Goal: Task Accomplishment & Management: Manage account settings

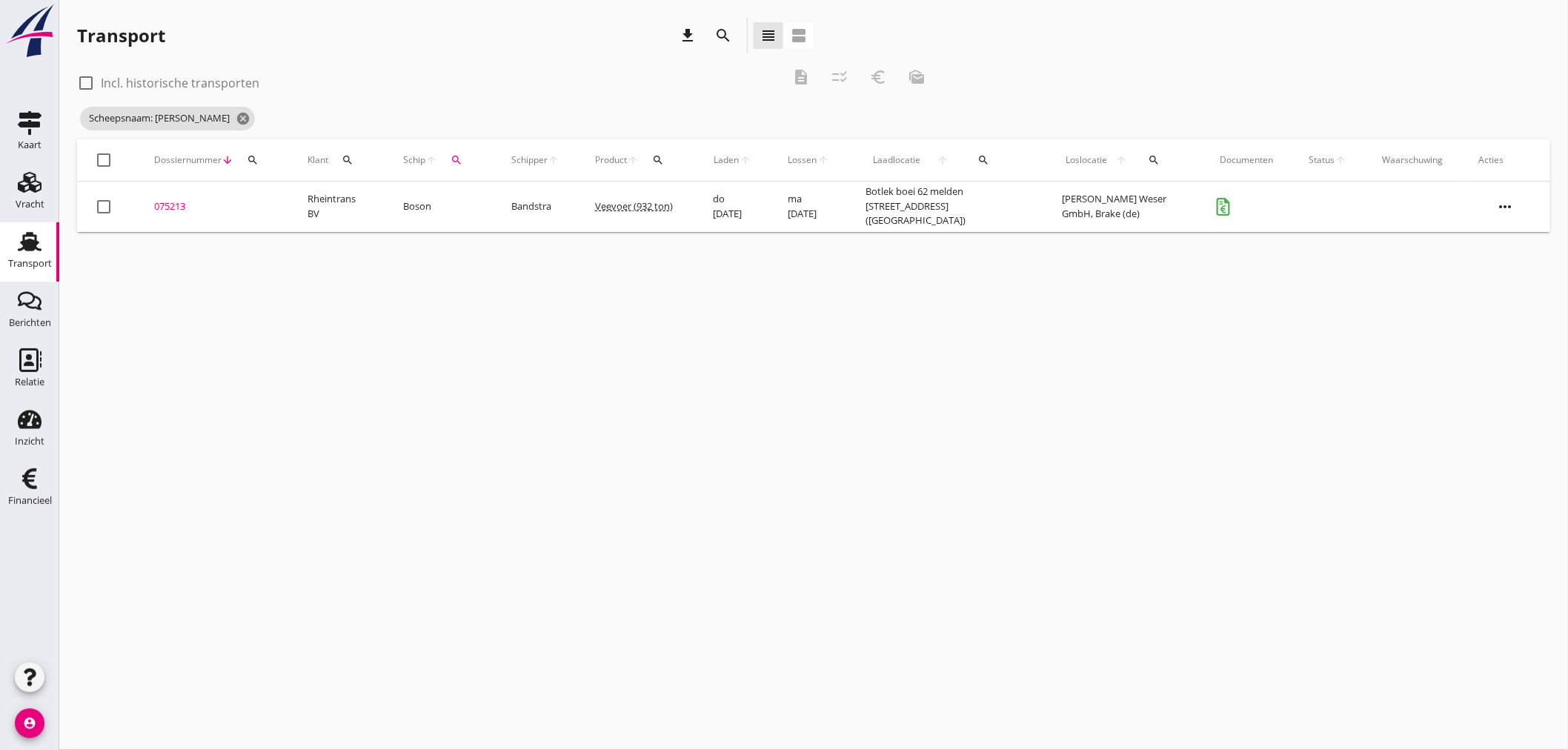
click at [24, 251] on icon "Transport" at bounding box center [30, 241] width 24 height 24
click at [235, 115] on icon "cancel" at bounding box center [242, 118] width 15 height 15
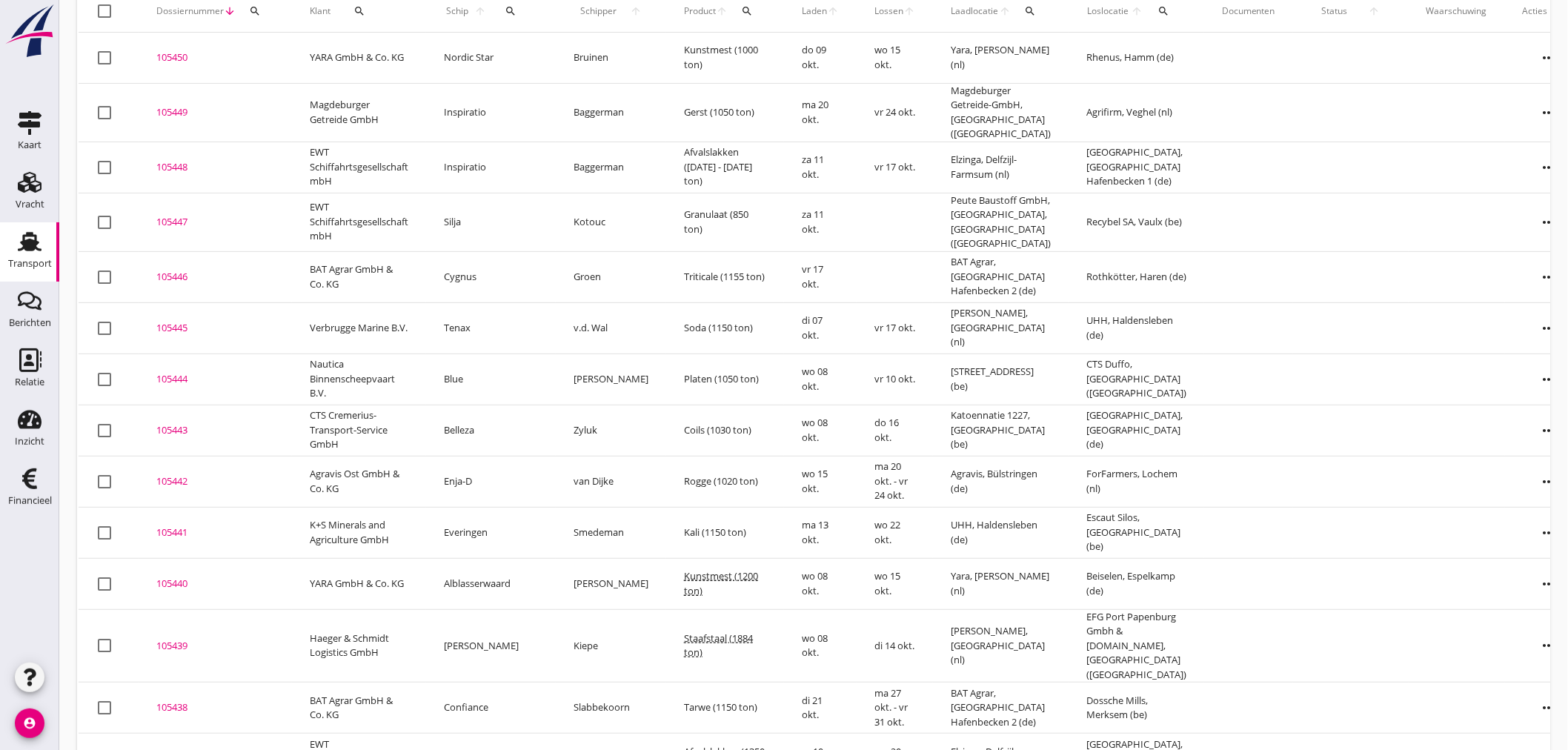
scroll to position [108, 0]
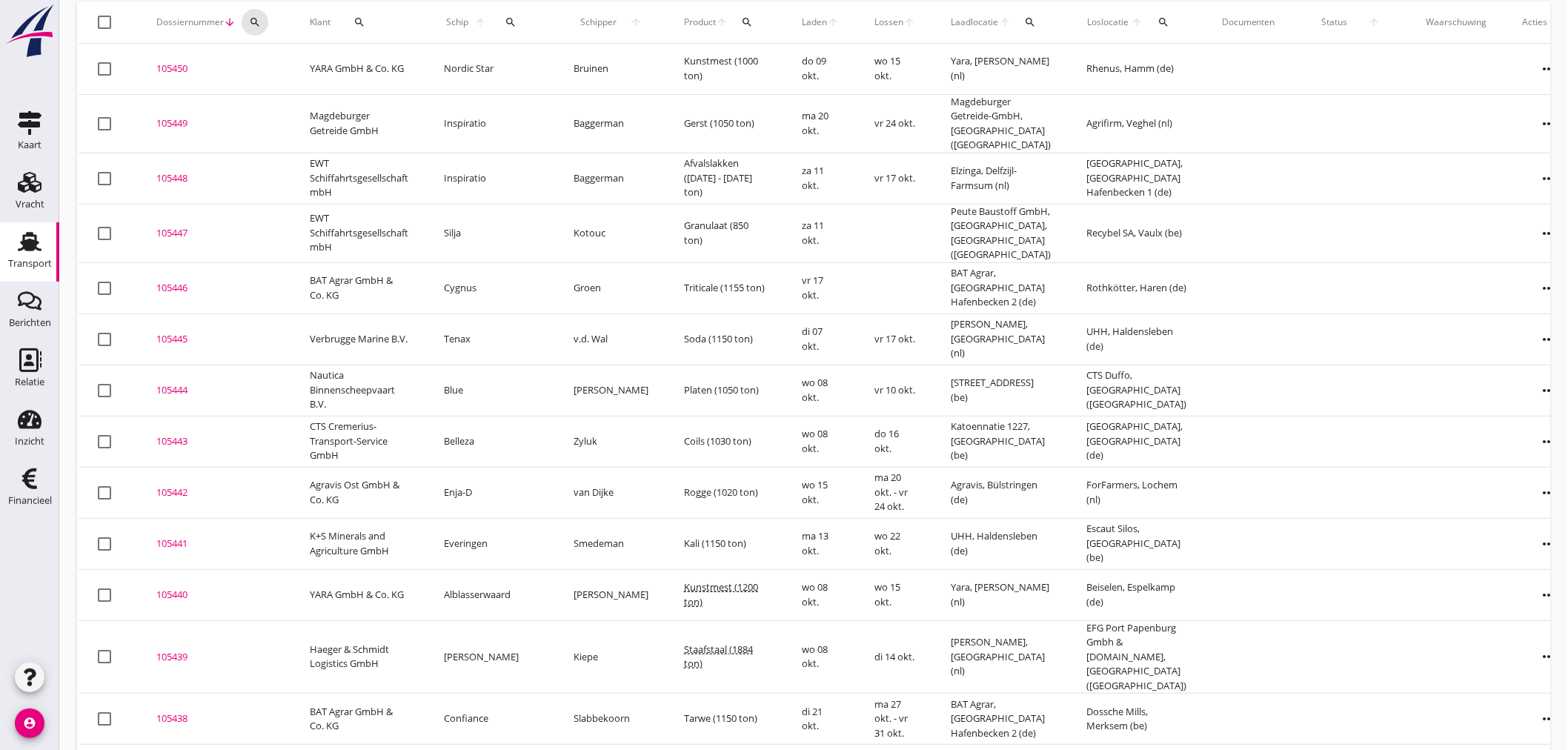
drag, startPoint x: 247, startPoint y: 20, endPoint x: 247, endPoint y: 40, distance: 20.0
click at [247, 25] on div "search" at bounding box center [254, 22] width 26 height 12
click at [264, 56] on input "Zoeken op dossiernummer..." at bounding box center [323, 66] width 154 height 24
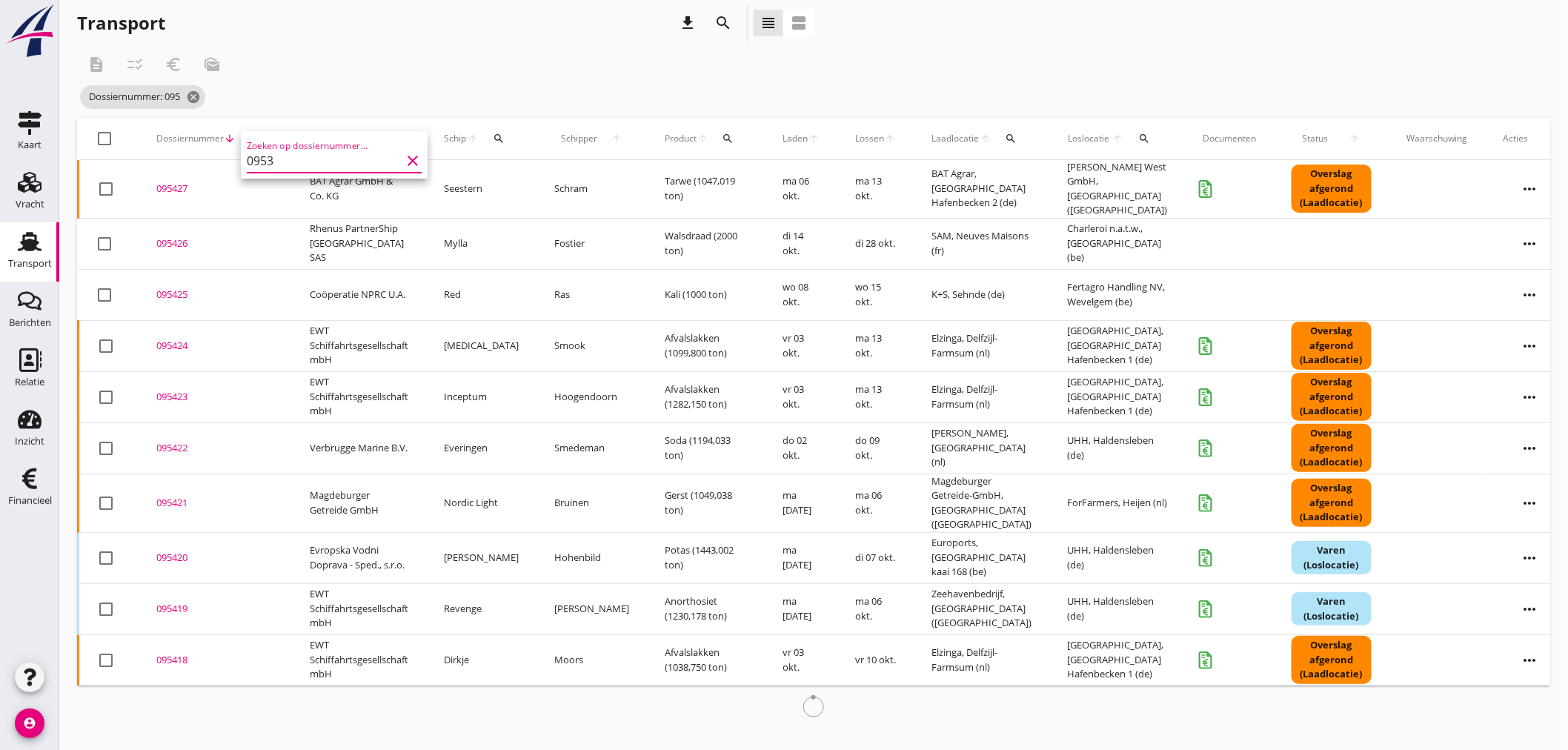
scroll to position [0, 0]
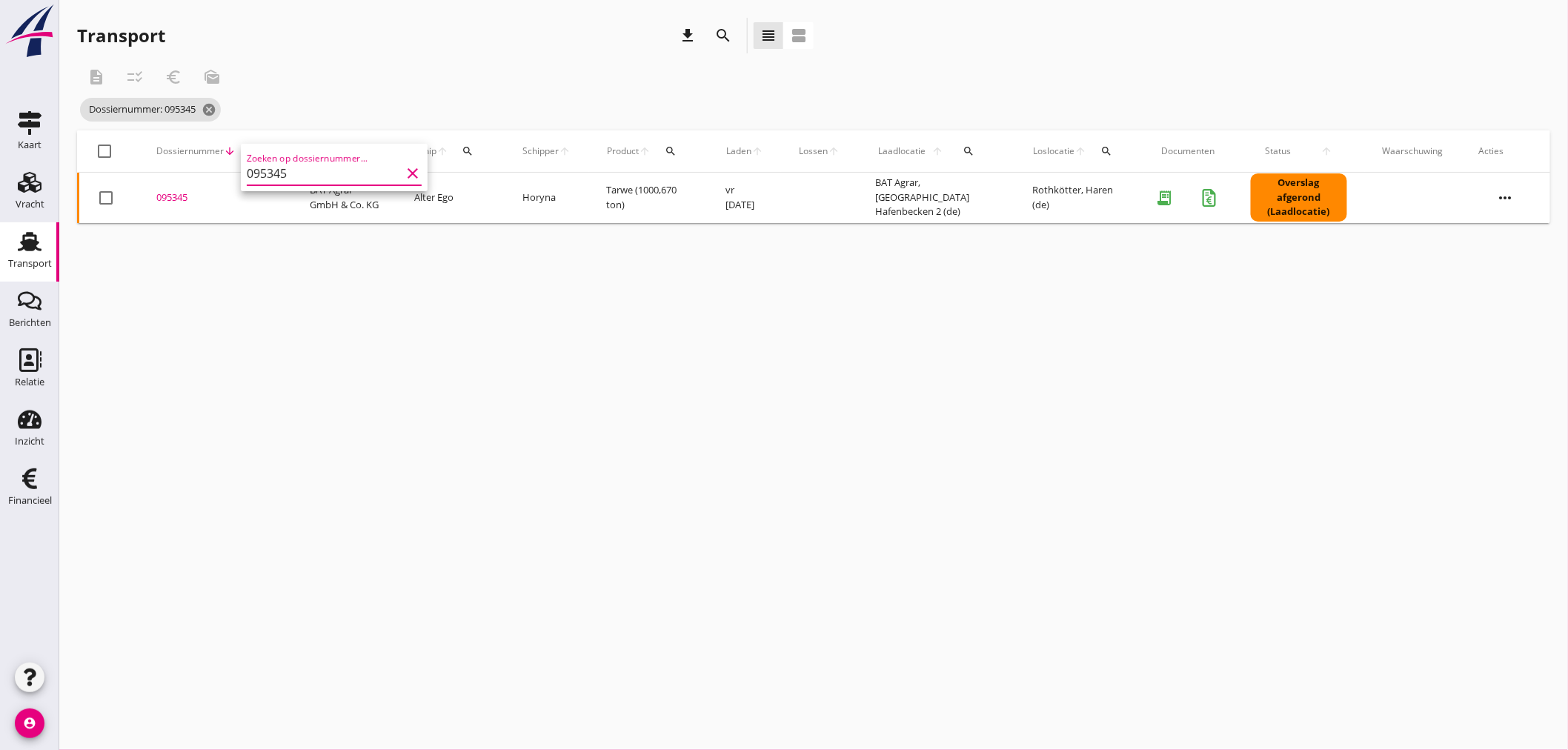
type input "095345"
drag, startPoint x: 171, startPoint y: 193, endPoint x: 191, endPoint y: 282, distance: 91.2
click at [171, 194] on div "095345" at bounding box center [215, 197] width 118 height 15
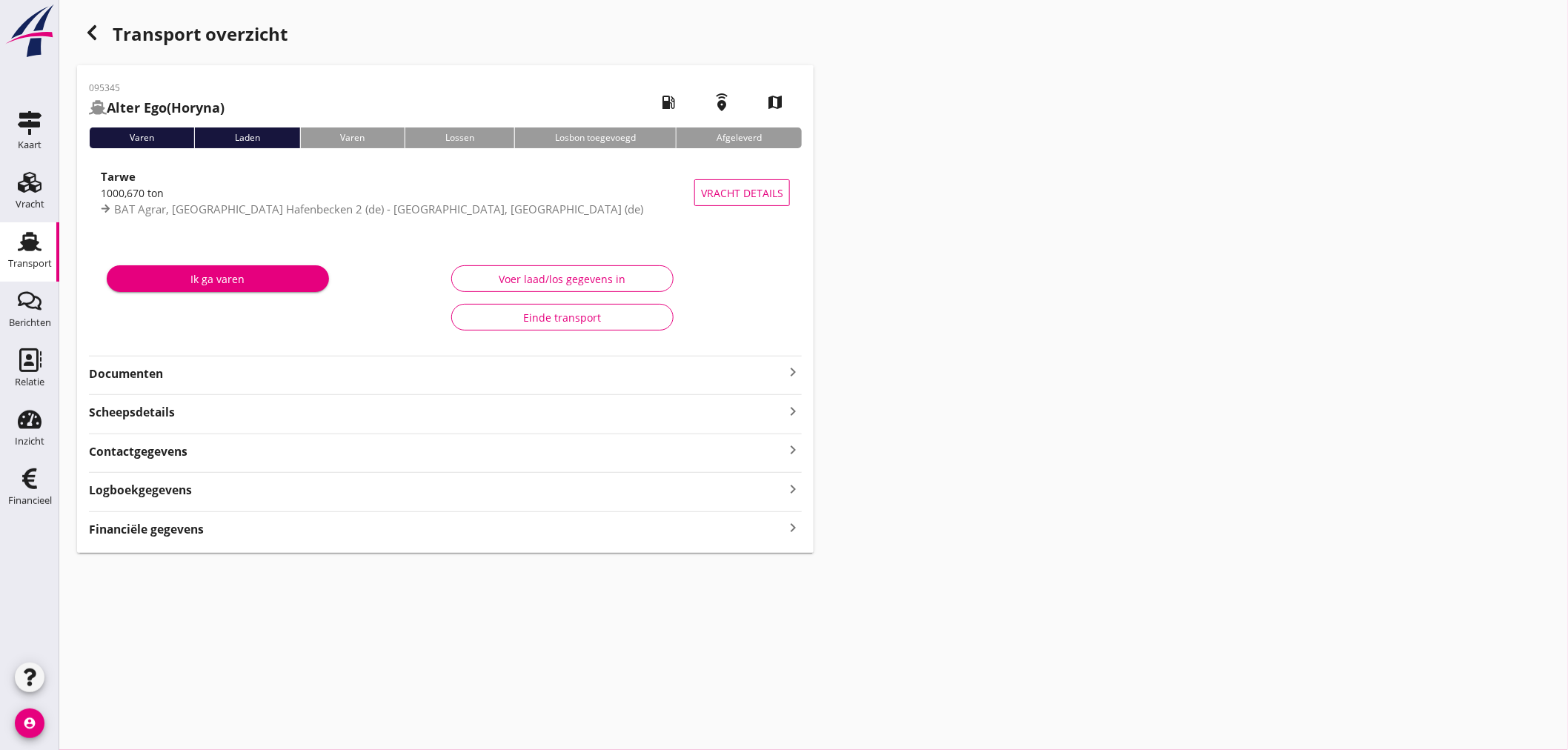
drag, startPoint x: 59, startPoint y: 262, endPoint x: 482, endPoint y: 574, distance: 525.6
click at [388, 621] on div "cancel You are impersonating another user. Transport overzicht 095345 Alter Ego…" at bounding box center [813, 375] width 1508 height 750
click at [791, 528] on icon "keyboard_arrow_right" at bounding box center [793, 527] width 18 height 20
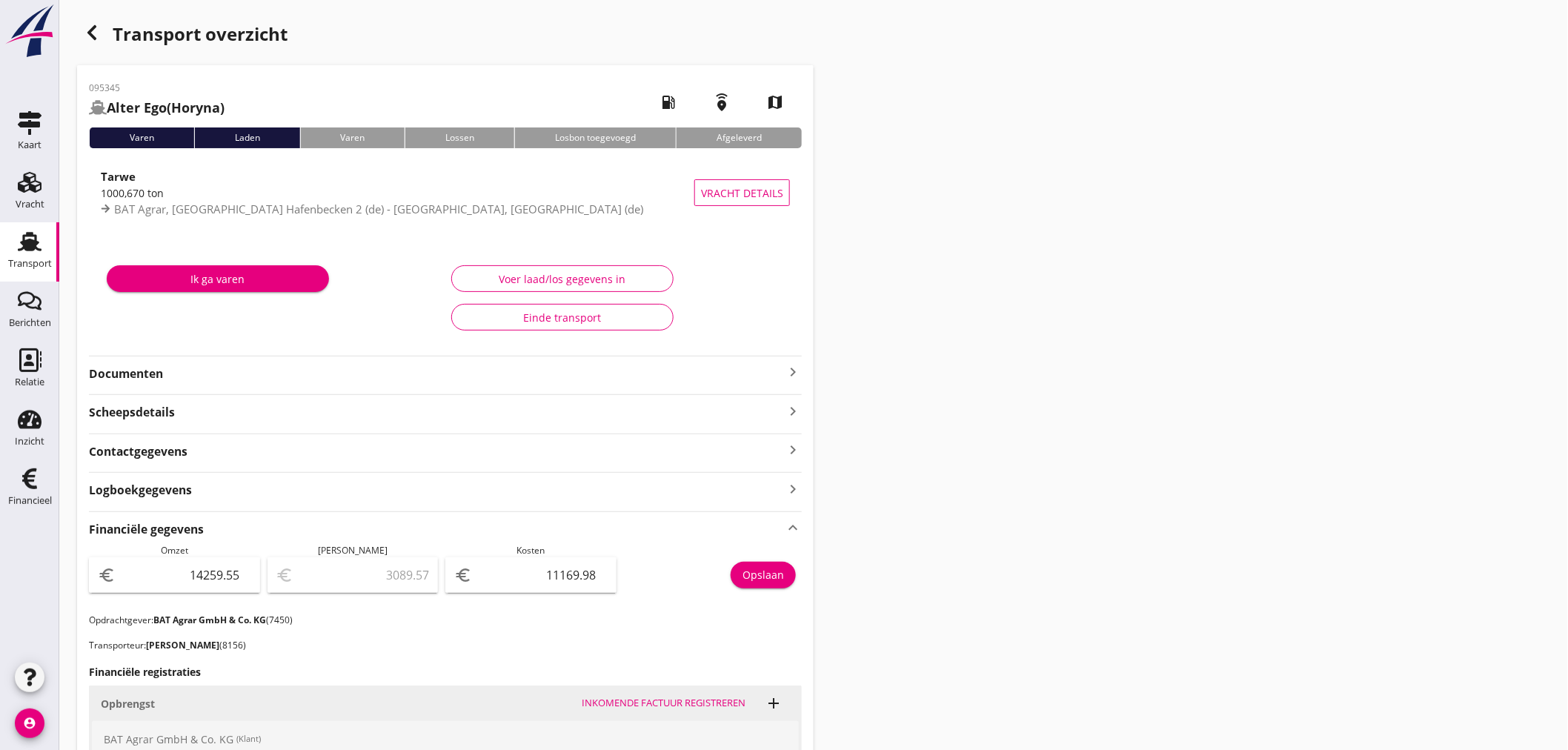
click at [93, 37] on use "button" at bounding box center [91, 32] width 9 height 15
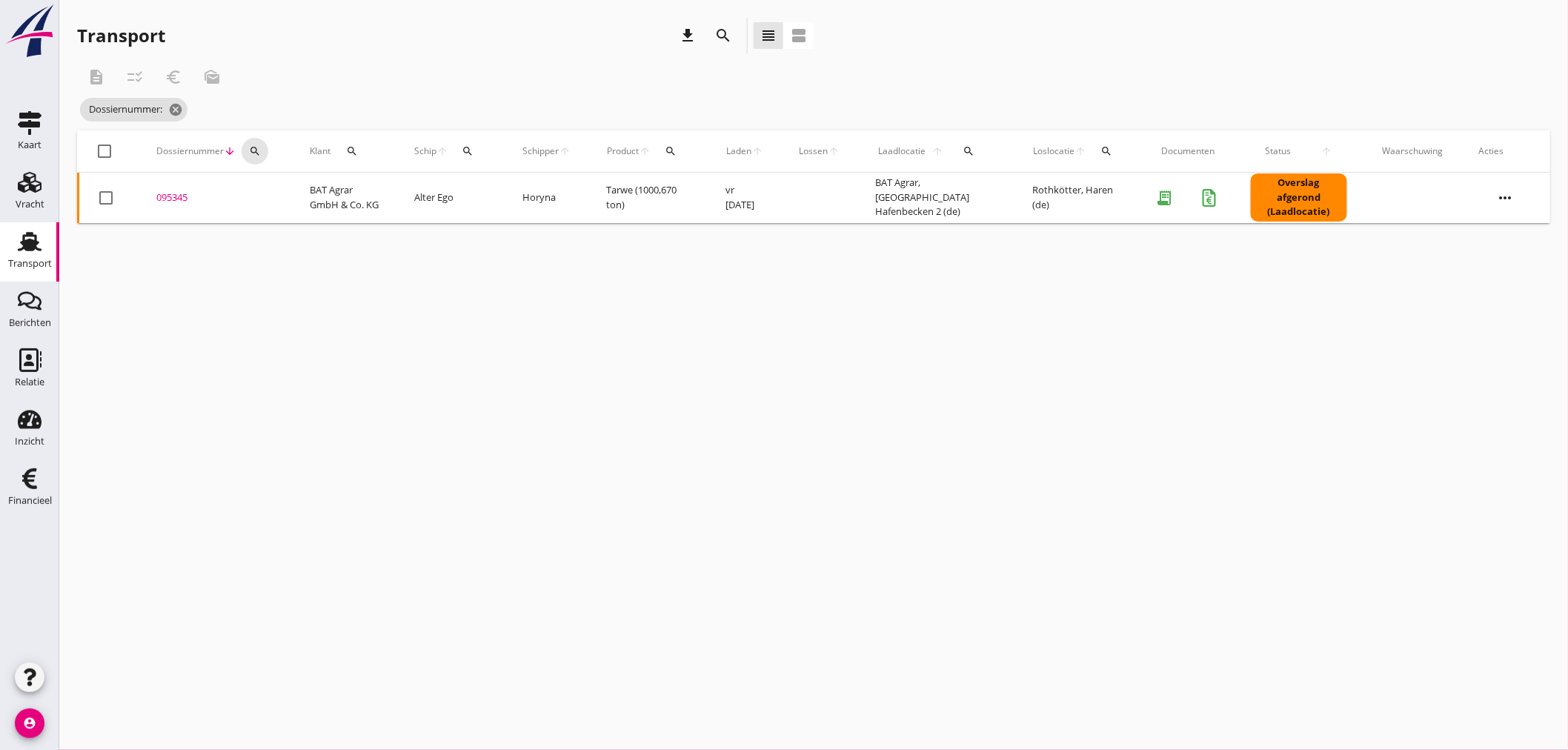
drag, startPoint x: 253, startPoint y: 150, endPoint x: 259, endPoint y: 195, distance: 45.4
click at [253, 152] on icon "search" at bounding box center [255, 151] width 12 height 12
click at [259, 195] on input "Zoeken op dossiernummer..." at bounding box center [323, 195] width 154 height 24
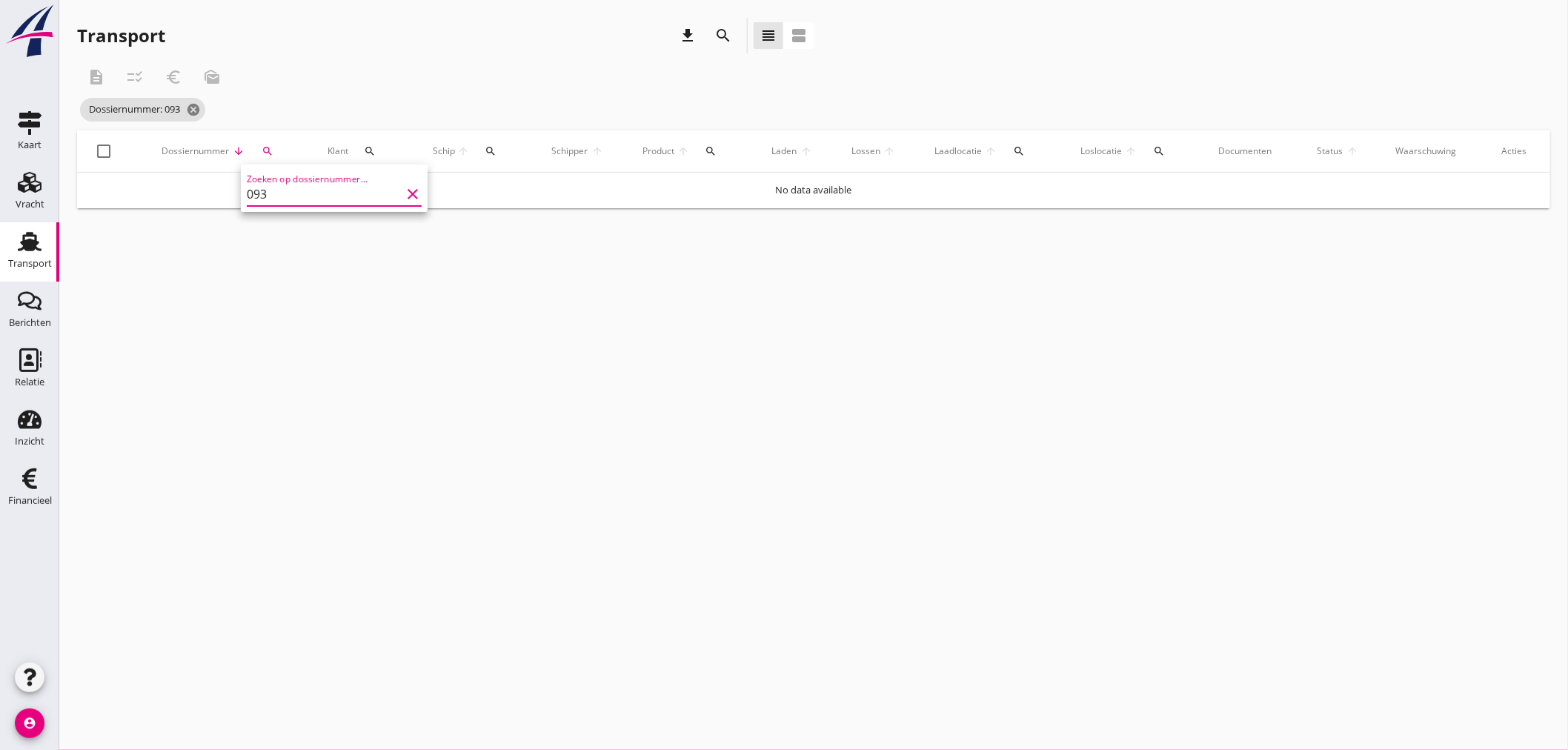
type input "09"
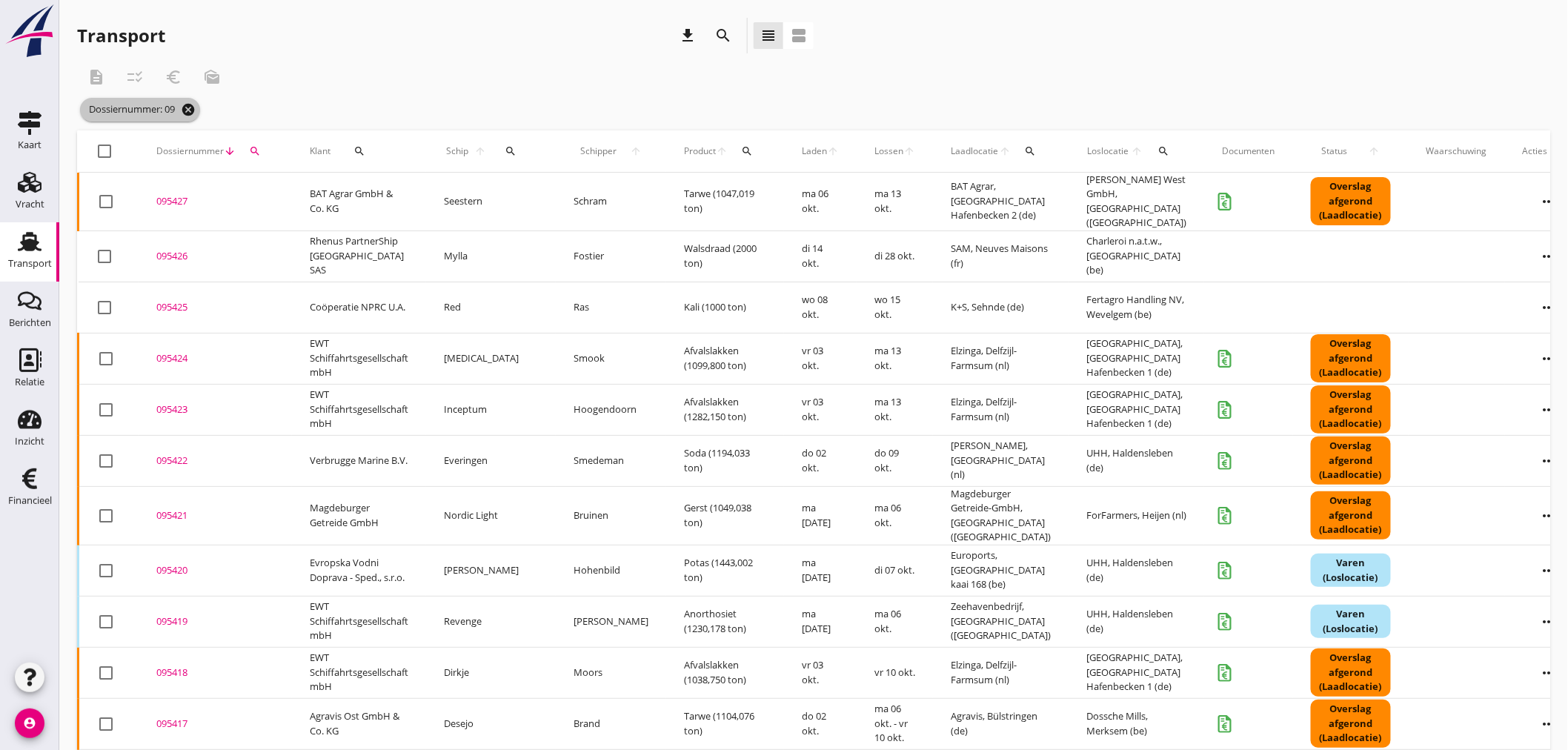
click at [191, 109] on icon "cancel" at bounding box center [188, 109] width 15 height 15
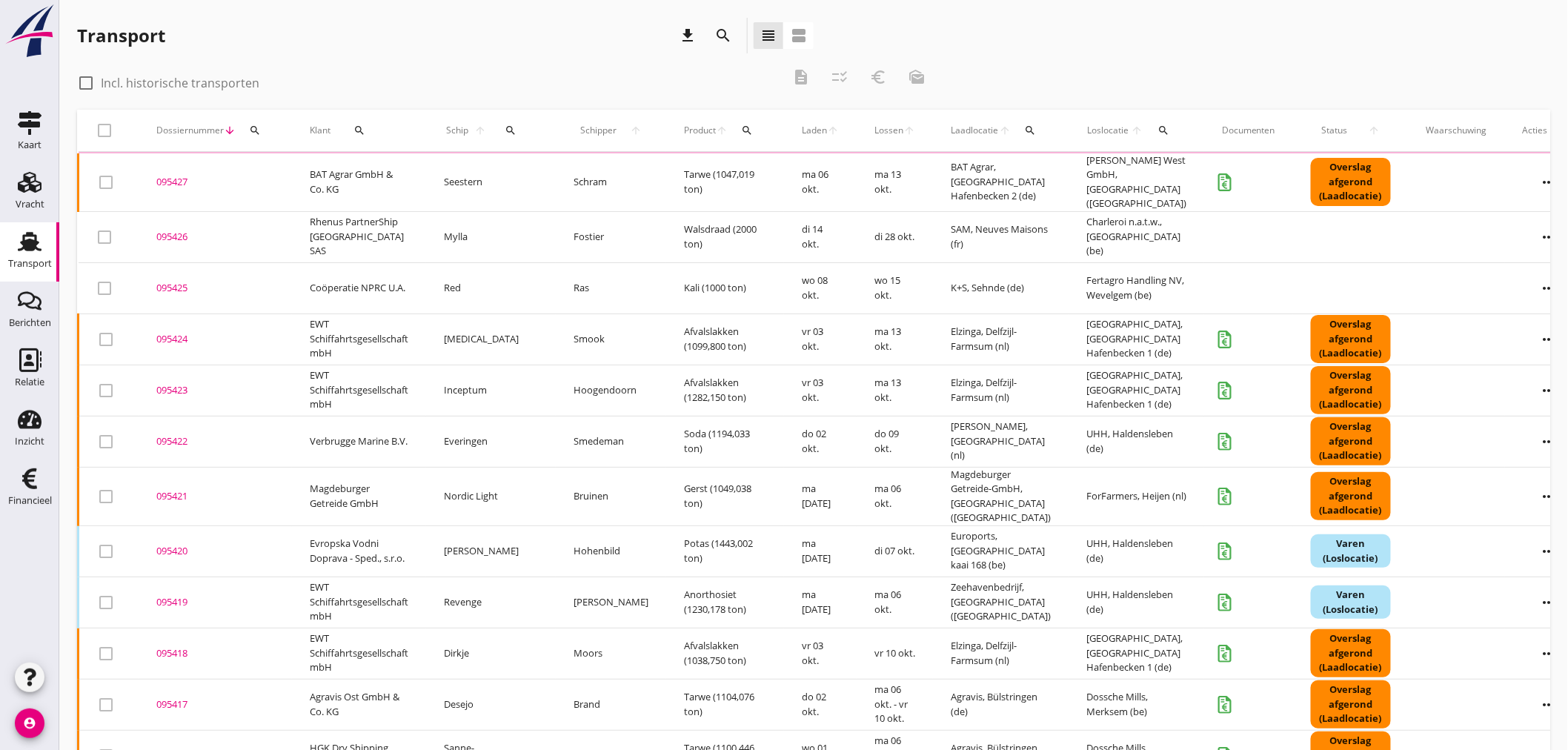
click at [253, 131] on icon "search" at bounding box center [255, 131] width 12 height 12
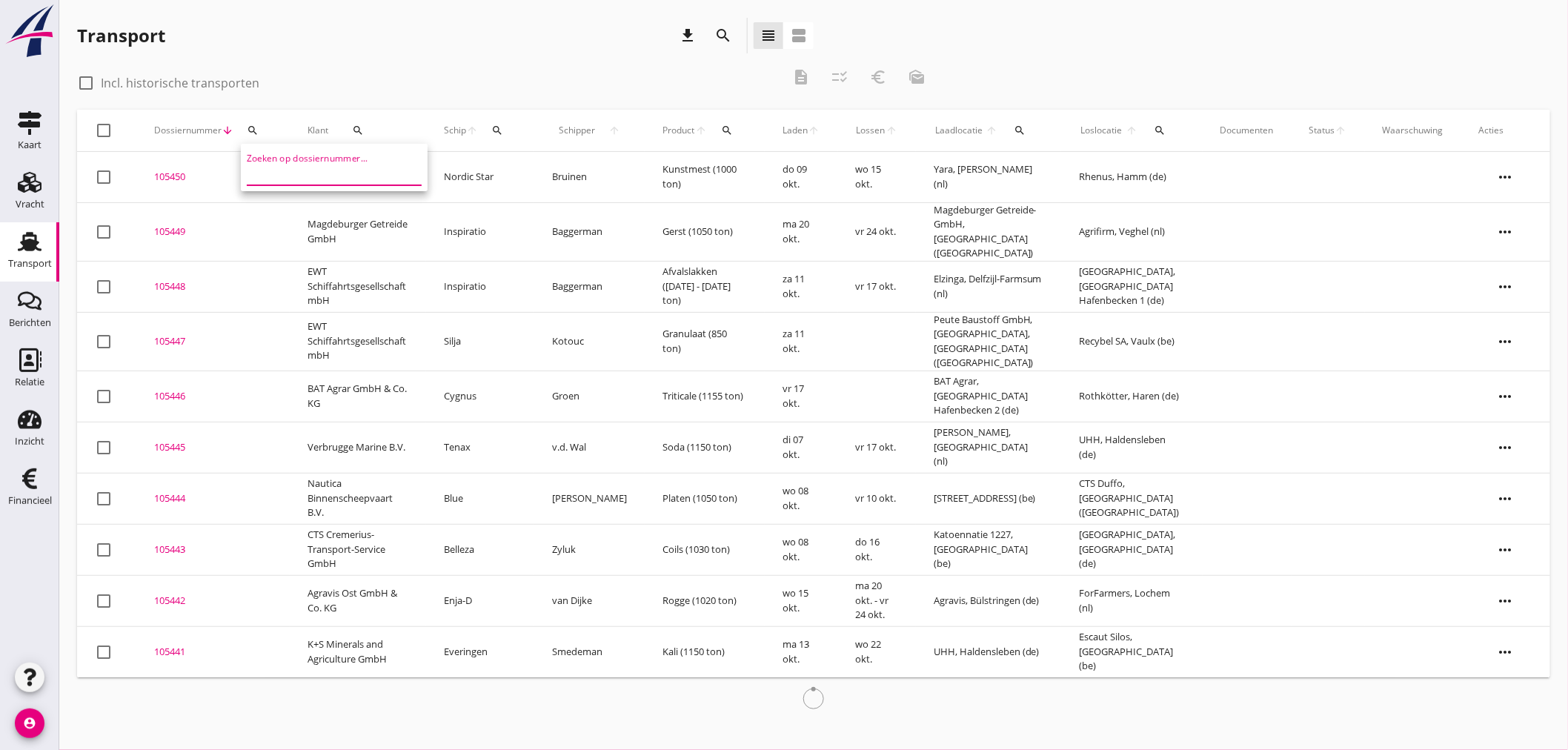
click at [283, 168] on input "Zoeken op dossiernummer..." at bounding box center [323, 173] width 154 height 24
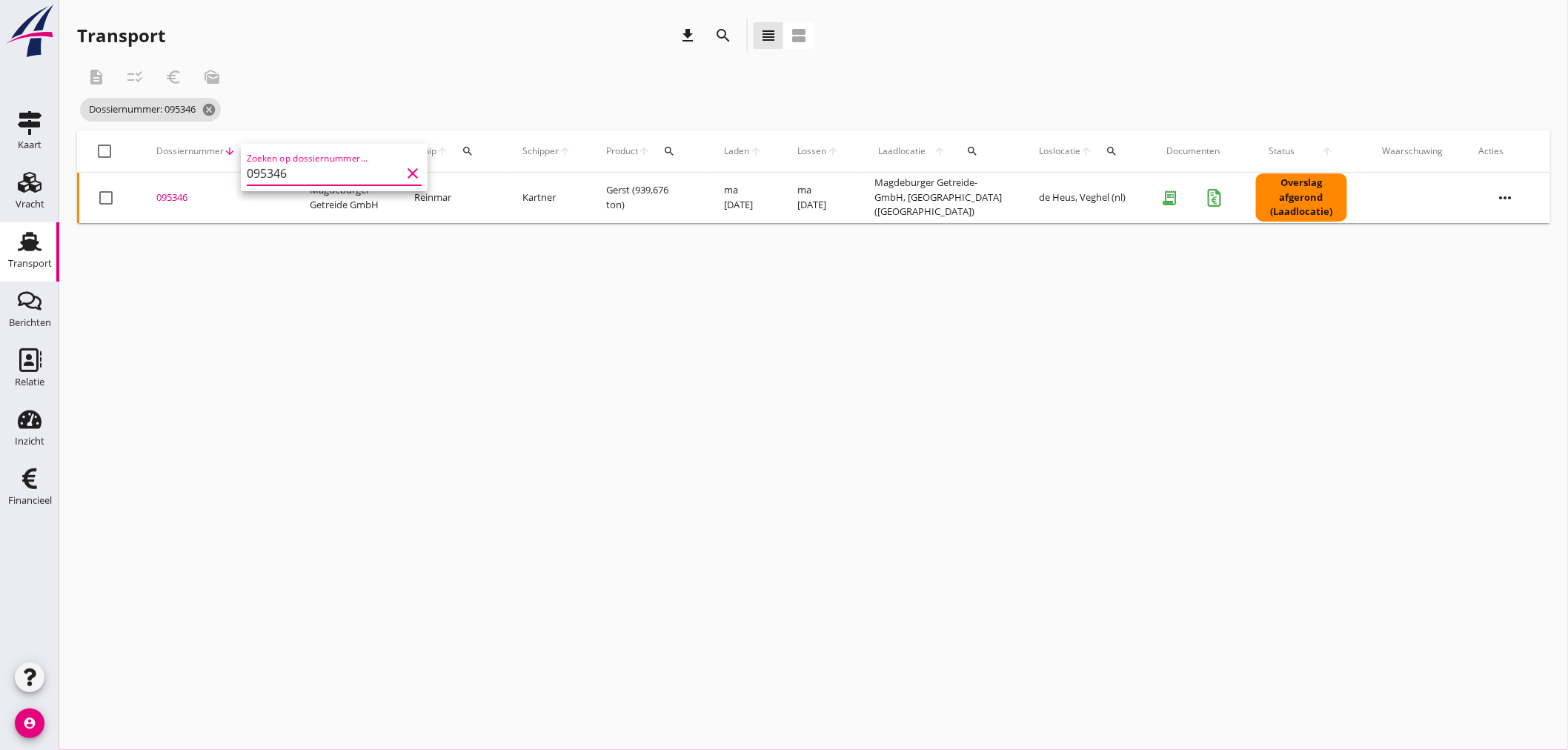
type input "095346"
click at [178, 195] on div "095346" at bounding box center [215, 197] width 118 height 15
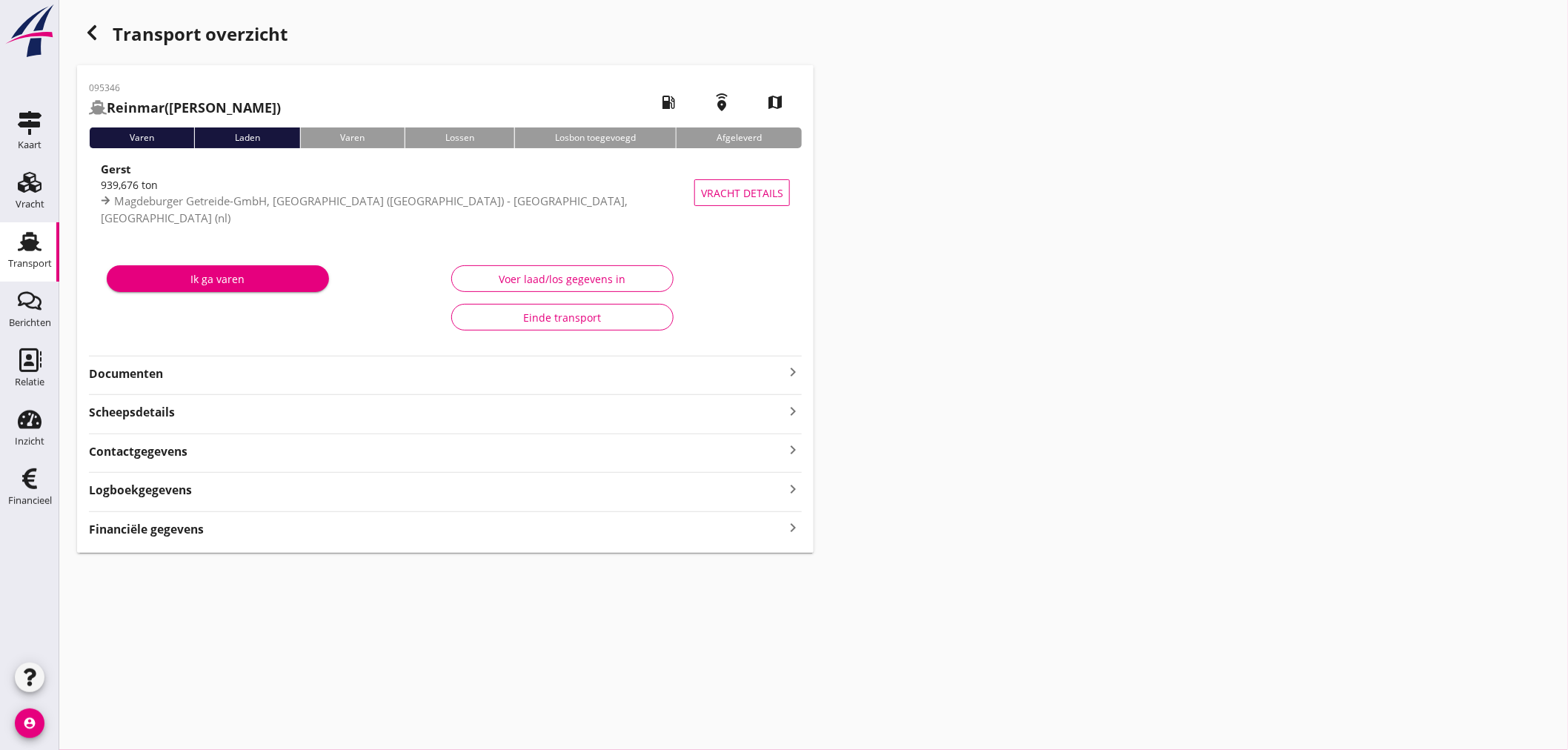
click at [179, 538] on div "095346 Reinmar (Kartner) local_gas_station emergency_share map Varen Laden [PER…" at bounding box center [444, 308] width 736 height 487
click at [169, 534] on strong "Financiële gegevens" at bounding box center [146, 529] width 115 height 17
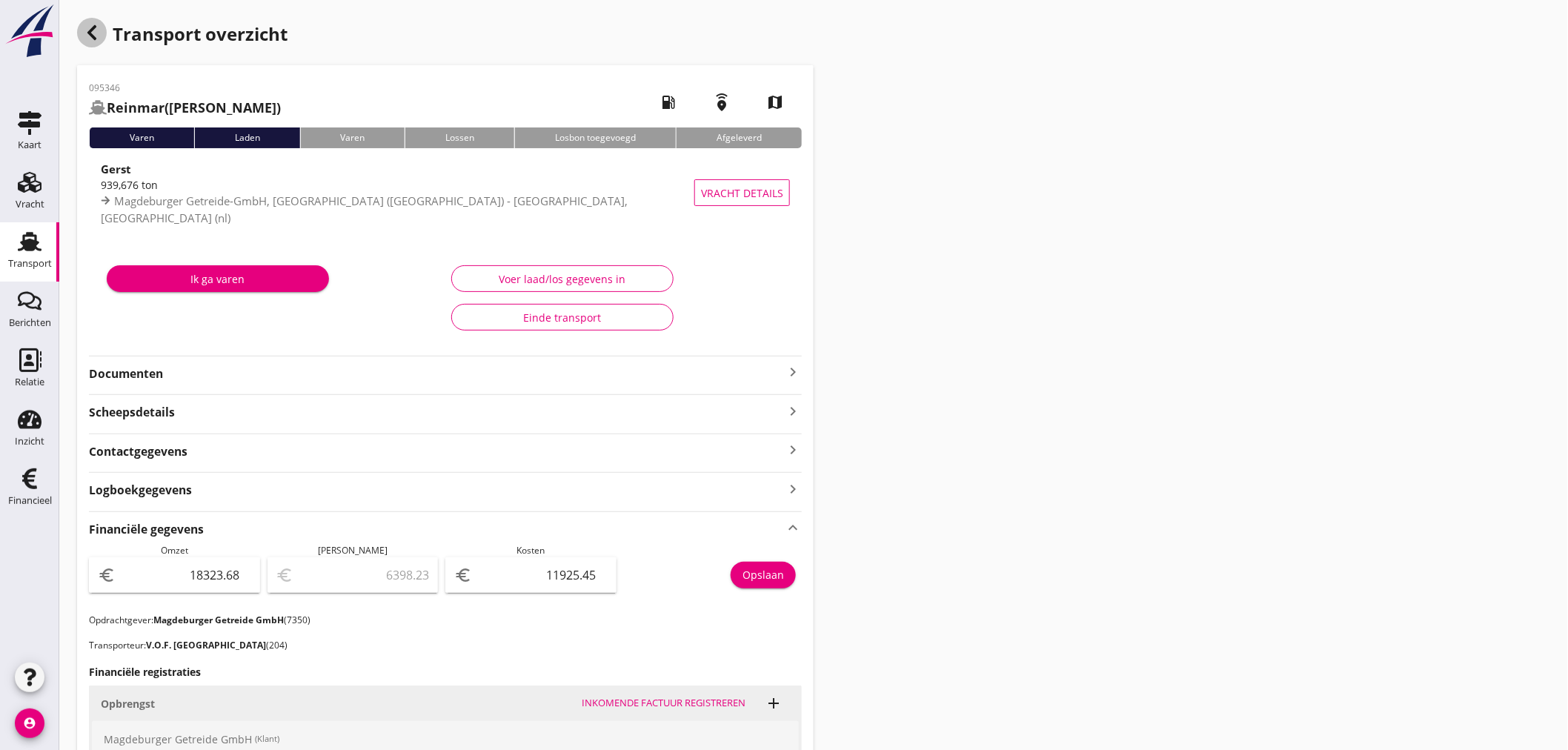
click at [85, 27] on icon "button" at bounding box center [91, 32] width 18 height 18
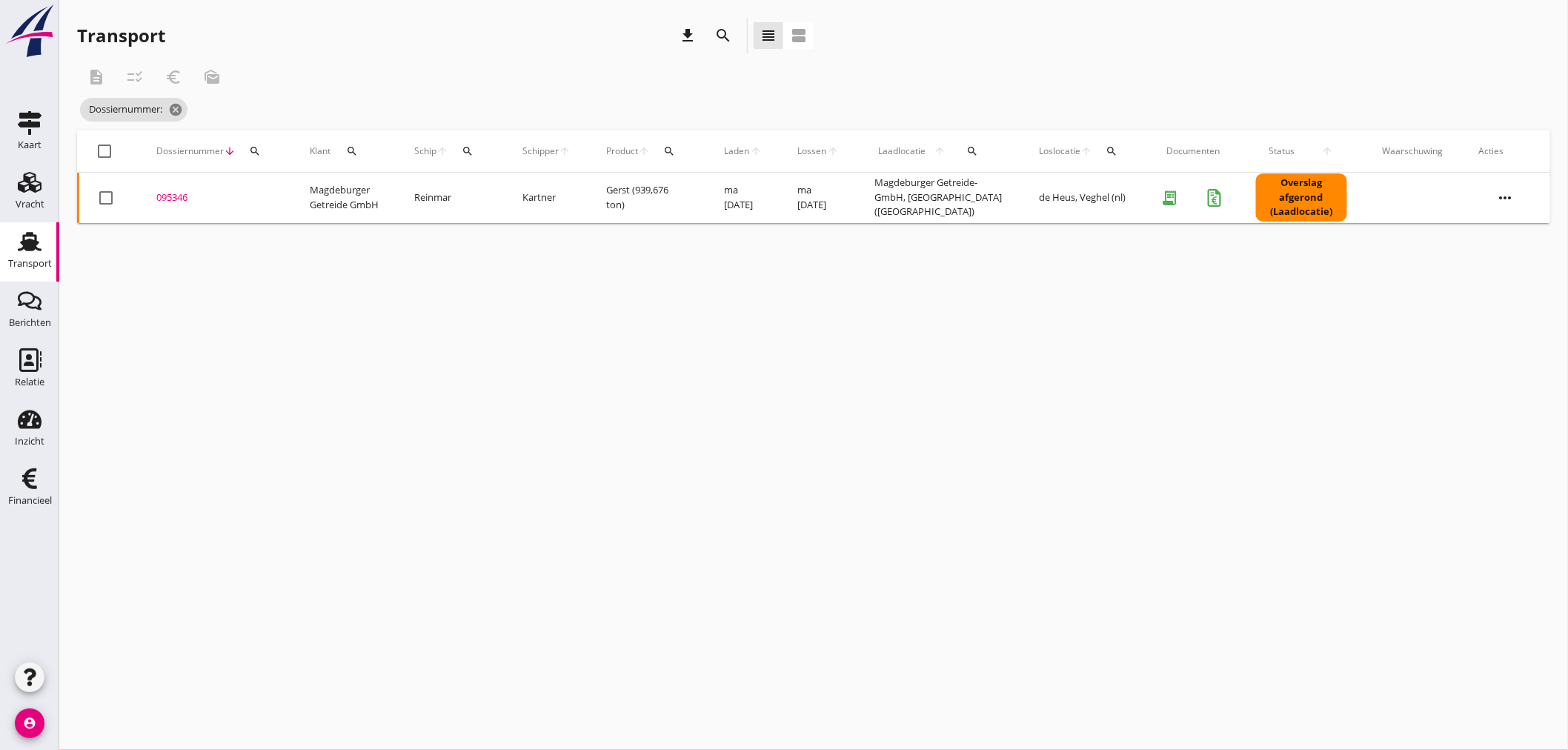
click at [263, 149] on div "search" at bounding box center [254, 151] width 26 height 12
click at [270, 195] on input "Zoeken op dossiernummer..." at bounding box center [323, 195] width 154 height 24
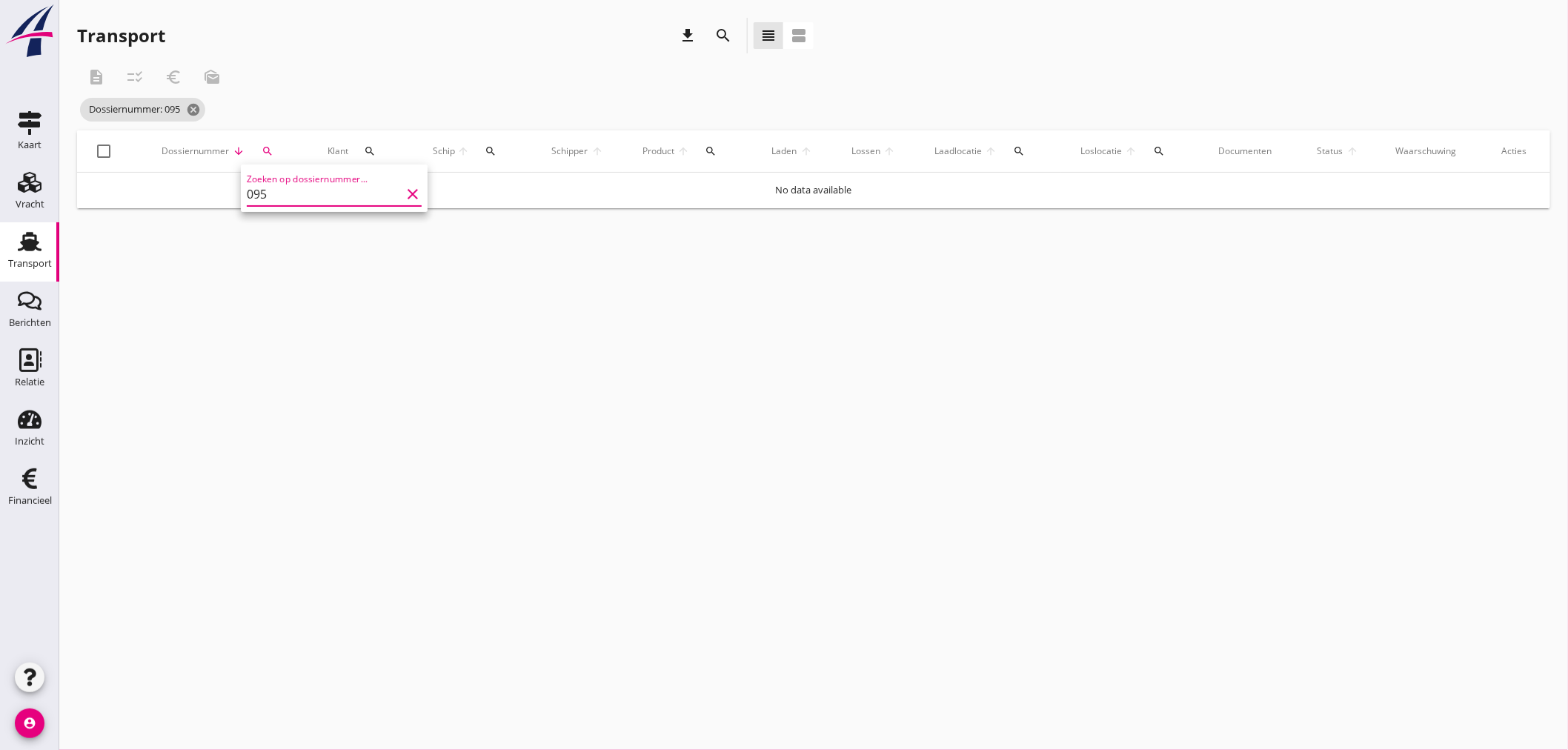
type input "09"
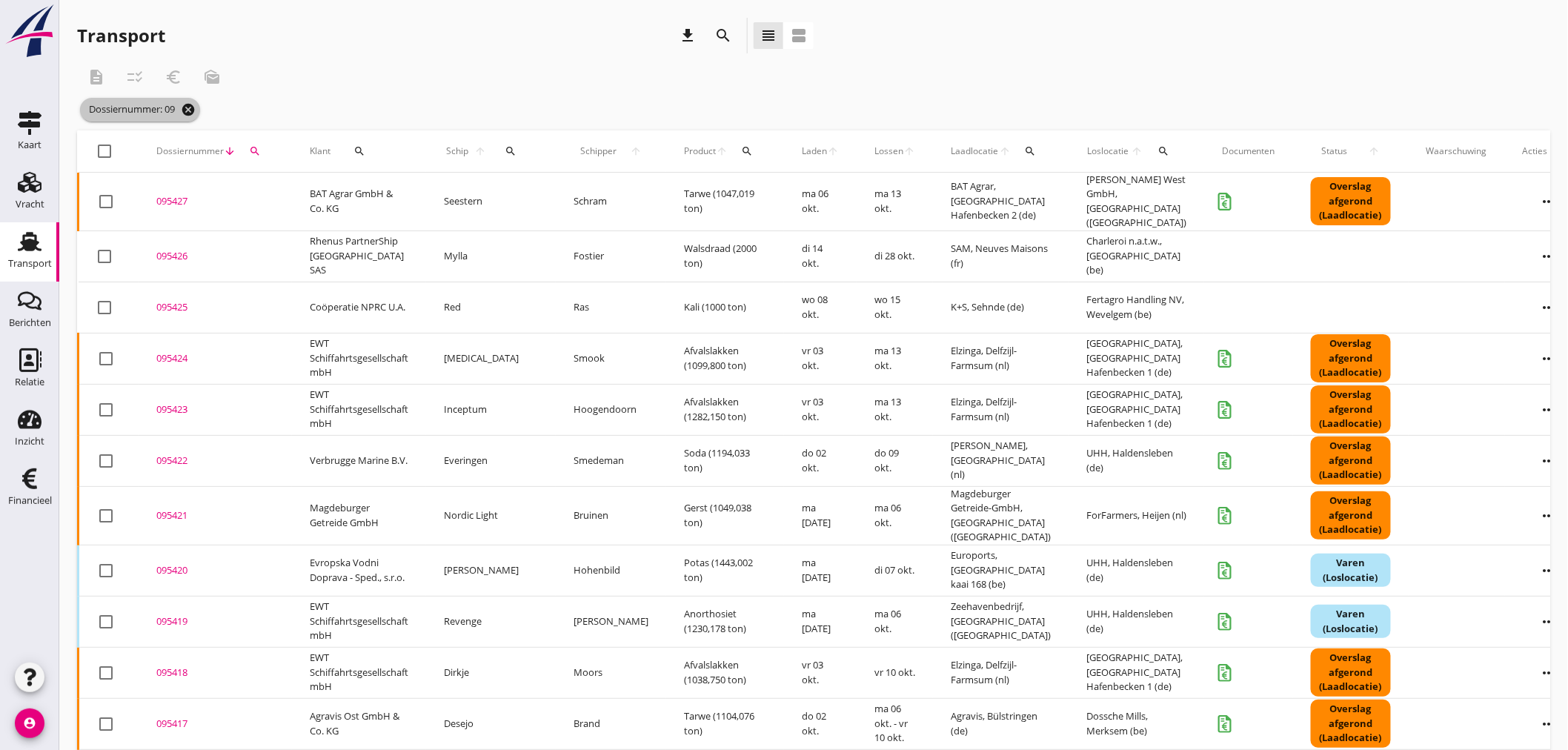
click at [193, 106] on icon "cancel" at bounding box center [188, 109] width 15 height 15
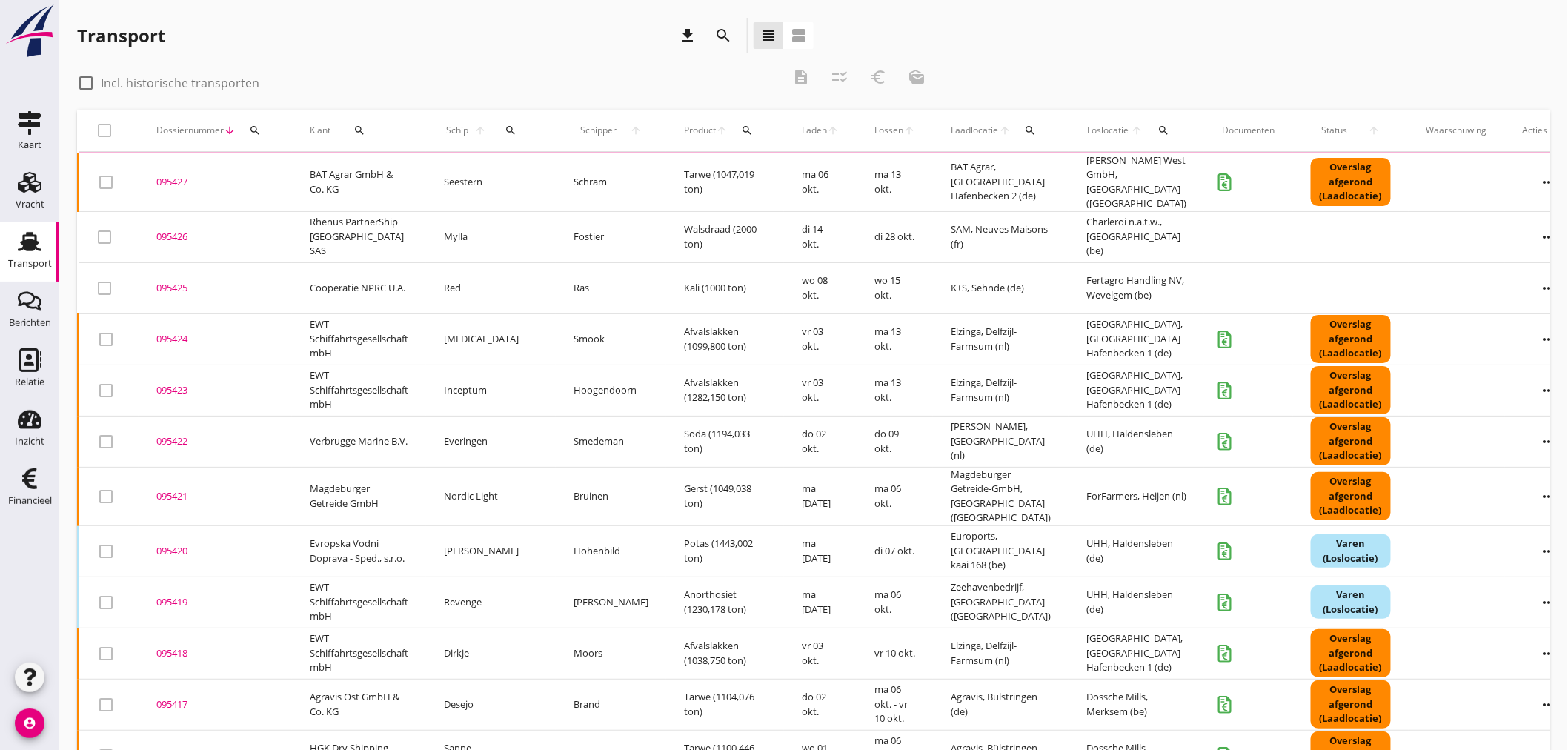
click at [253, 130] on icon "search" at bounding box center [255, 131] width 12 height 12
click at [265, 176] on input "Zoeken op dossiernummer..." at bounding box center [323, 173] width 154 height 24
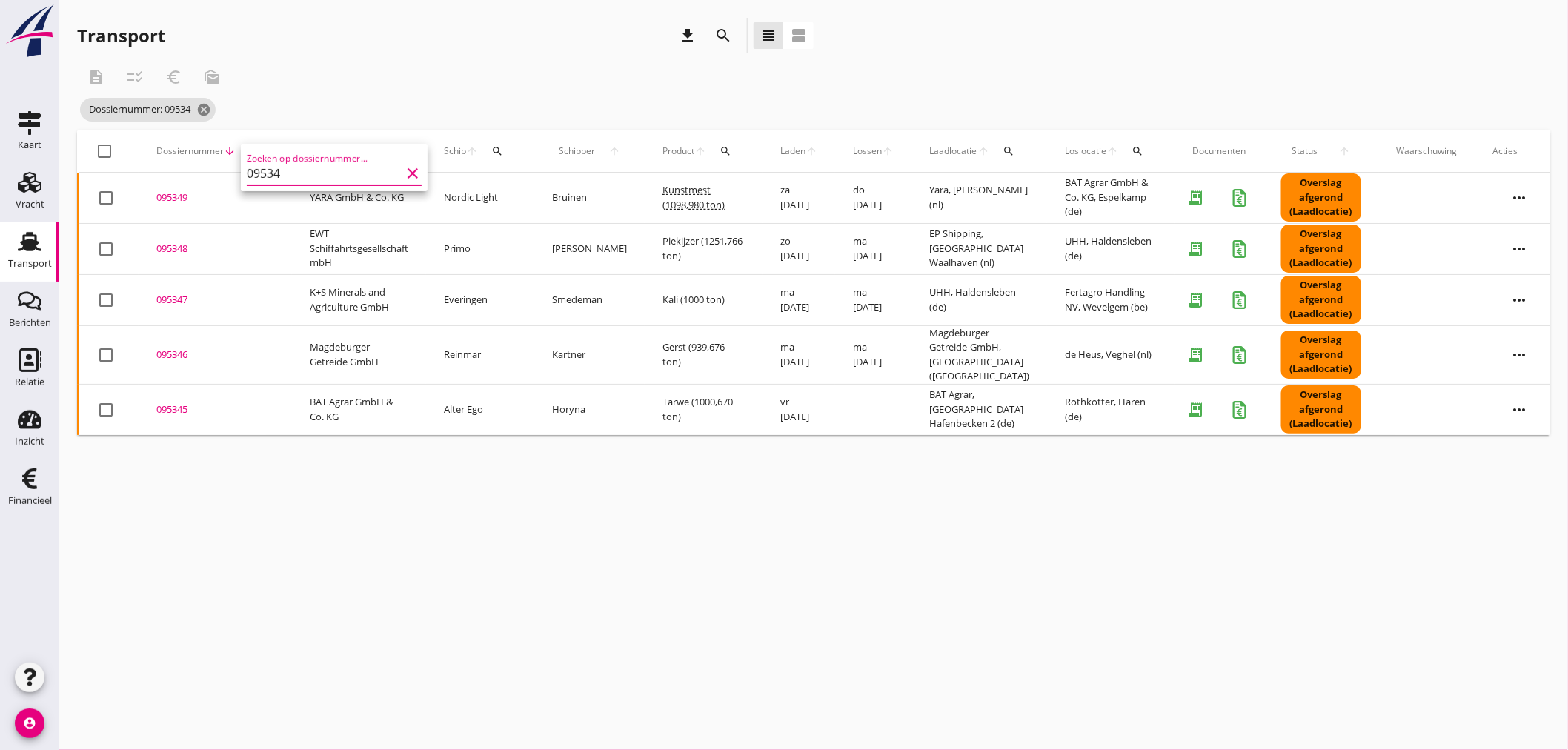
type input "09534"
click at [178, 296] on div "095347" at bounding box center [215, 299] width 118 height 15
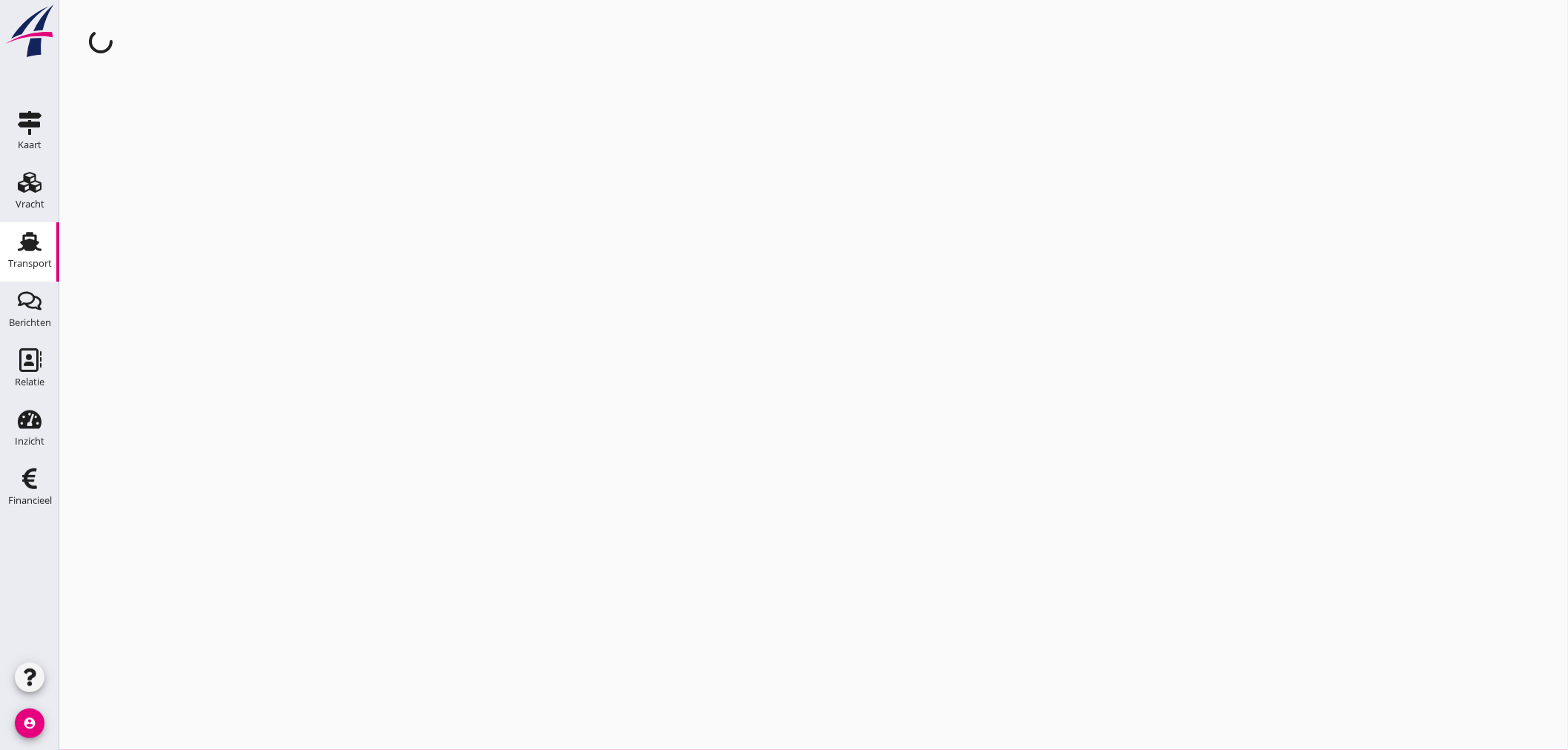
click at [178, 296] on div "cancel You are impersonating another user." at bounding box center [813, 375] width 1508 height 750
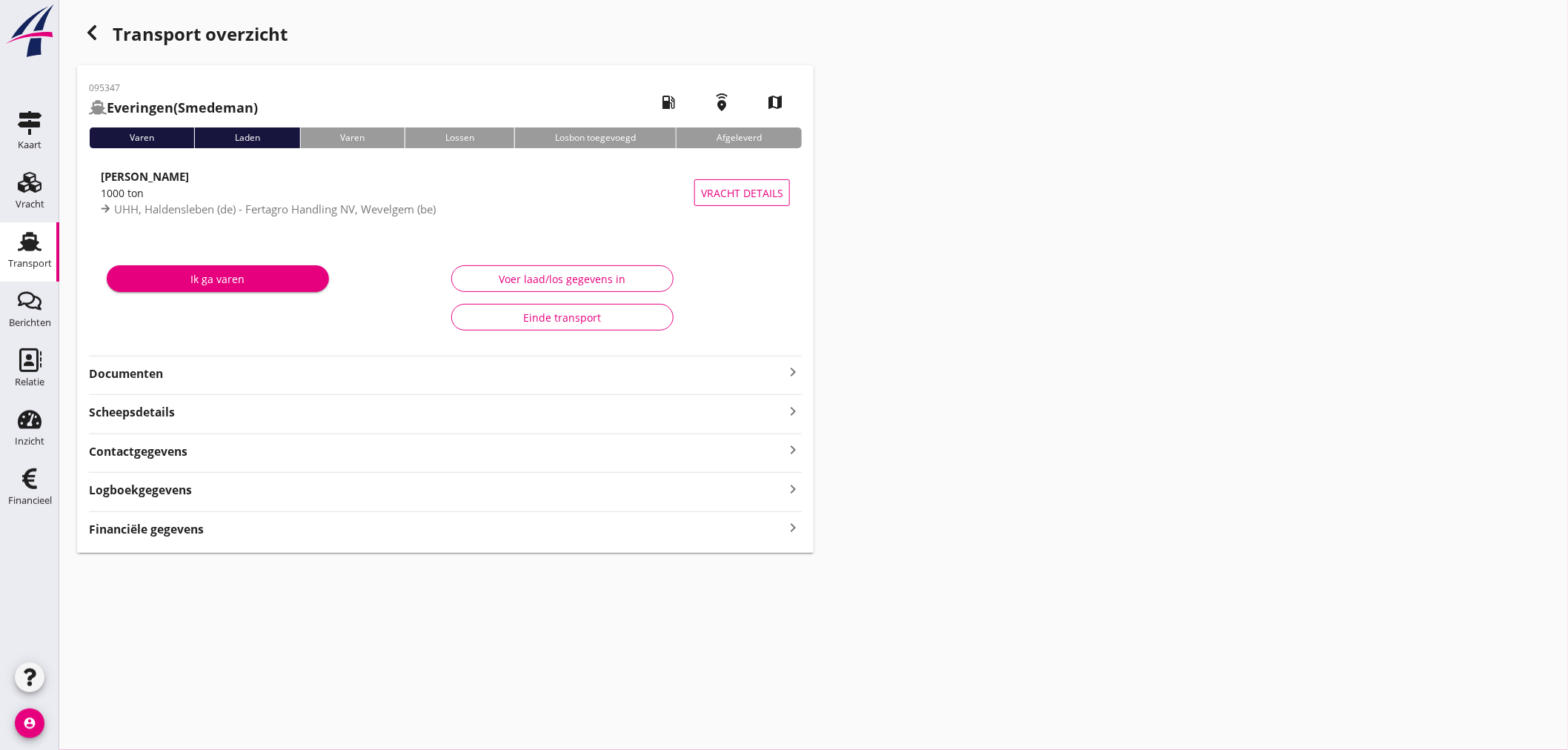
click at [789, 522] on icon "keyboard_arrow_right" at bounding box center [793, 527] width 18 height 20
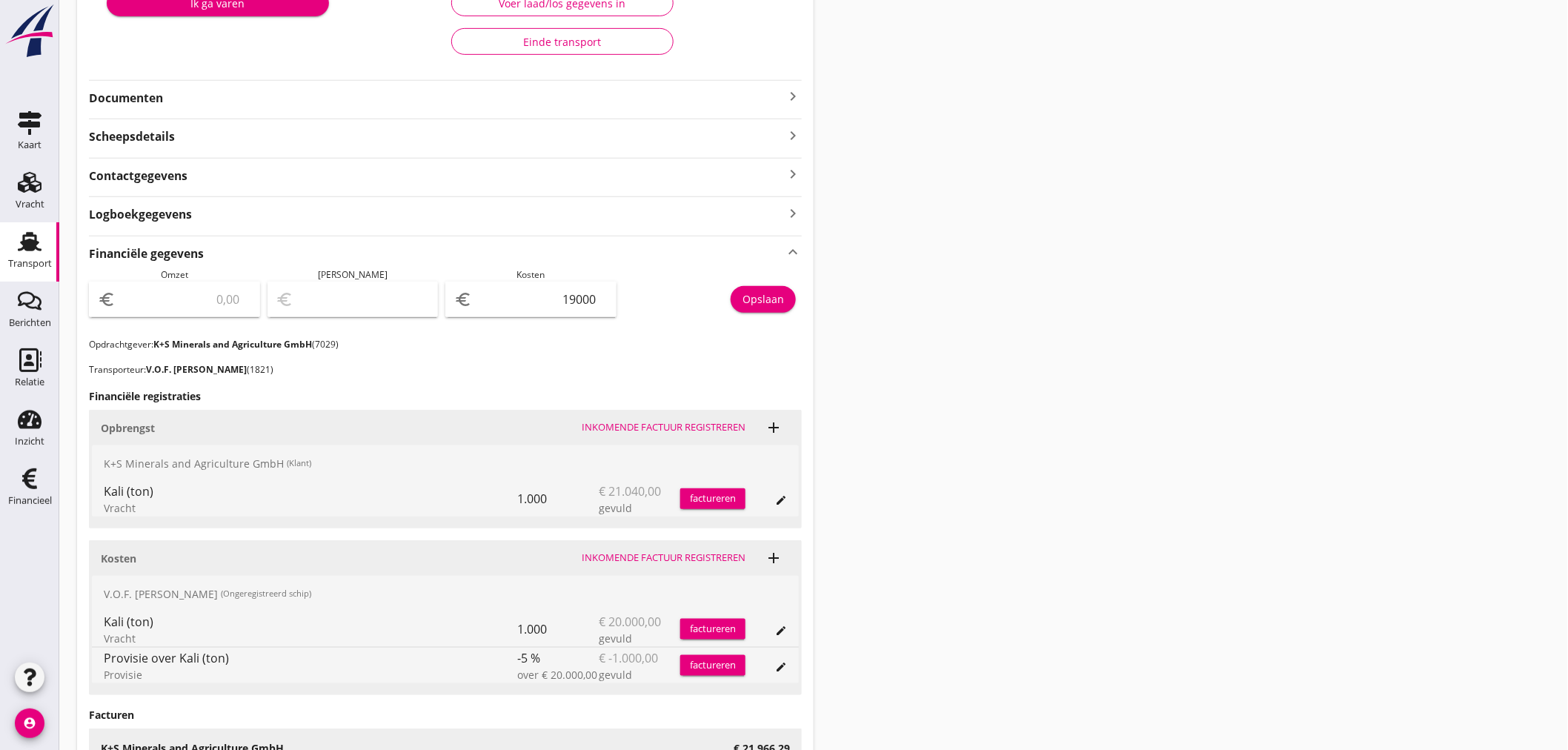
scroll to position [329, 0]
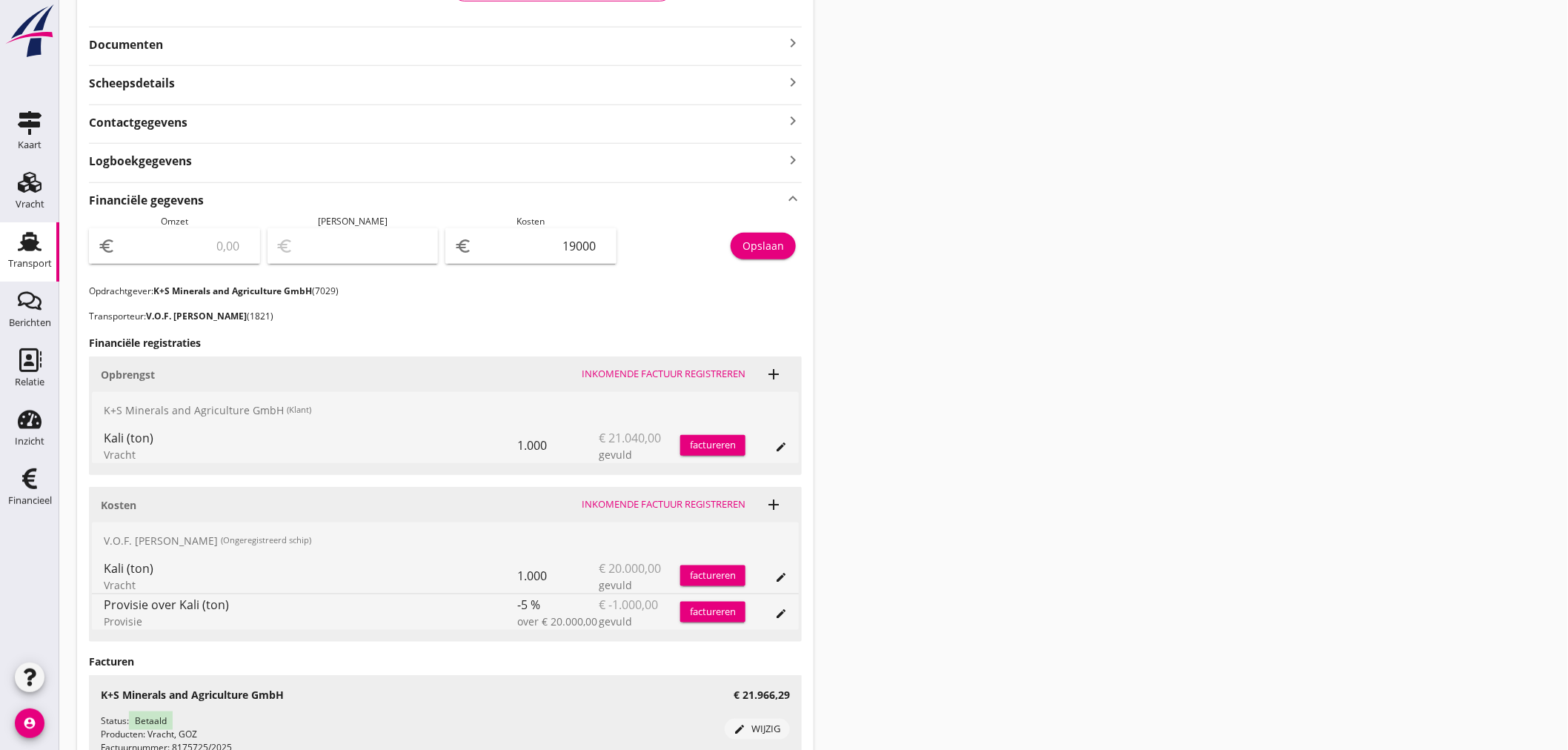
click at [174, 257] on div "euro" at bounding box center [174, 246] width 171 height 36
type input "2"
type input "-18998.00"
type input "21"
type input "-18979.00"
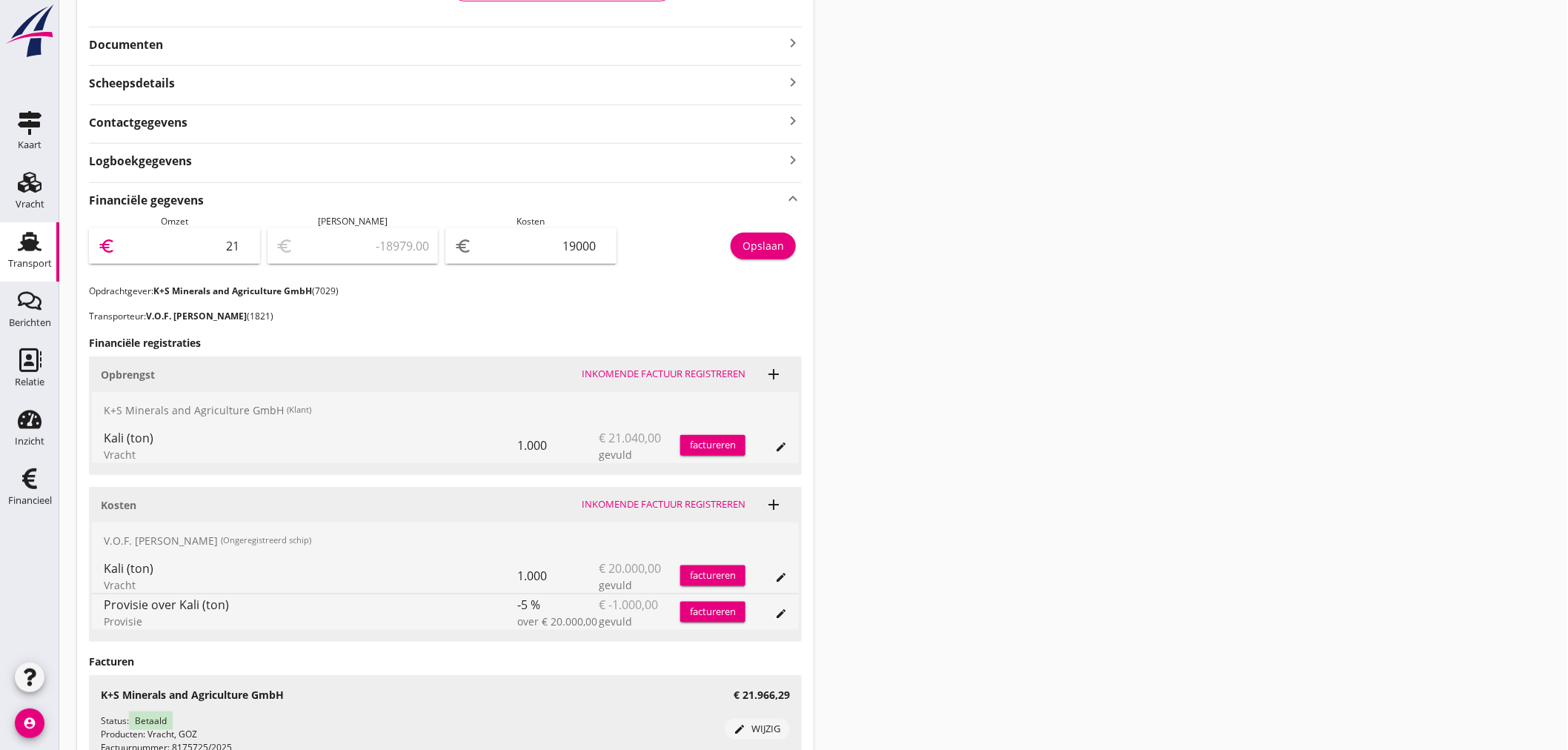
type input "219"
type input "-18781.00"
type input "2199"
type input "-16801.00"
type input "21996"
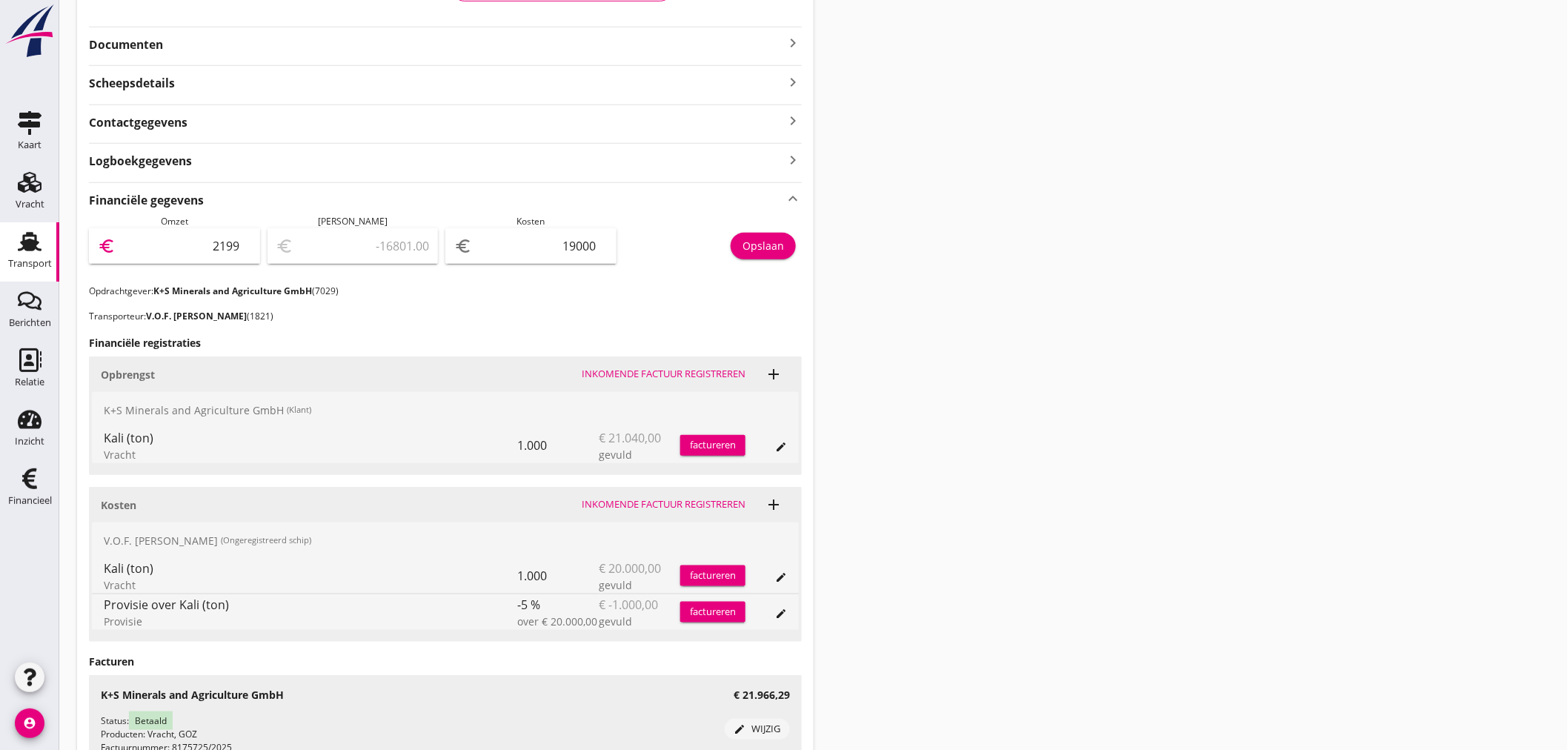
type input "2996.00"
type input "21996.2"
type input "2996.20"
type input "21996.29"
type input "2996.29"
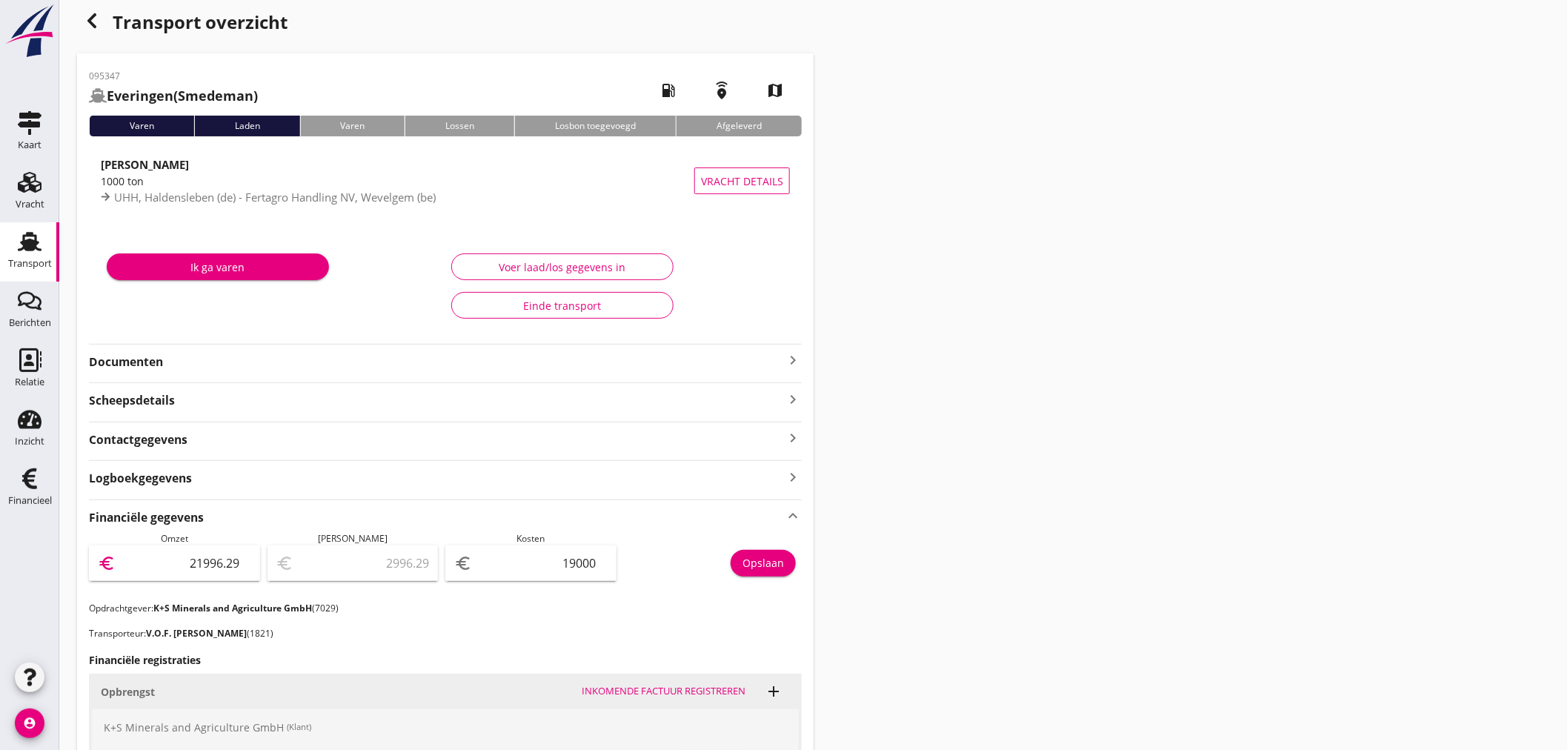
scroll to position [0, 0]
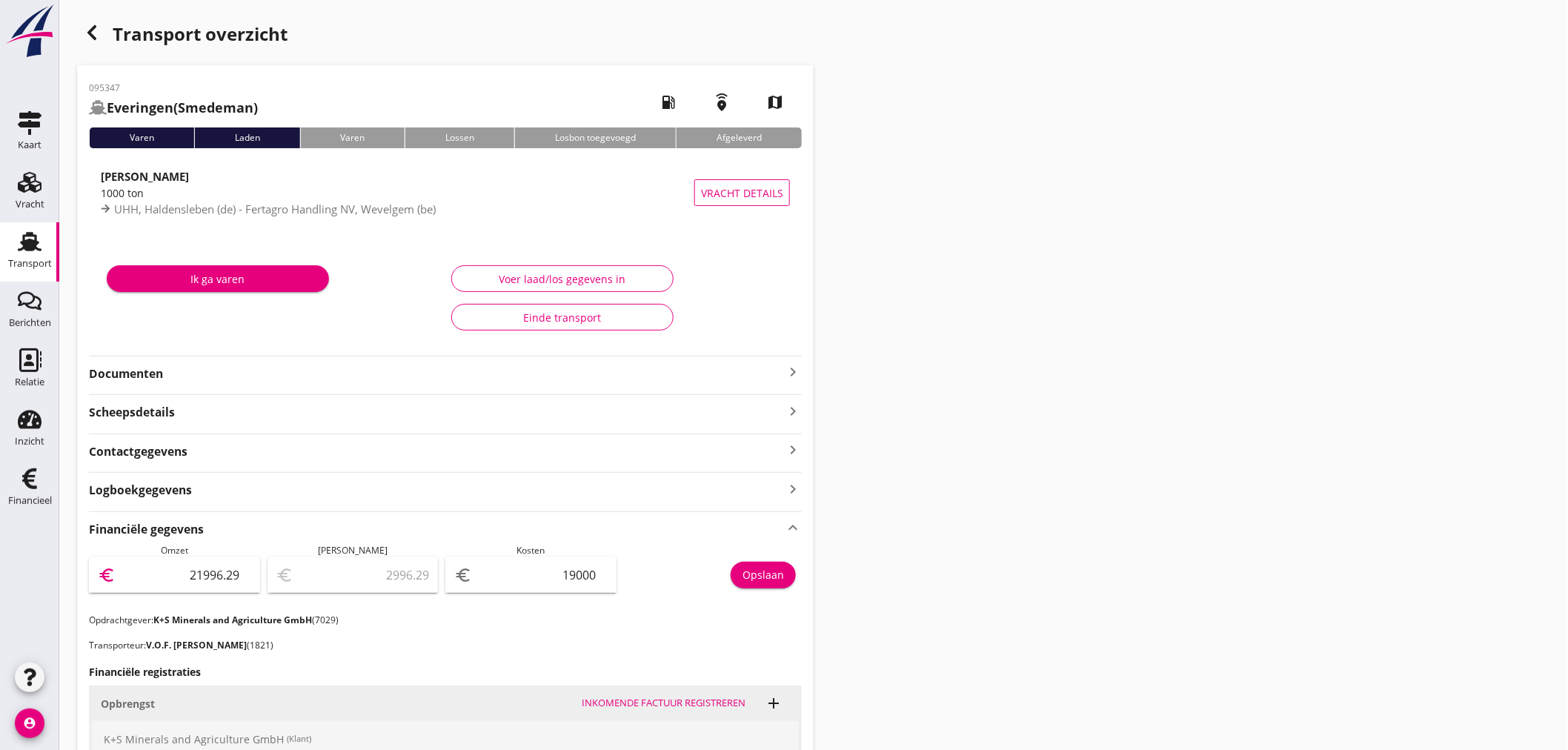
type input "21996.29"
click at [89, 31] on use "button" at bounding box center [91, 32] width 9 height 15
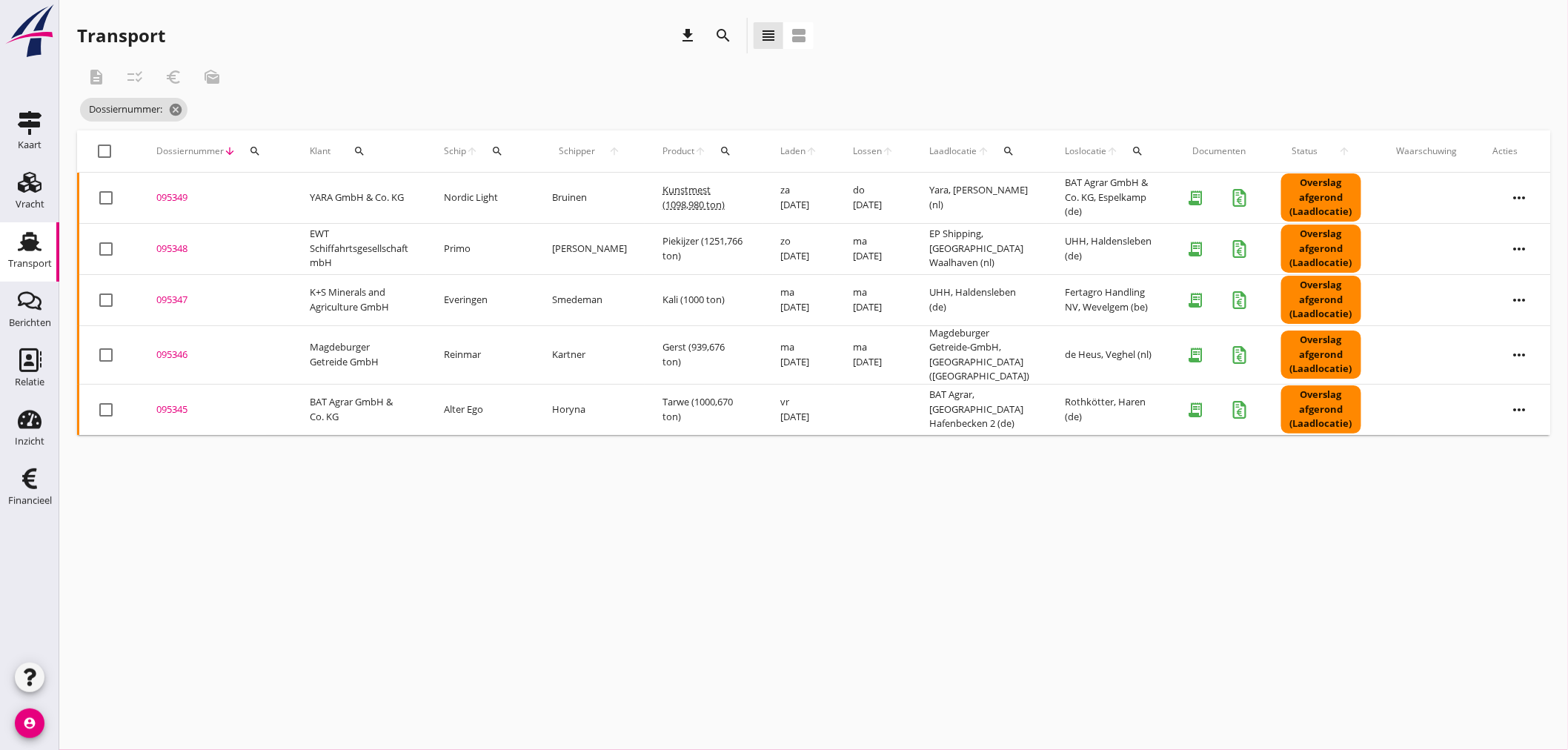
click at [169, 251] on div "095348" at bounding box center [215, 248] width 118 height 15
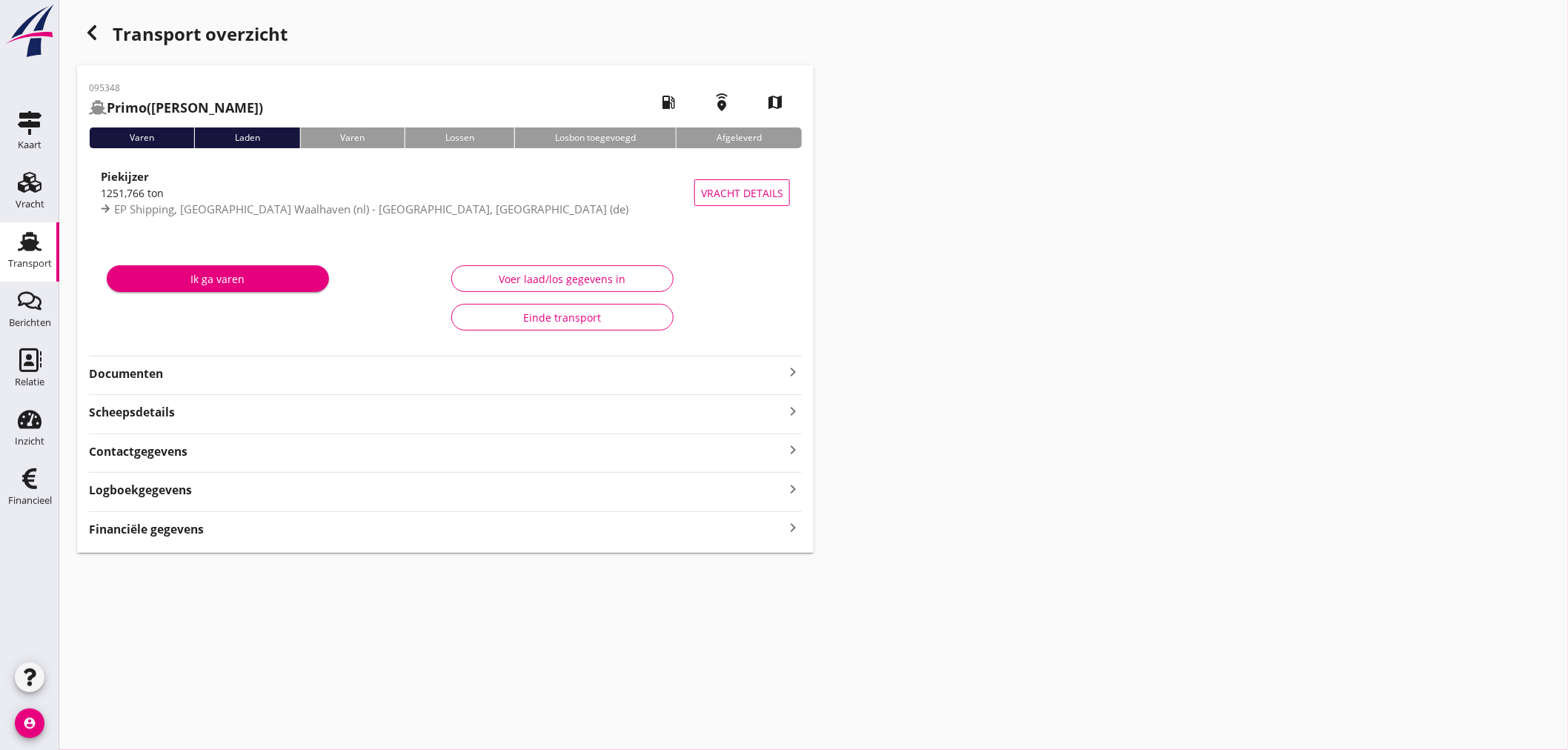
click at [160, 529] on strong "Financiële gegevens" at bounding box center [146, 529] width 115 height 17
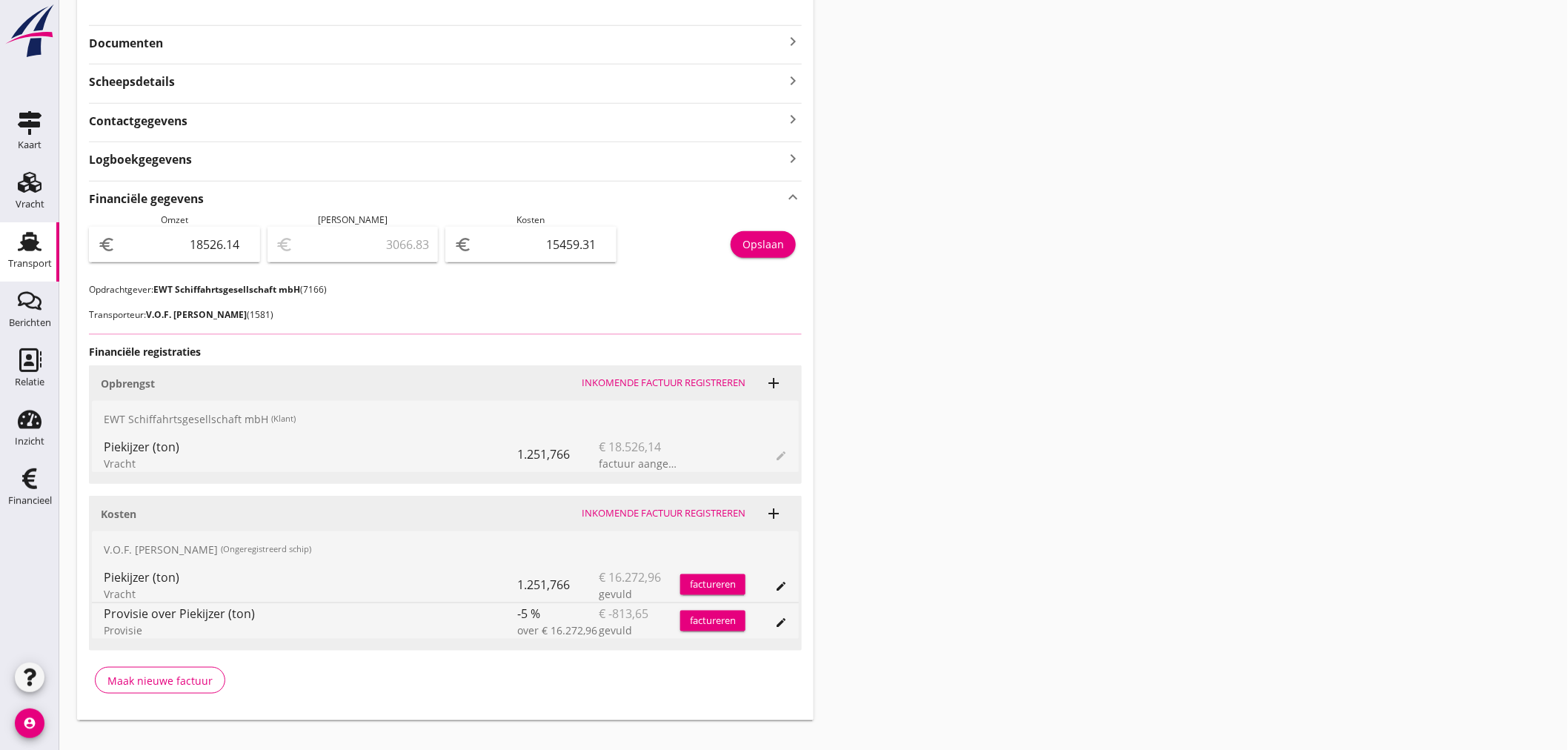
scroll to position [353, 0]
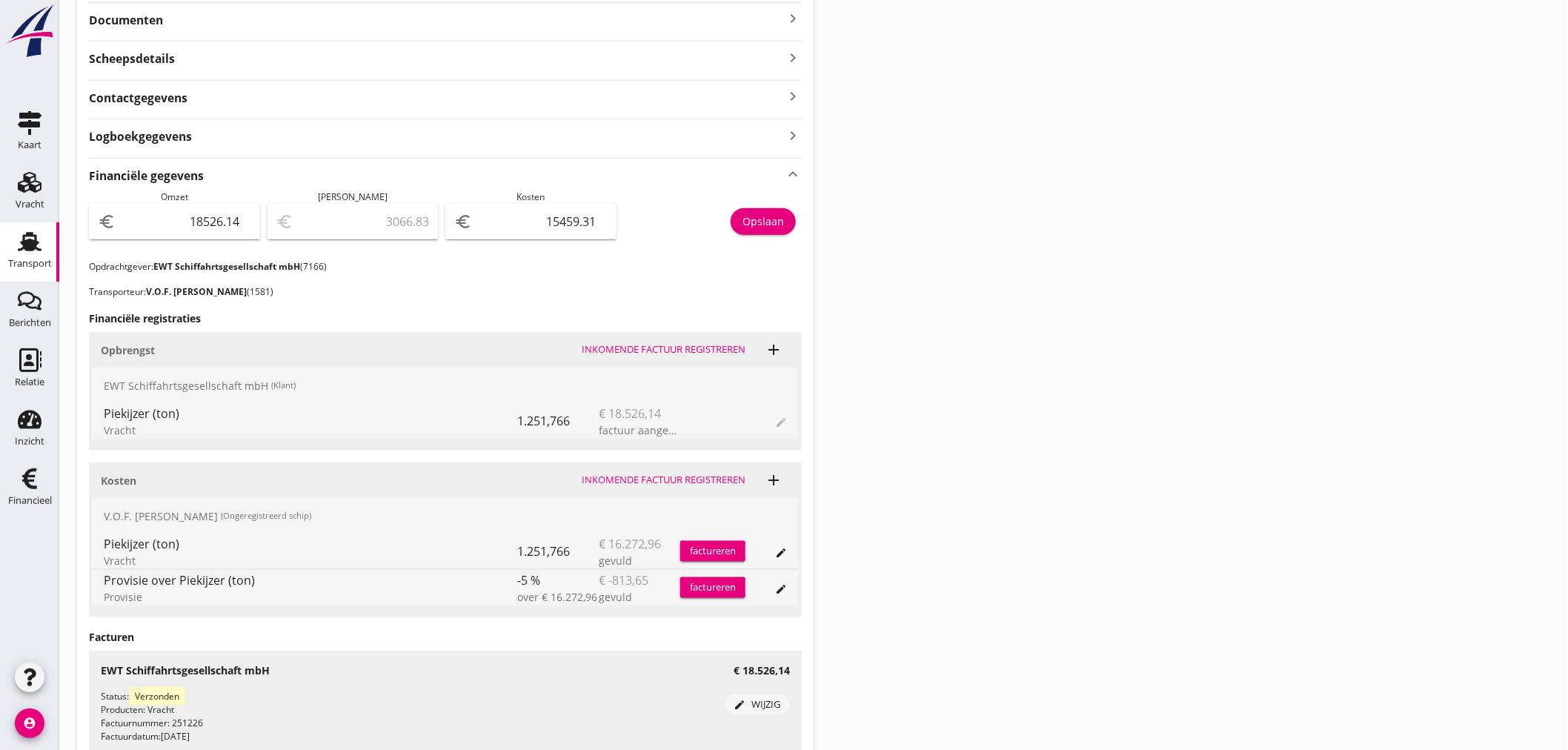
click at [791, 212] on button "Opslaan" at bounding box center [763, 221] width 65 height 26
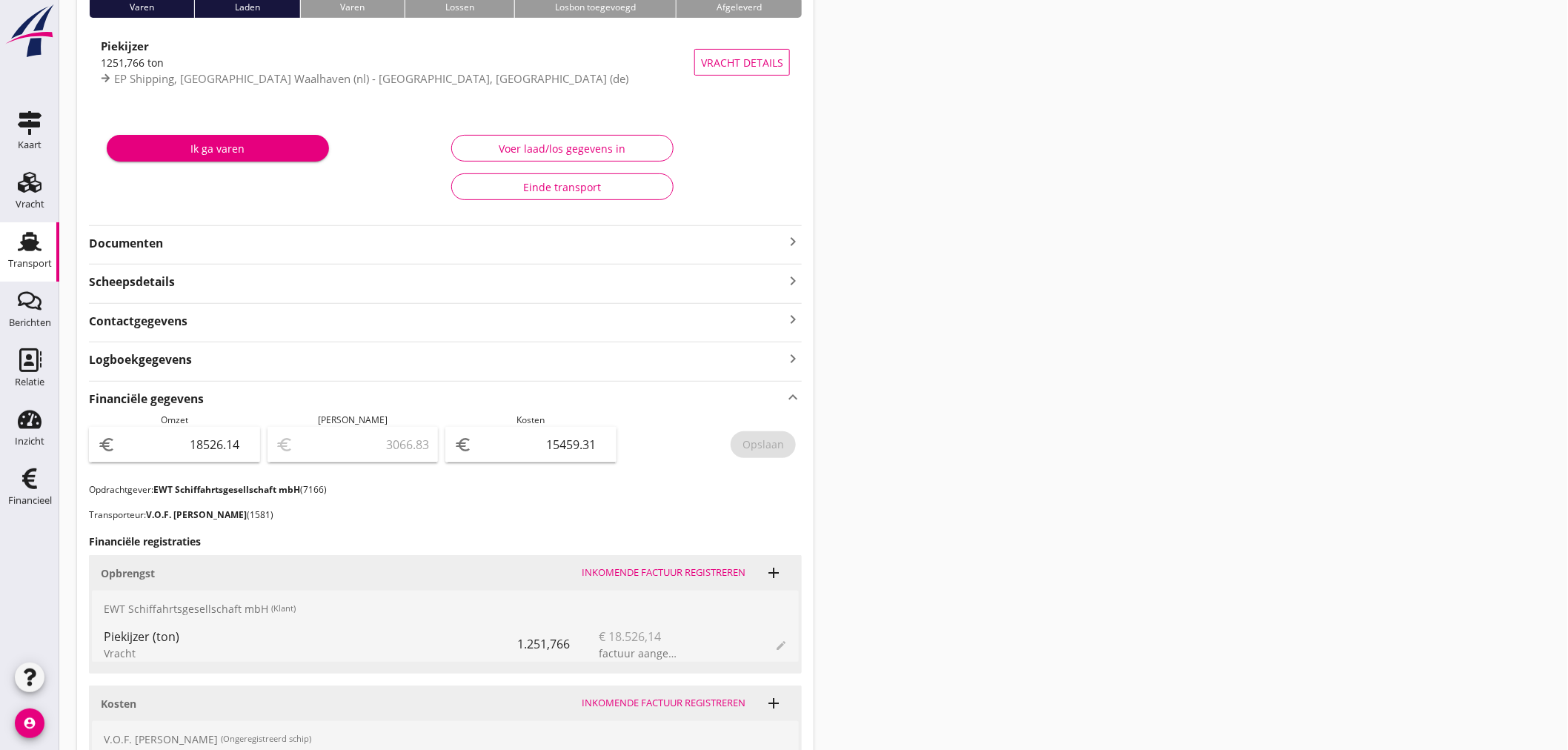
scroll to position [0, 0]
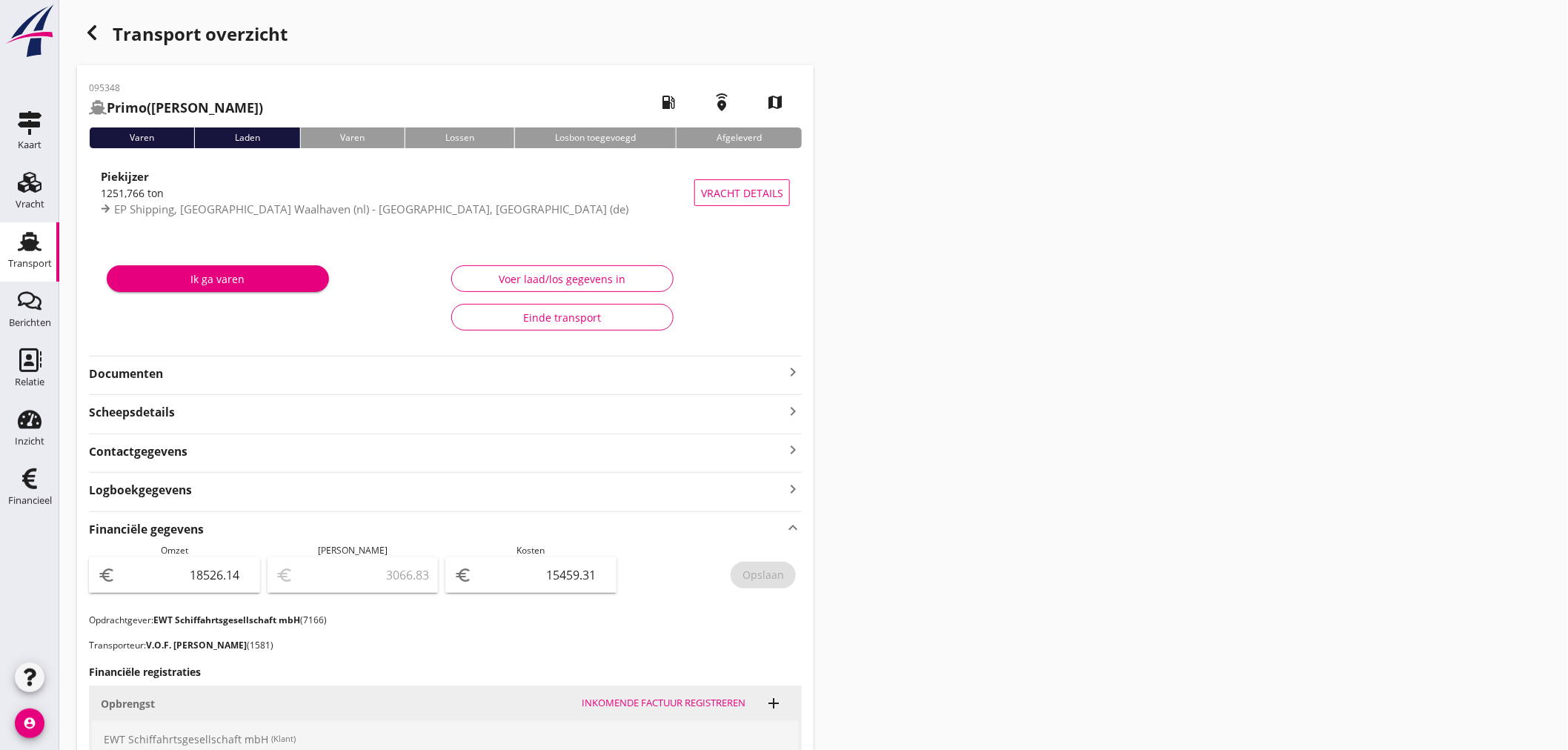
click at [98, 33] on icon "button" at bounding box center [91, 32] width 18 height 18
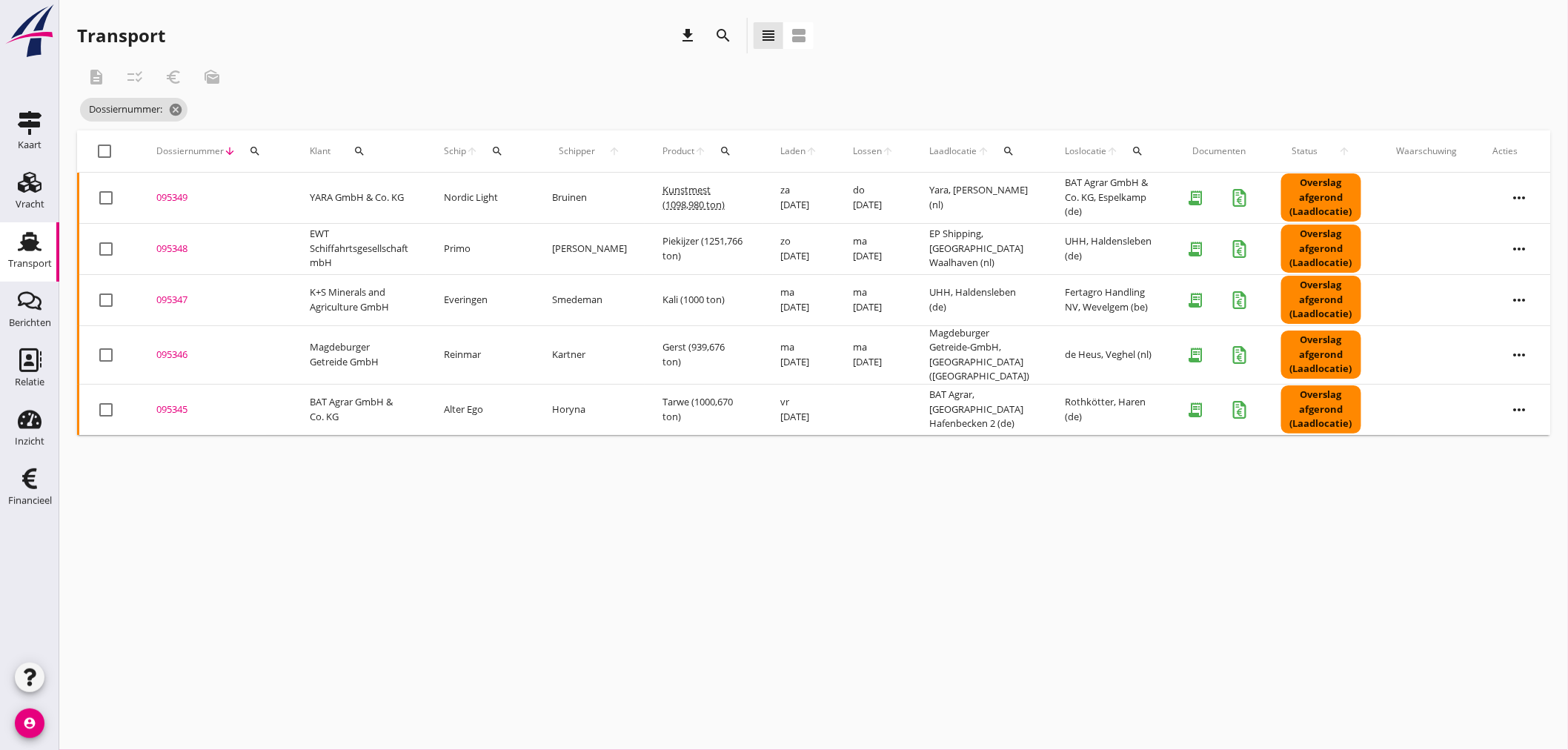
drag, startPoint x: 166, startPoint y: 198, endPoint x: 272, endPoint y: 219, distance: 108.1
click at [166, 197] on div "095349" at bounding box center [215, 197] width 118 height 15
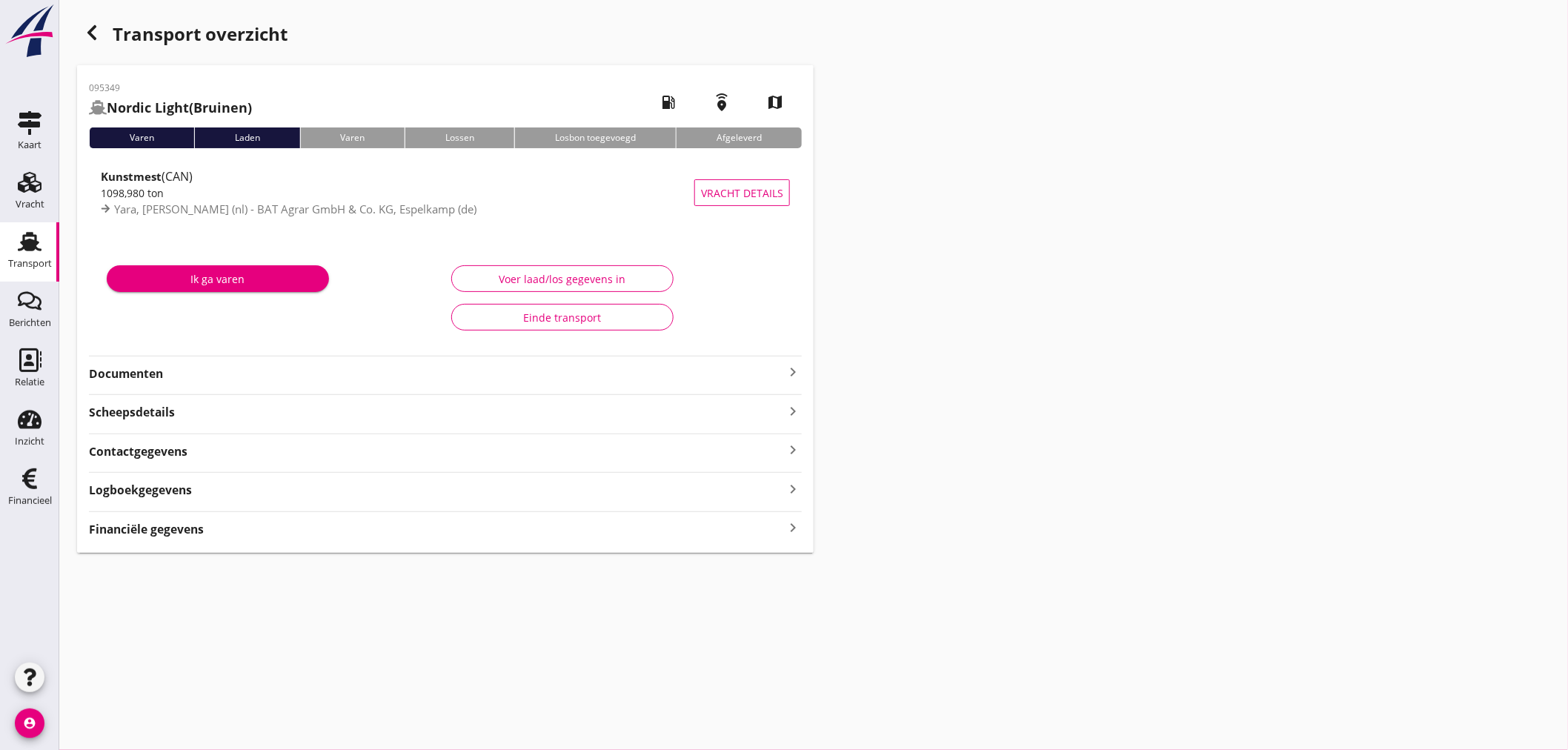
click at [793, 530] on icon "keyboard_arrow_right" at bounding box center [793, 527] width 18 height 20
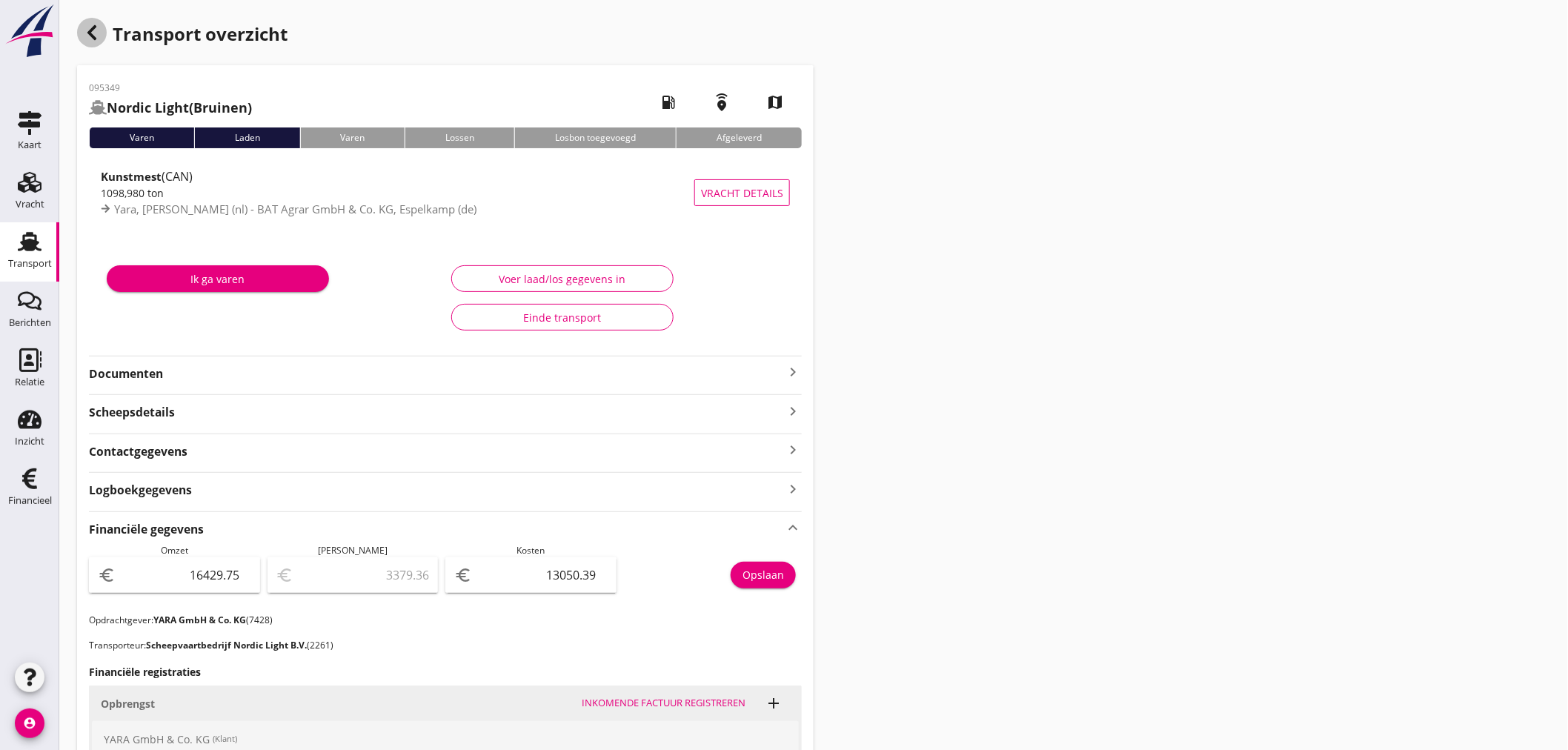
click at [91, 26] on icon "button" at bounding box center [91, 32] width 18 height 18
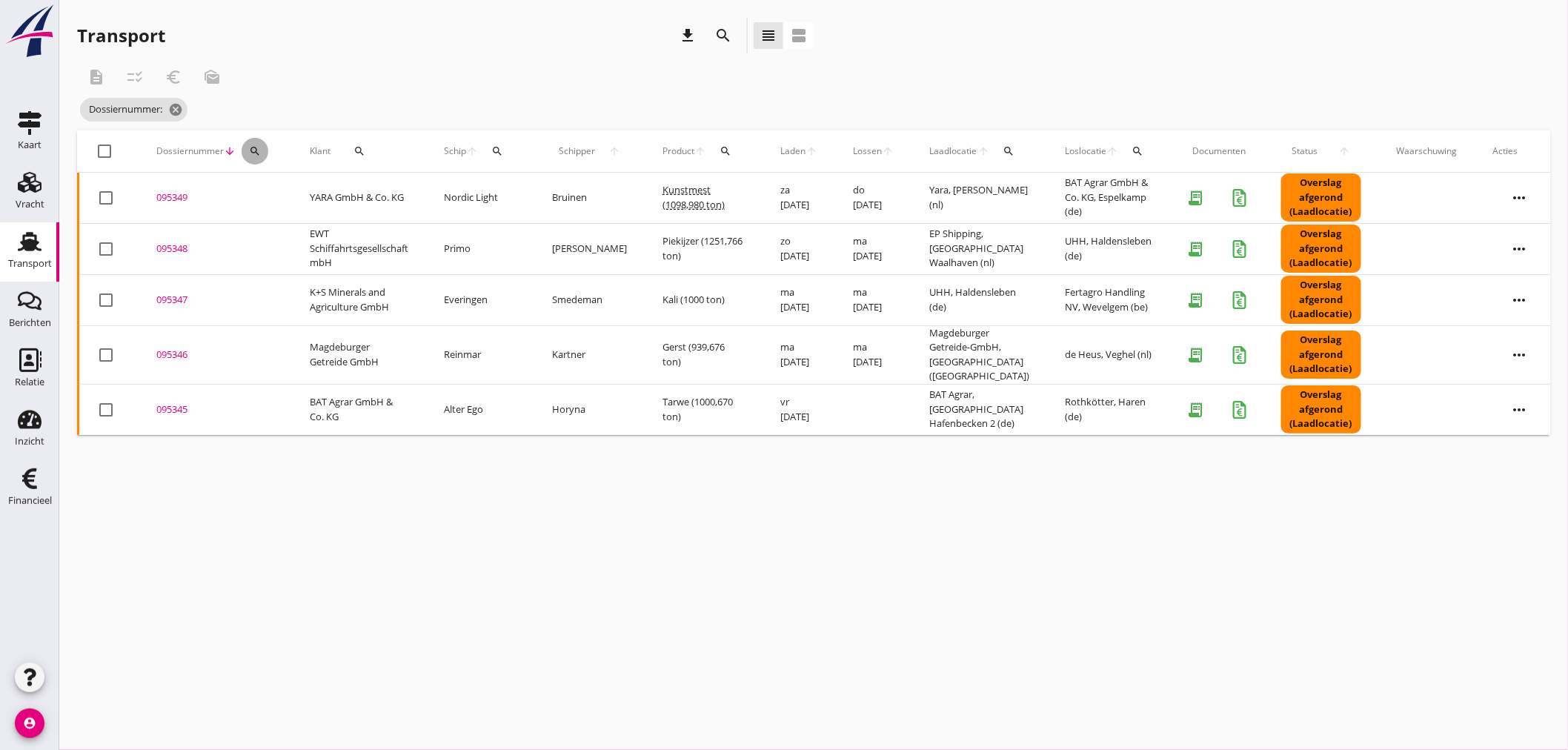
drag, startPoint x: 253, startPoint y: 154, endPoint x: 262, endPoint y: 189, distance: 36.1
click at [254, 154] on icon "search" at bounding box center [255, 151] width 12 height 12
click at [258, 194] on input "Zoeken op dossiernummer..." at bounding box center [323, 195] width 154 height 24
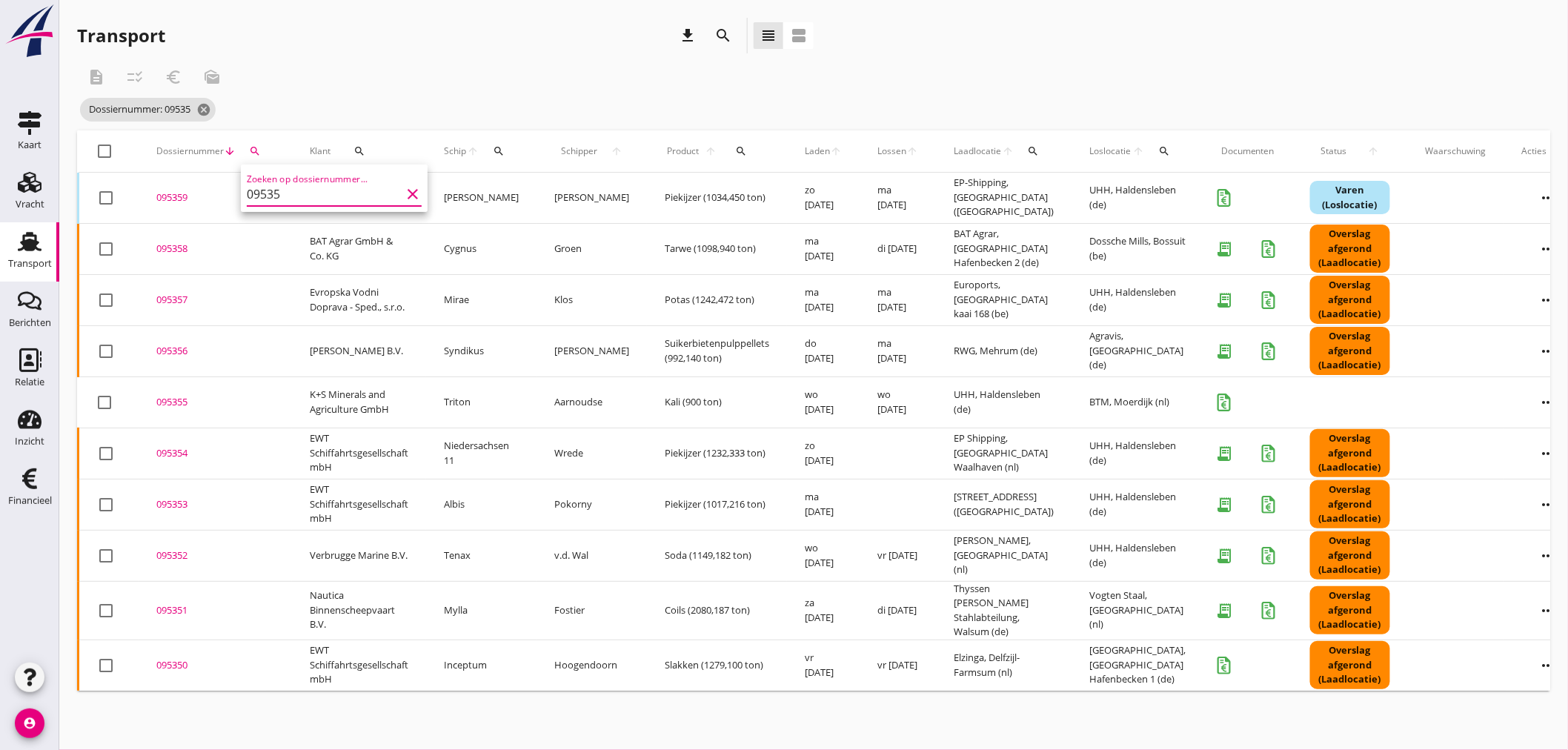
type input "09535"
click at [177, 658] on div "095350" at bounding box center [215, 665] width 118 height 15
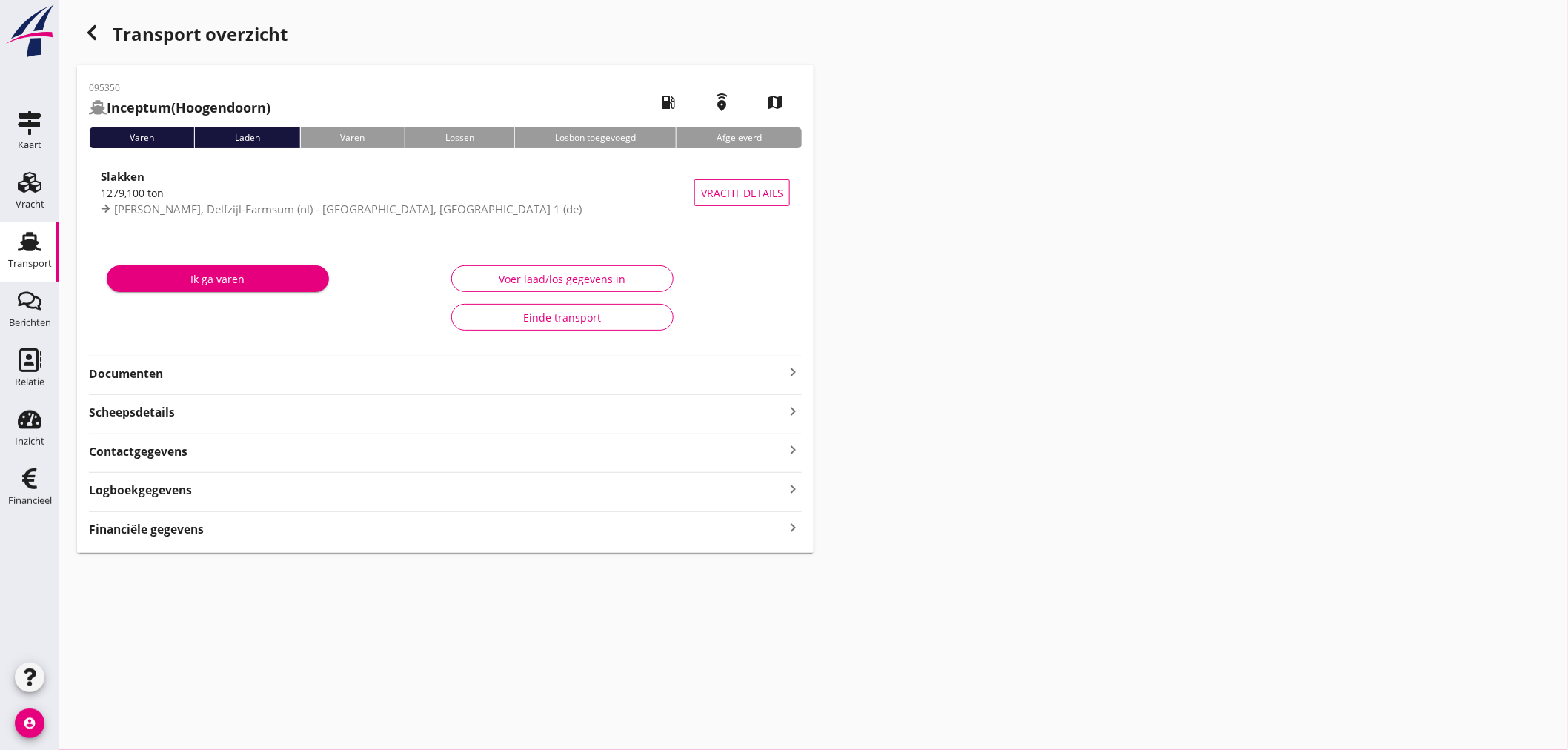
click at [793, 528] on icon "keyboard_arrow_right" at bounding box center [793, 527] width 18 height 20
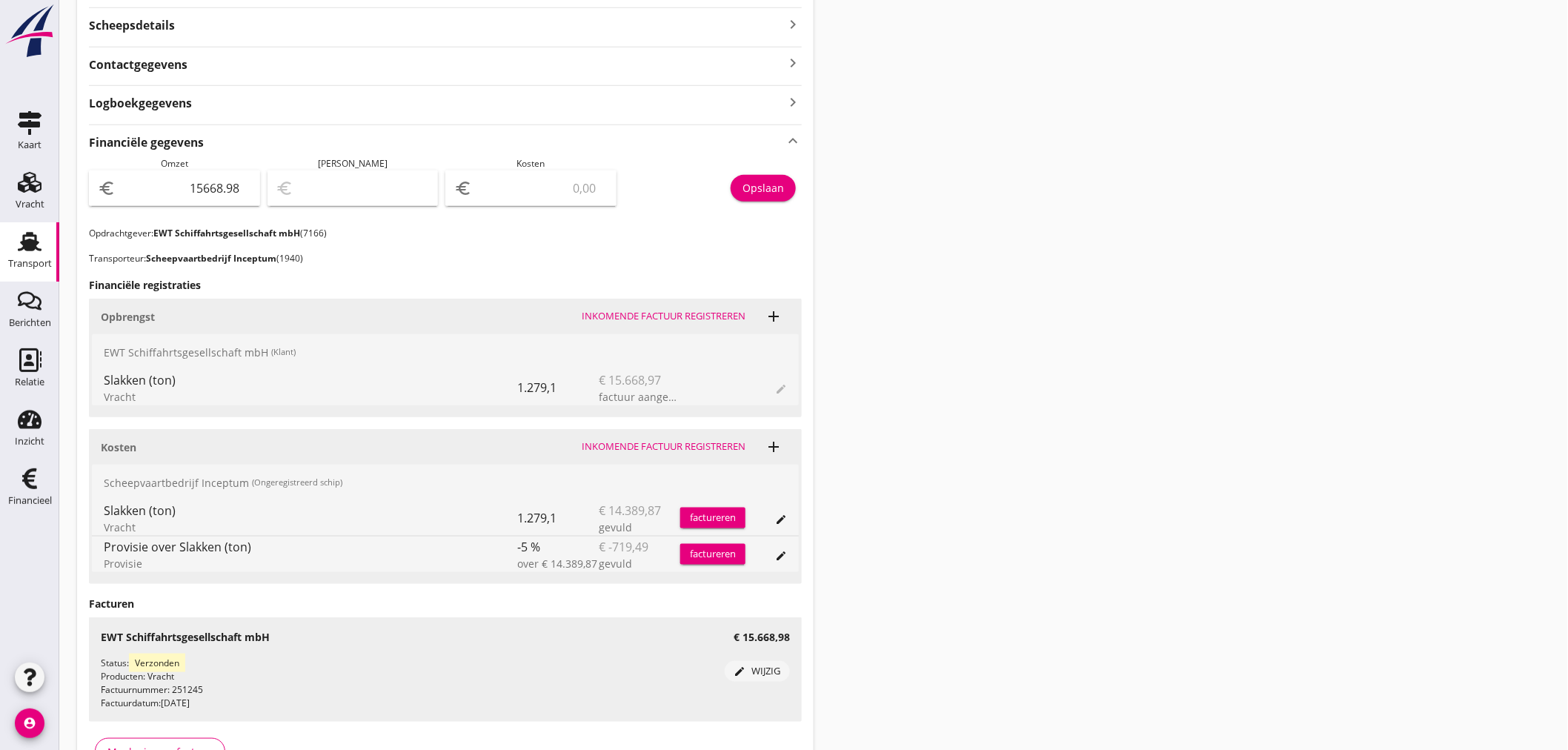
scroll to position [411, 0]
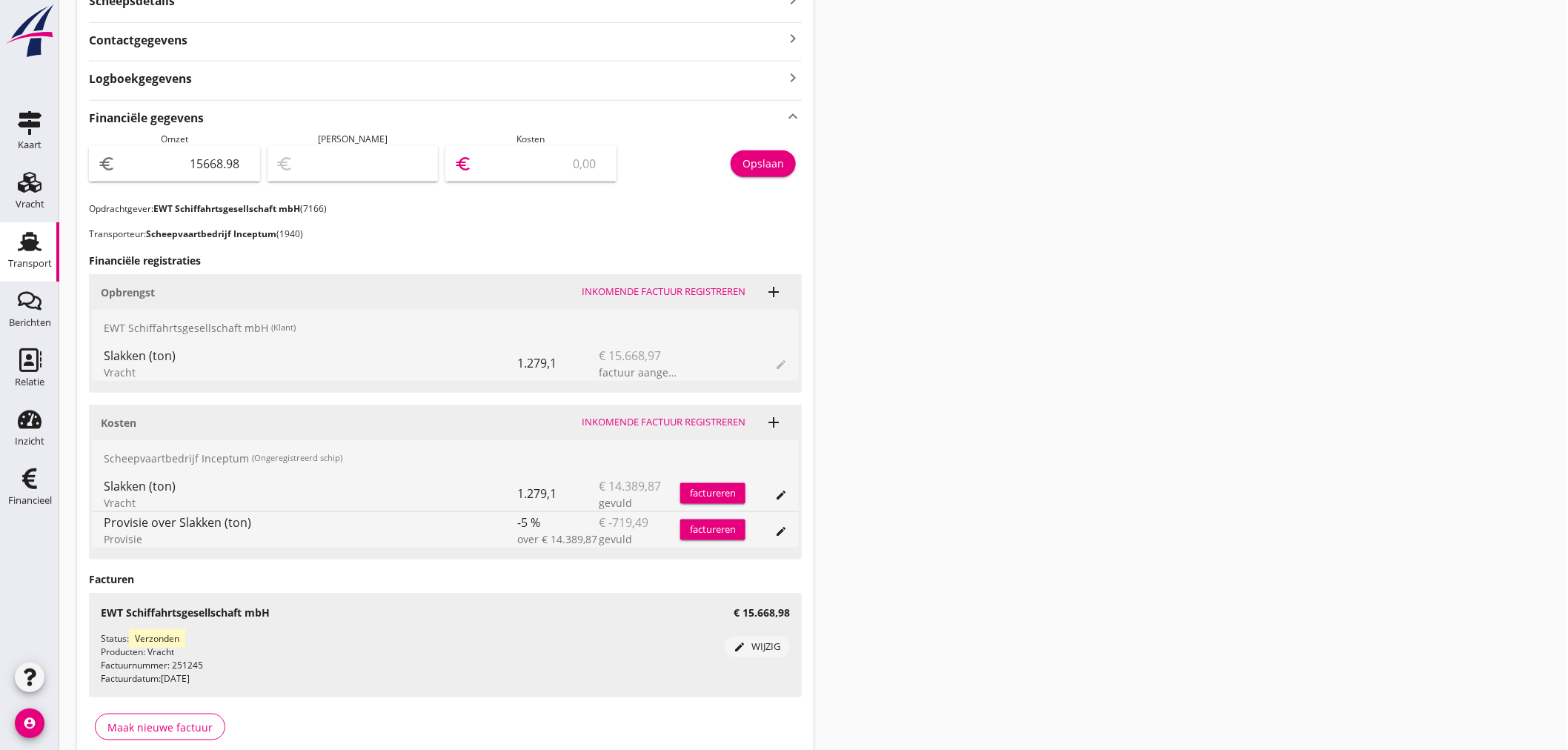
click at [549, 160] on input "number" at bounding box center [541, 164] width 132 height 24
type input "15667.98"
type input "1"
type input "15655.98"
type input "13"
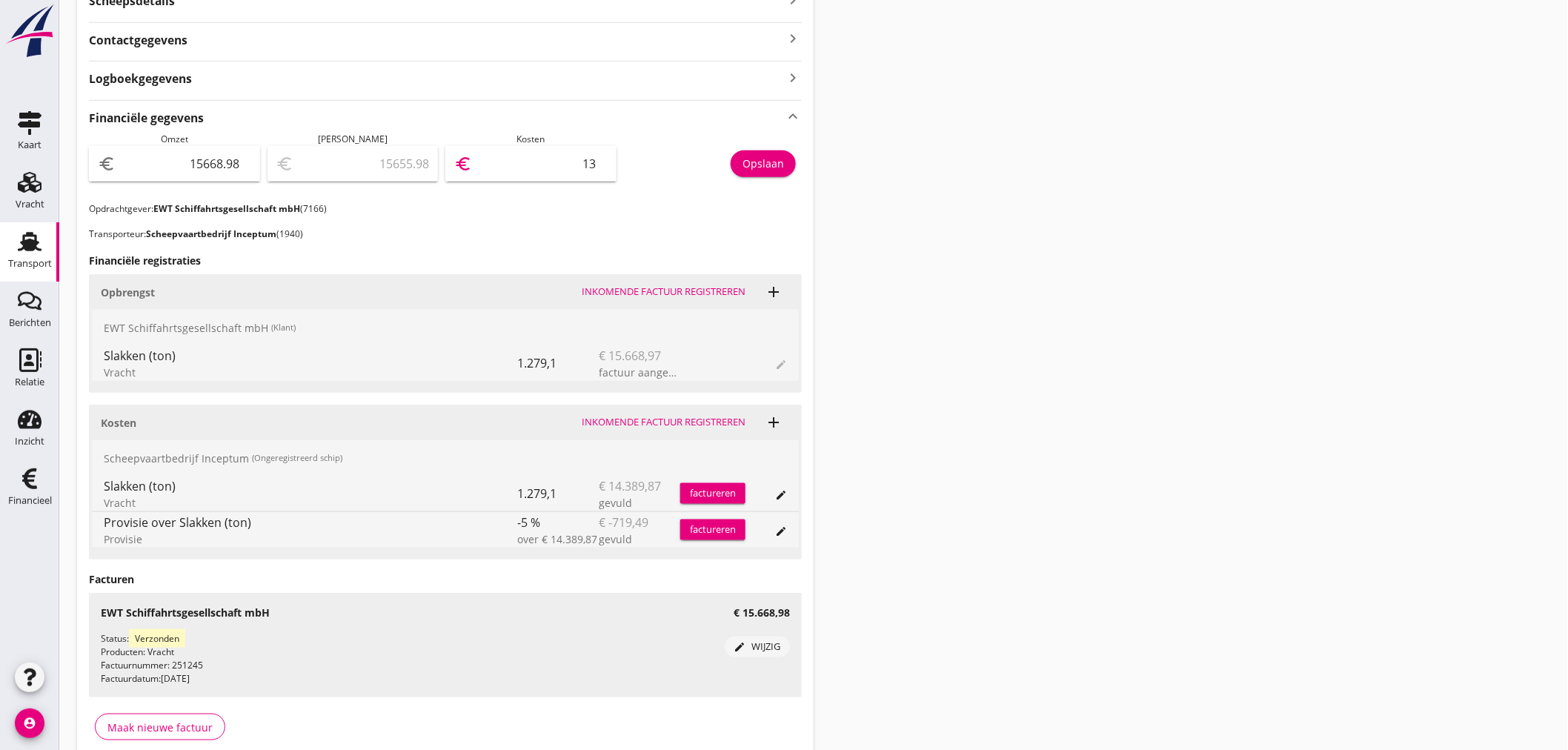
type input "15532.98"
type input "136"
type input "14301.98"
type input "1367"
type input "1998.98"
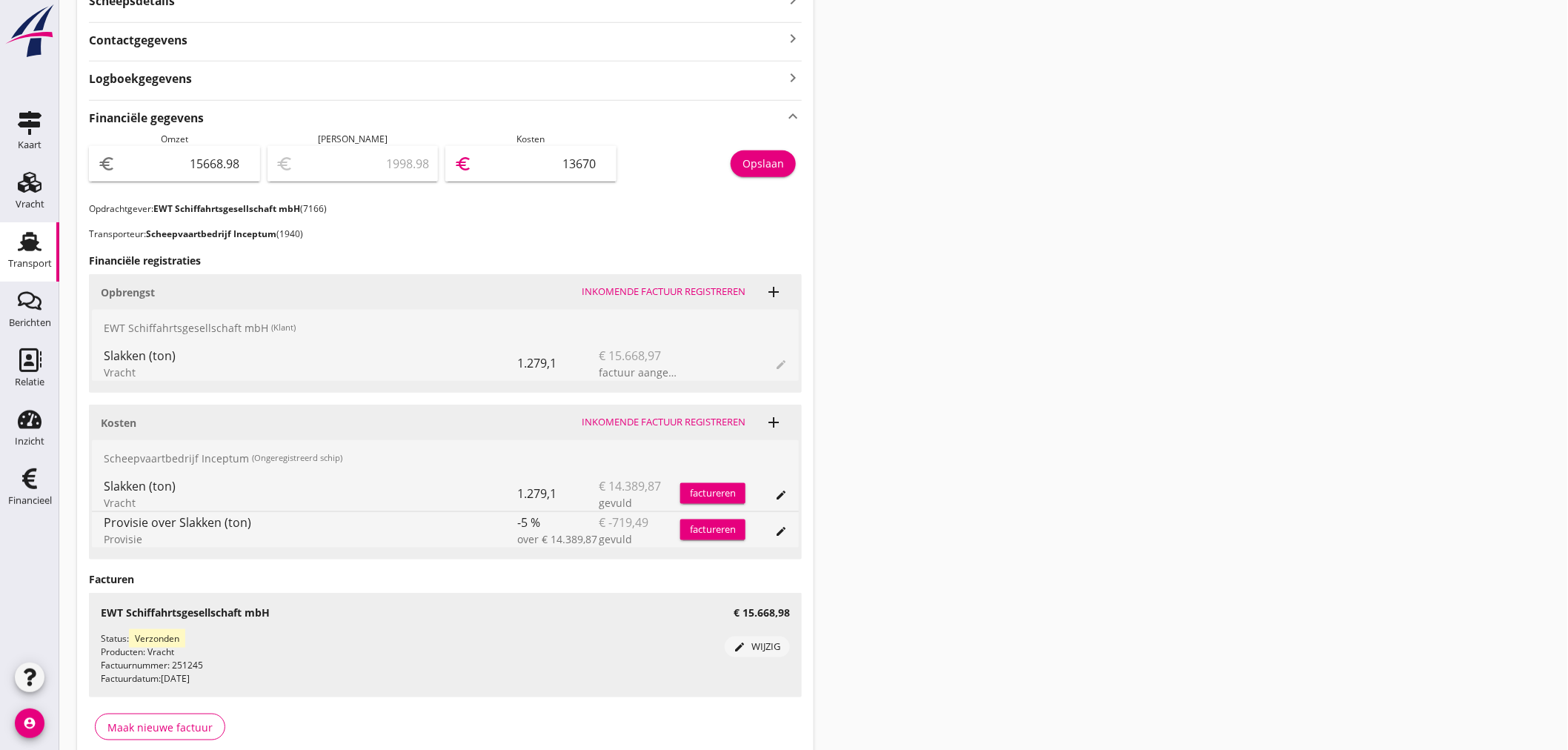
type input "136703"
type input "-1351369.02"
type input "1367038"
type input "-121034.02"
type input "136703"
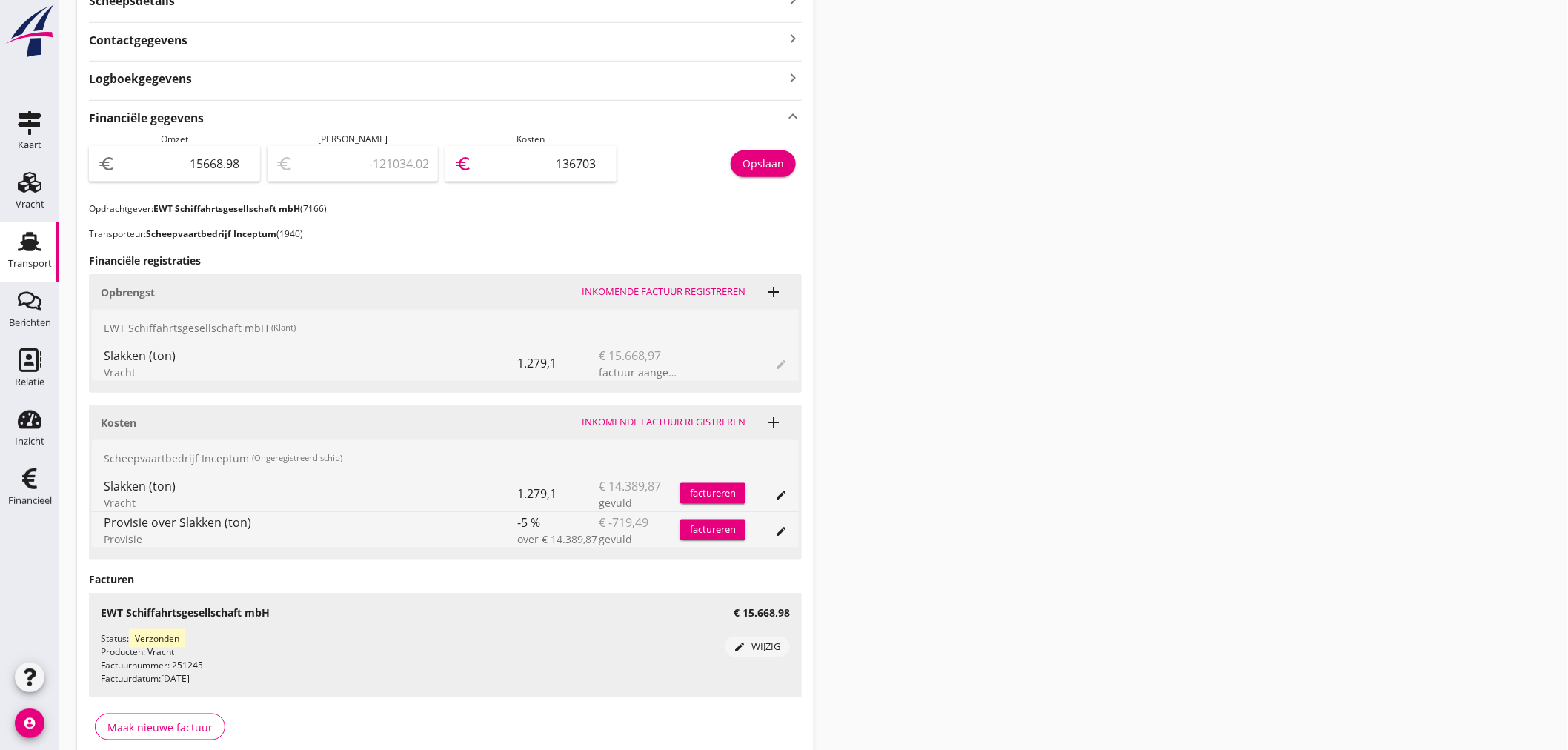
type input "1998.98"
type input "13670"
type input "1998.68"
type input "13670.3"
type input "1998.60"
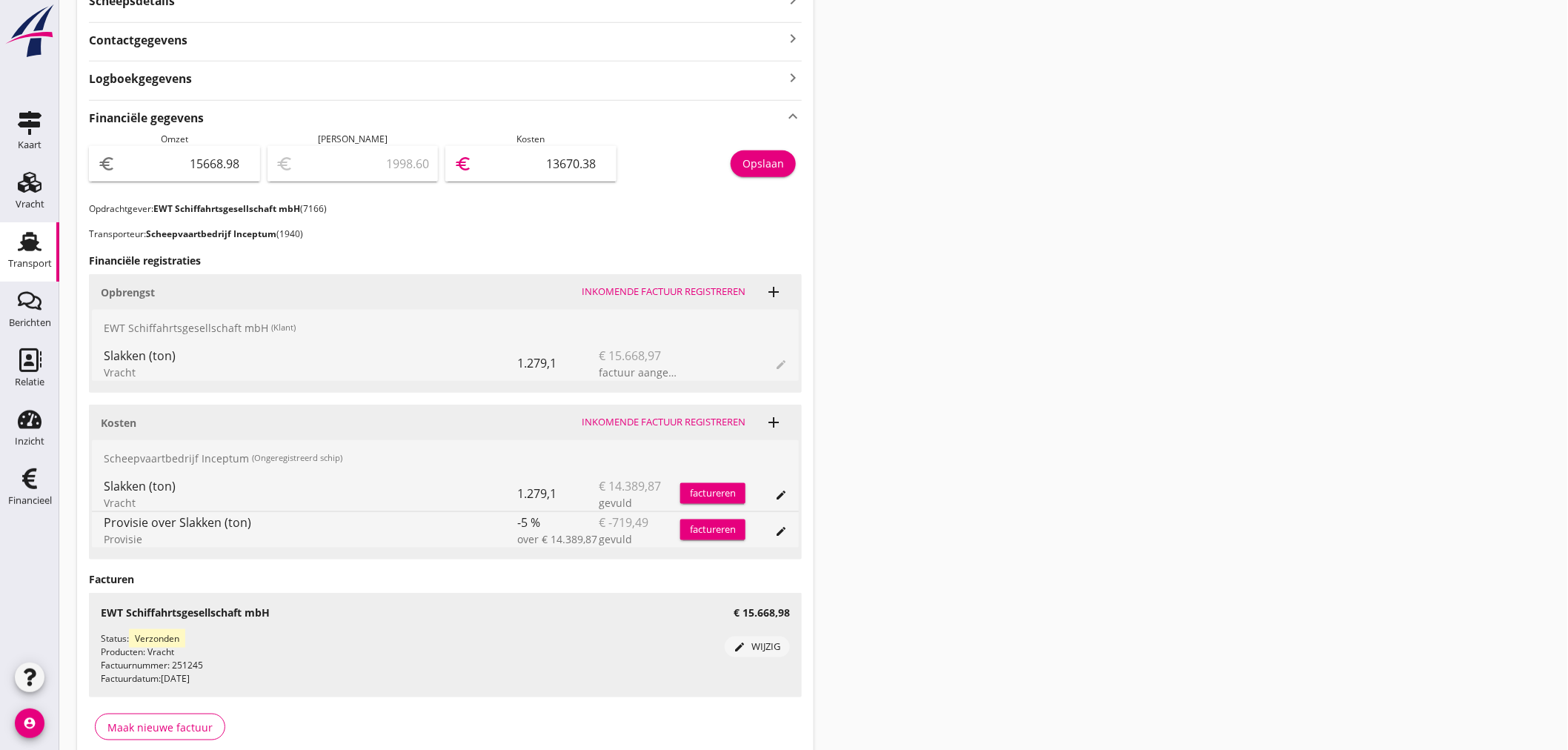
type input "13670.38"
click at [753, 160] on div "Opslaan" at bounding box center [763, 163] width 42 height 15
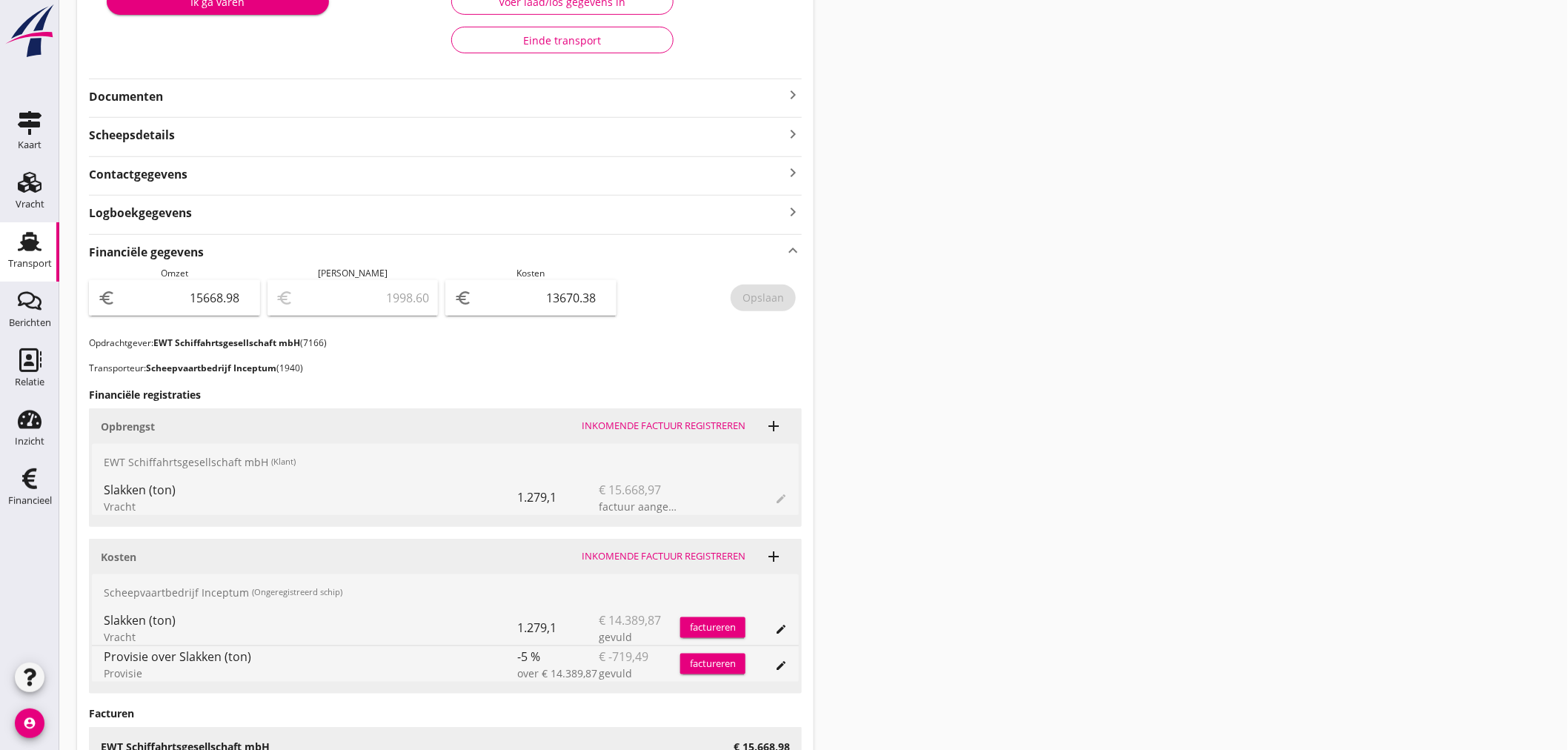
scroll to position [0, 0]
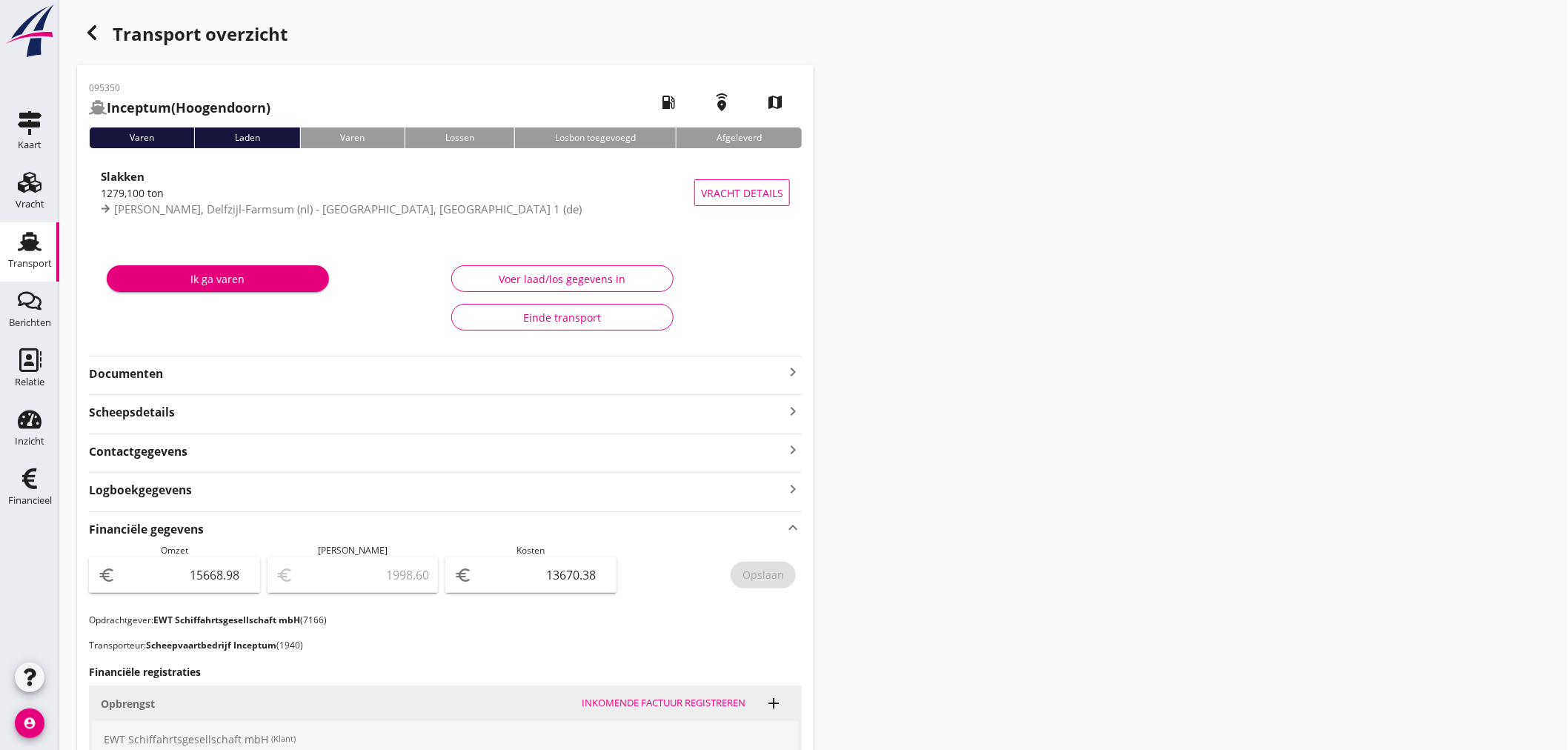
click at [95, 36] on icon "button" at bounding box center [91, 32] width 18 height 18
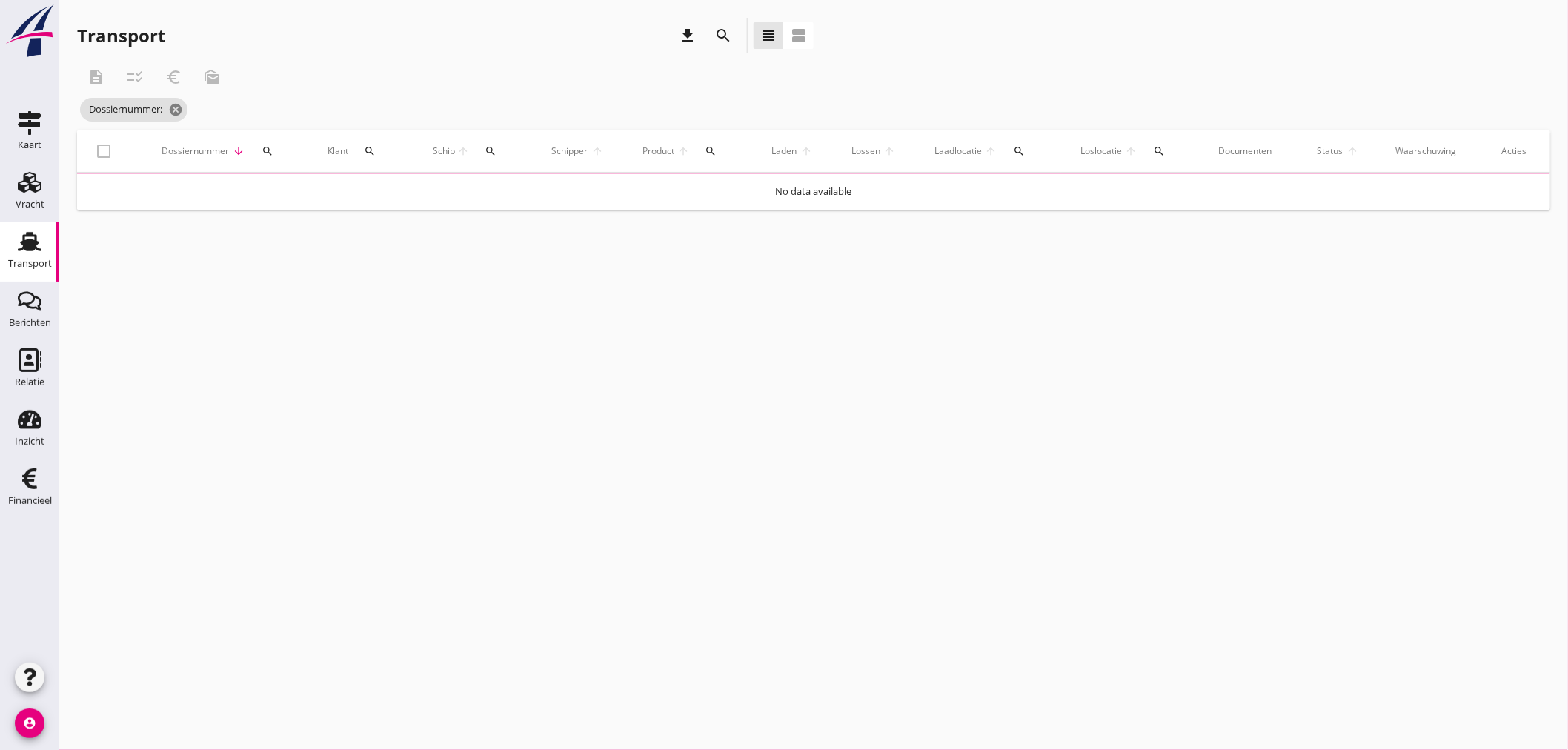
click at [272, 150] on div "Dossiernummer arrow_downward search" at bounding box center [226, 151] width 132 height 36
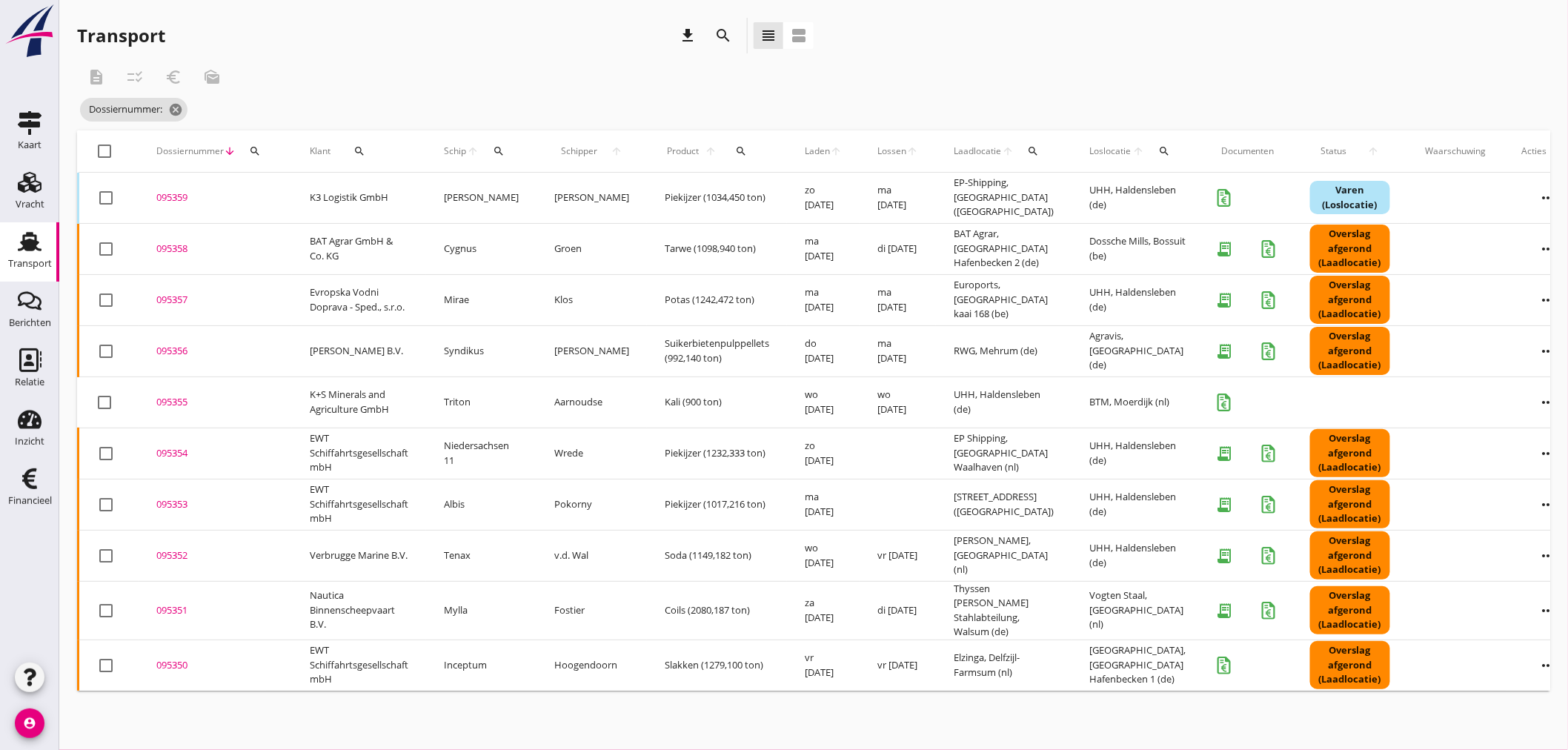
click at [175, 611] on div "095351" at bounding box center [215, 610] width 118 height 15
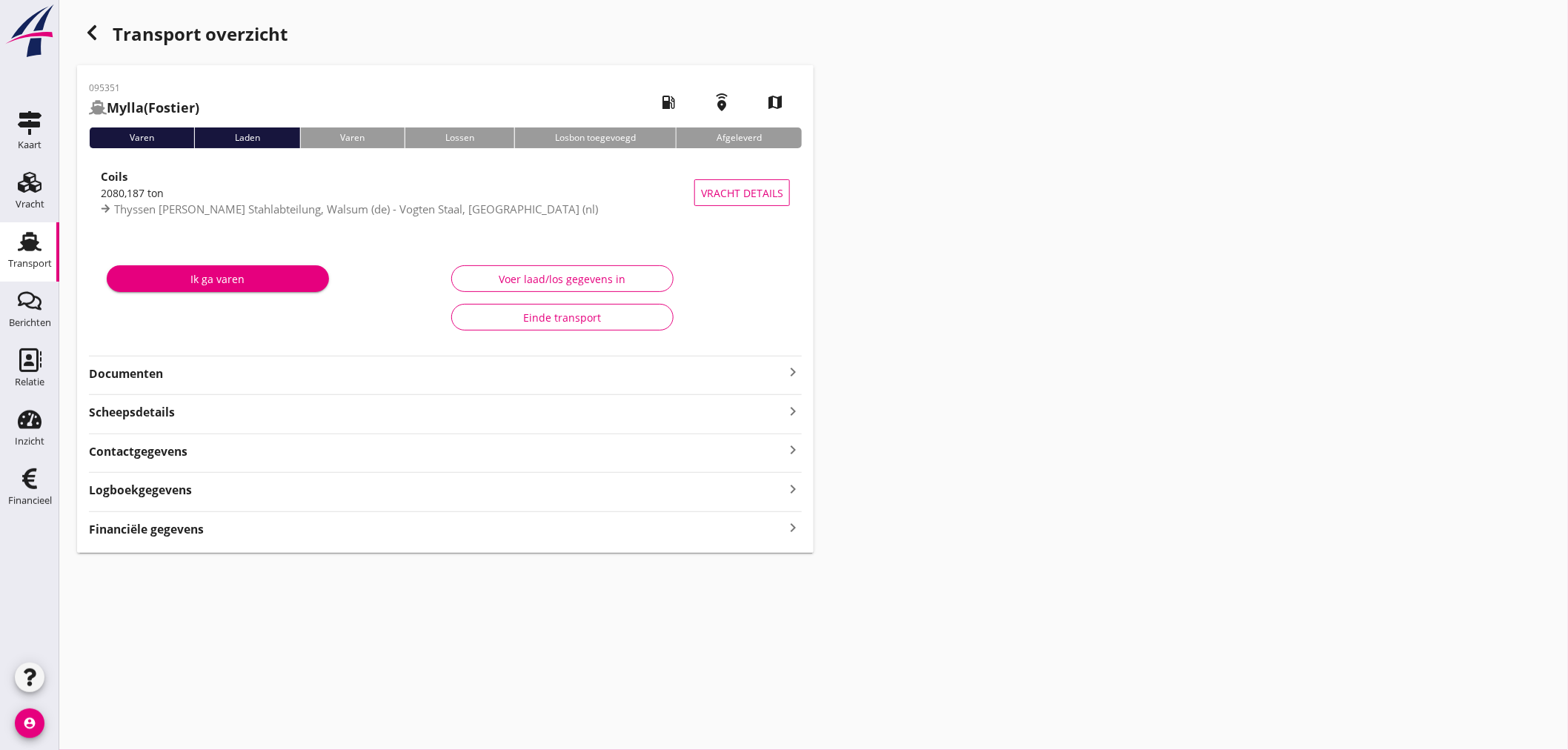
click at [791, 529] on icon "keyboard_arrow_right" at bounding box center [793, 527] width 18 height 20
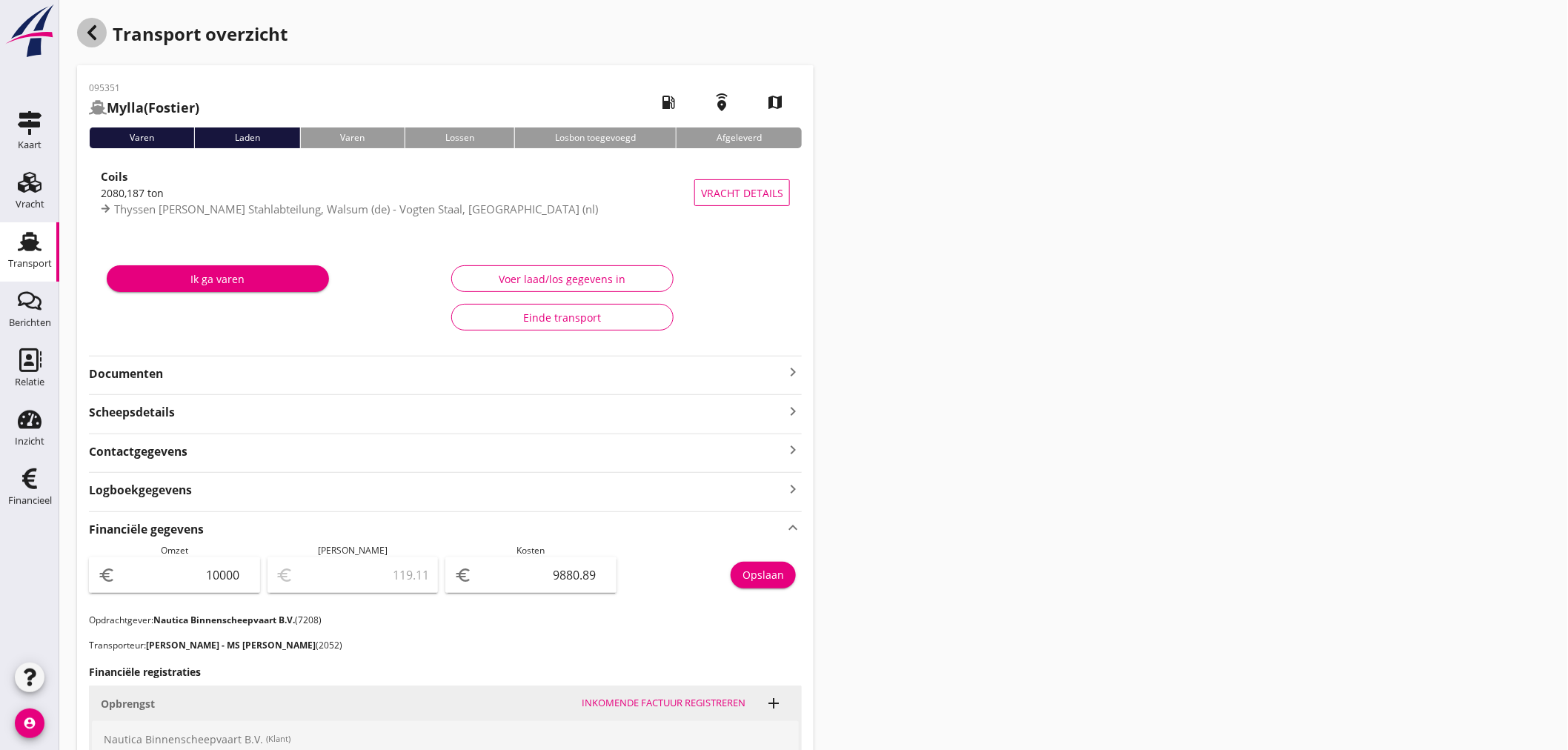
click at [94, 25] on icon "button" at bounding box center [91, 32] width 18 height 18
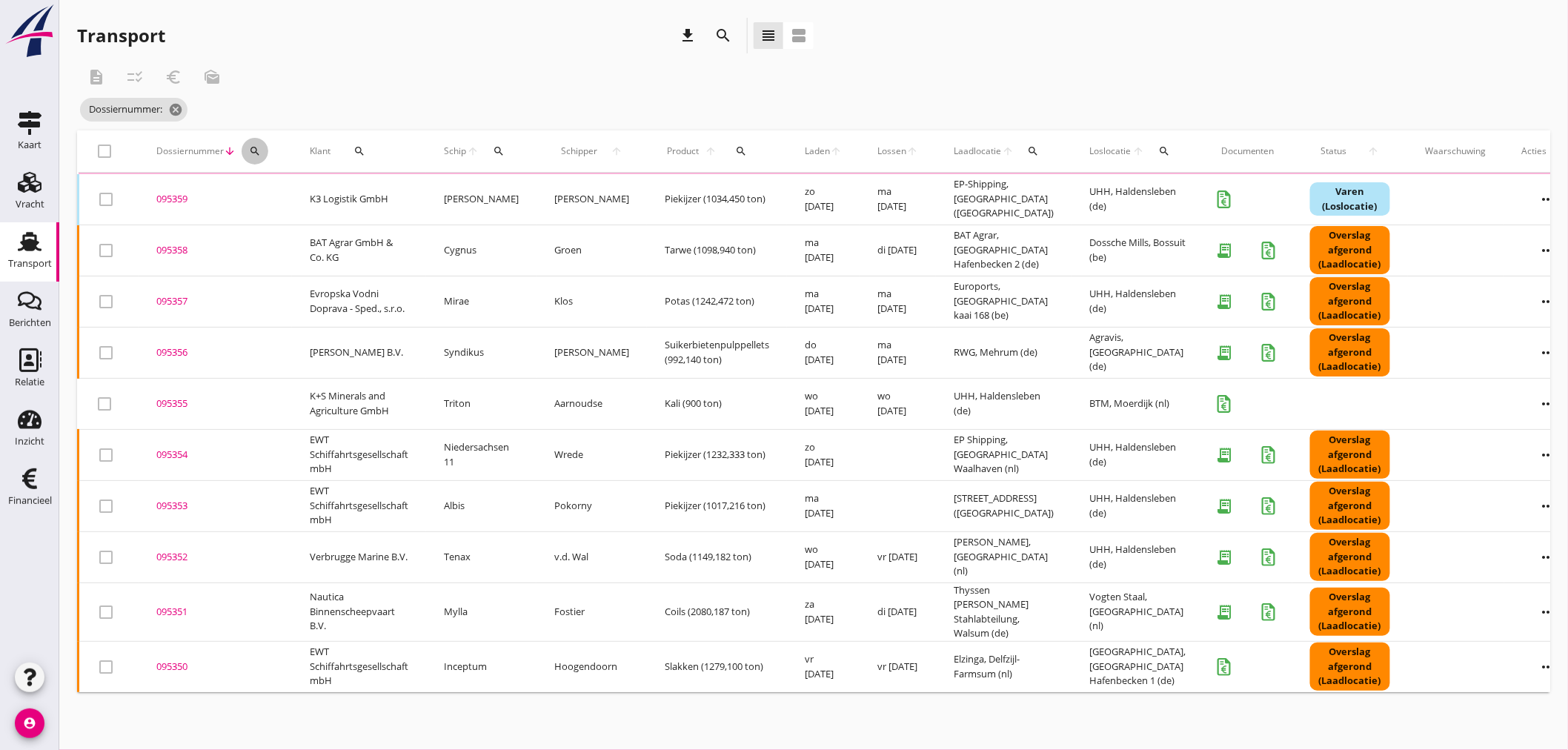
click at [252, 150] on icon "search" at bounding box center [255, 151] width 12 height 12
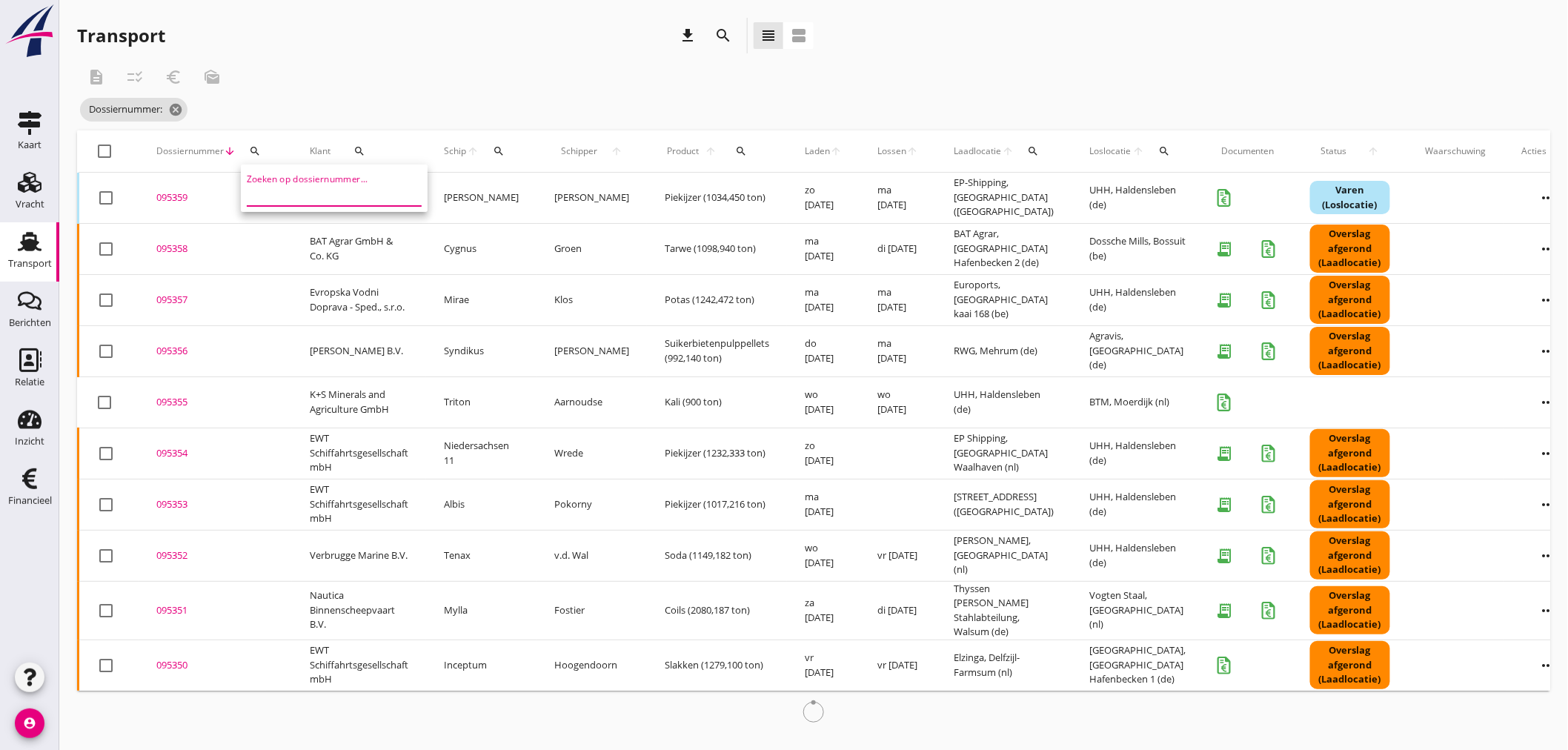
click at [264, 196] on input "Zoeken op dossiernummer..." at bounding box center [323, 195] width 154 height 24
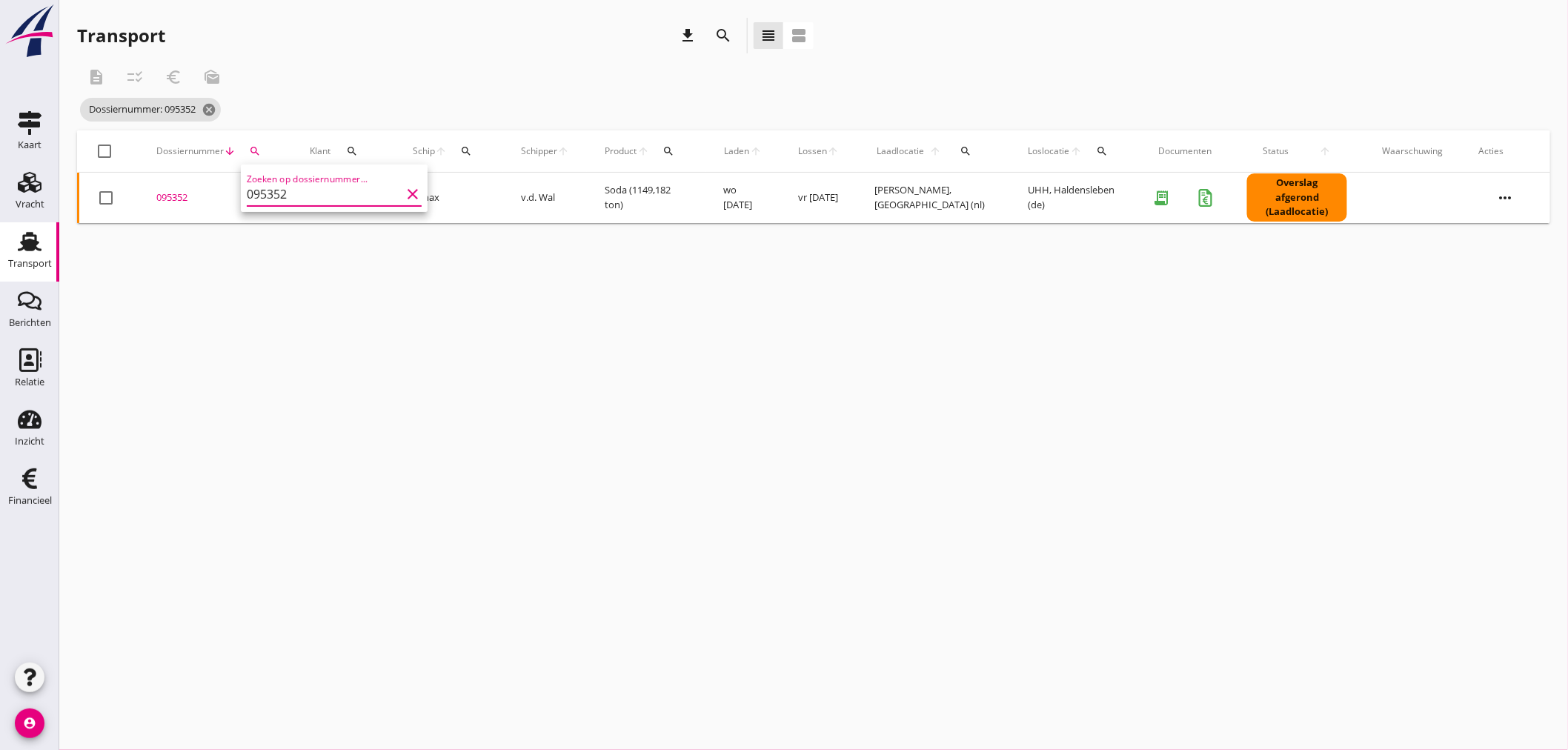
type input "095352"
click at [180, 195] on div "095352" at bounding box center [215, 197] width 118 height 15
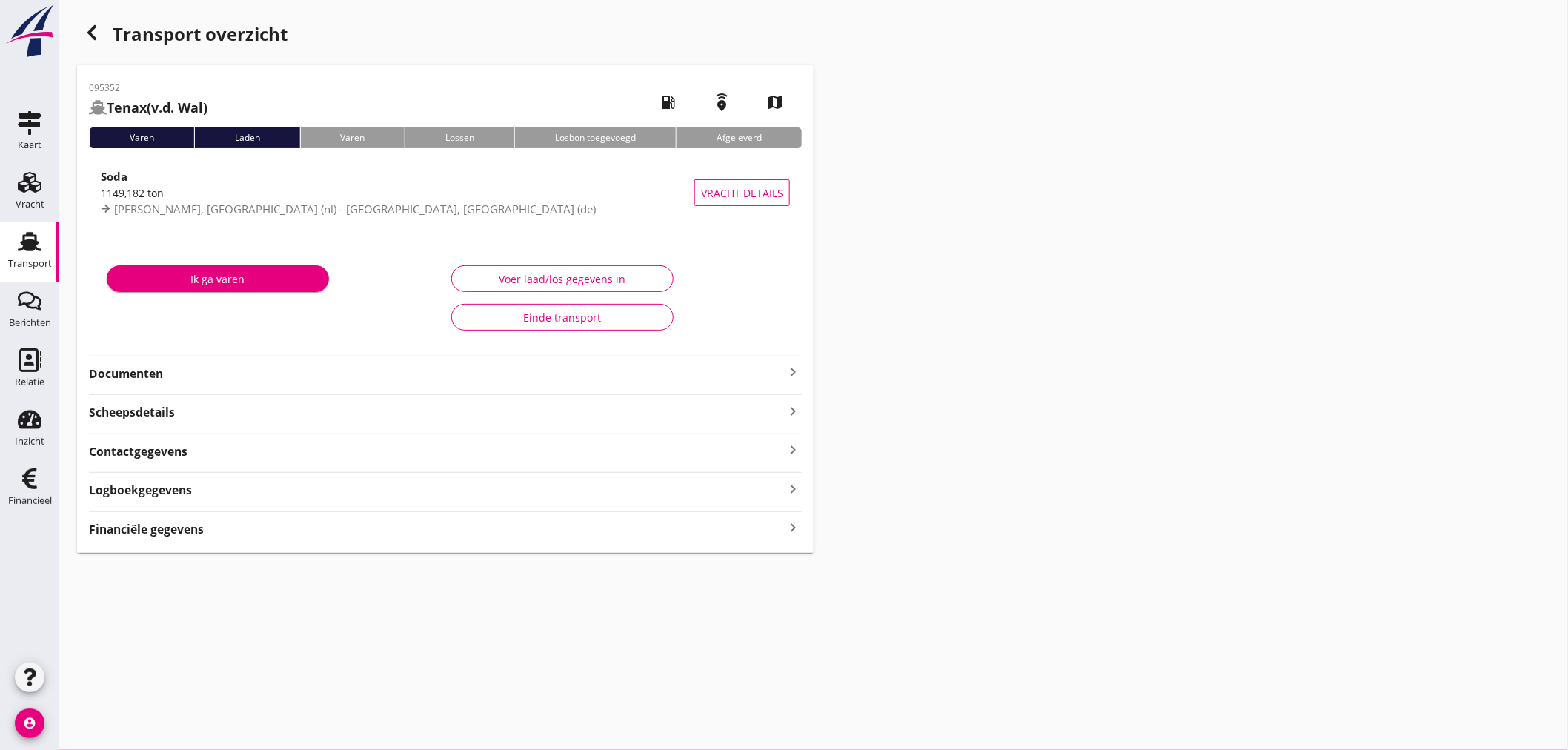
click at [167, 531] on strong "Financiële gegevens" at bounding box center [146, 529] width 115 height 17
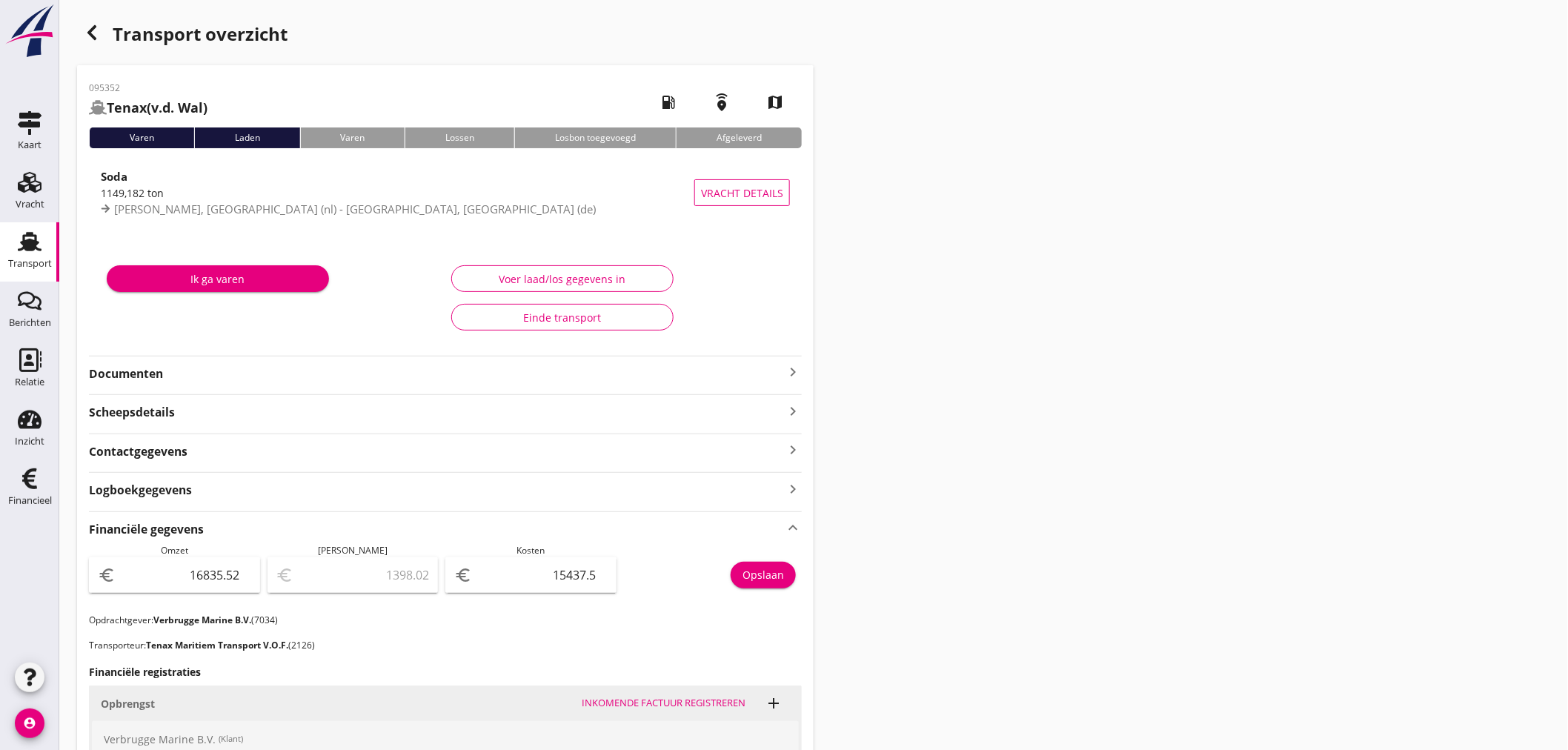
click at [86, 38] on icon "button" at bounding box center [91, 32] width 18 height 18
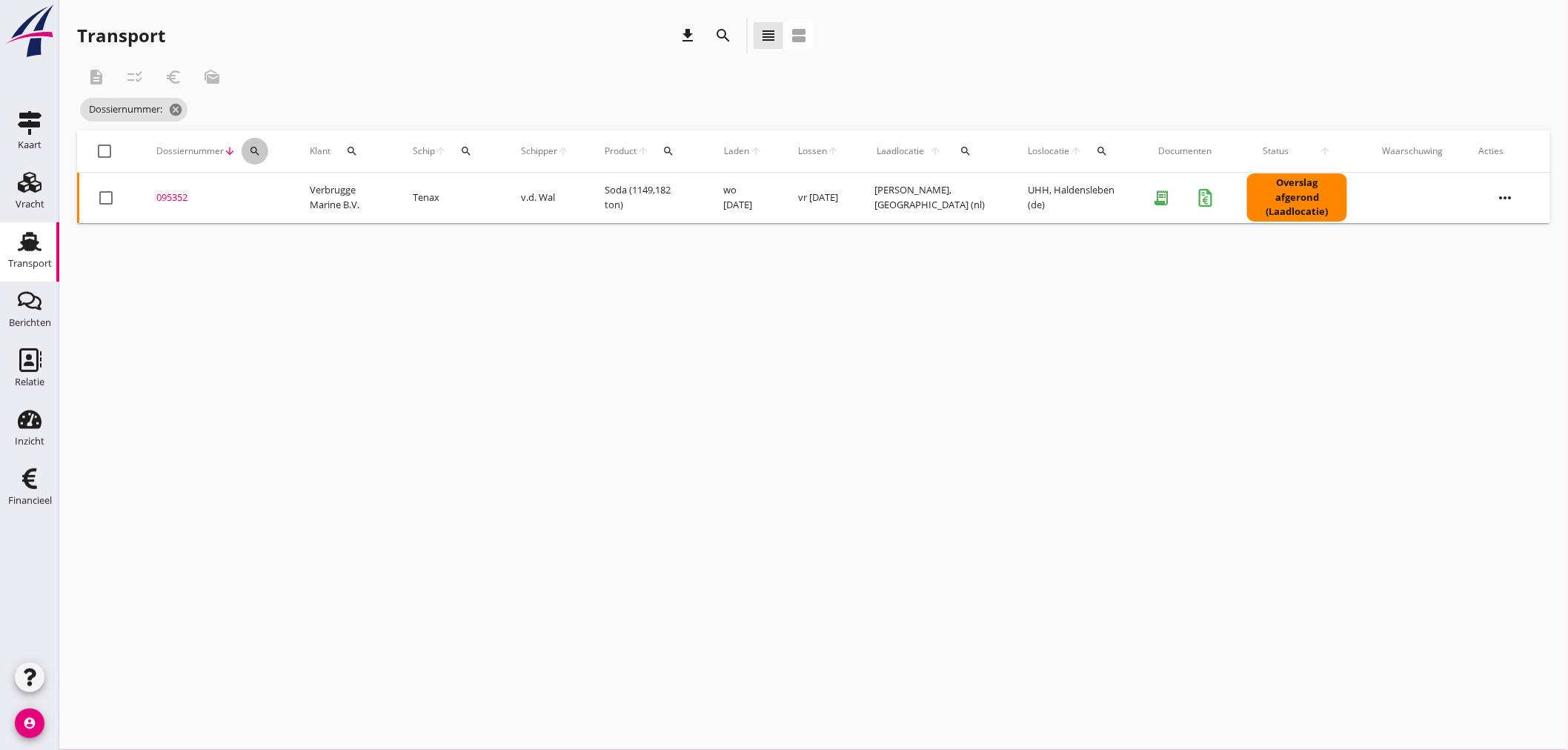
click at [247, 148] on div "search" at bounding box center [254, 151] width 26 height 12
click at [262, 195] on input "Zoeken op dossiernummer..." at bounding box center [323, 195] width 154 height 24
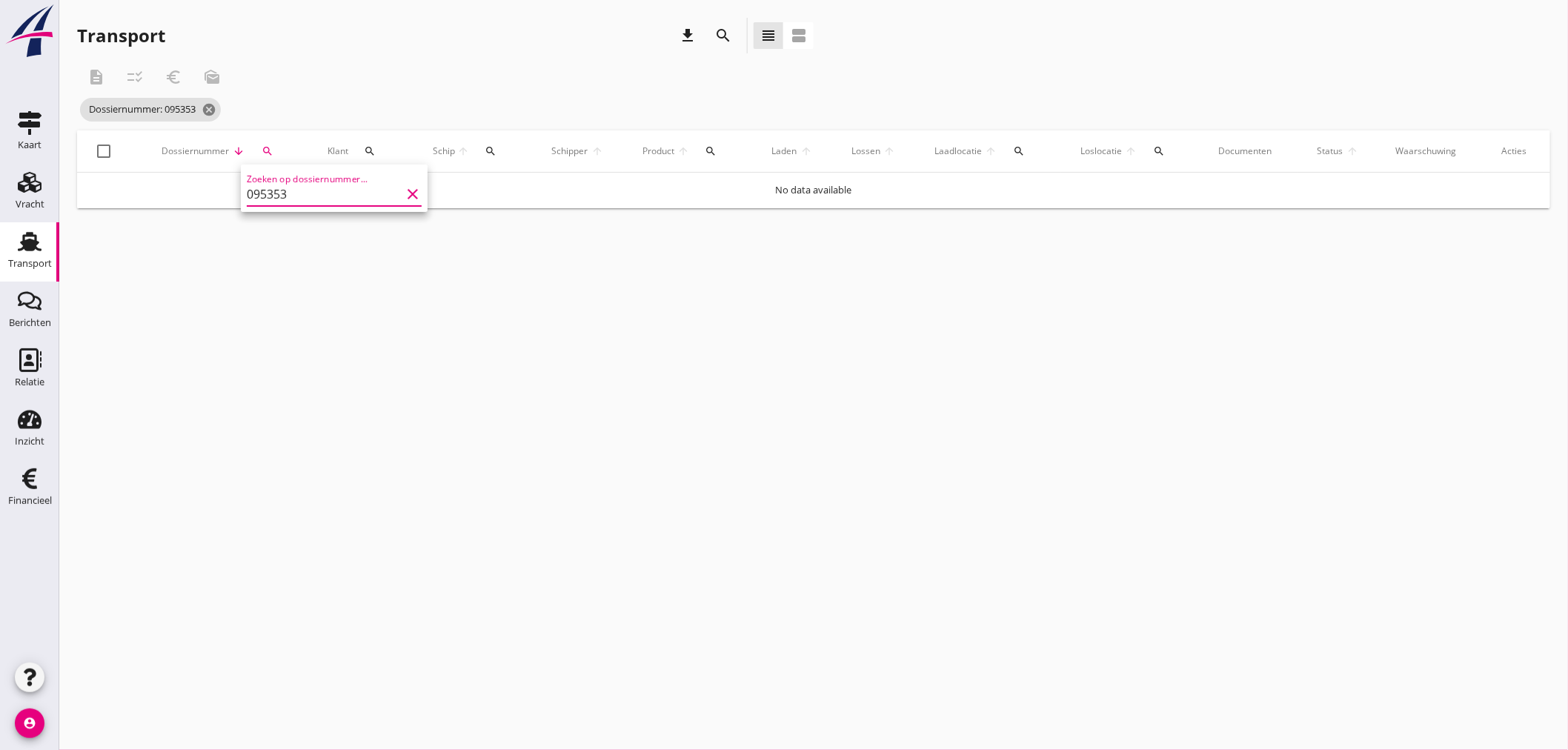
type input "095353"
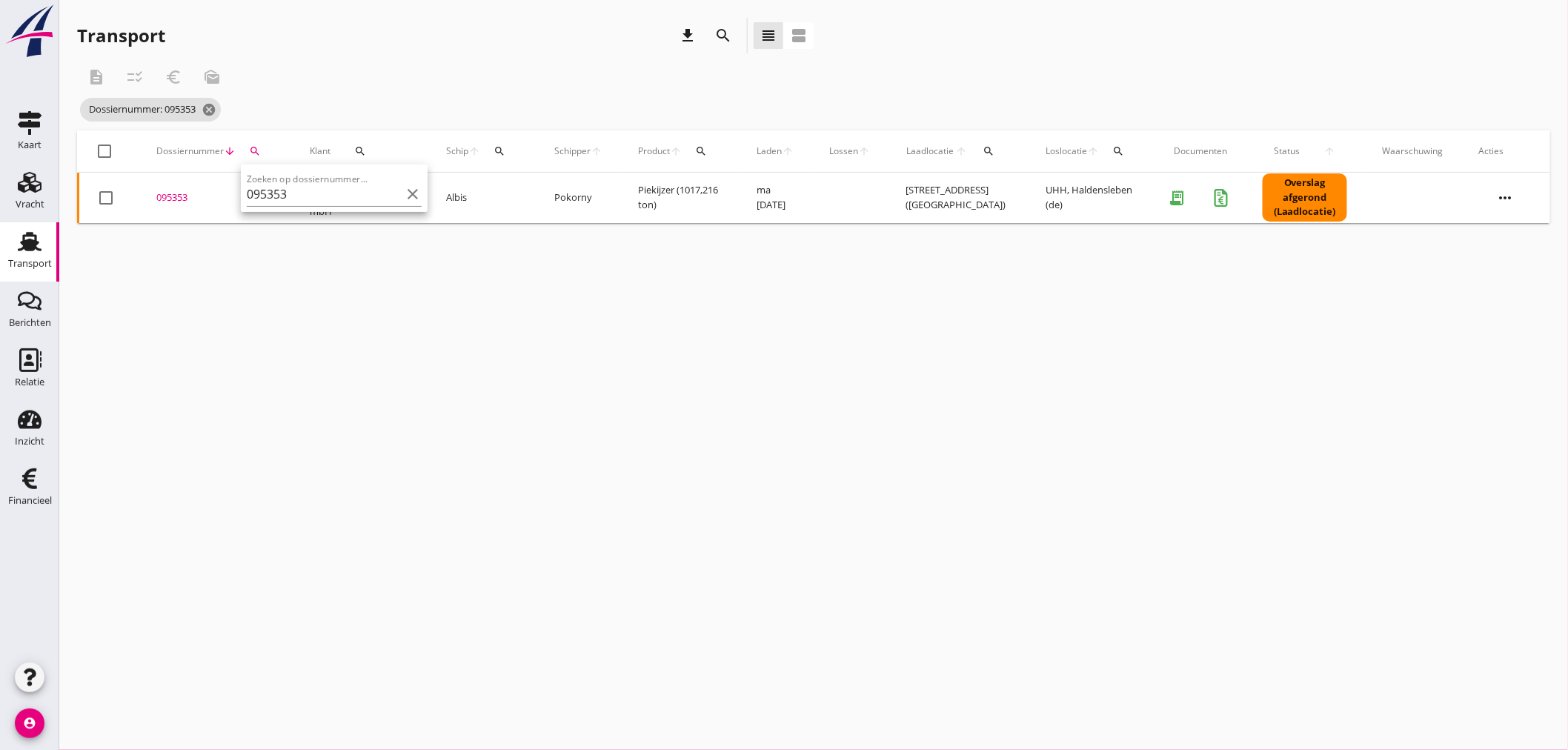
click at [176, 195] on div "095353" at bounding box center [215, 197] width 118 height 15
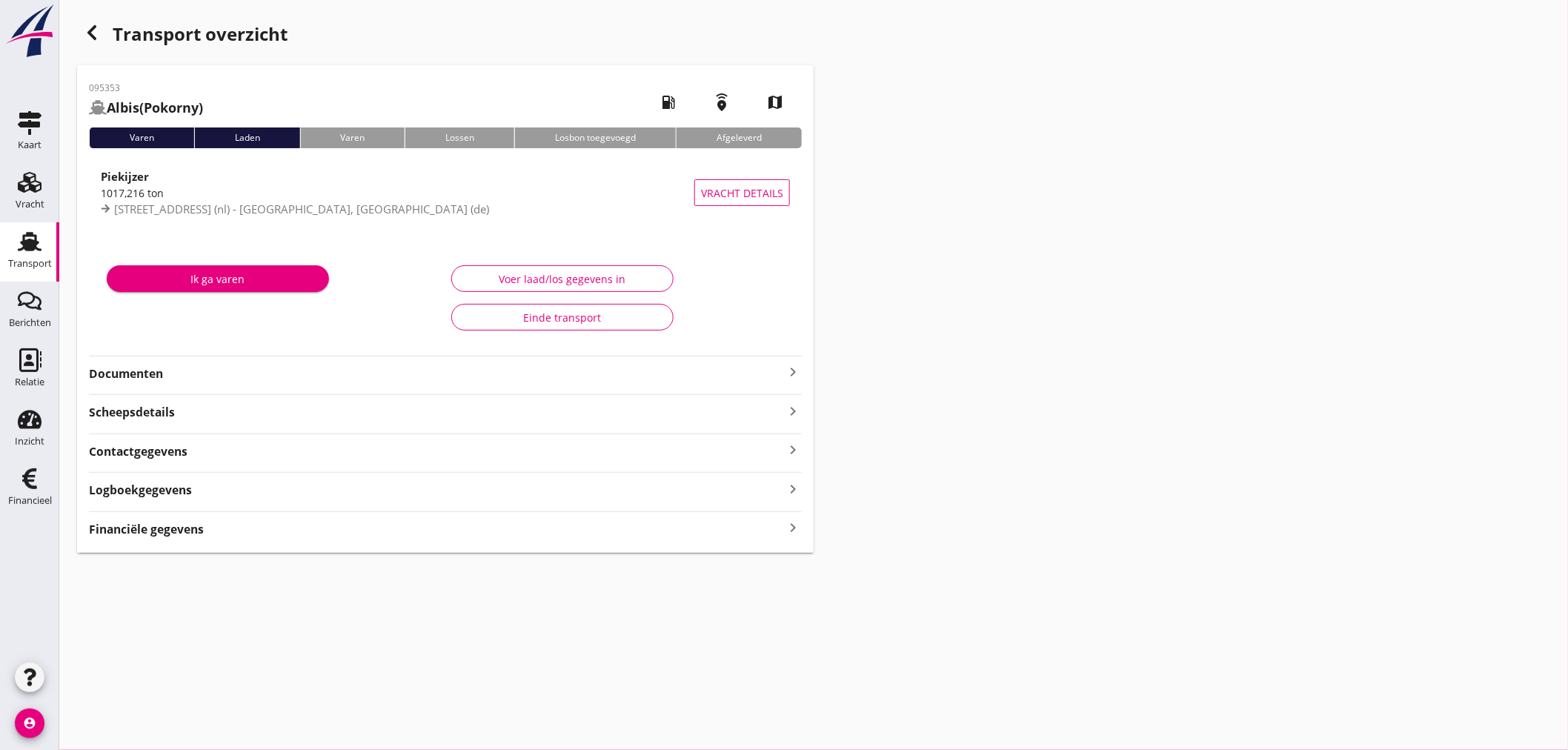
click at [164, 532] on strong "Financiële gegevens" at bounding box center [146, 529] width 115 height 17
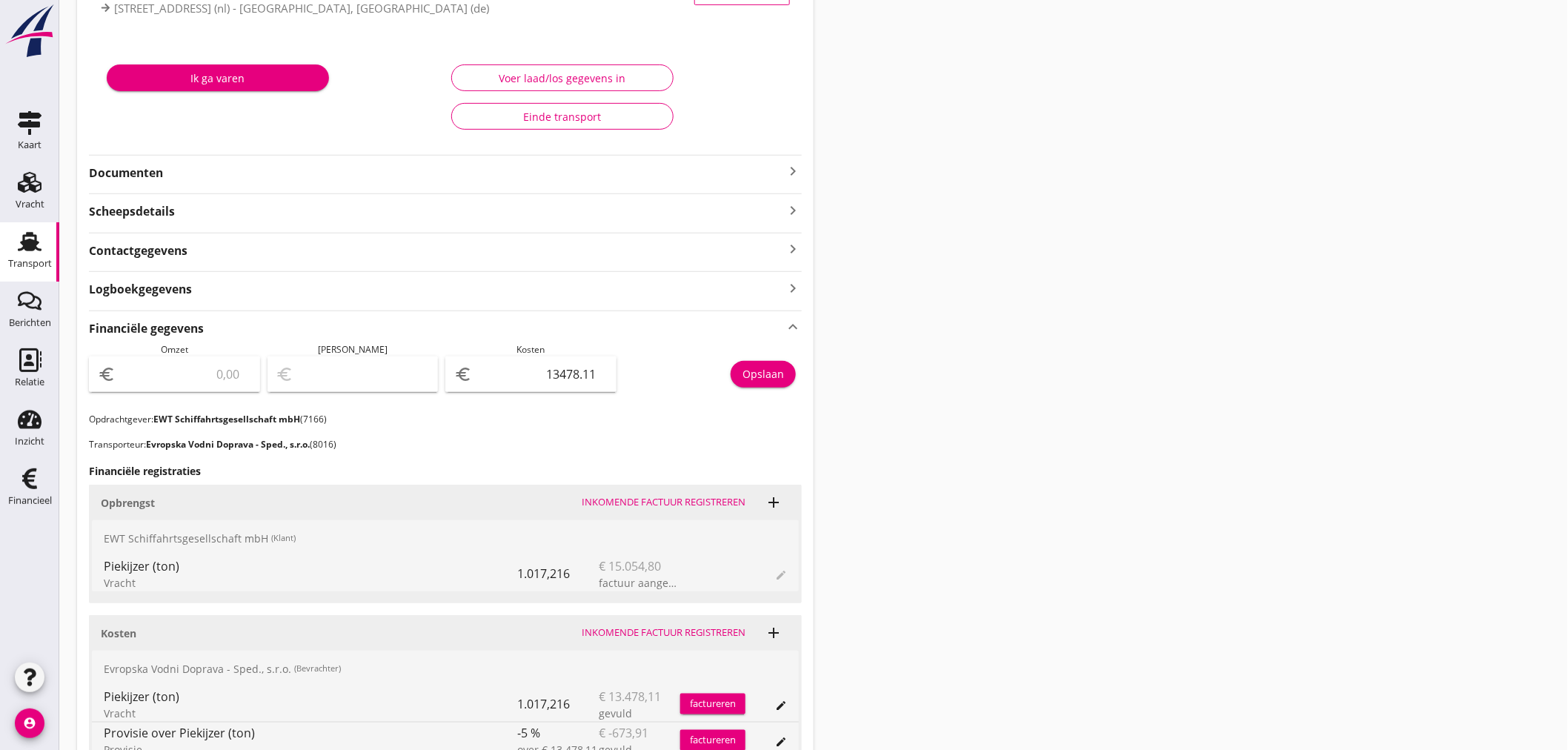
scroll to position [165, 0]
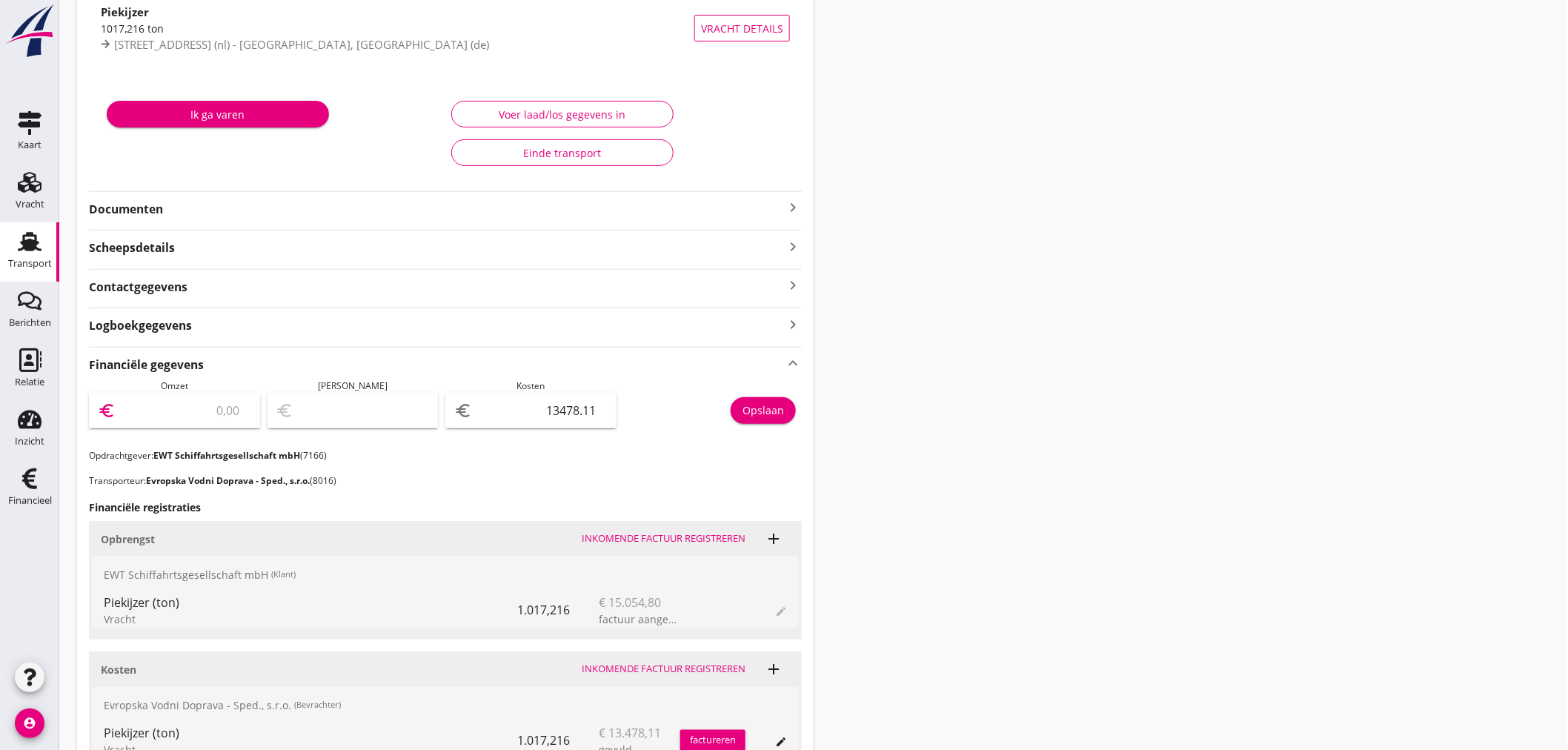
click at [198, 416] on input "number" at bounding box center [184, 410] width 132 height 24
type input "1"
type input "-13477.11"
type input "15"
type input "-13463.11"
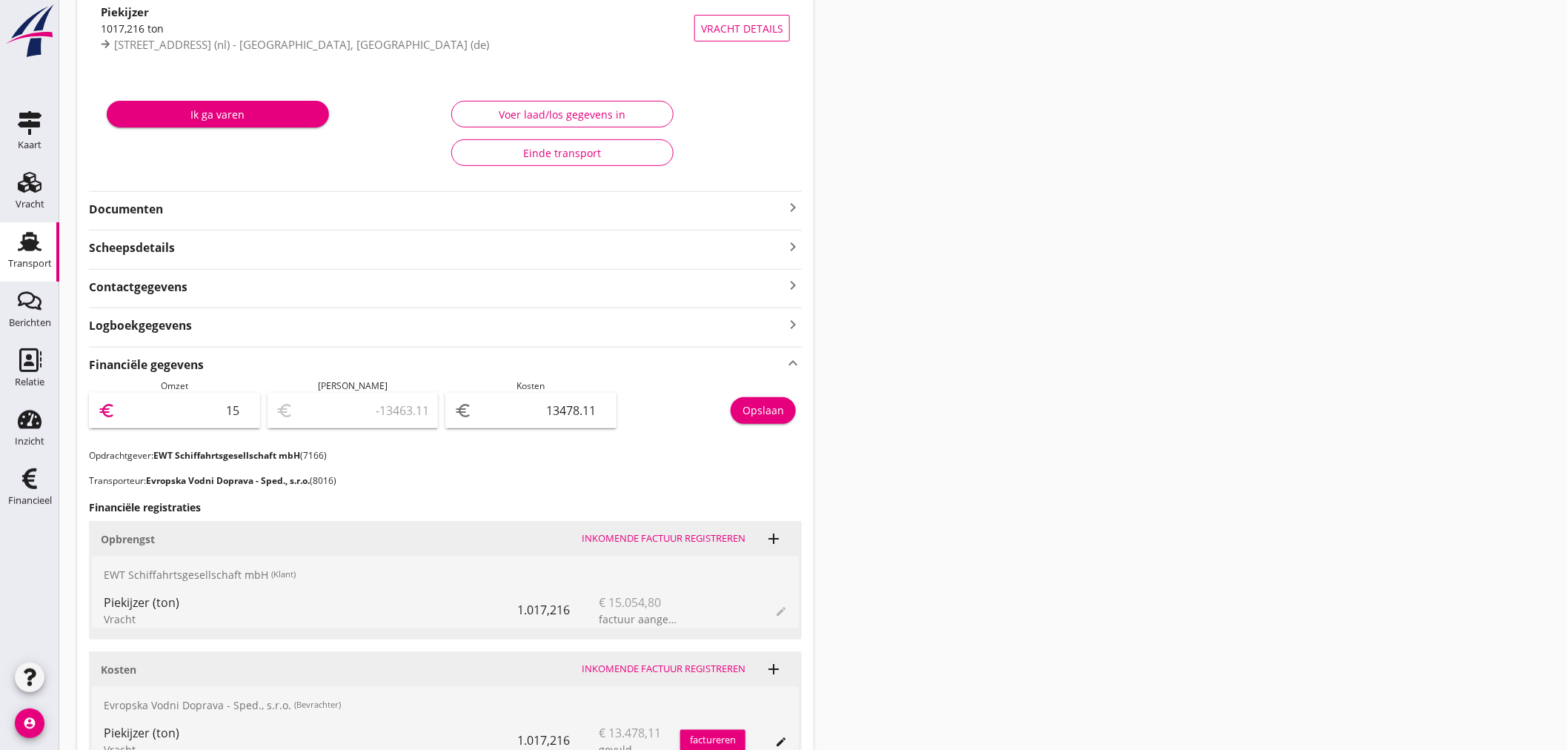
type input "154"
type input "-13324.11"
type input "1540"
type input "-11938.11"
type input "15405"
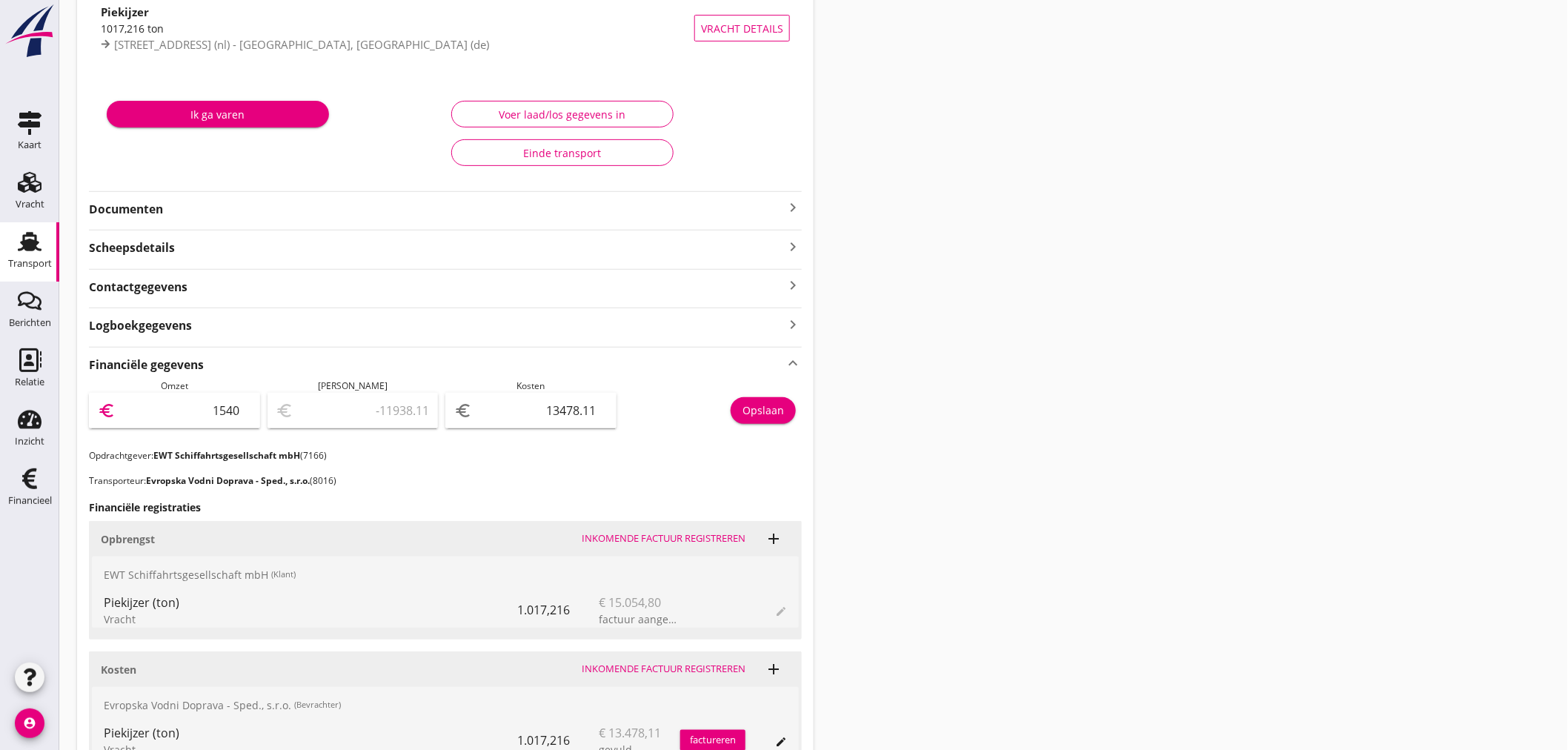
type input "1926.89"
type input "154054"
type input "140575.89"
type input "154054.8"
type input "140576.69"
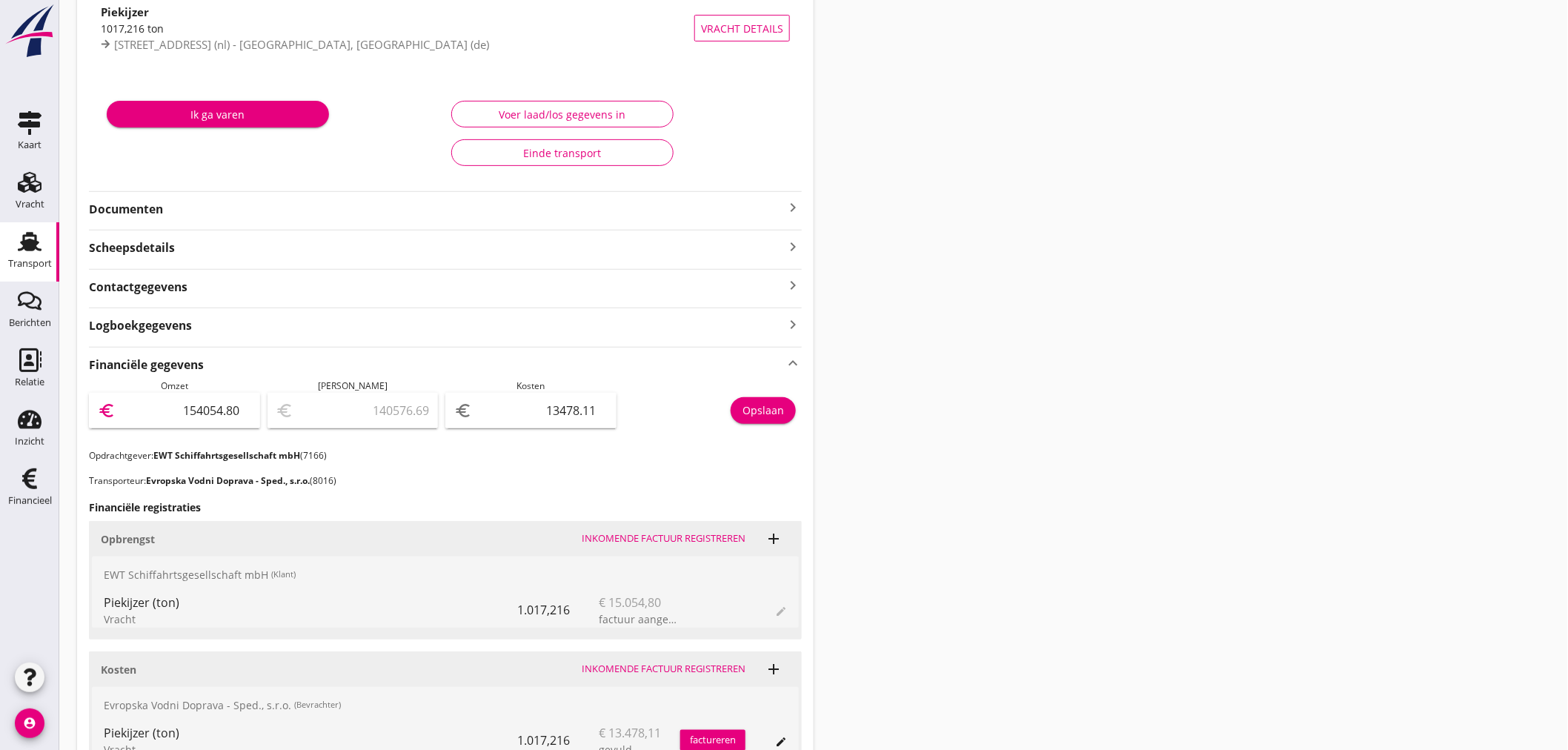
type input "154054.8"
type input "154054"
type input "140575.89"
type input "15405"
type input "1926.89"
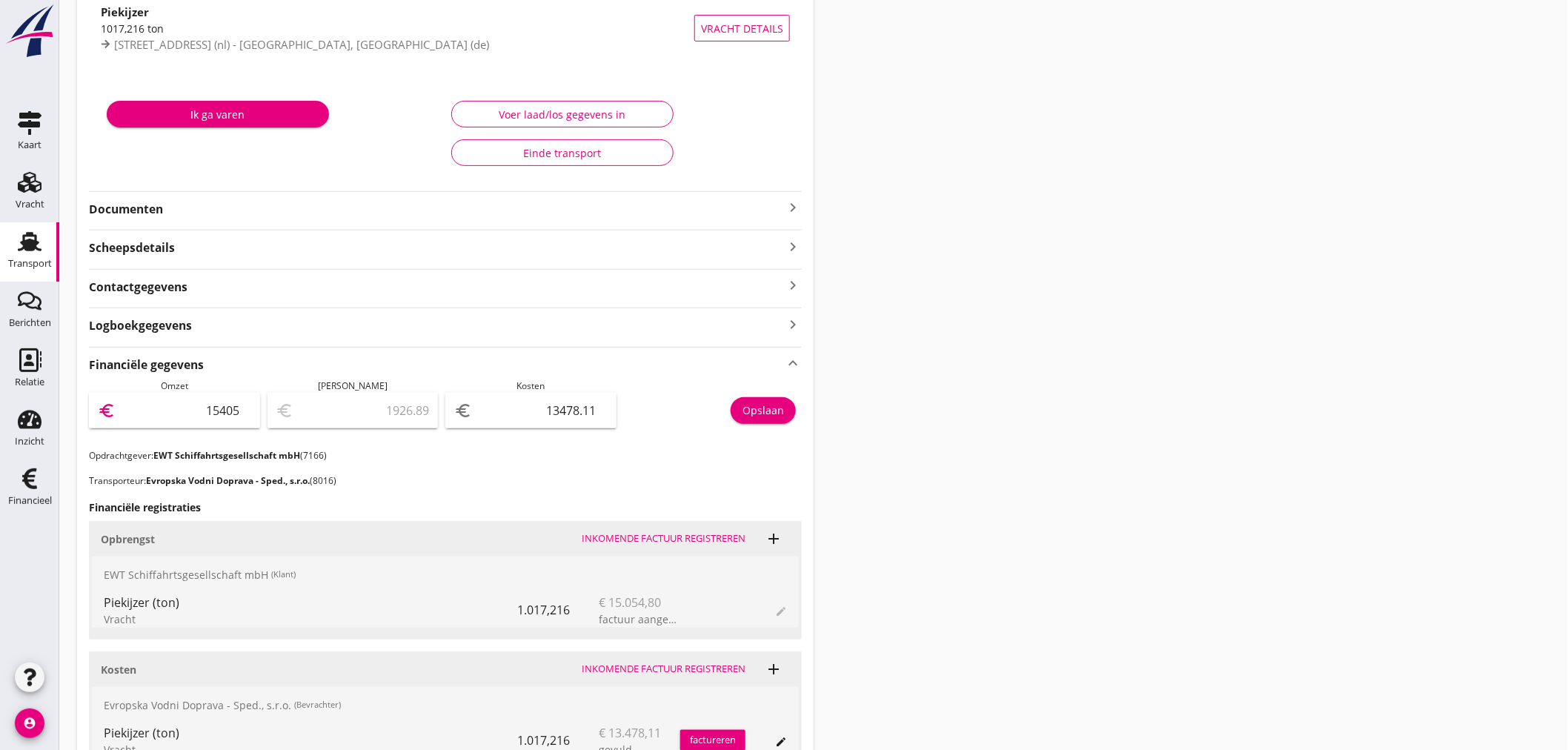
type input "1540"
type input "-11938.11"
type input "154"
type input "-13324.11"
type input "15"
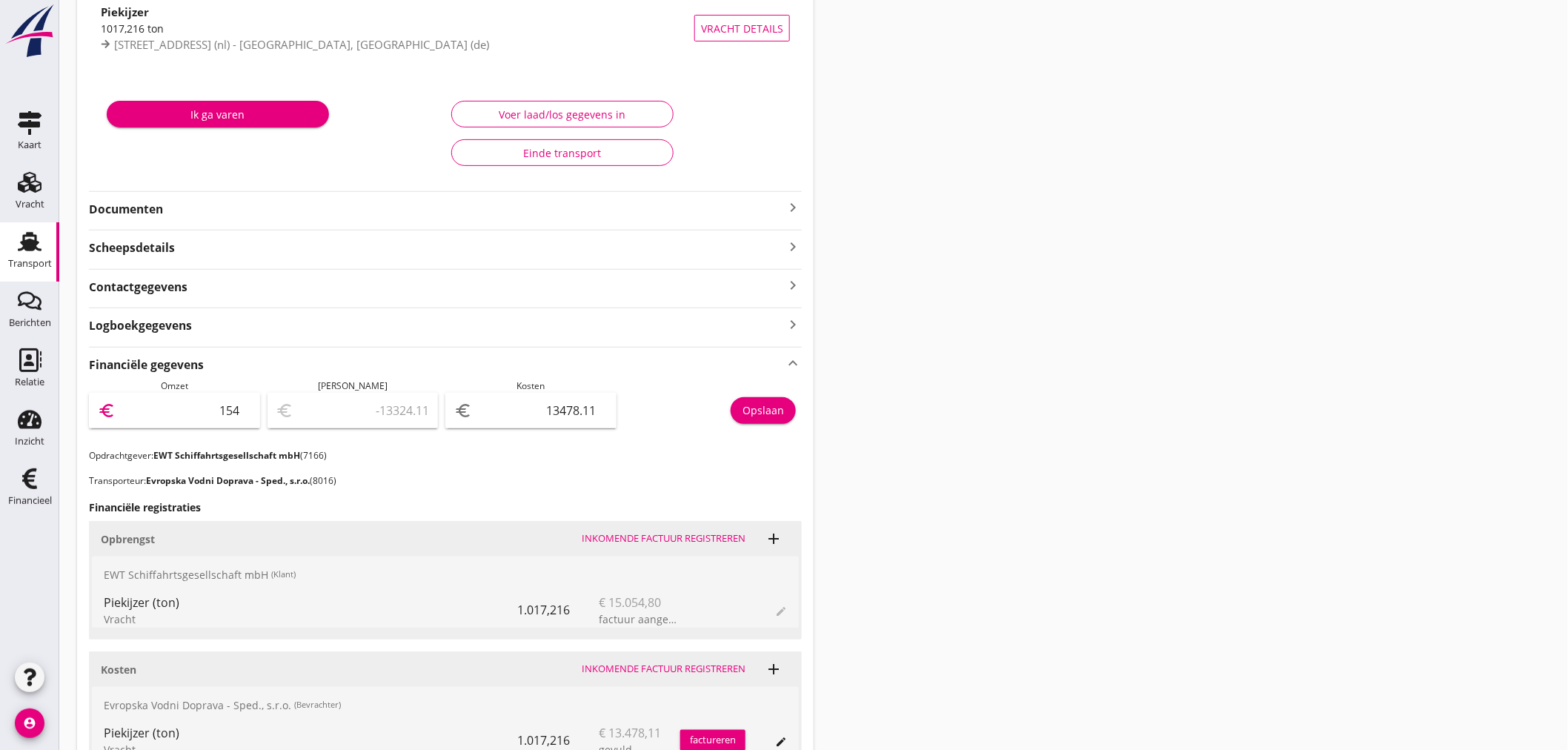
type input "-13463.11"
type input "150"
type input "-13328.11"
type input "1505"
type input "-11973.11"
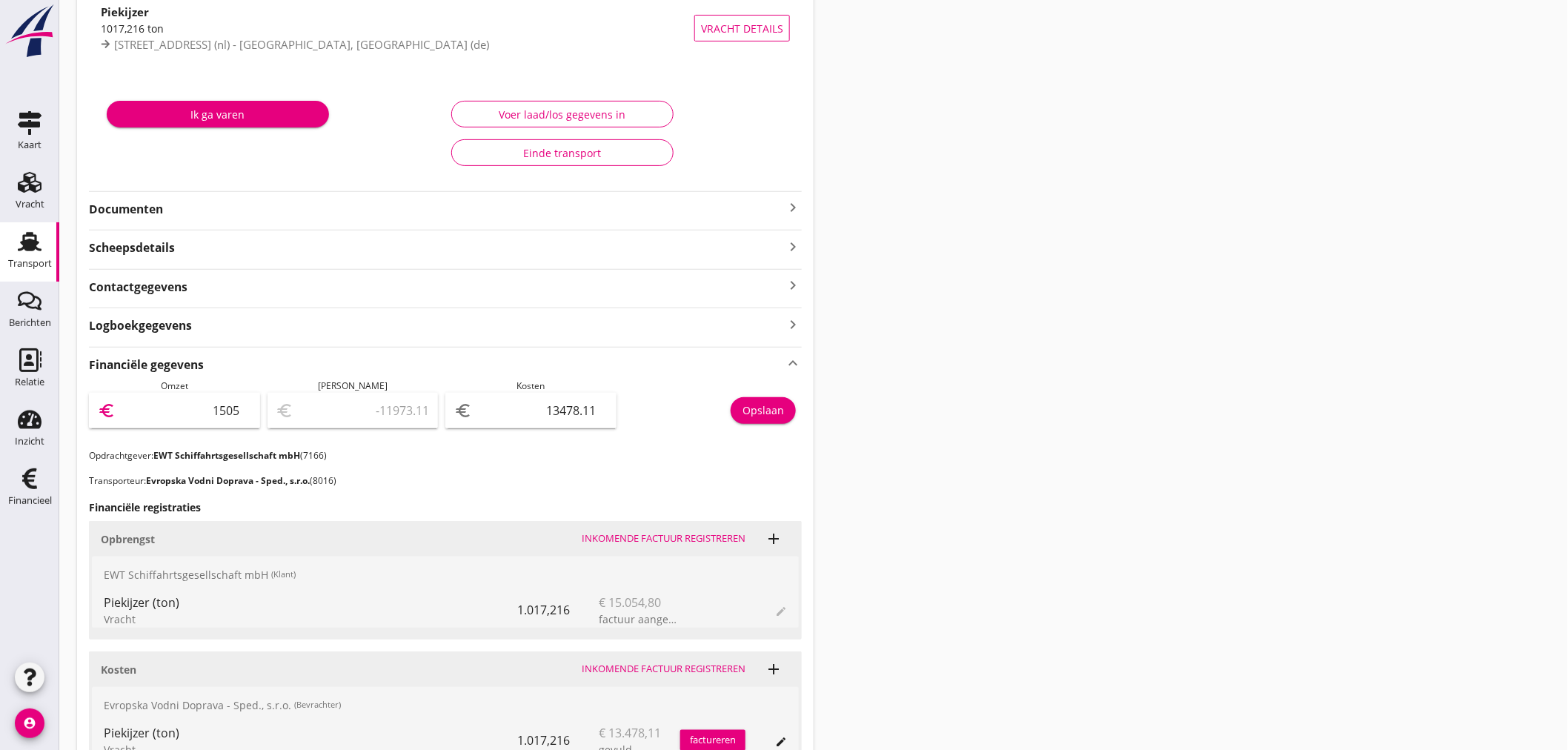
type input "15054"
type input "1575.89"
type input "15054.8"
type input "1576.69"
type input "15054.80"
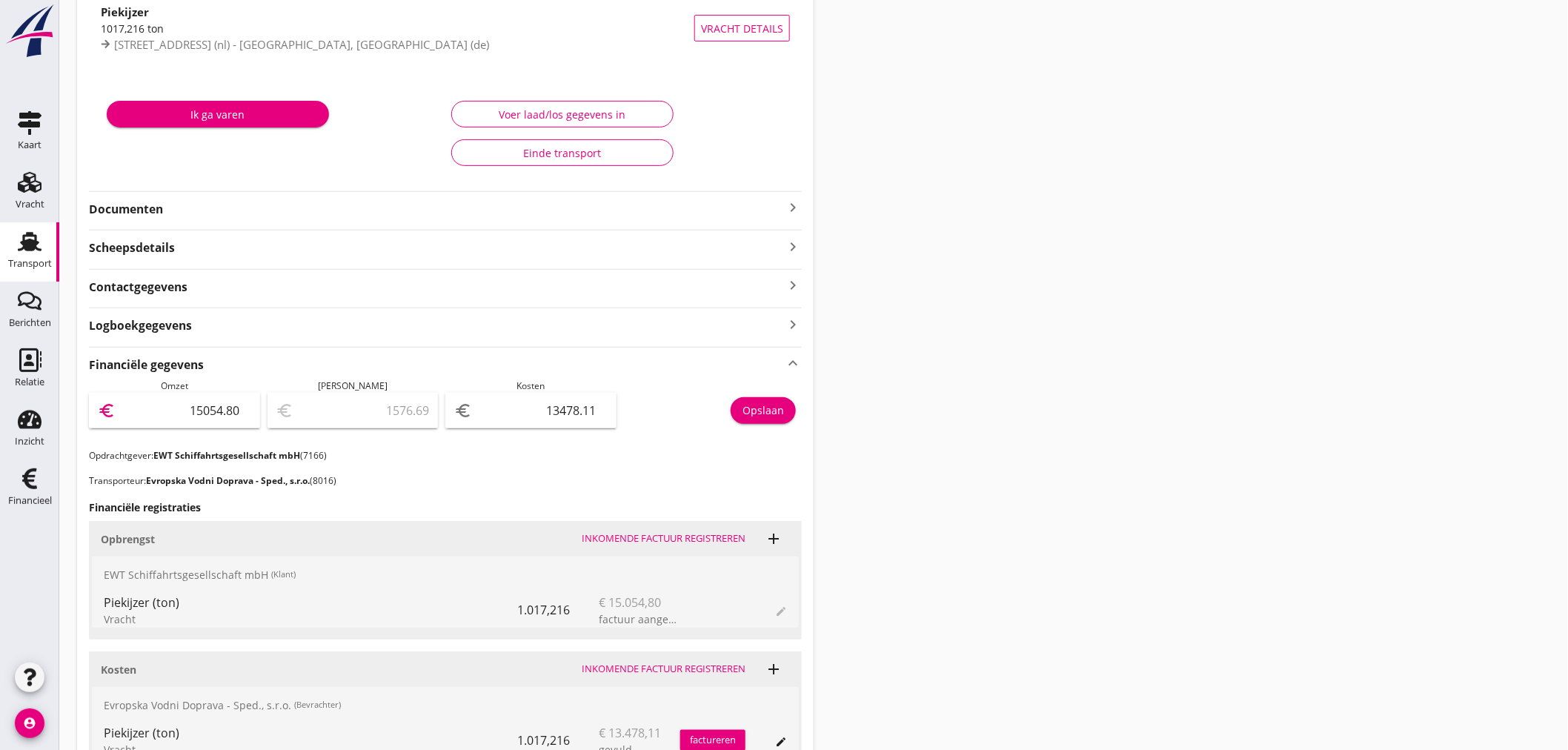
click at [767, 413] on div "Opslaan" at bounding box center [763, 410] width 42 height 15
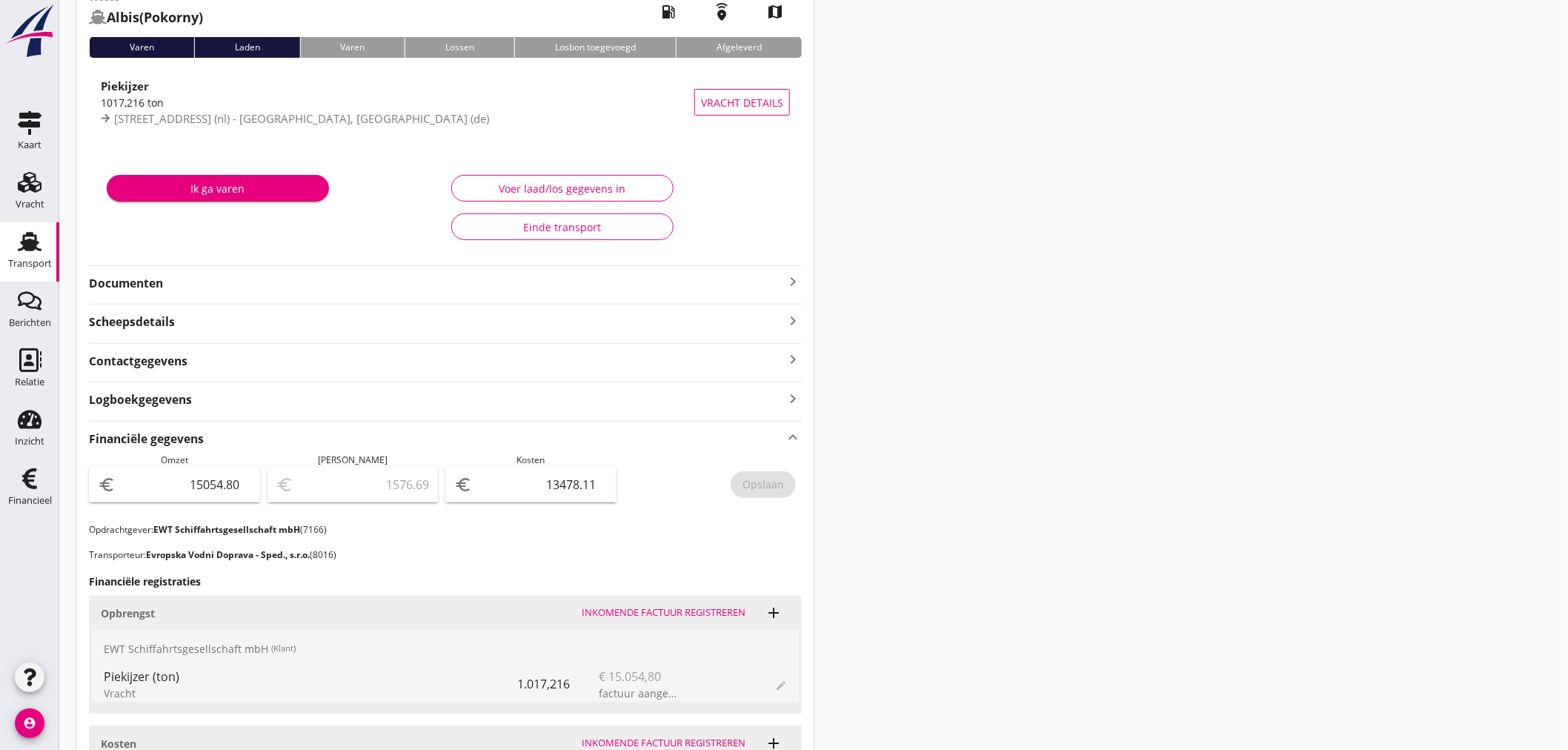
scroll to position [0, 0]
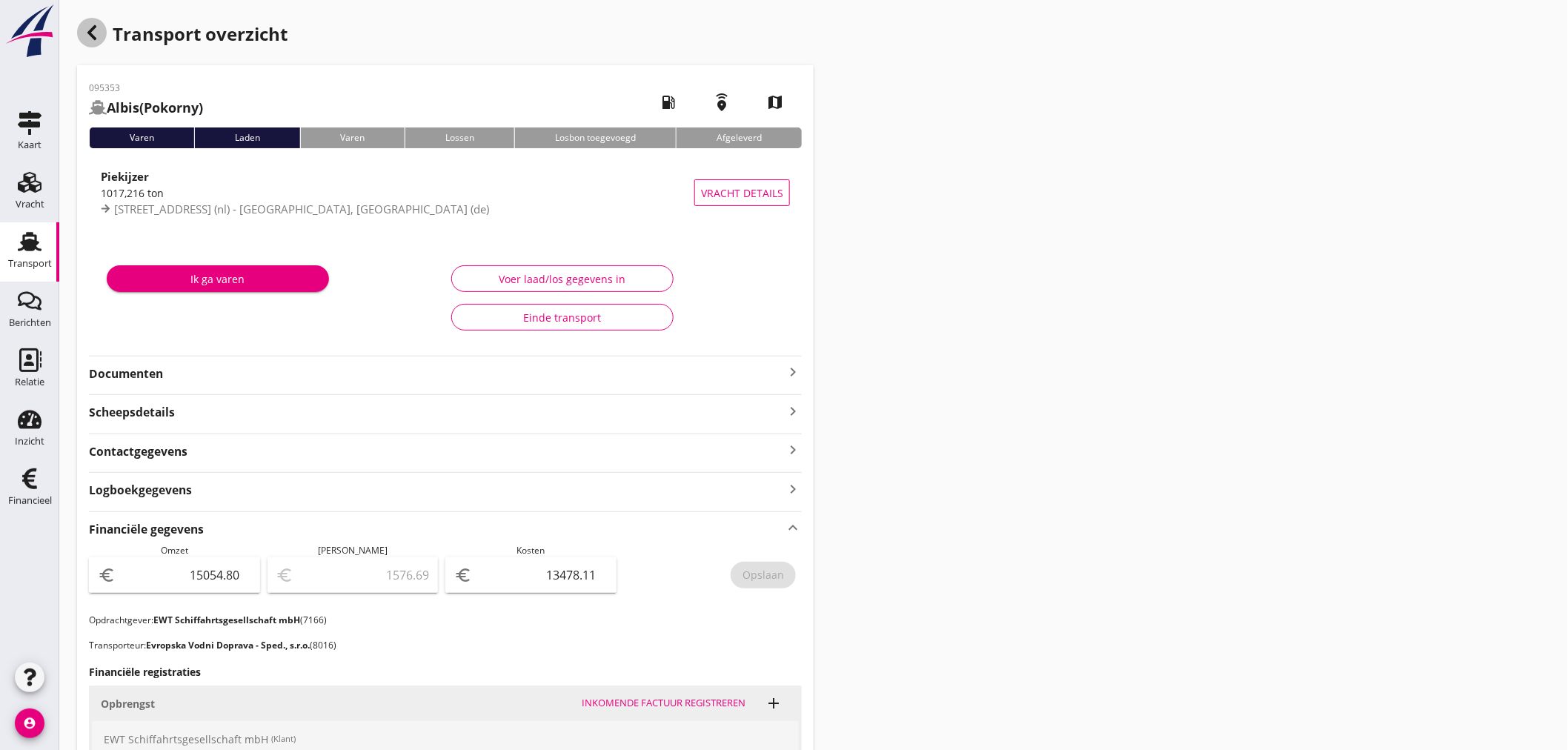
click at [87, 39] on icon "button" at bounding box center [91, 32] width 18 height 18
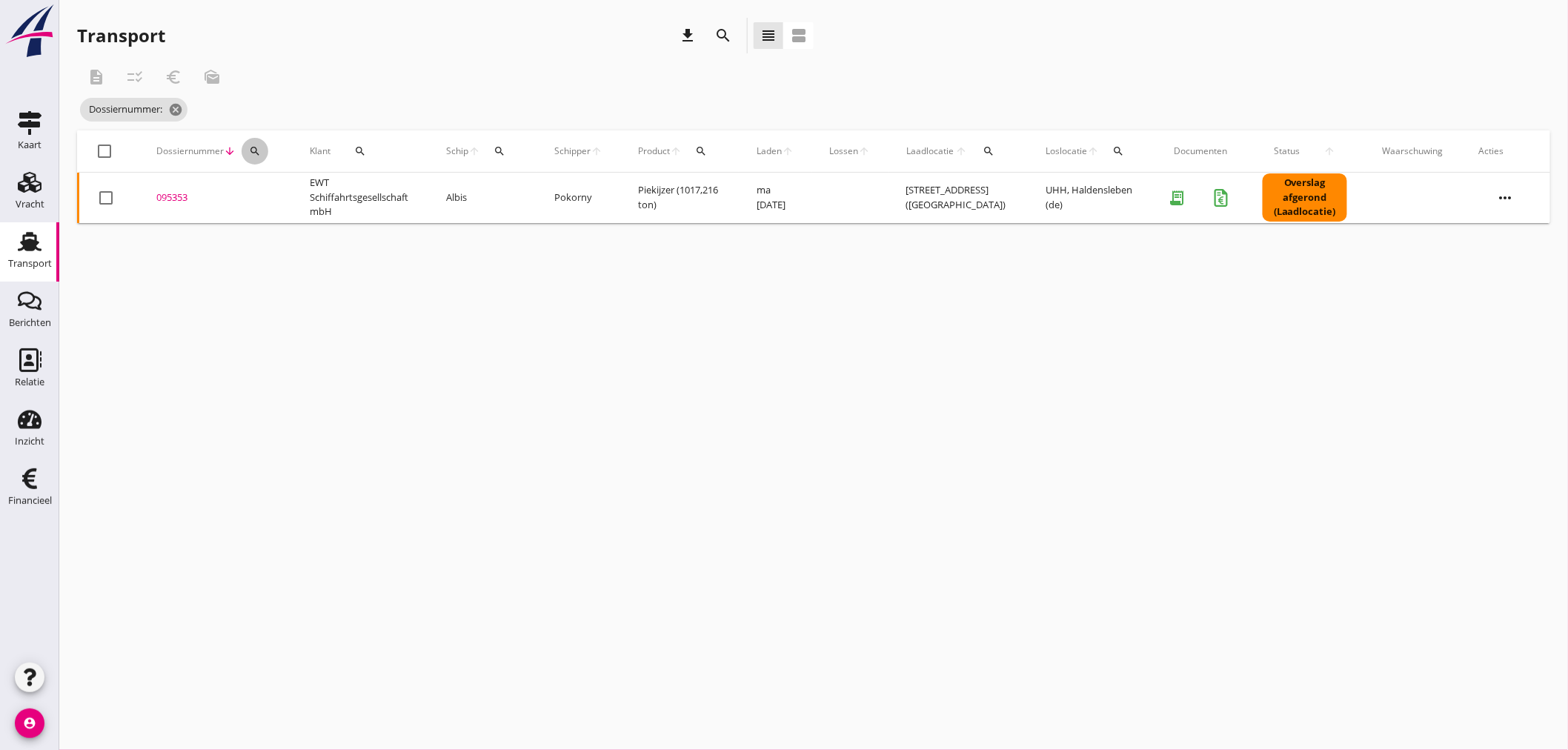
click at [249, 146] on icon "search" at bounding box center [255, 151] width 12 height 12
click at [269, 200] on input "Zoeken op dossiernummer..." at bounding box center [323, 195] width 154 height 24
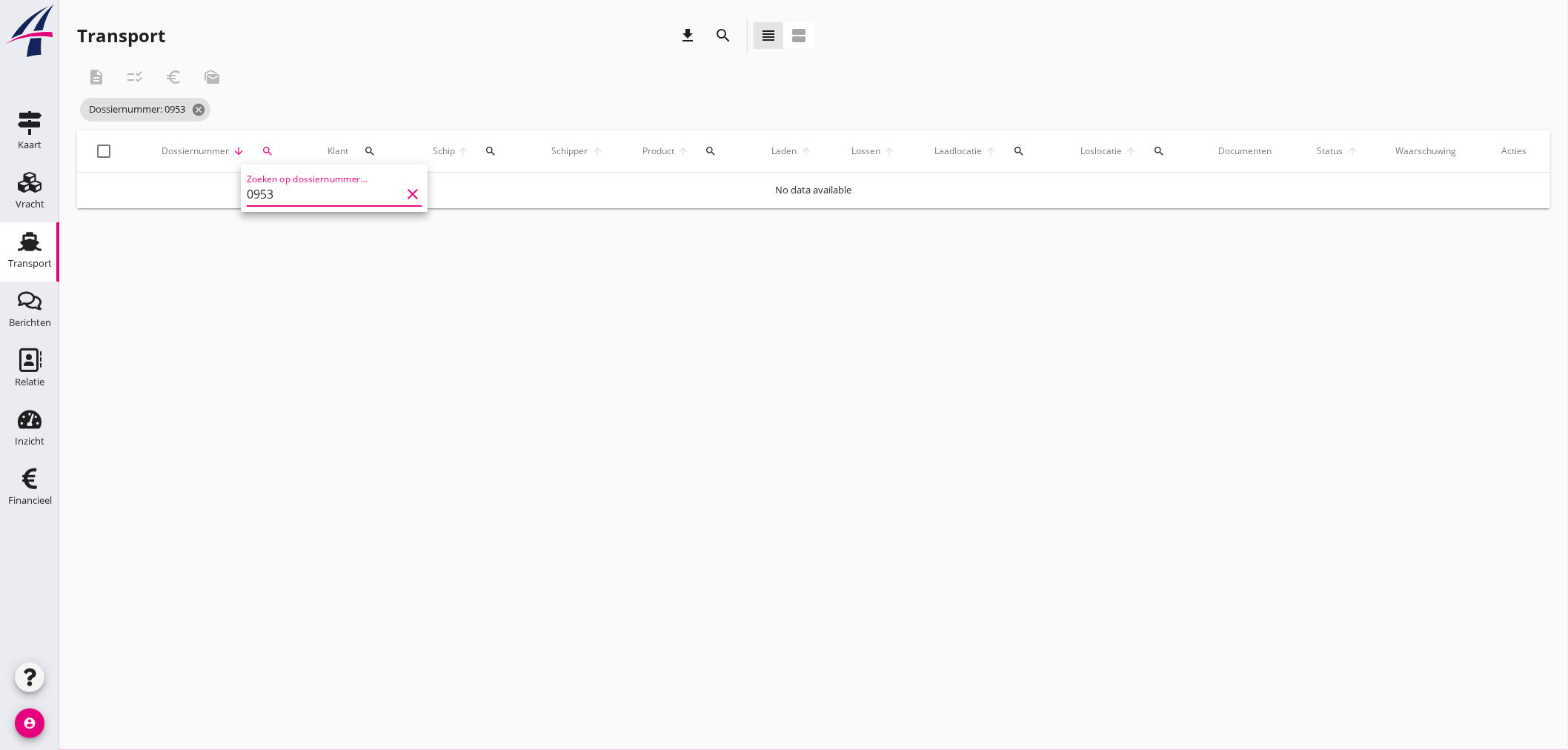
type input "095"
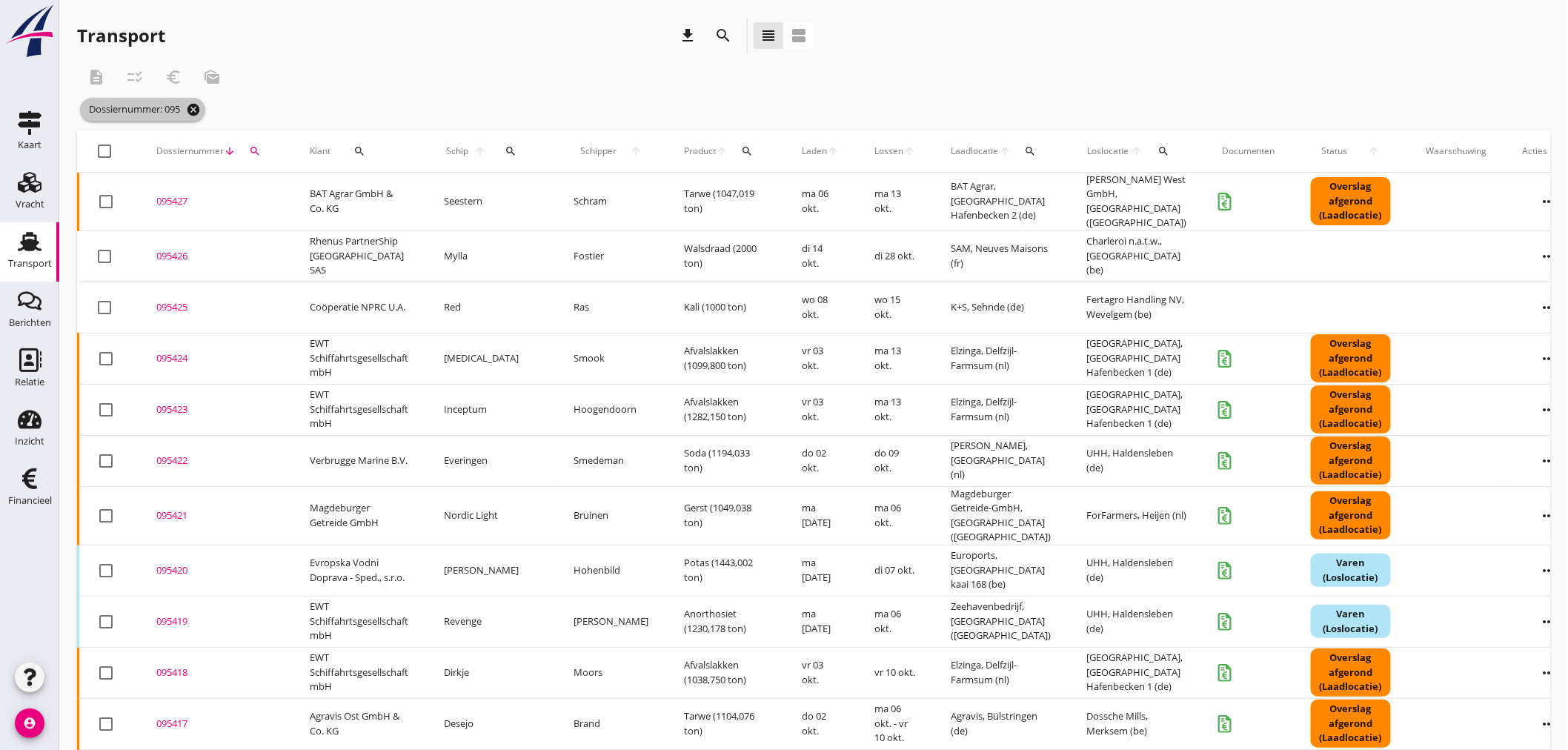
click at [200, 109] on icon "cancel" at bounding box center [193, 109] width 15 height 15
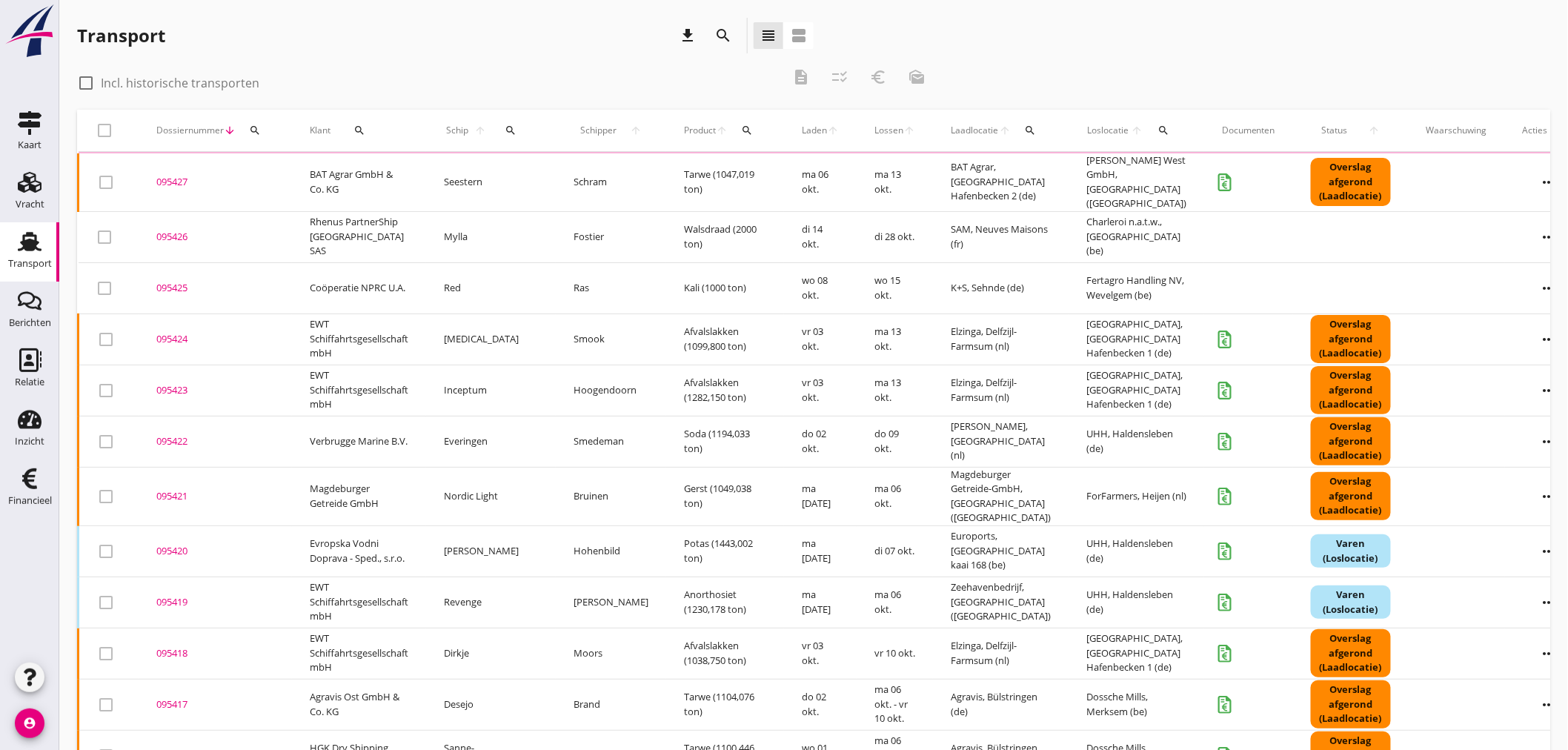
click at [259, 127] on icon "search" at bounding box center [255, 131] width 12 height 12
click at [270, 163] on input "Zoeken op dossiernummer..." at bounding box center [323, 173] width 154 height 24
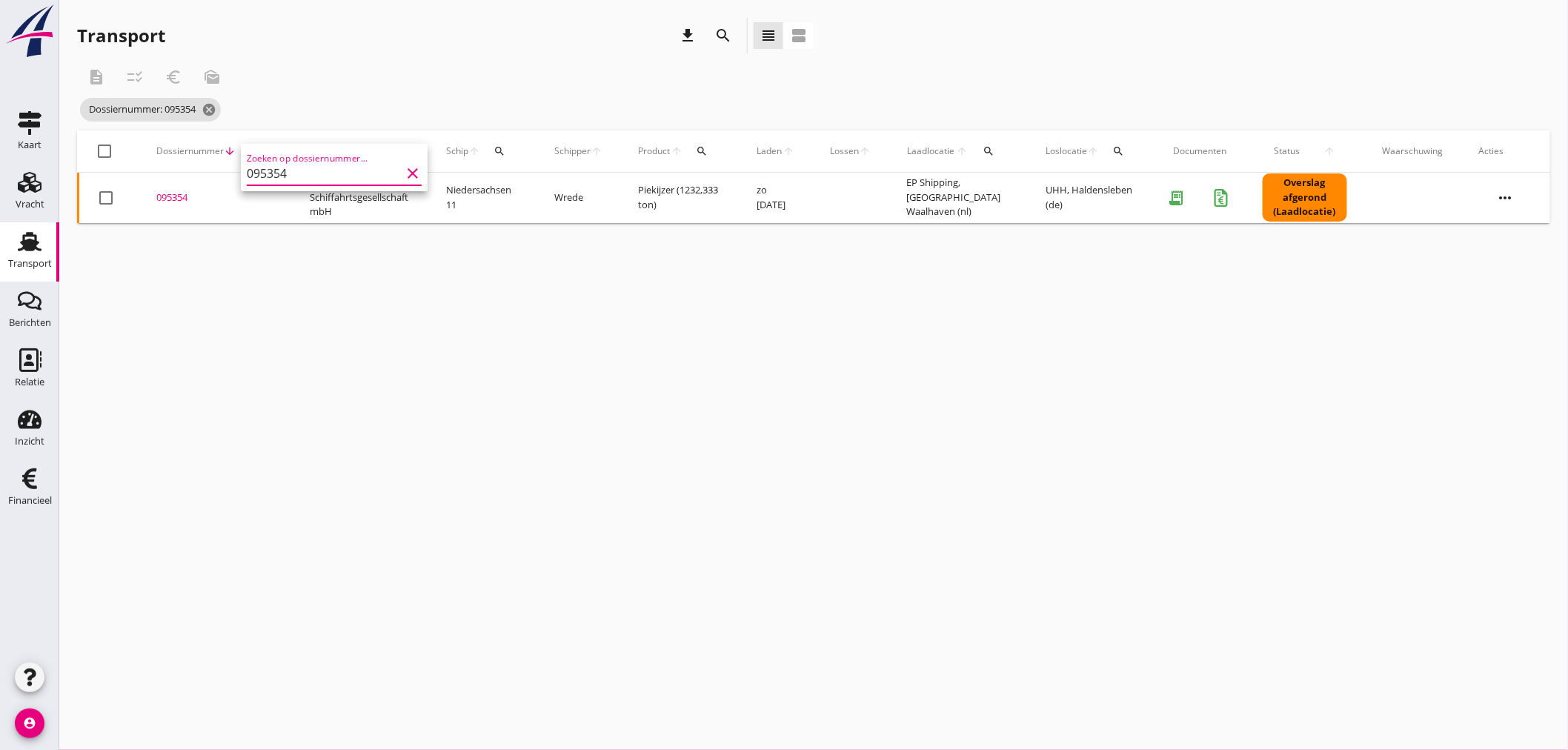
type input "095354"
click at [178, 199] on div "095354" at bounding box center [215, 197] width 118 height 15
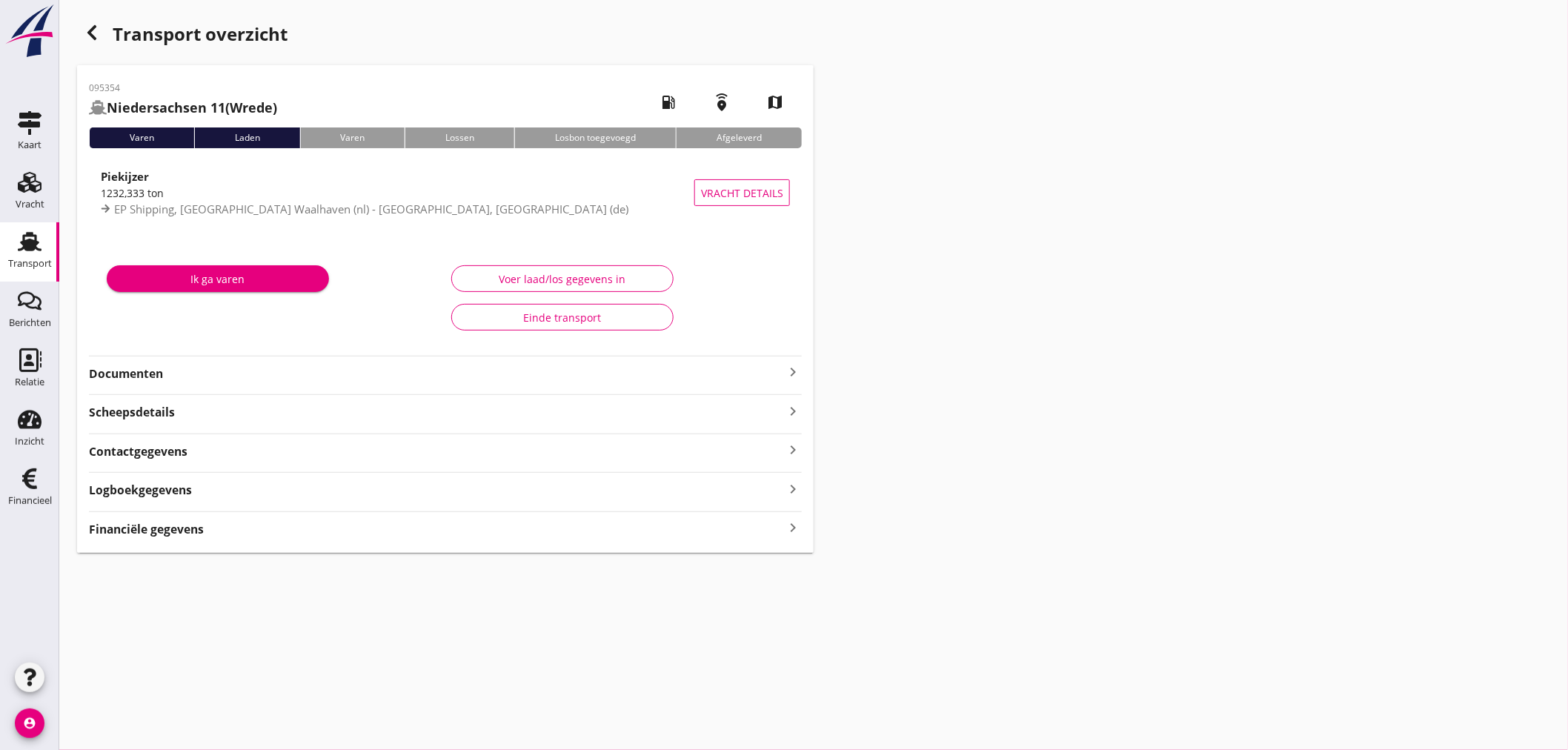
click at [172, 528] on strong "Financiële gegevens" at bounding box center [146, 529] width 115 height 17
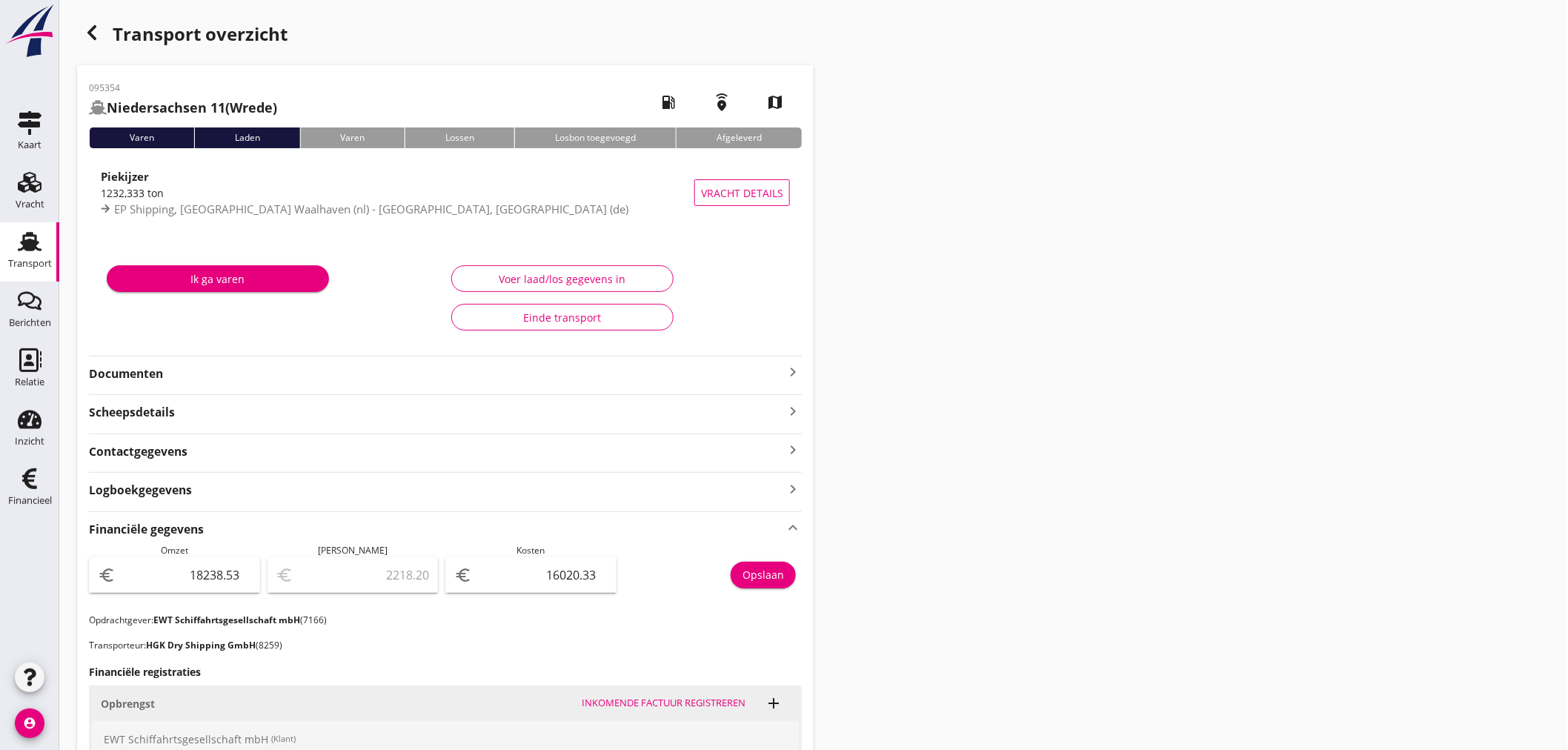
click at [92, 32] on icon "button" at bounding box center [91, 32] width 18 height 18
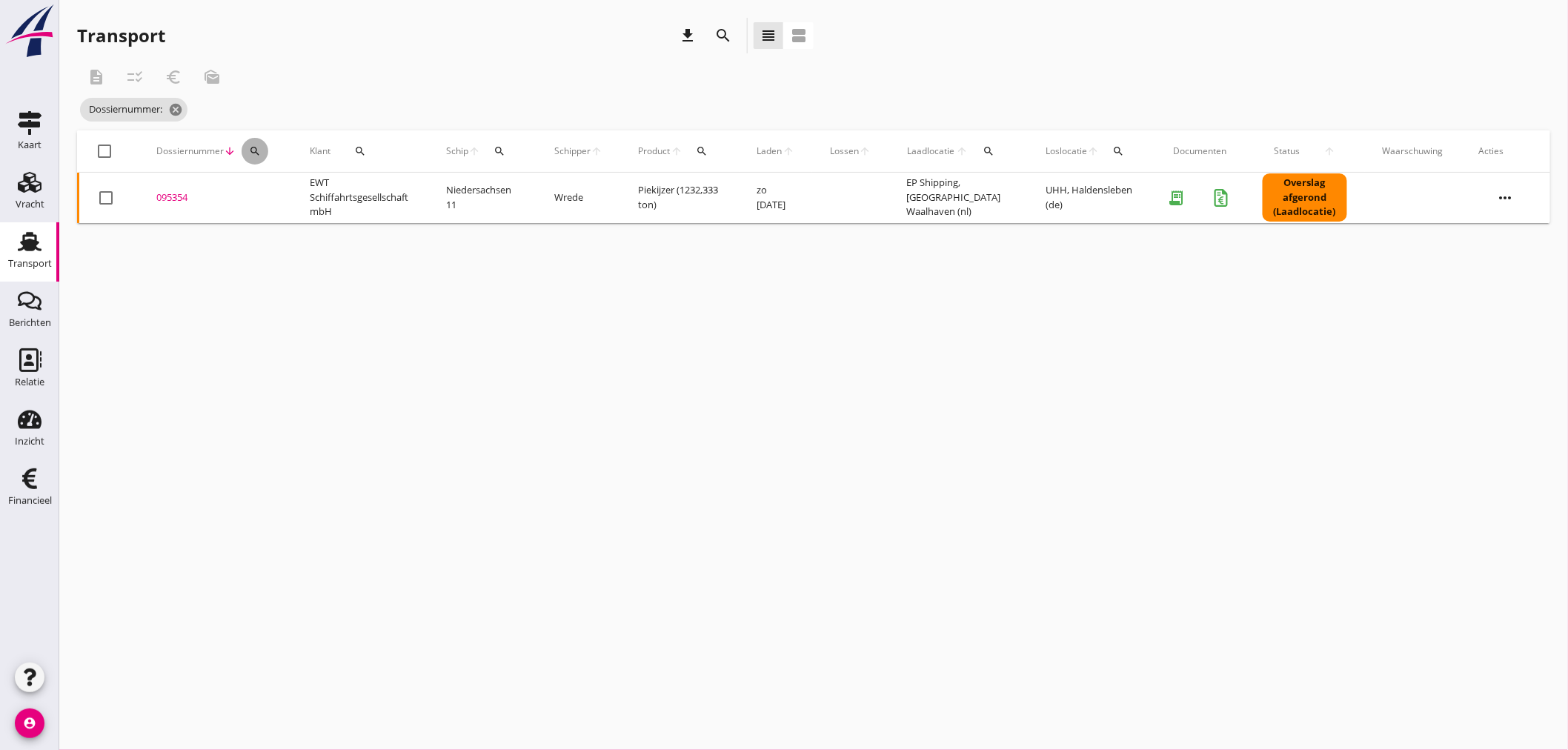
drag, startPoint x: 249, startPoint y: 147, endPoint x: 264, endPoint y: 201, distance: 56.0
click at [249, 154] on icon "search" at bounding box center [255, 151] width 12 height 12
drag, startPoint x: 264, startPoint y: 201, endPoint x: 248, endPoint y: 200, distance: 16.0
click at [252, 201] on input "Zoeken op dossiernummer..." at bounding box center [323, 195] width 154 height 24
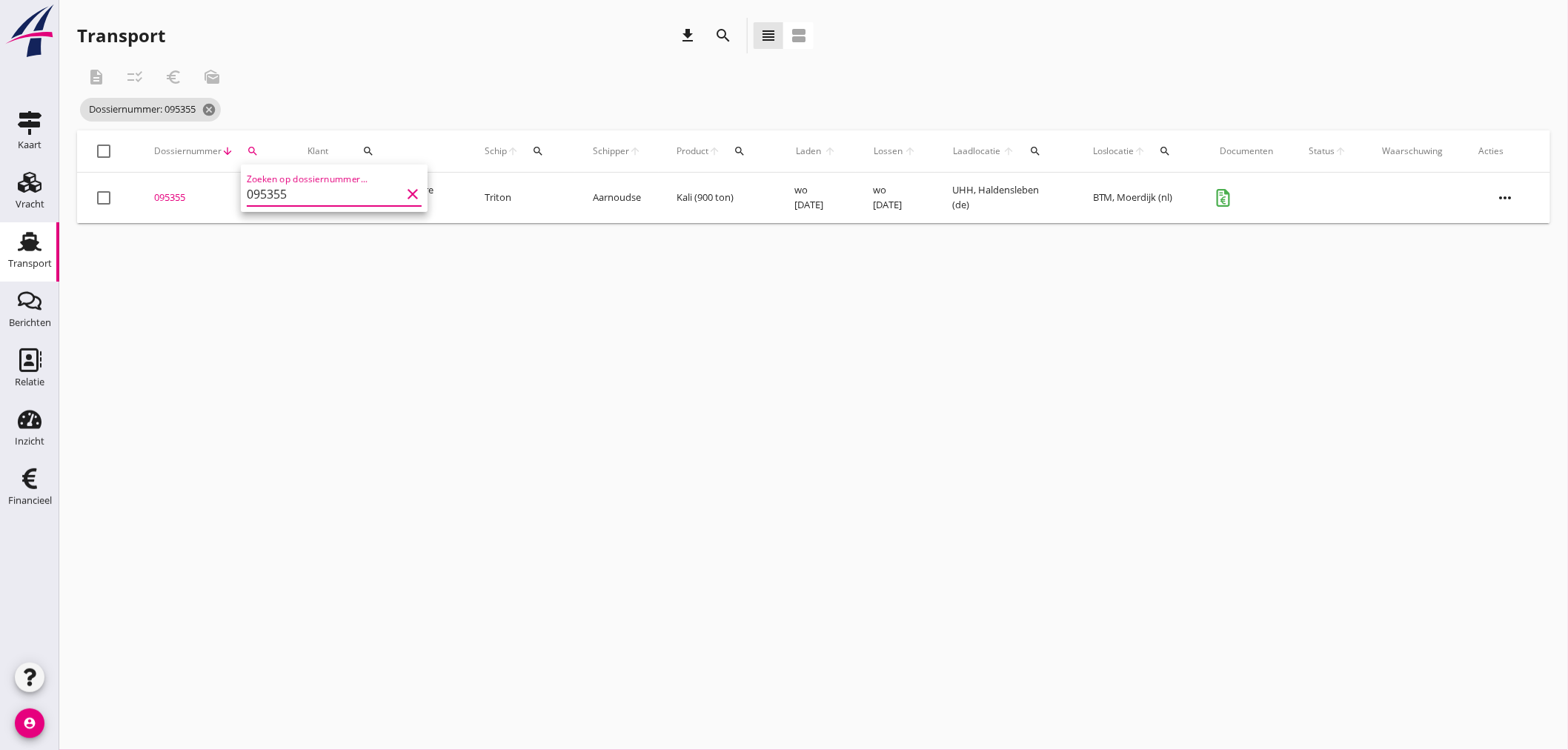
type input "095355"
click at [181, 198] on div "095355" at bounding box center [213, 197] width 118 height 15
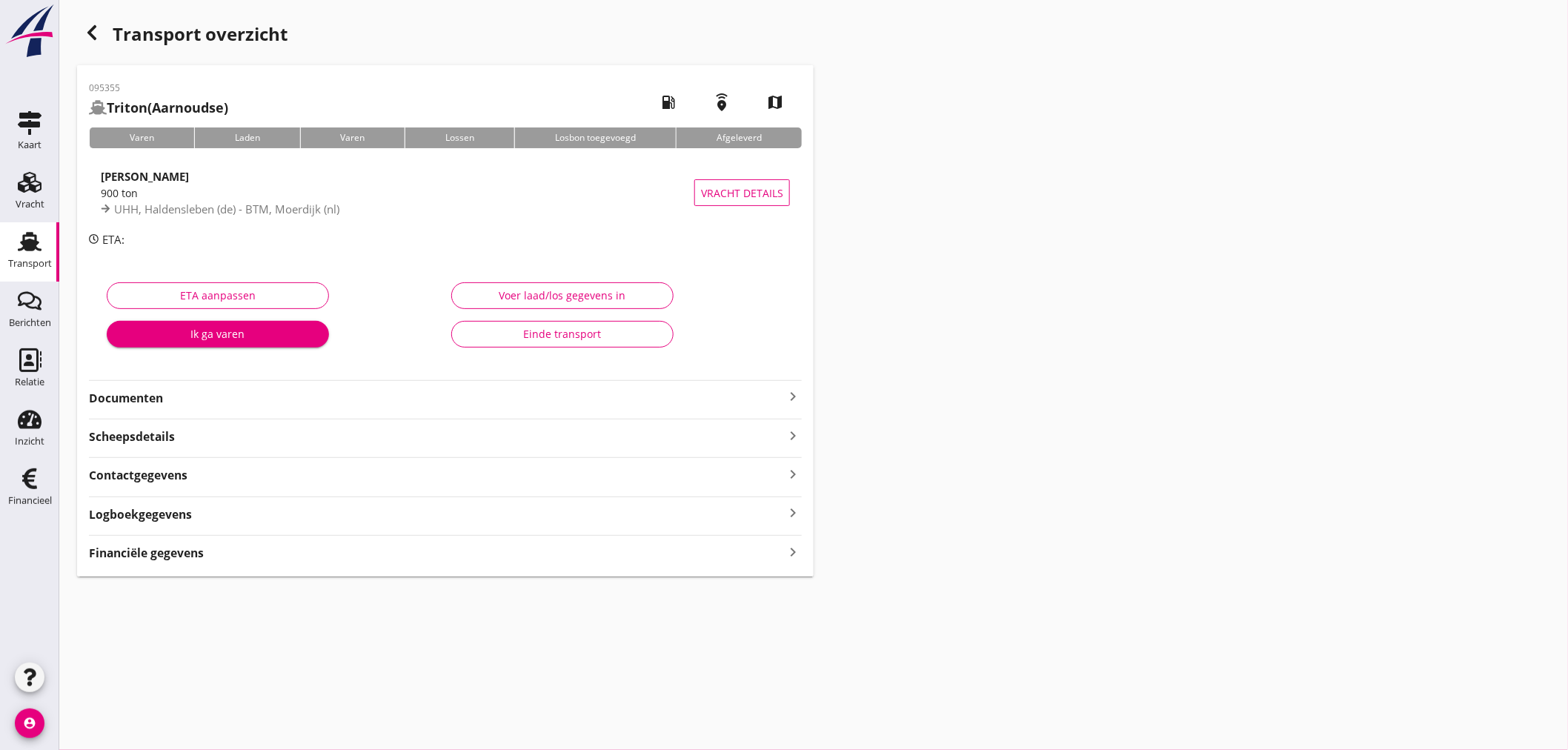
click at [189, 560] on strong "Financiële gegevens" at bounding box center [146, 553] width 115 height 17
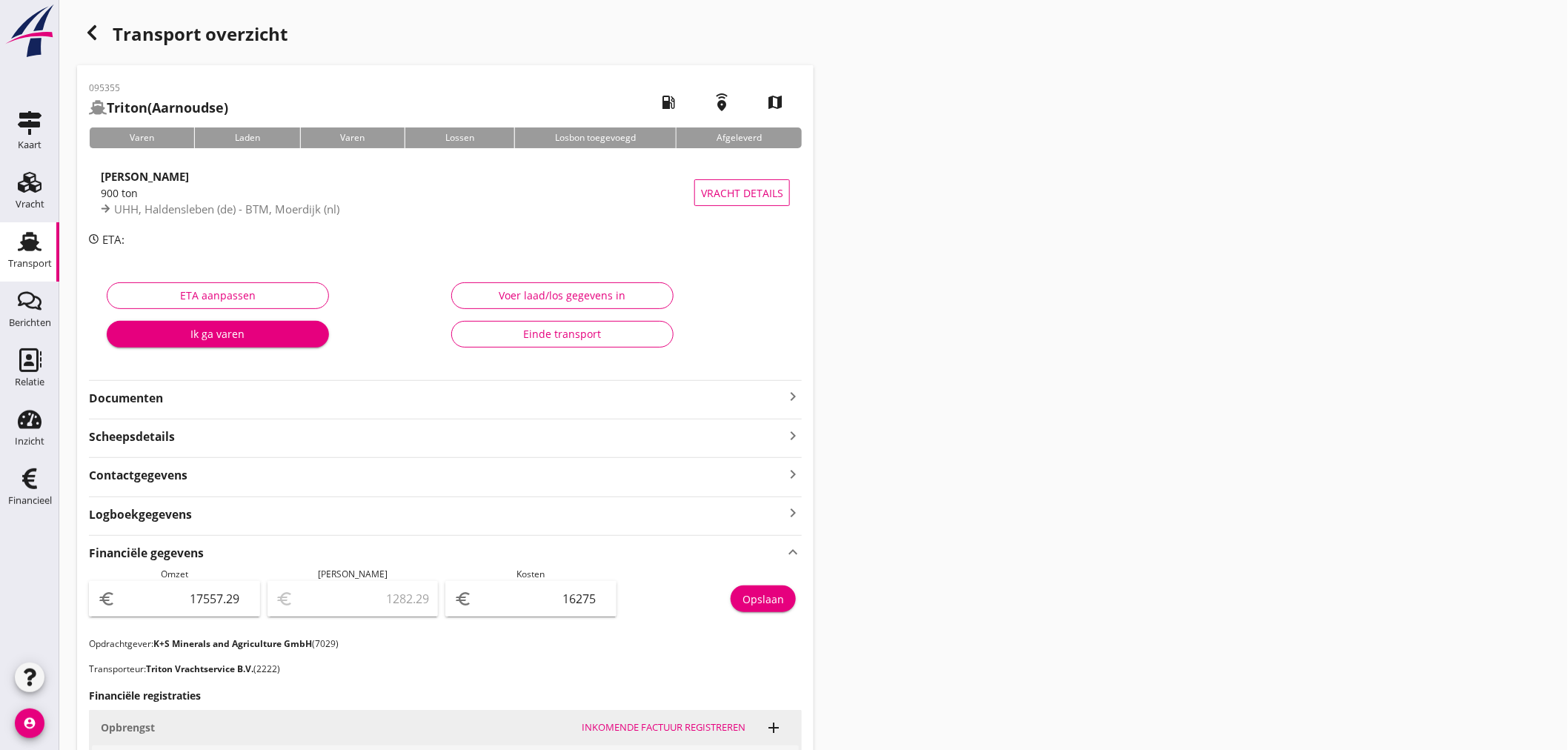
click at [86, 32] on icon "button" at bounding box center [91, 32] width 18 height 18
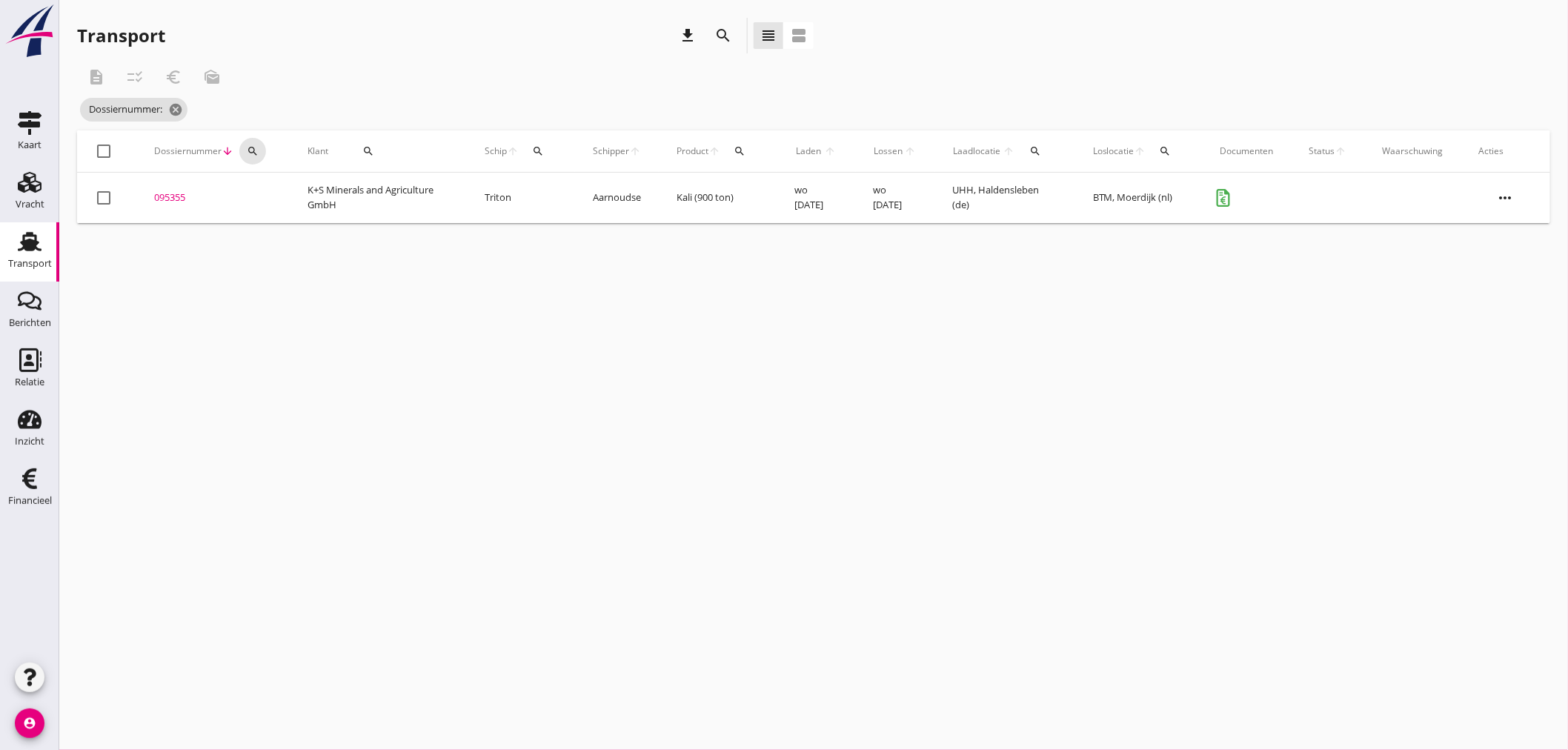
drag, startPoint x: 249, startPoint y: 153, endPoint x: 258, endPoint y: 172, distance: 21.0
click at [251, 154] on icon "search" at bounding box center [253, 151] width 12 height 12
click at [265, 191] on input "Zoeken op dossiernummer..." at bounding box center [322, 195] width 154 height 24
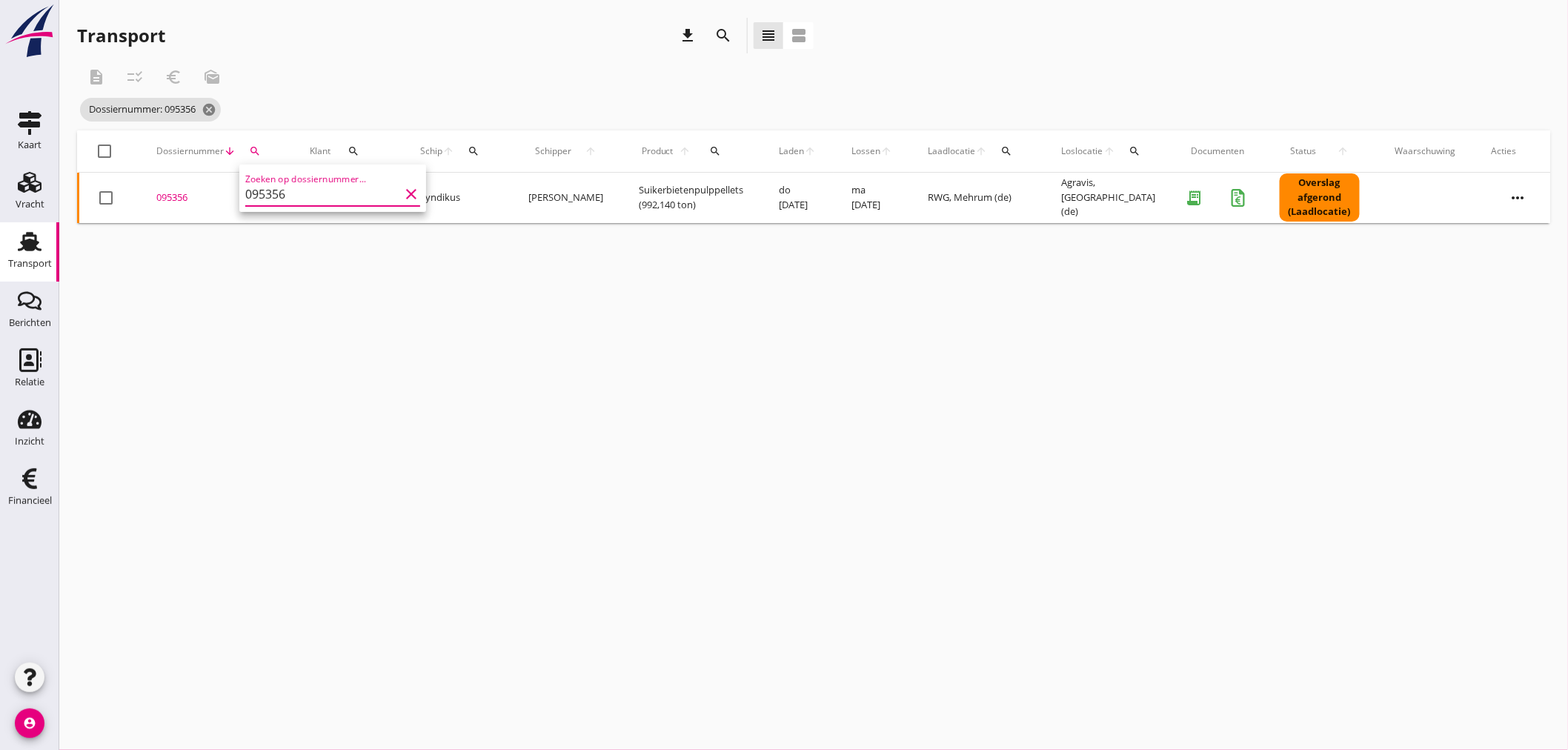
type input "095356"
click at [177, 197] on div "095356" at bounding box center [215, 197] width 118 height 15
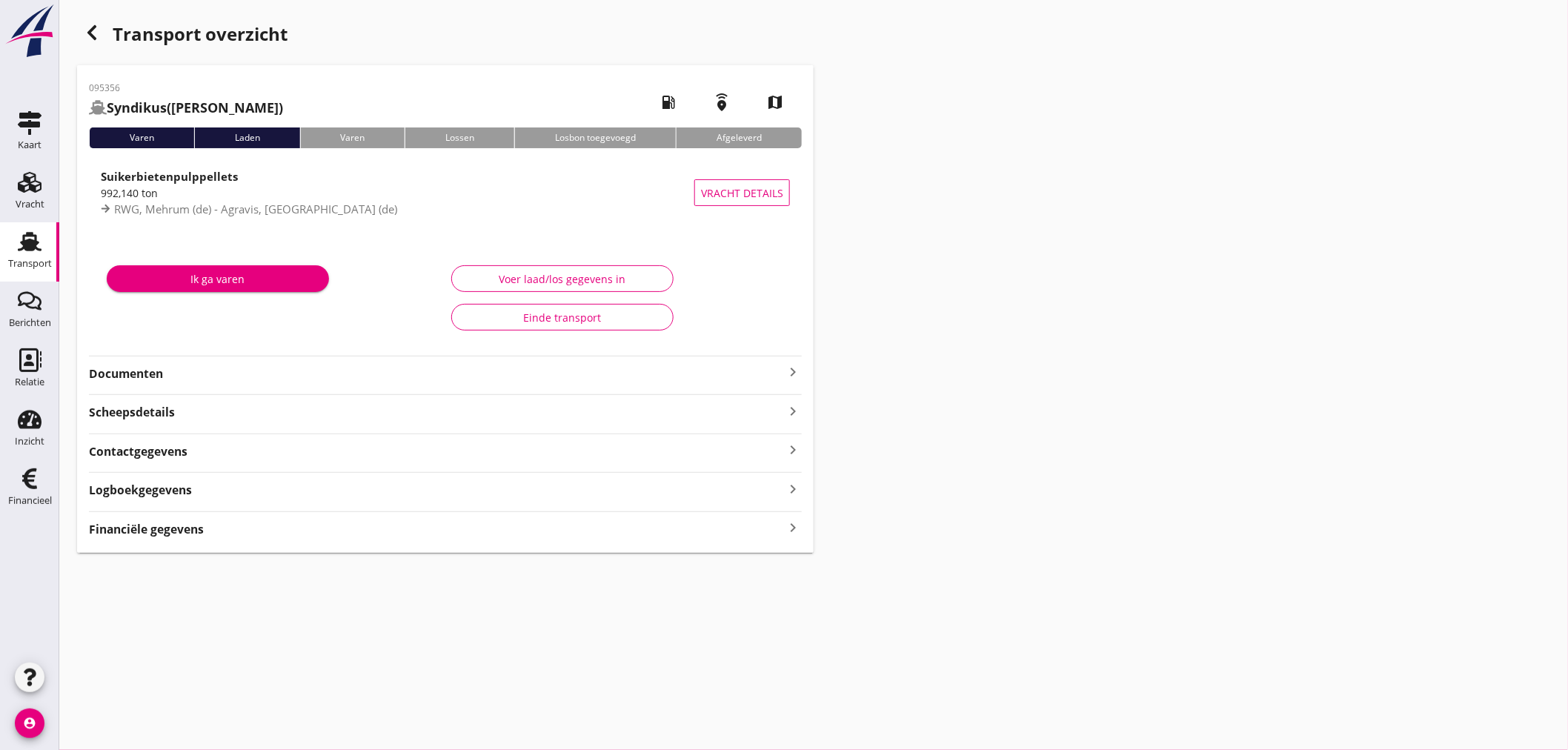
click at [195, 534] on strong "Financiële gegevens" at bounding box center [146, 529] width 115 height 17
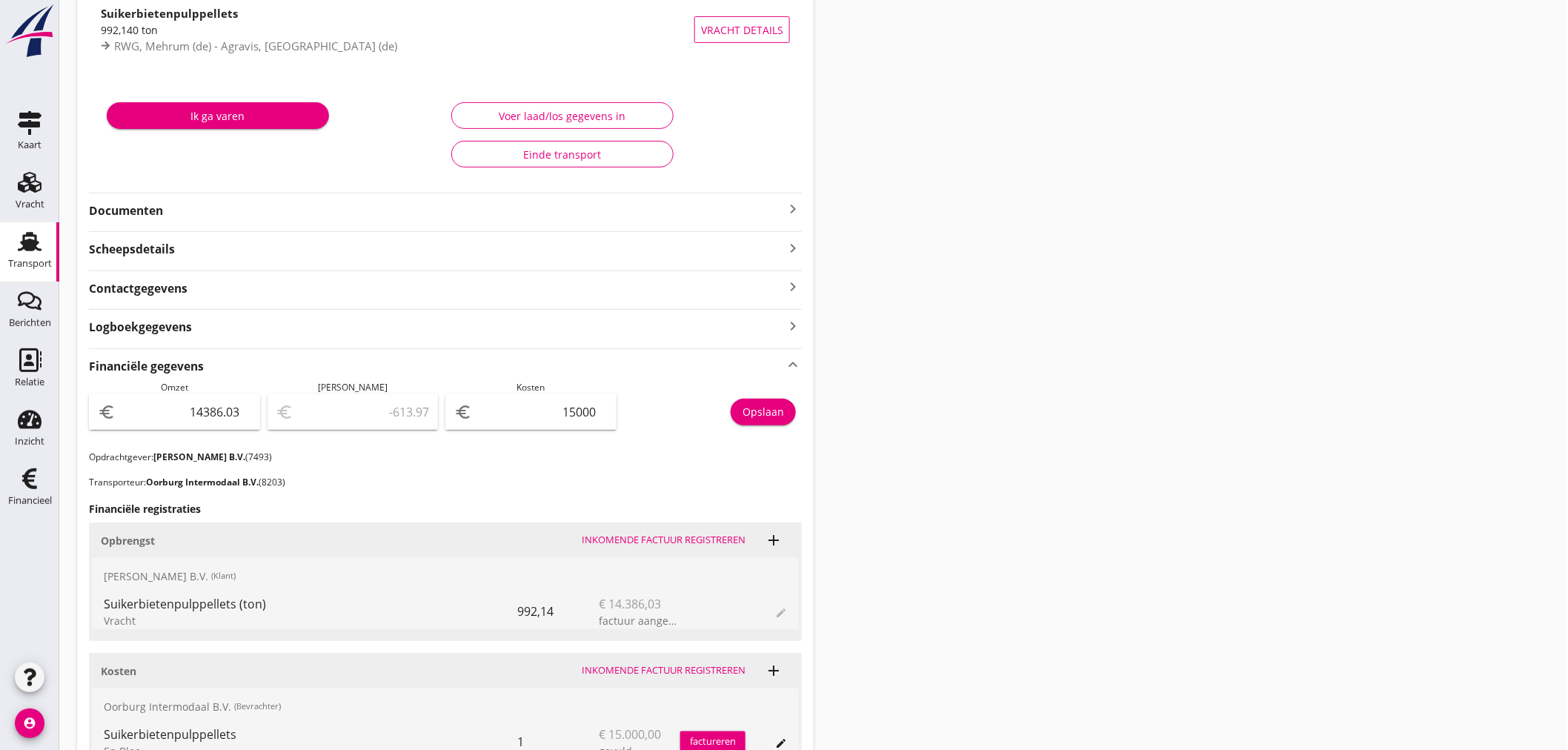
scroll to position [165, 0]
click at [765, 409] on div "Opslaan" at bounding box center [763, 410] width 42 height 15
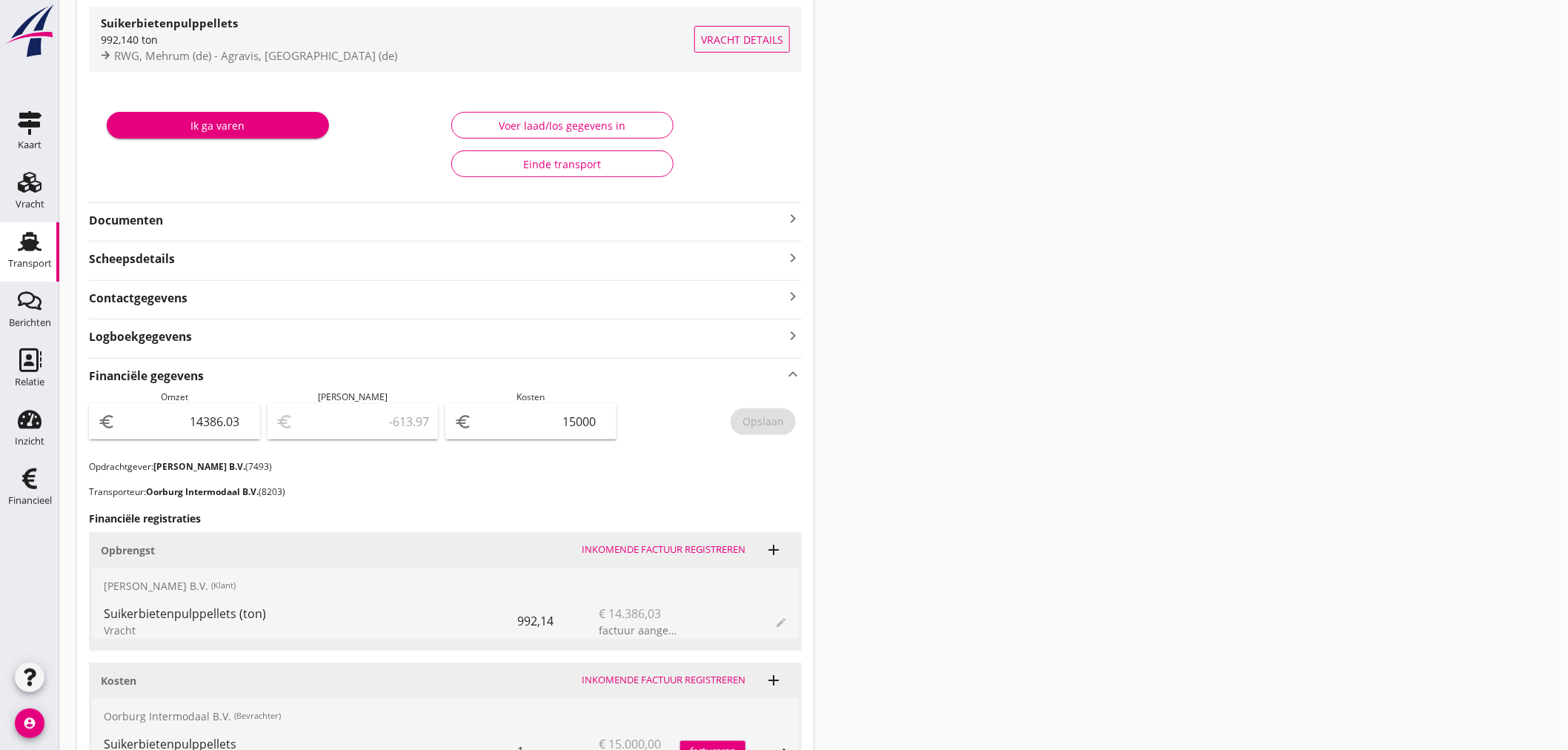
scroll to position [0, 0]
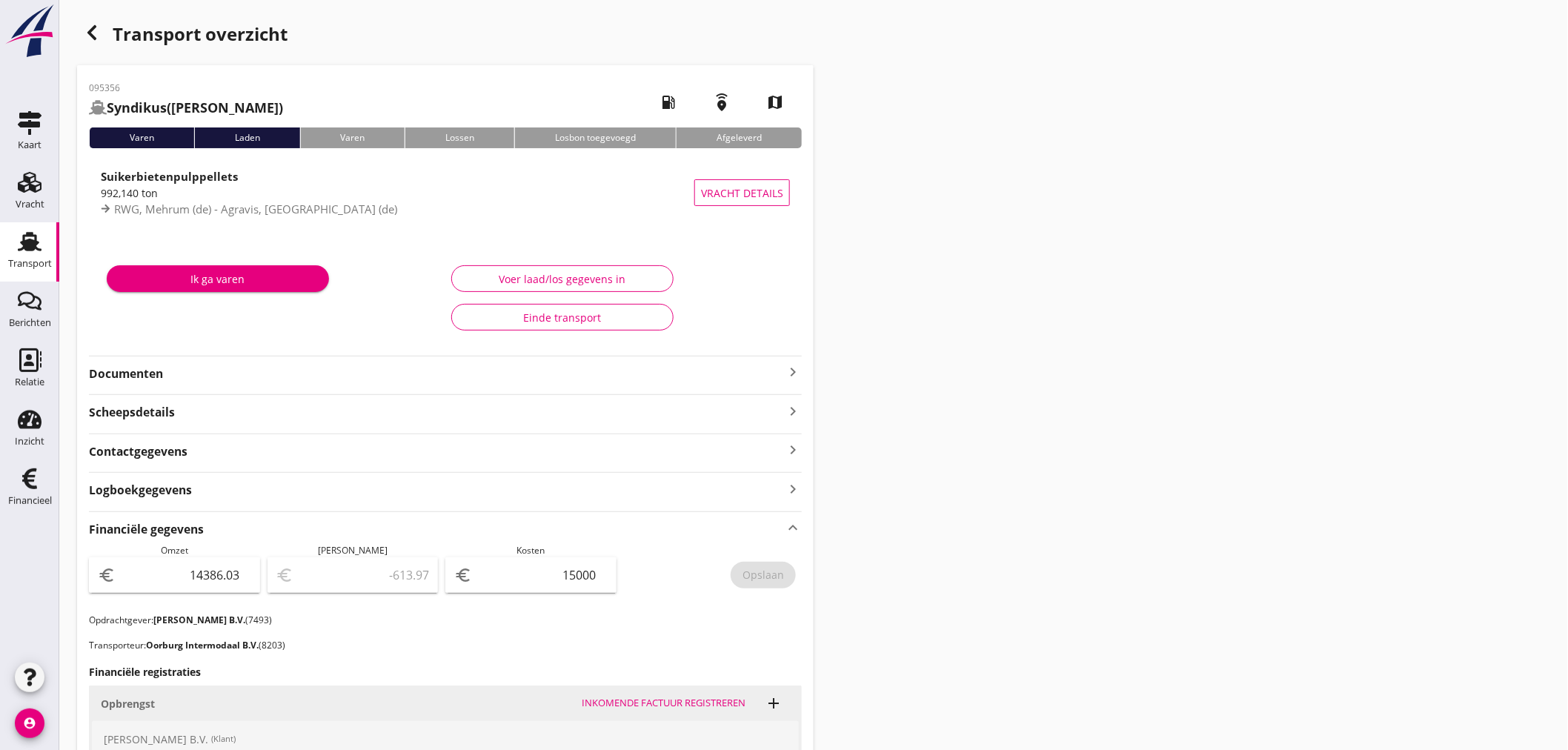
click at [86, 33] on icon "button" at bounding box center [91, 32] width 18 height 18
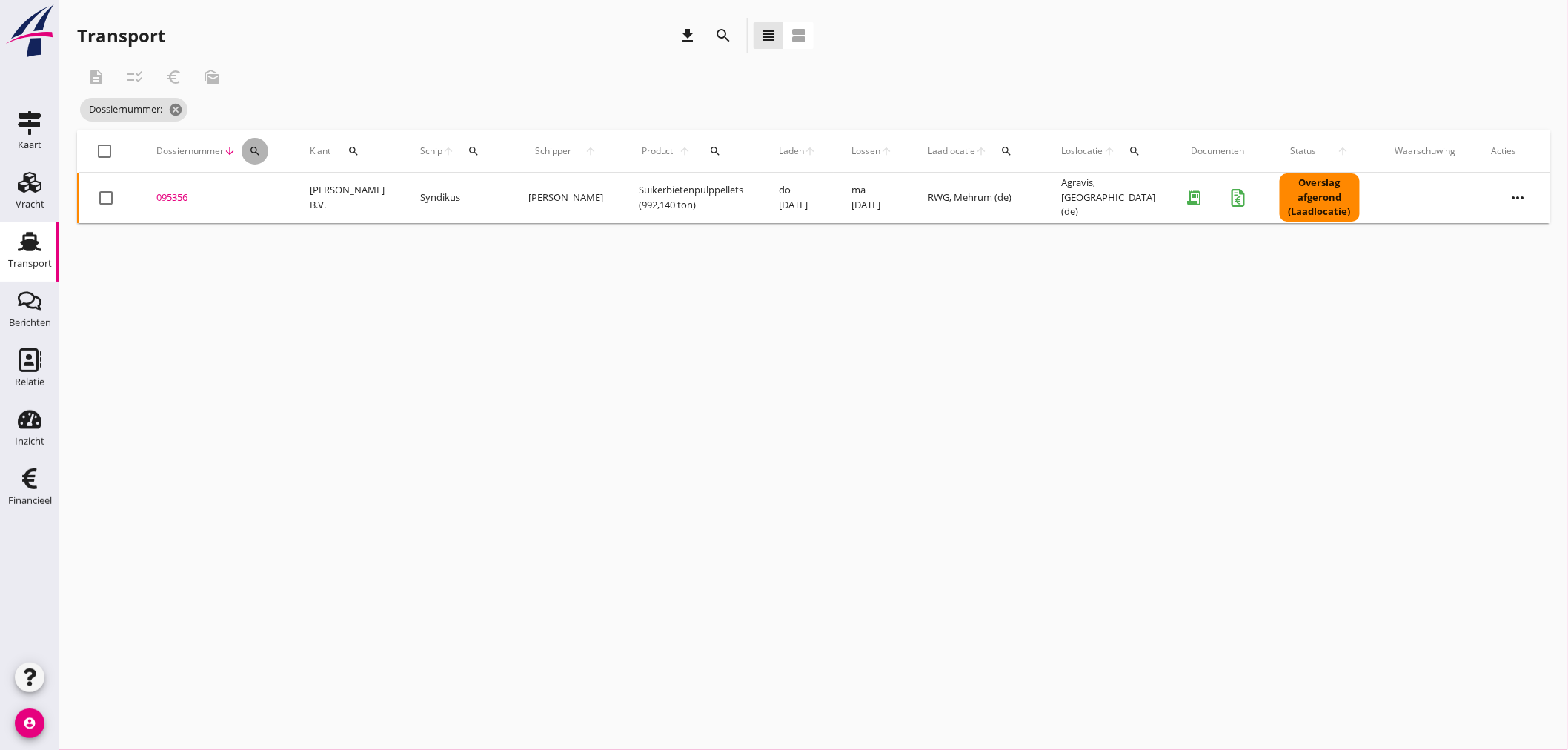
drag, startPoint x: 249, startPoint y: 146, endPoint x: 267, endPoint y: 177, distance: 35.8
click at [254, 150] on icon "search" at bounding box center [255, 151] width 12 height 12
click at [272, 189] on input "Zoeken op dossiernummer..." at bounding box center [323, 195] width 154 height 24
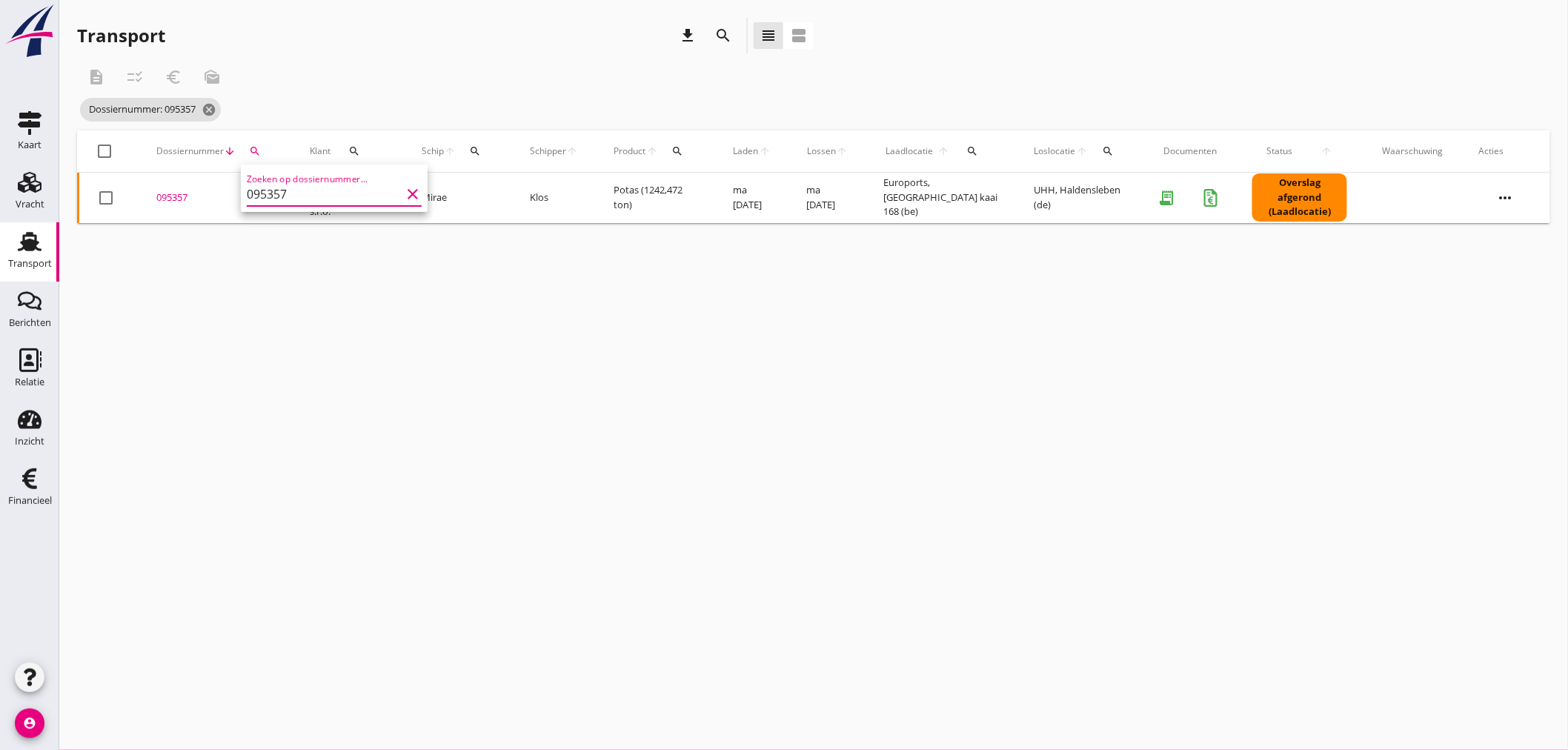
type input "095357"
click at [171, 197] on div "095357" at bounding box center [215, 197] width 118 height 15
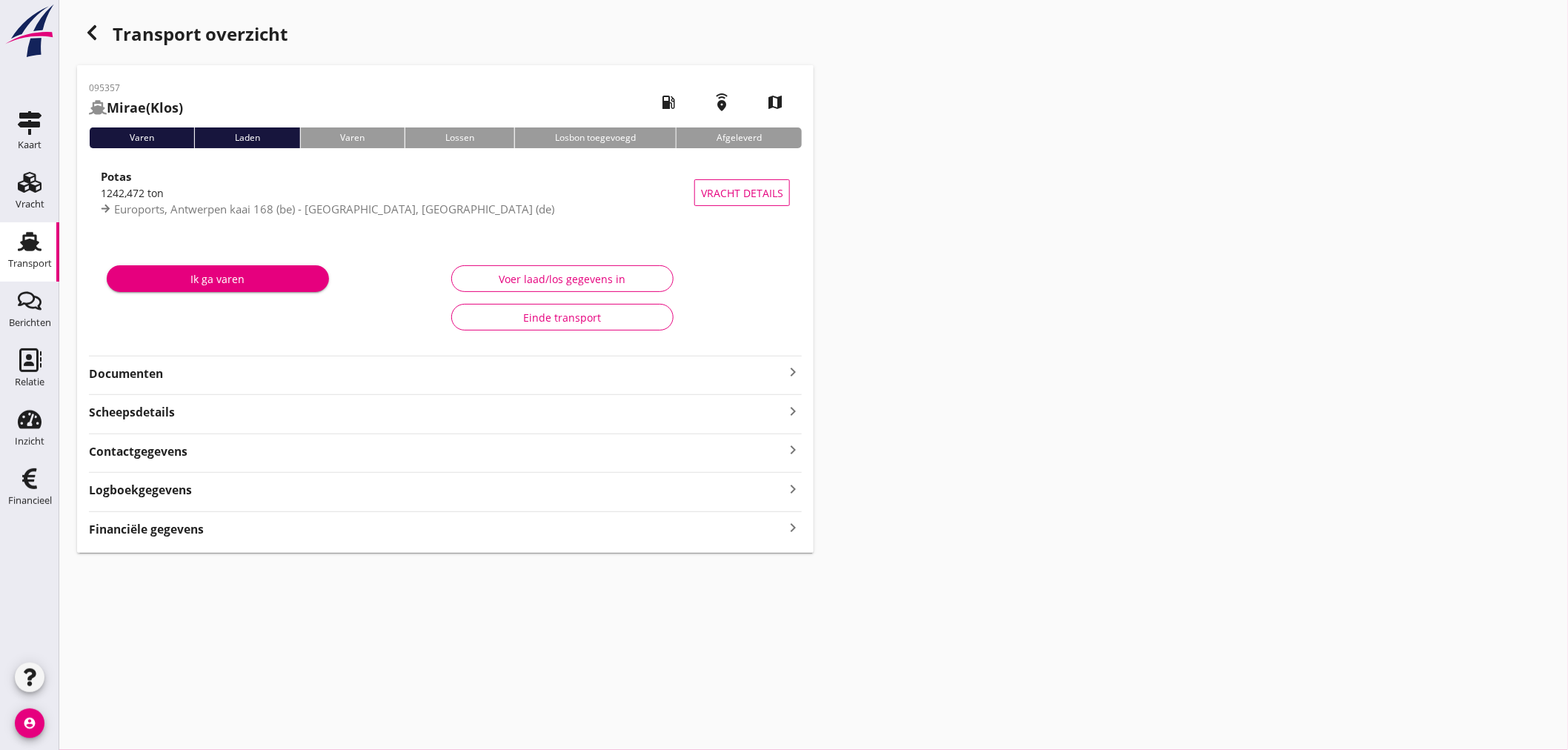
click at [168, 533] on strong "Financiële gegevens" at bounding box center [146, 529] width 115 height 17
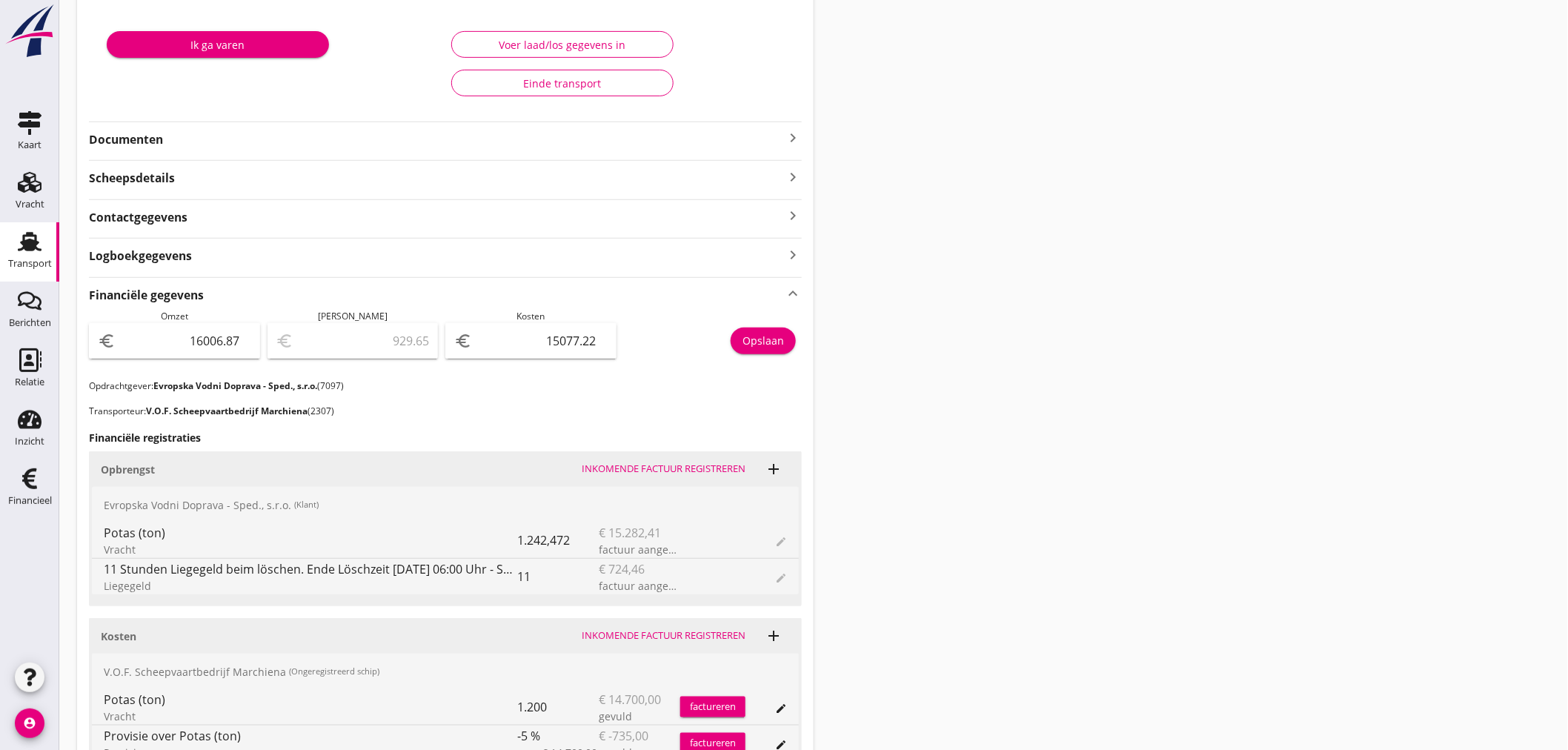
scroll to position [247, 0]
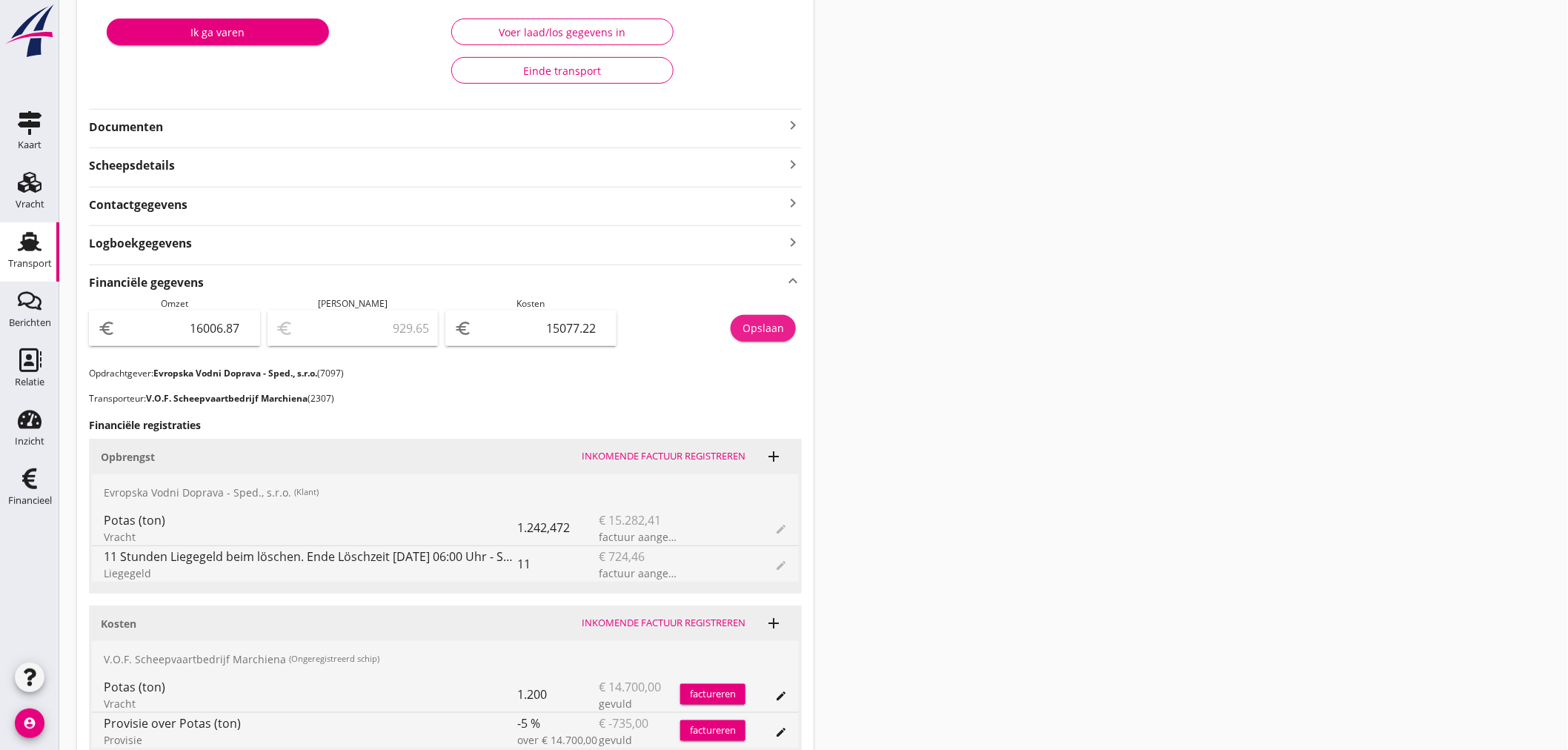
click at [754, 323] on div "Opslaan" at bounding box center [763, 328] width 42 height 15
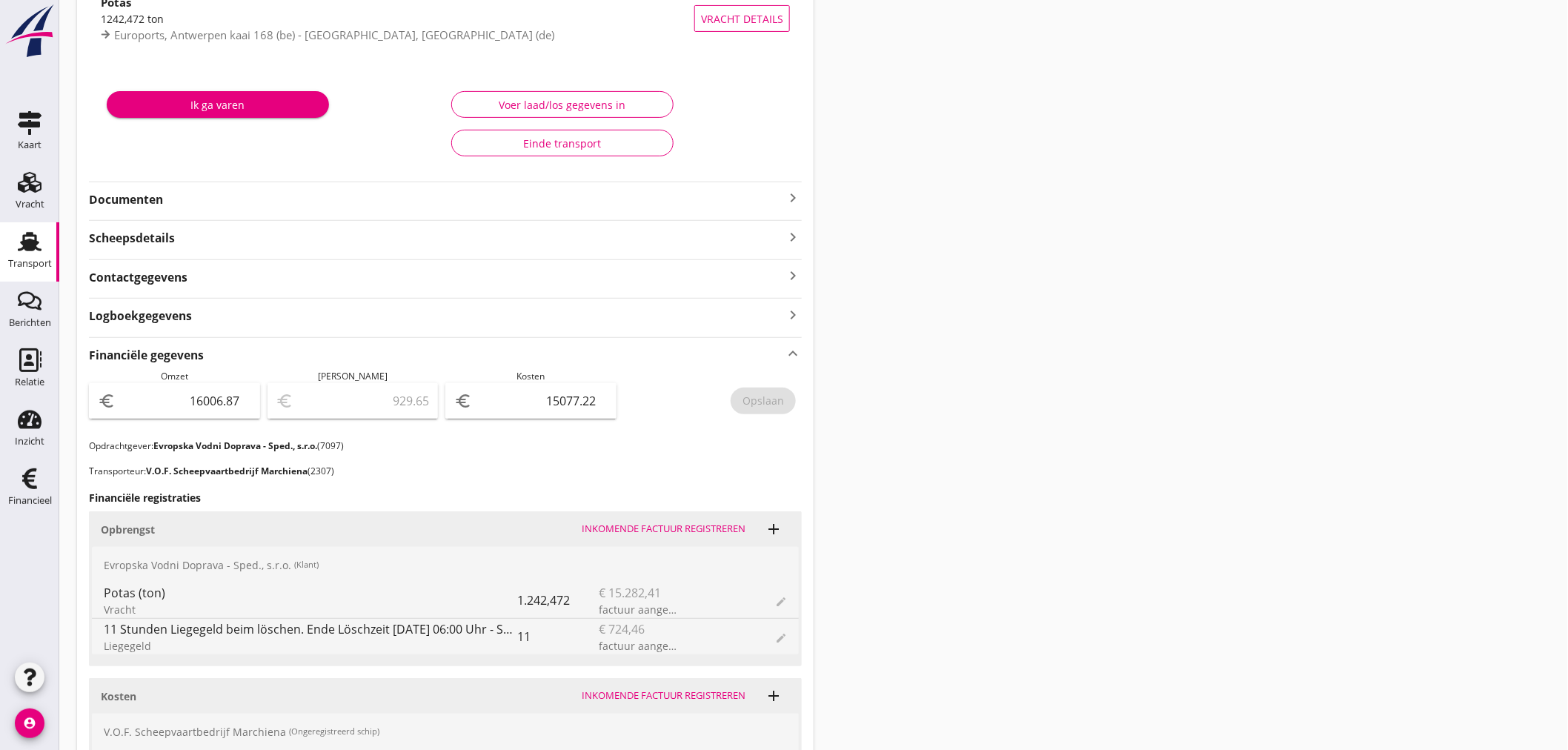
scroll to position [0, 0]
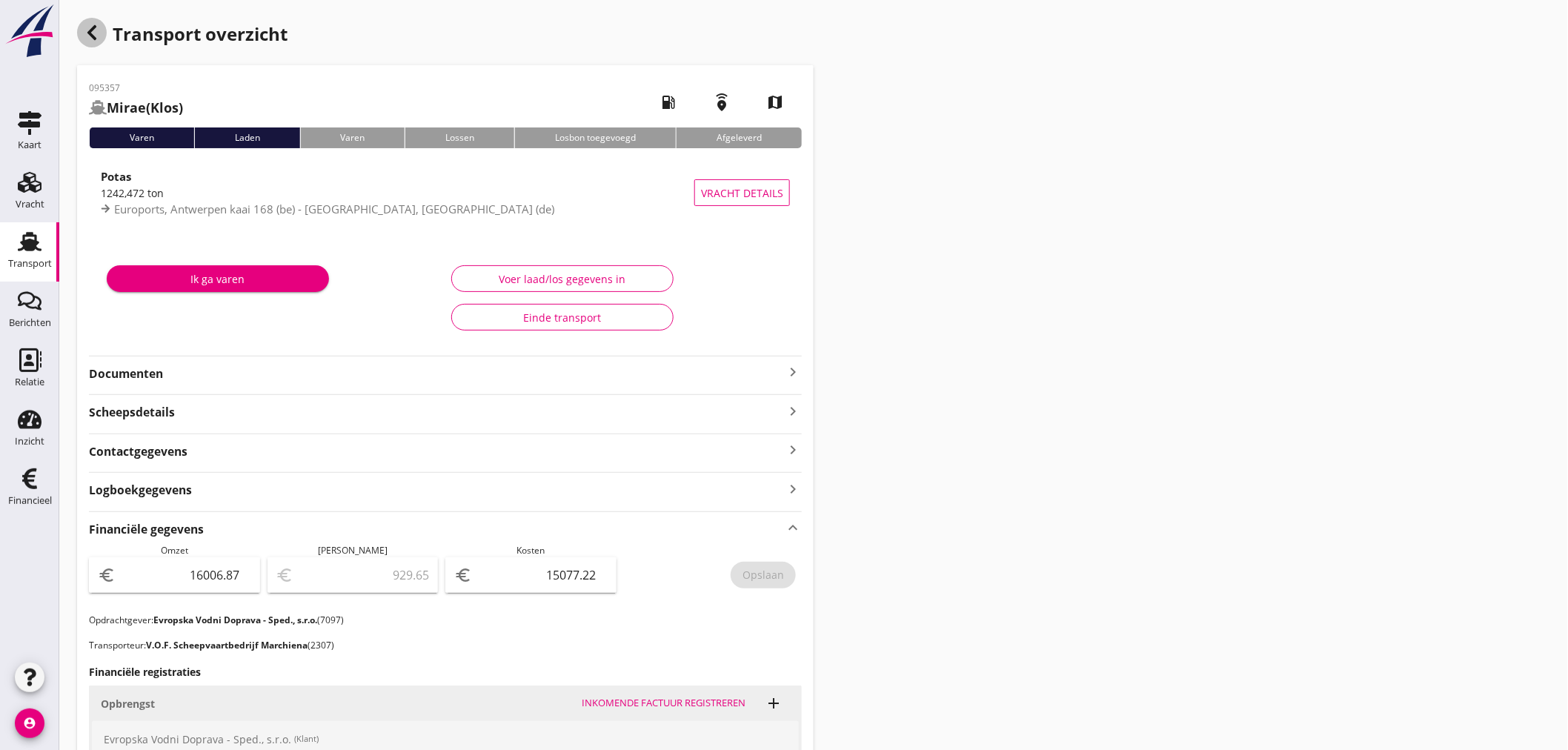
click at [95, 25] on icon "button" at bounding box center [91, 32] width 18 height 18
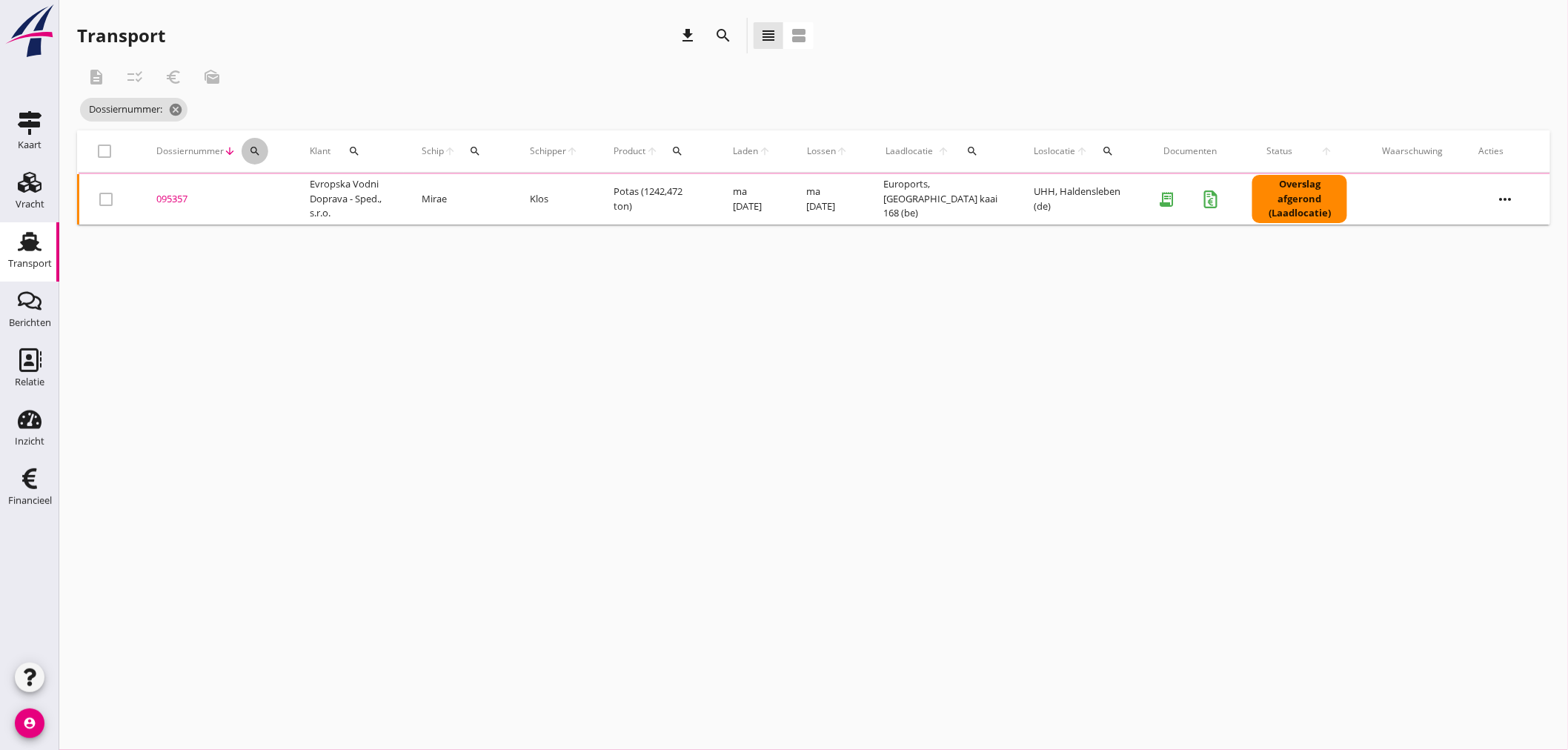
drag, startPoint x: 252, startPoint y: 151, endPoint x: 264, endPoint y: 189, distance: 39.8
click at [253, 154] on icon "search" at bounding box center [255, 151] width 12 height 12
click at [265, 193] on input "Zoeken op dossiernummer..." at bounding box center [323, 195] width 154 height 24
type input "095358"
click at [173, 199] on div "095358" at bounding box center [215, 197] width 118 height 15
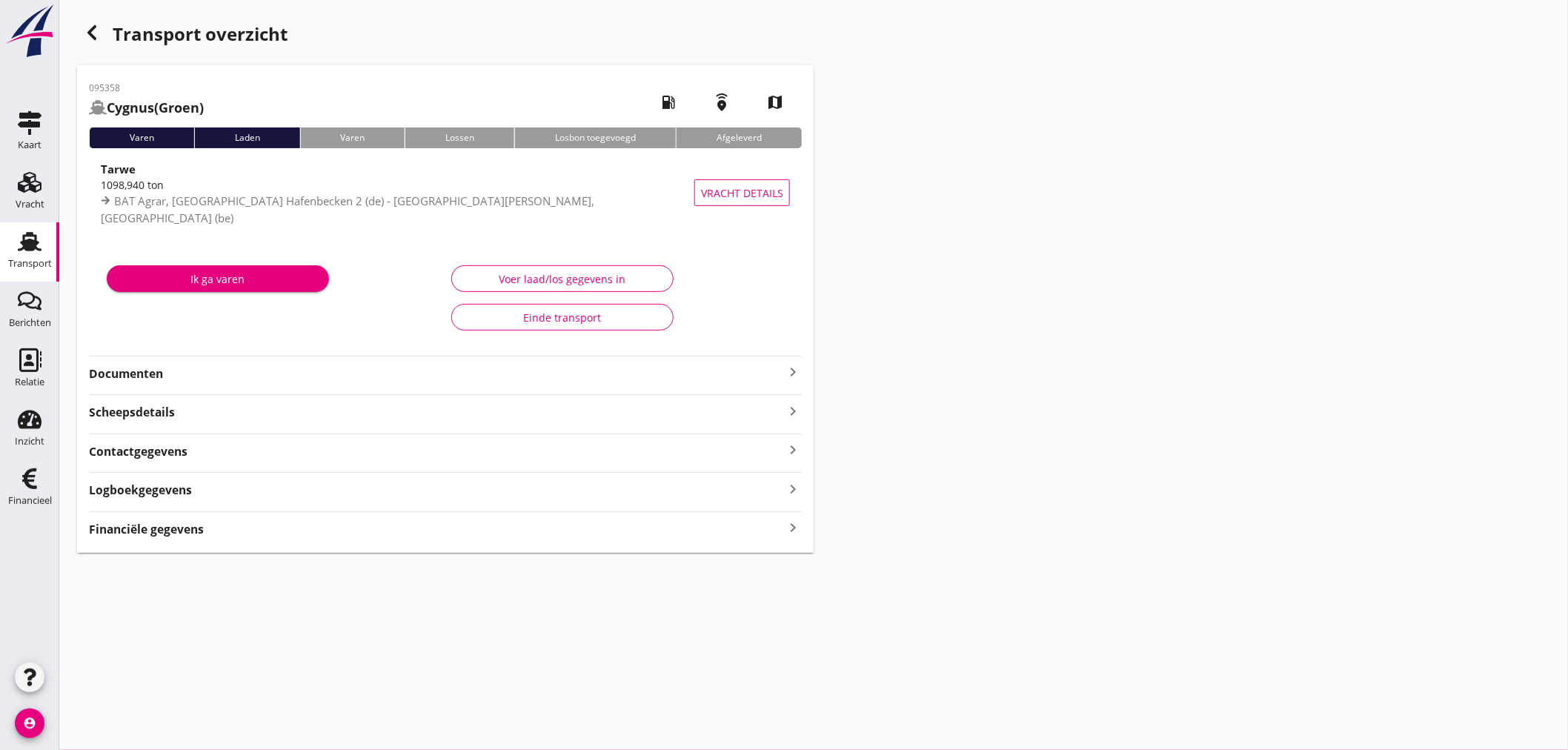
drag, startPoint x: 176, startPoint y: 526, endPoint x: 196, endPoint y: 529, distance: 20.2
click at [177, 527] on strong "Financiële gegevens" at bounding box center [146, 529] width 115 height 17
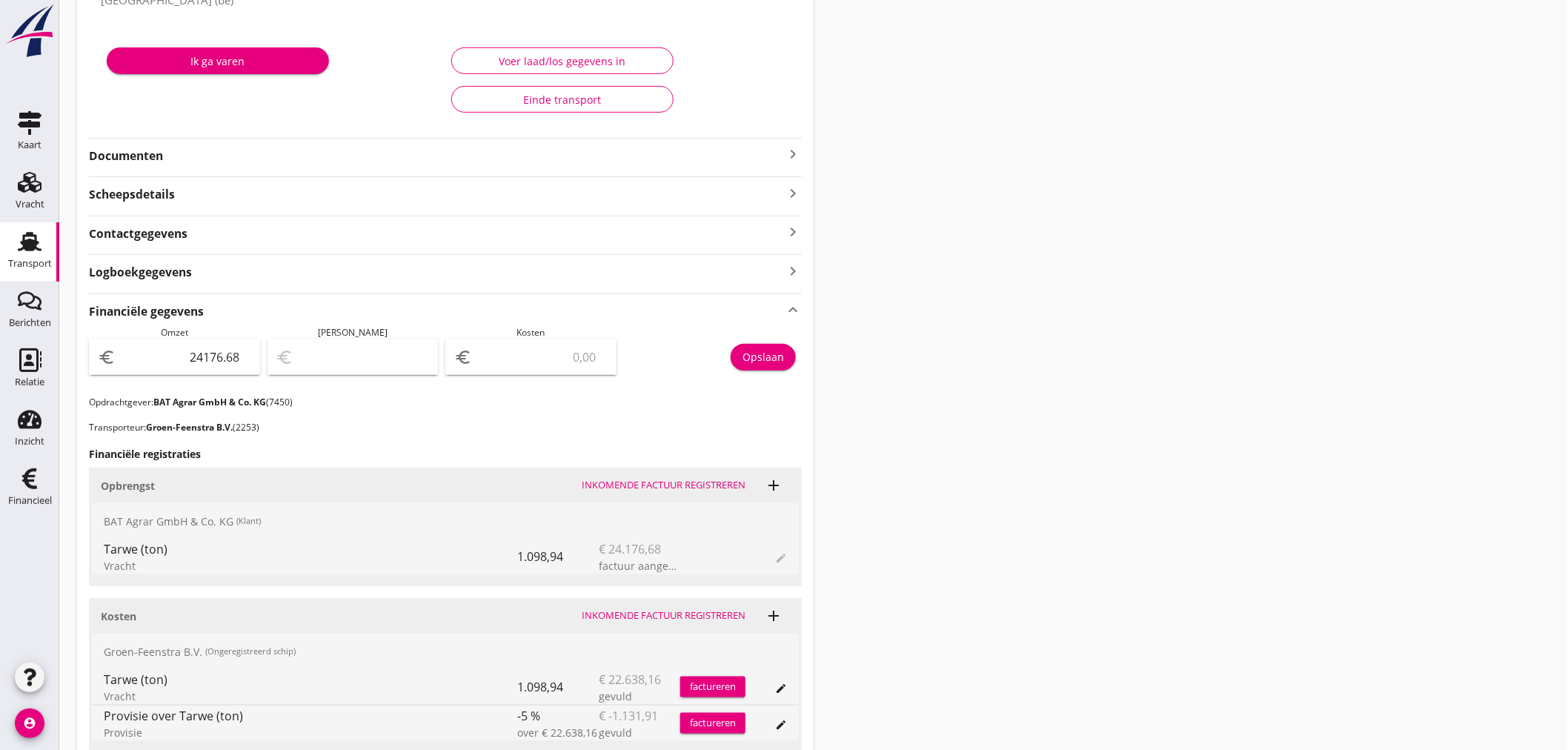
scroll to position [247, 0]
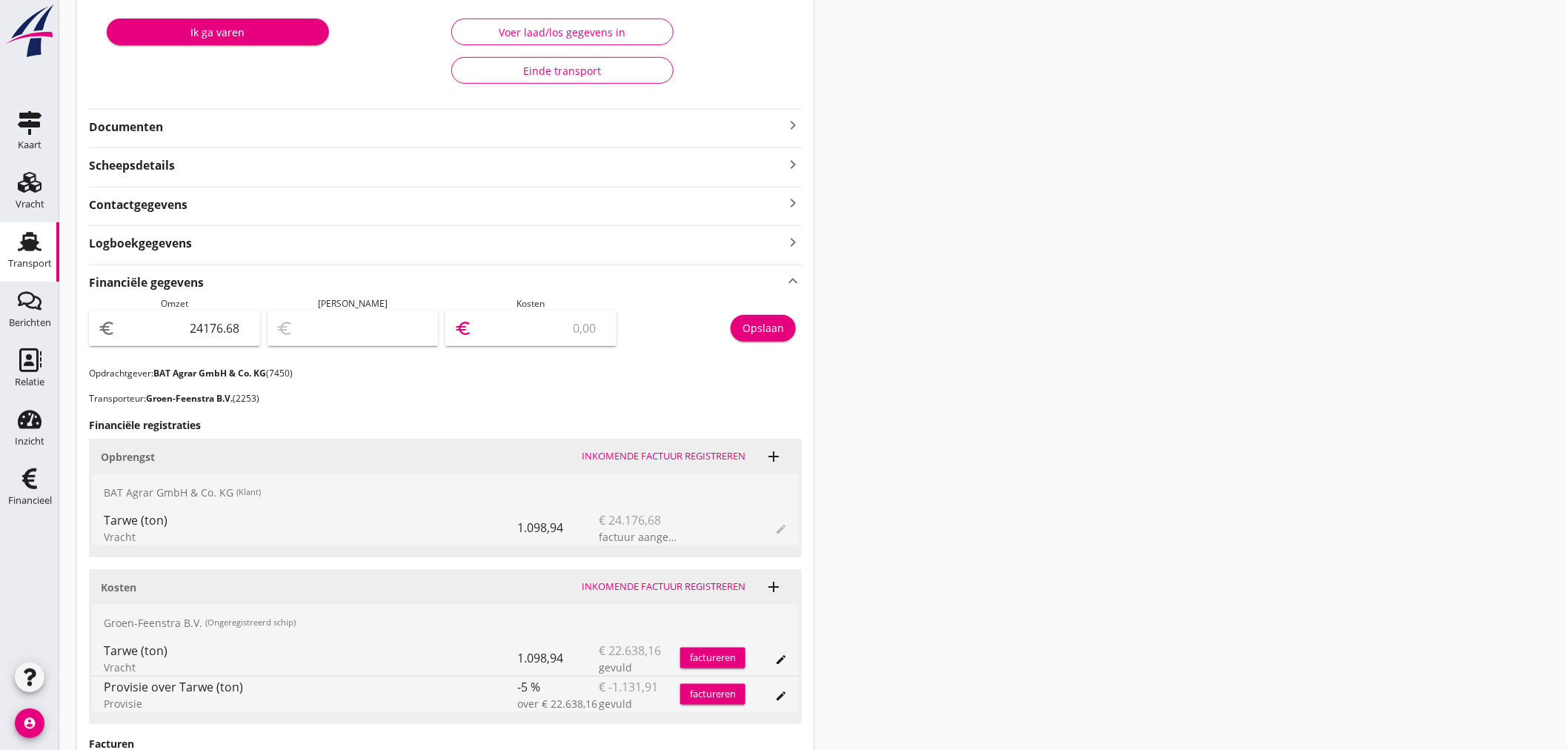
click at [549, 326] on input "number" at bounding box center [541, 328] width 132 height 24
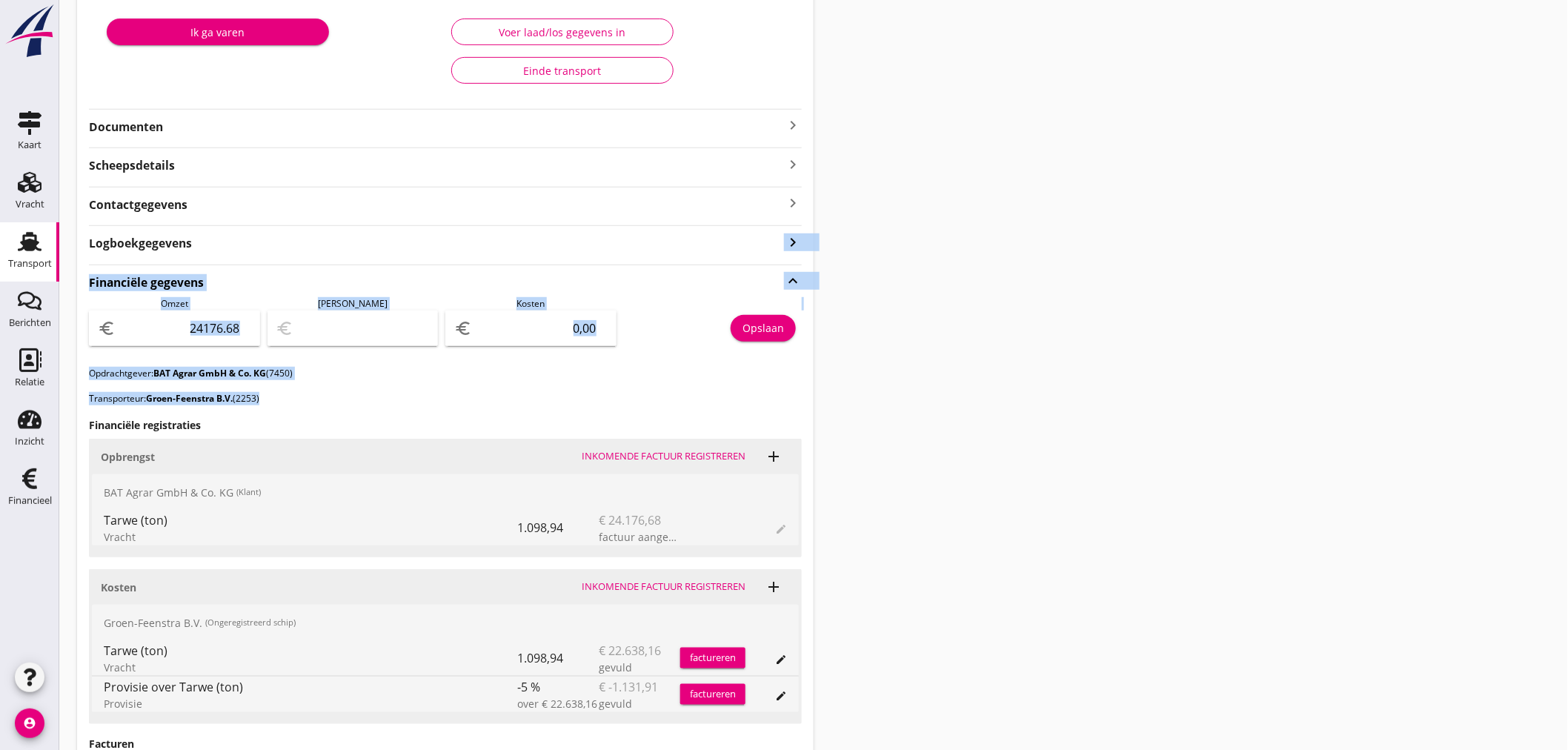
drag, startPoint x: 642, startPoint y: 282, endPoint x: 632, endPoint y: 408, distance: 126.4
click at [632, 408] on div "095358 Cygnus ([PERSON_NAME]) local_gas_station emergency_share map Varen Laden…" at bounding box center [444, 375] width 736 height 1113
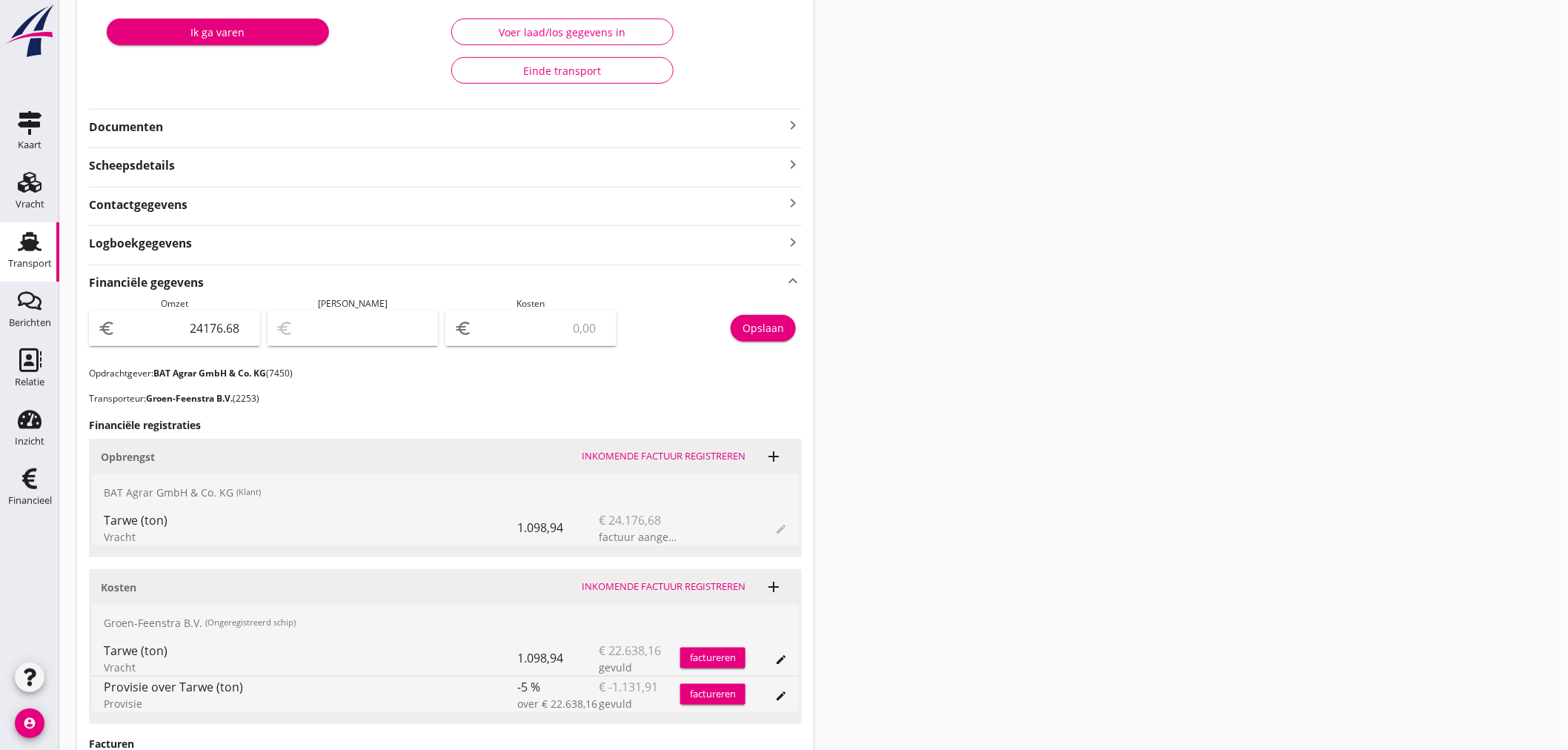
click at [1071, 471] on div "Transport overzicht 095358 Cygnus ([PERSON_NAME]) local_gas_station emergency_s…" at bounding box center [813, 352] width 1508 height 1196
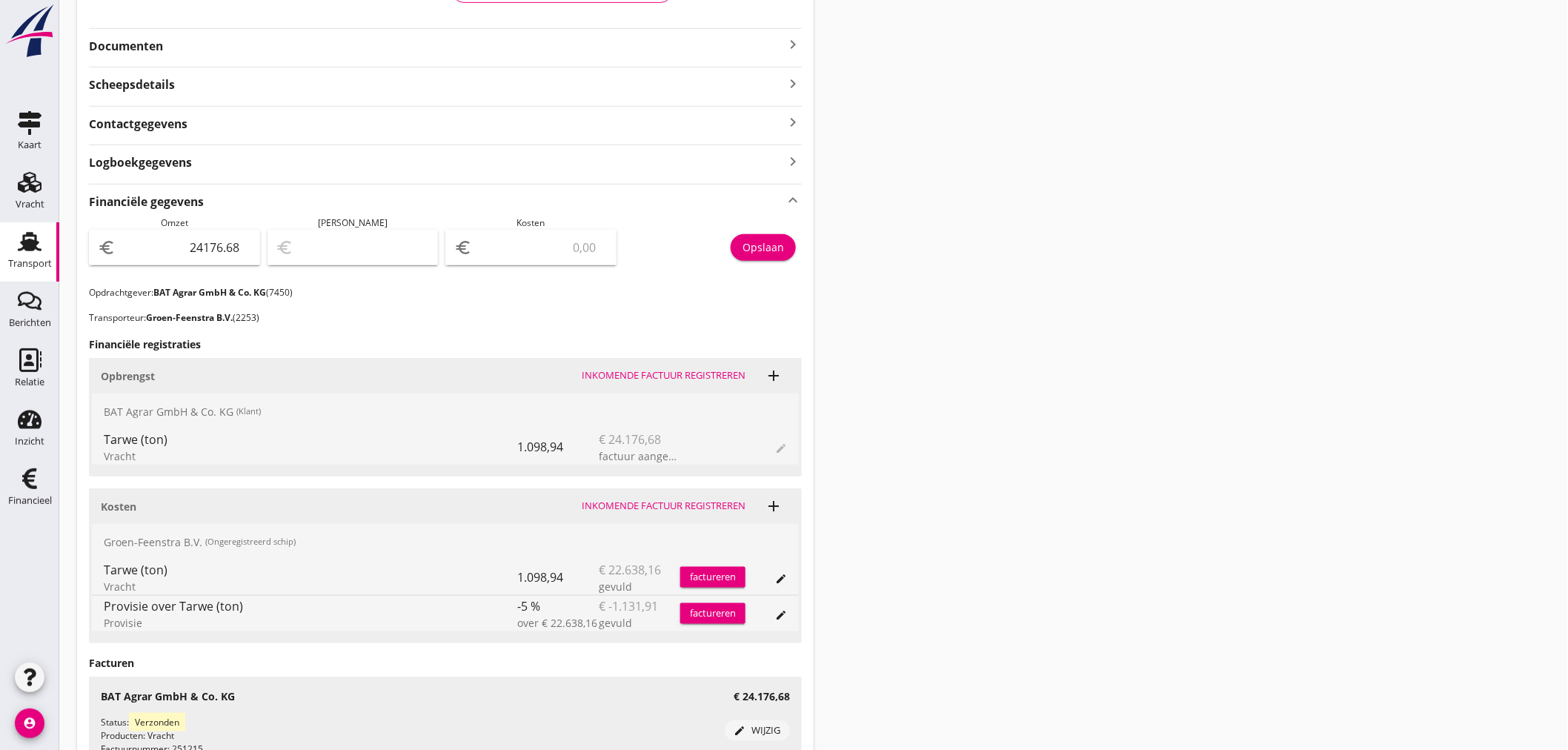
scroll to position [317, 0]
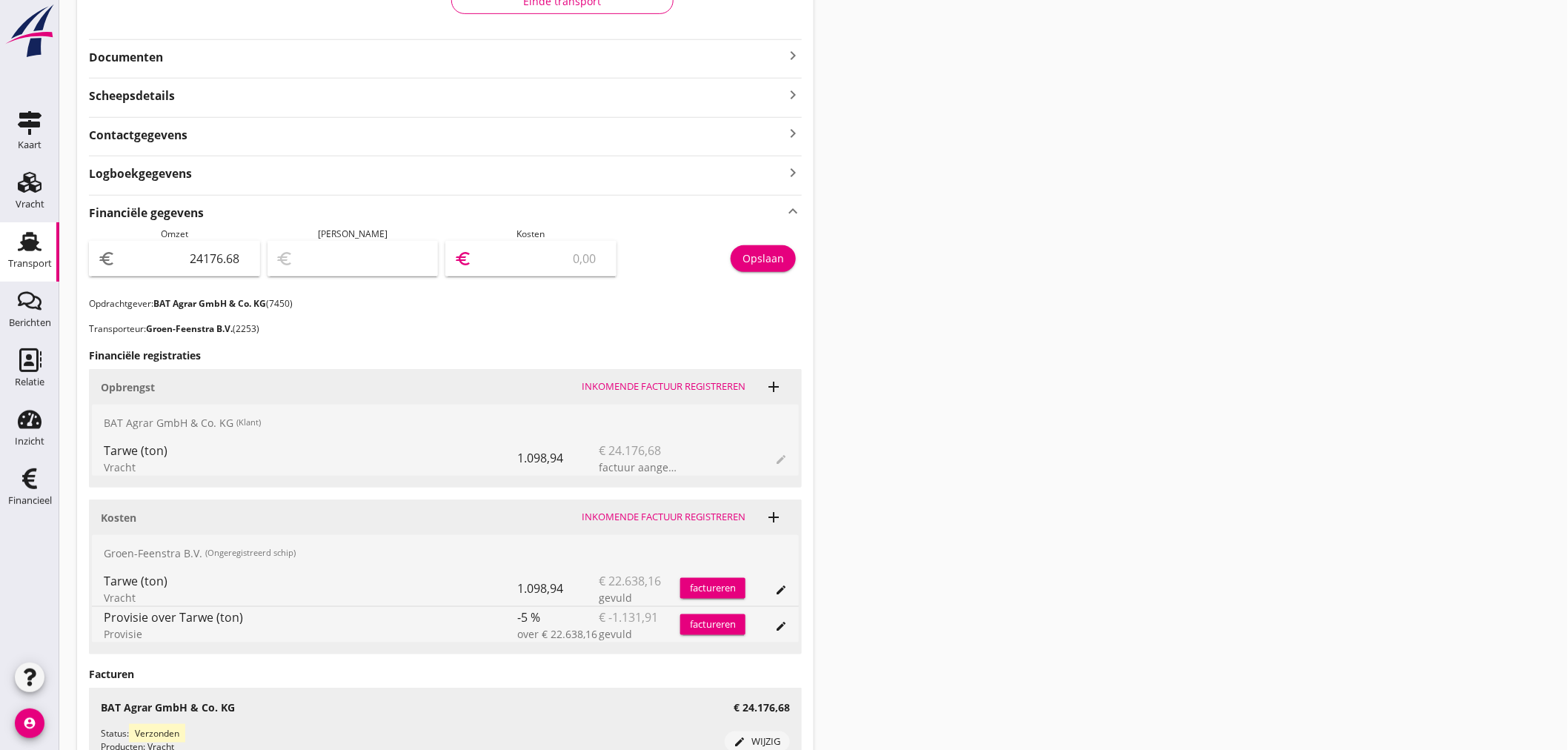
click at [549, 253] on input "number" at bounding box center [541, 259] width 132 height 24
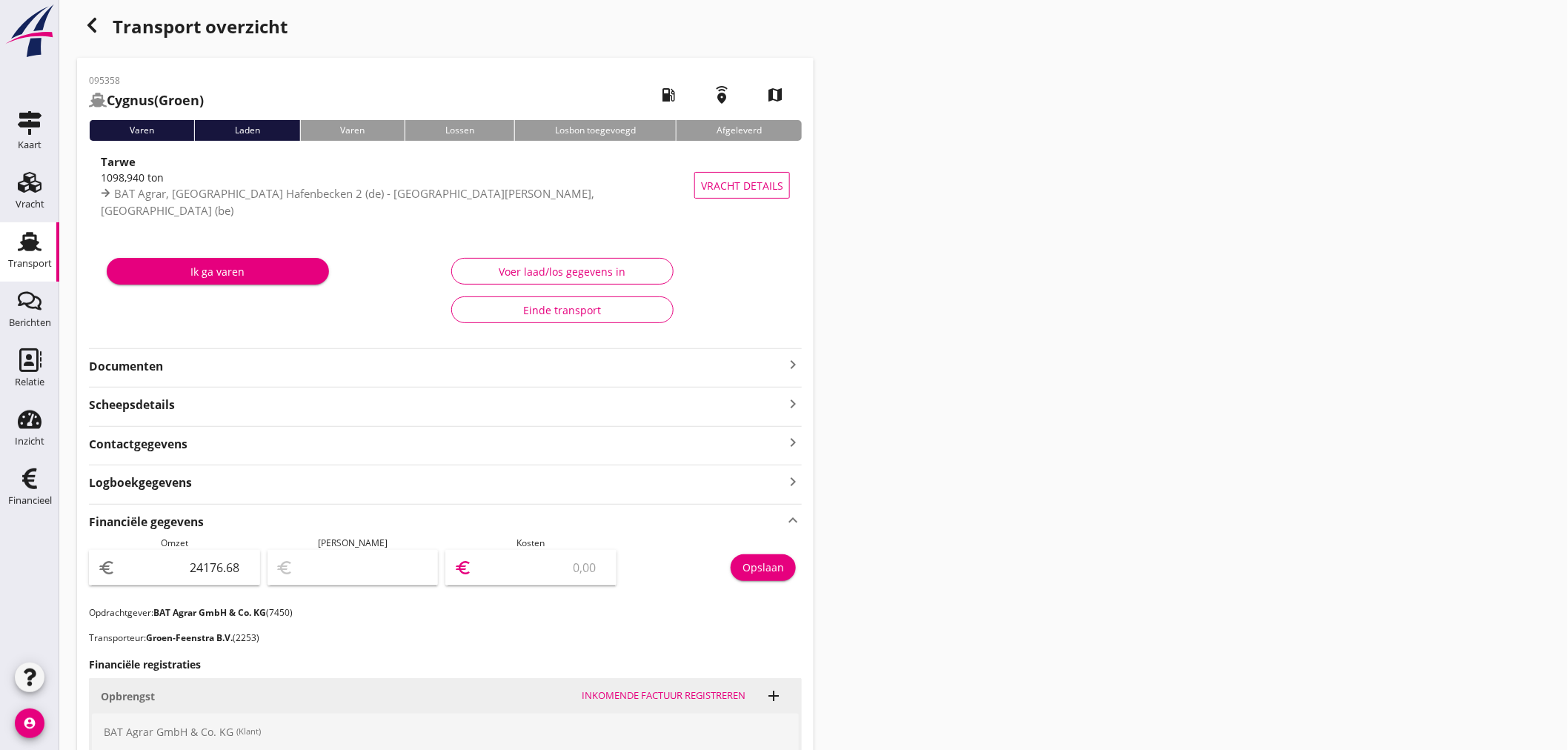
scroll to position [0, 0]
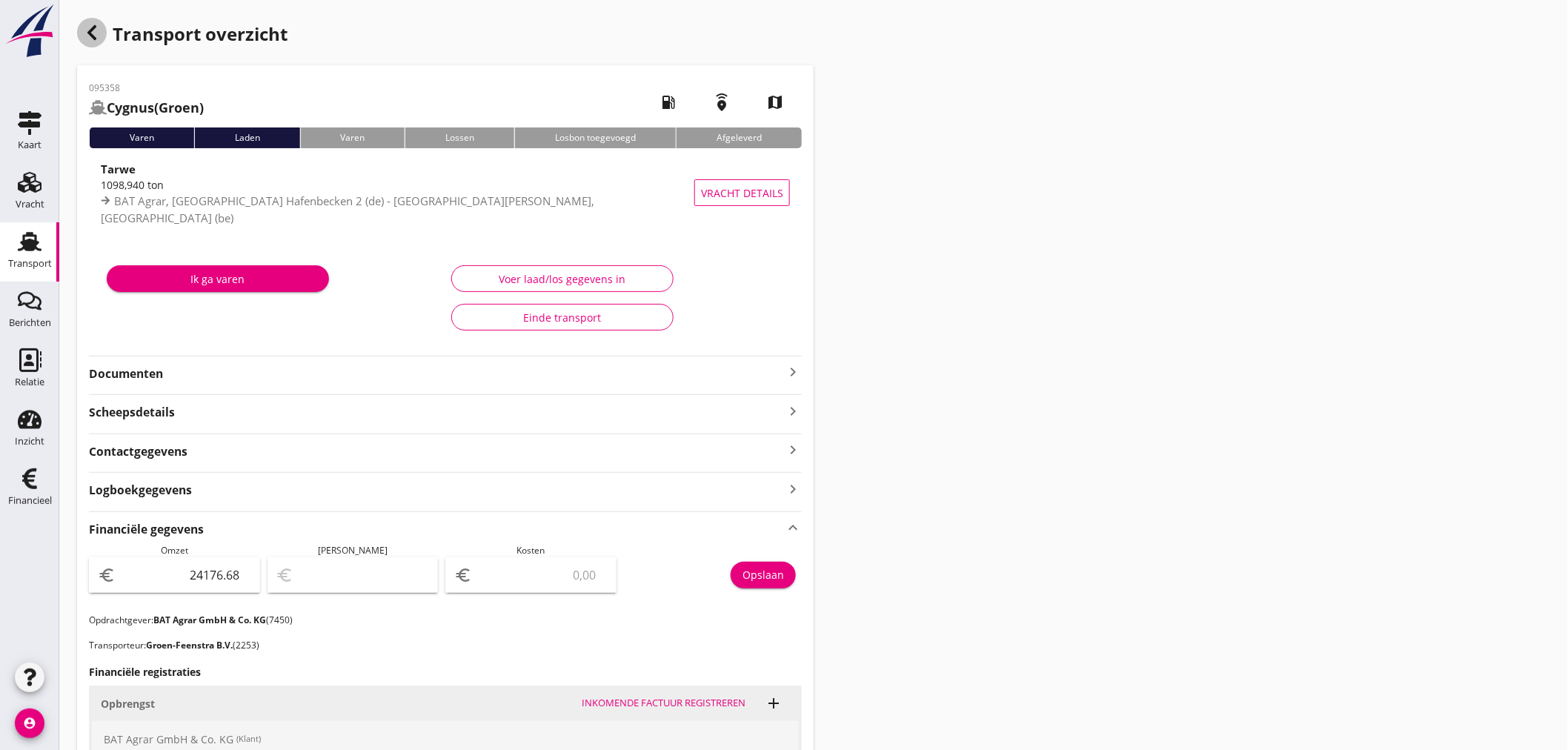
click at [98, 27] on div "button" at bounding box center [91, 32] width 30 height 30
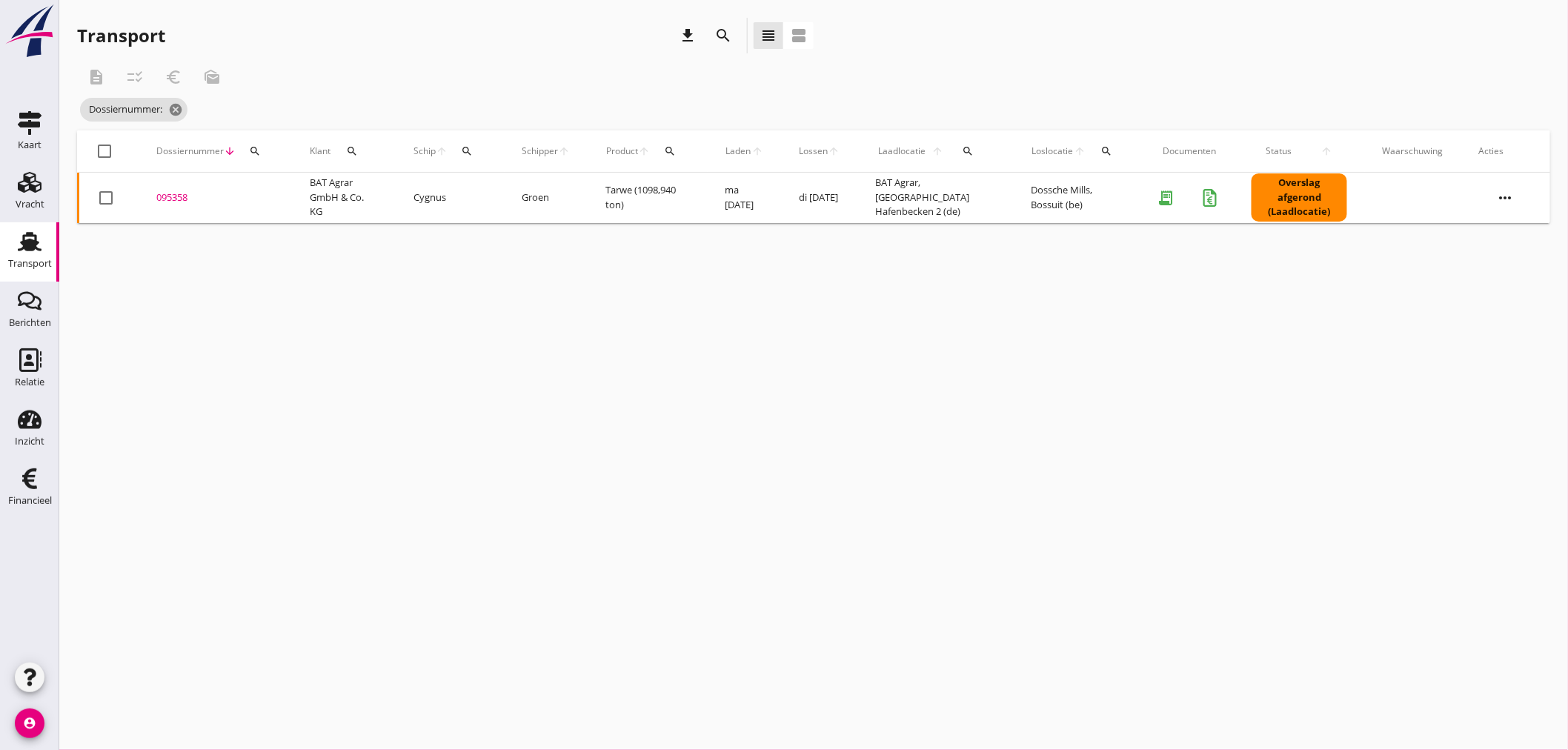
click at [253, 154] on icon "search" at bounding box center [255, 151] width 12 height 12
click at [276, 194] on input "Zoeken op dossiernummer..." at bounding box center [323, 195] width 154 height 24
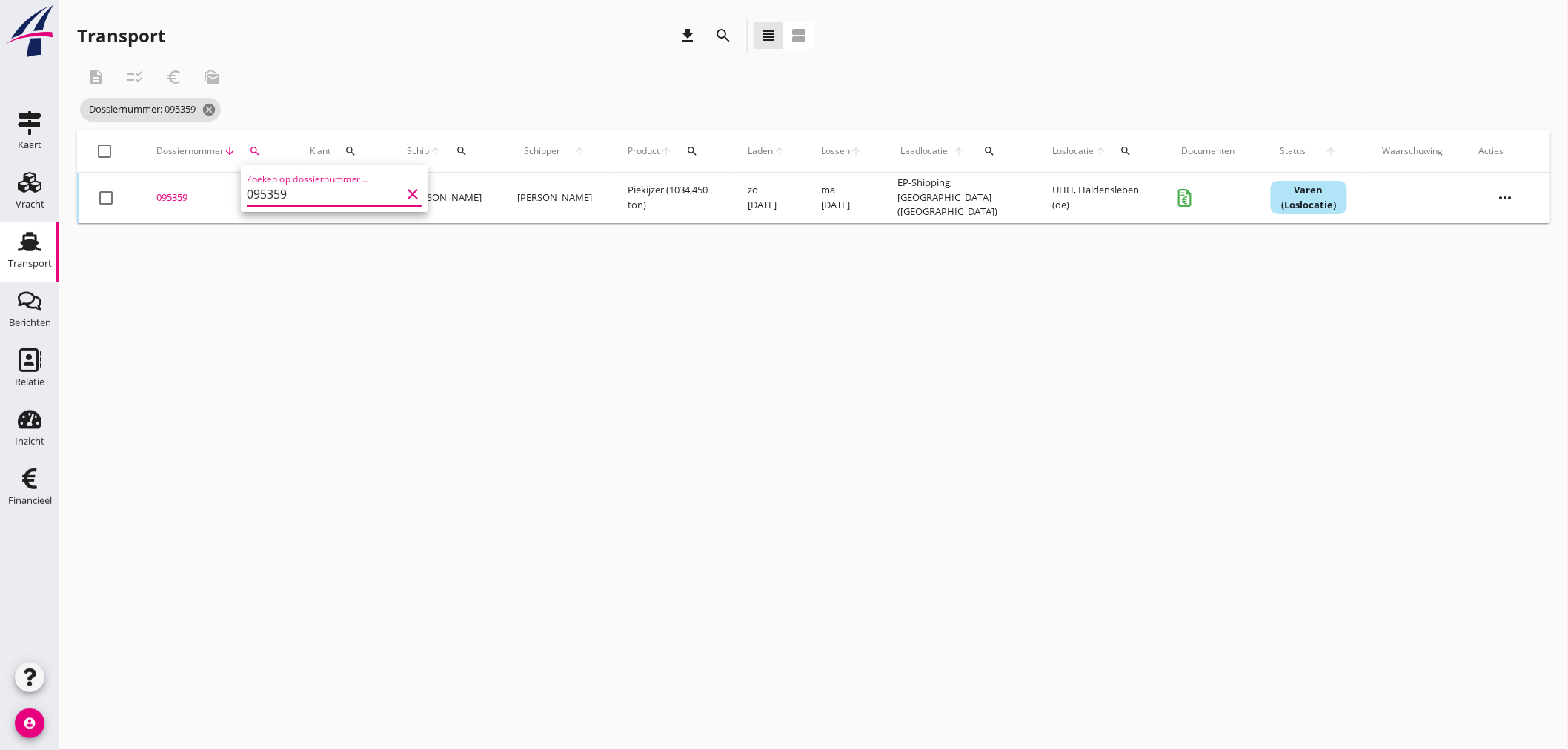
type input "095359"
click at [178, 196] on div "095359" at bounding box center [215, 197] width 118 height 15
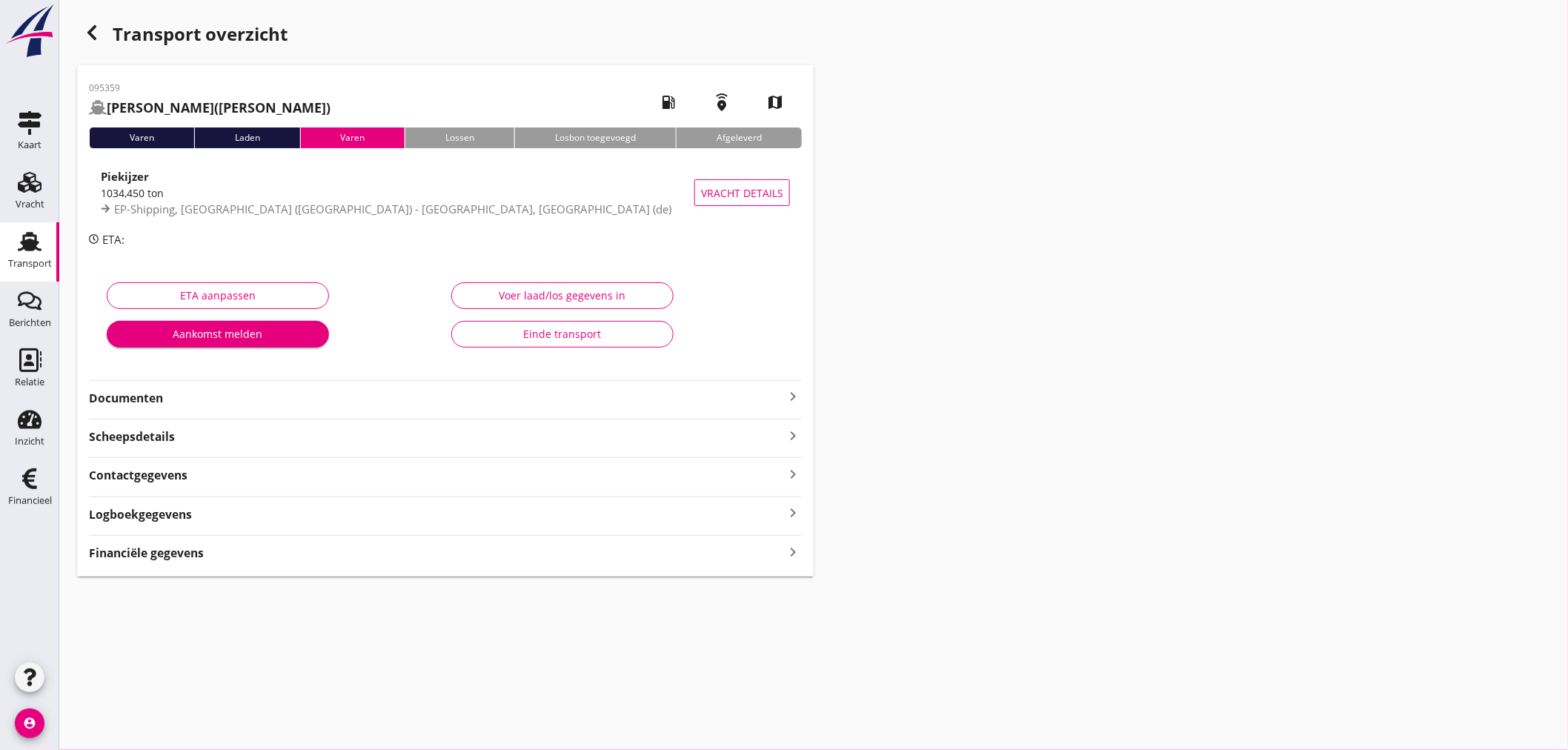
drag, startPoint x: 168, startPoint y: 553, endPoint x: 836, endPoint y: 553, distance: 668.0
click at [173, 553] on strong "Financiële gegevens" at bounding box center [146, 553] width 115 height 17
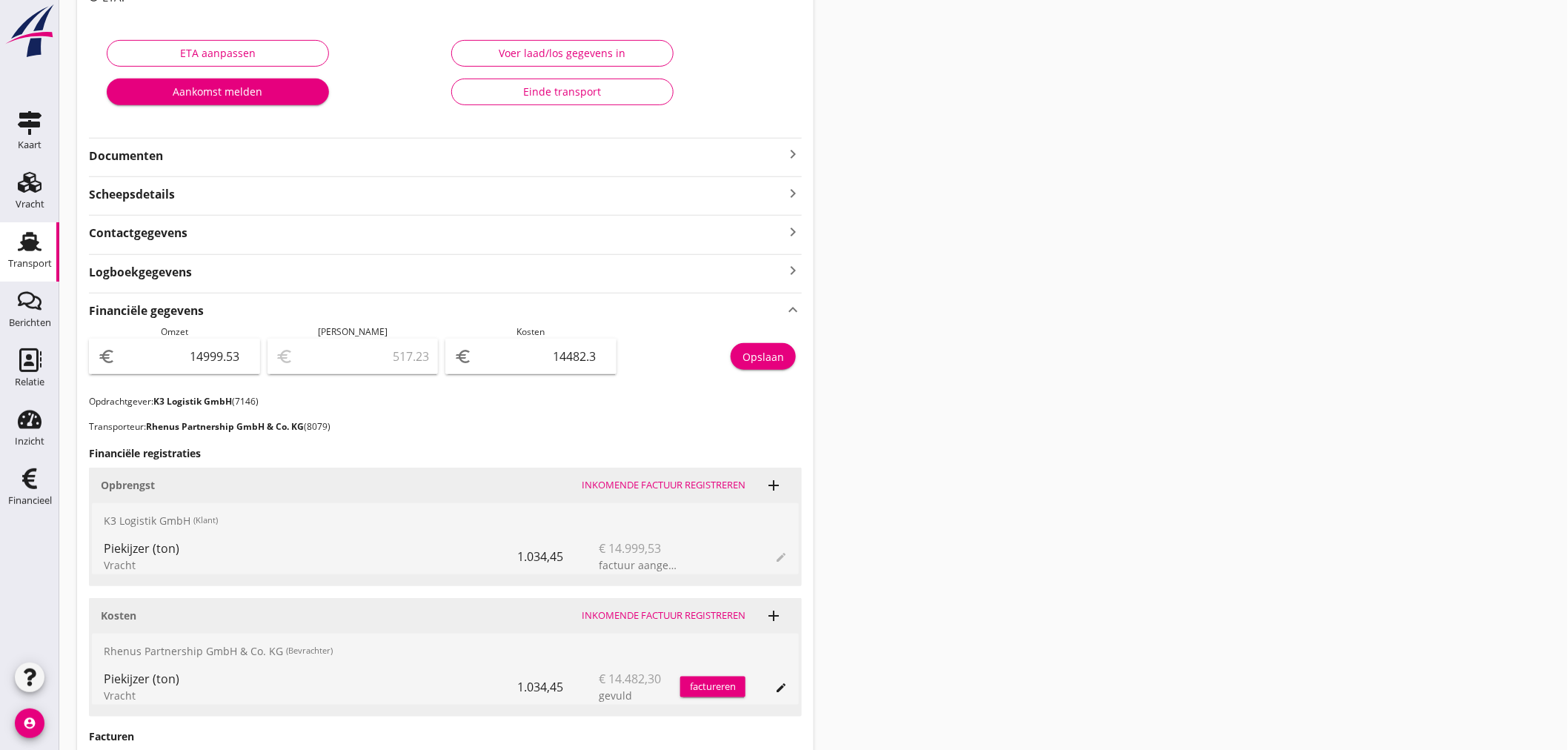
scroll to position [247, 0]
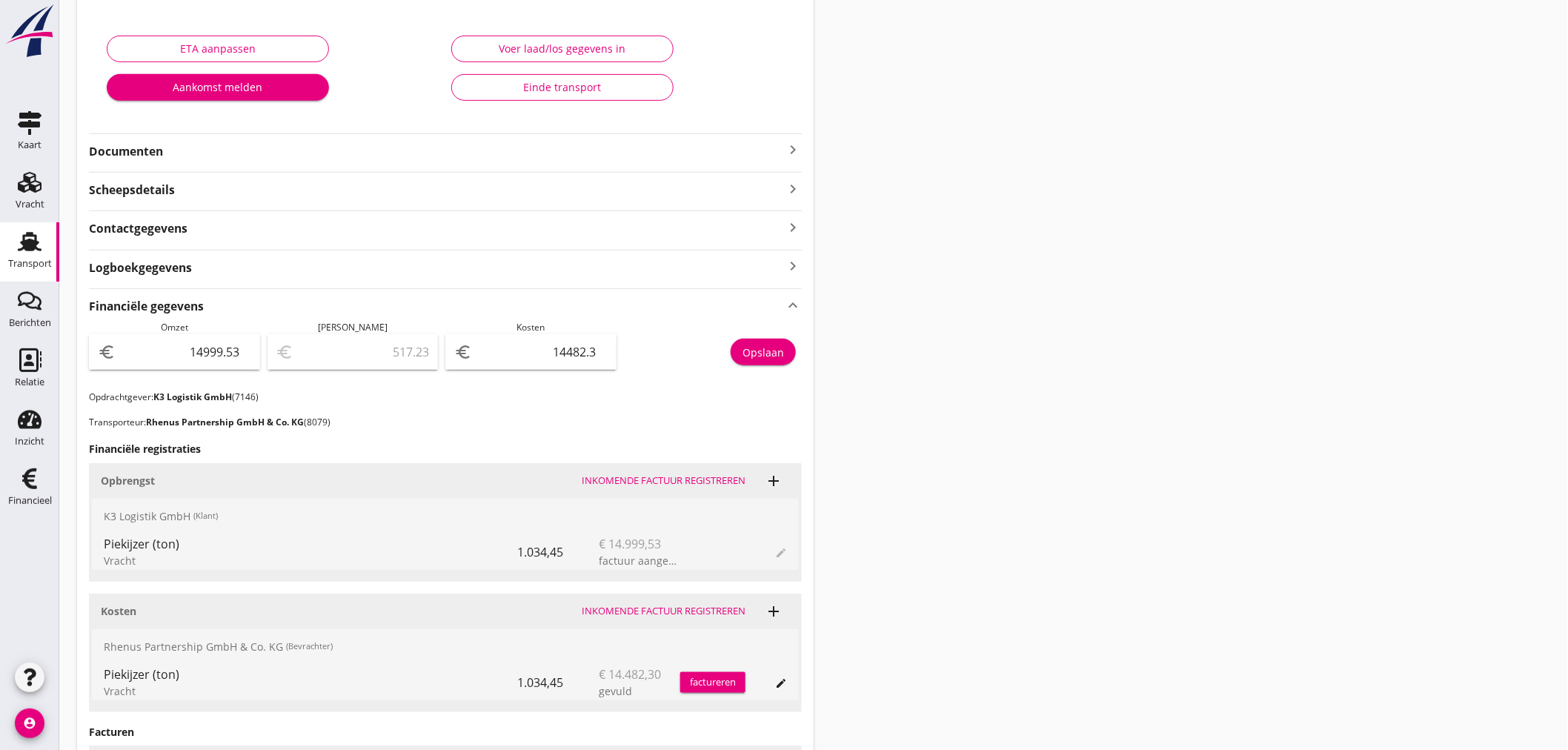
click at [796, 149] on icon "keyboard_arrow_right" at bounding box center [793, 149] width 18 height 18
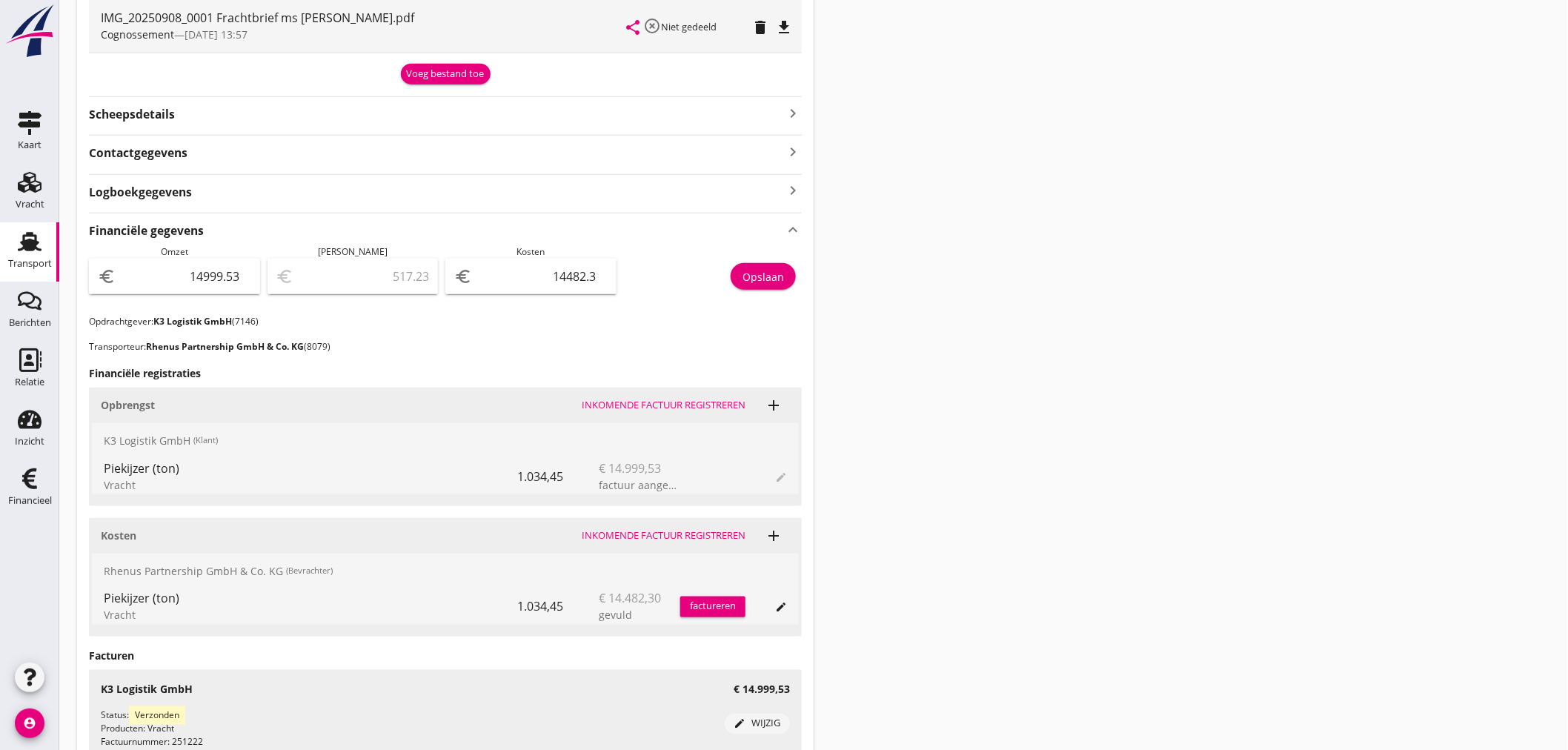
scroll to position [152, 0]
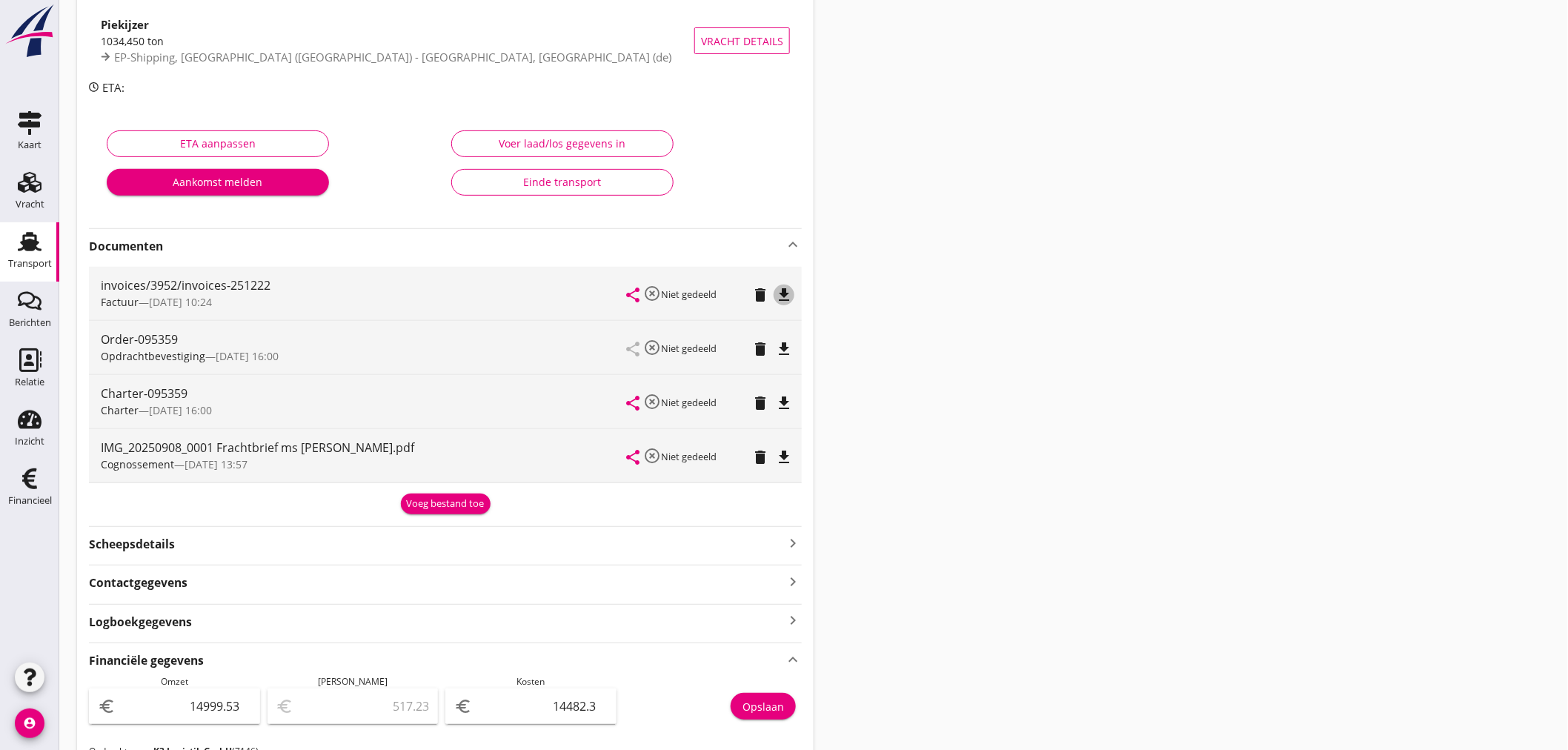
click at [788, 293] on icon "file_download" at bounding box center [783, 294] width 18 height 18
click at [1404, 665] on div "Transport overzicht 095359 [PERSON_NAME] ([PERSON_NAME]) local_gas_station emer…" at bounding box center [813, 570] width 1508 height 1444
click at [546, 363] on div "Order-095359 Opdrachtbevestiging — [DATE] 16:00" at bounding box center [363, 347] width 526 height 54
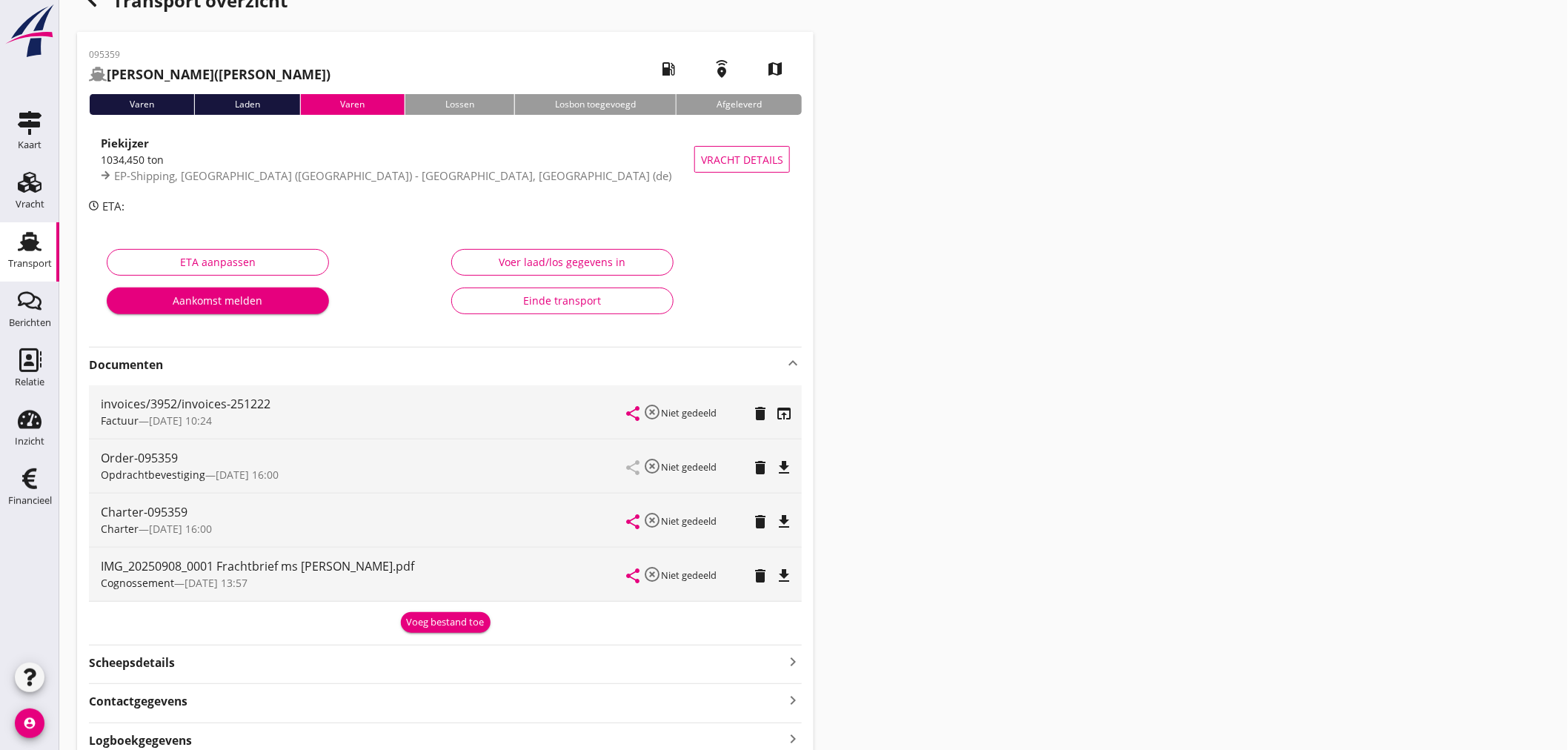
scroll to position [0, 0]
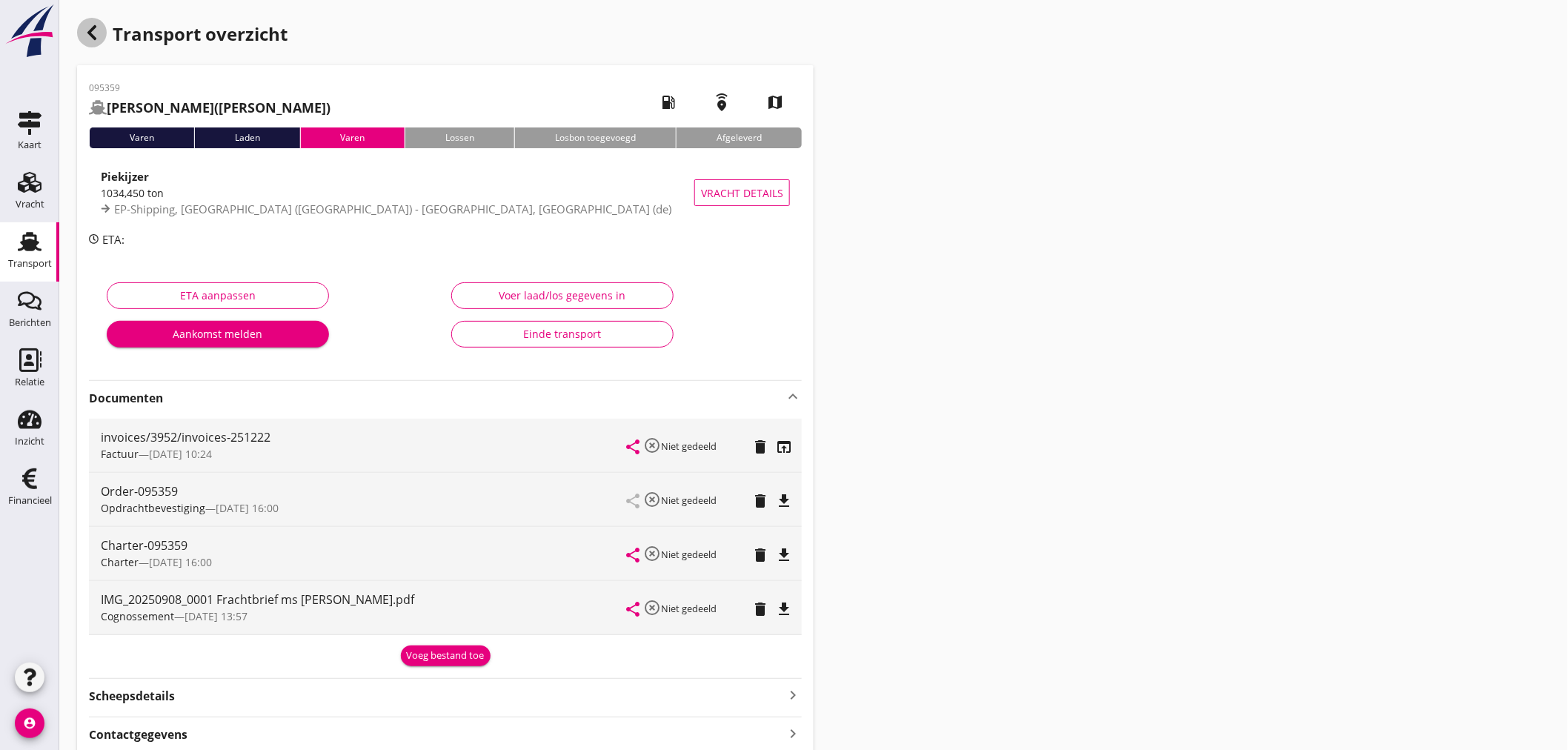
drag, startPoint x: 82, startPoint y: 26, endPoint x: 95, endPoint y: 31, distance: 13.9
click at [91, 30] on div "button" at bounding box center [91, 32] width 30 height 30
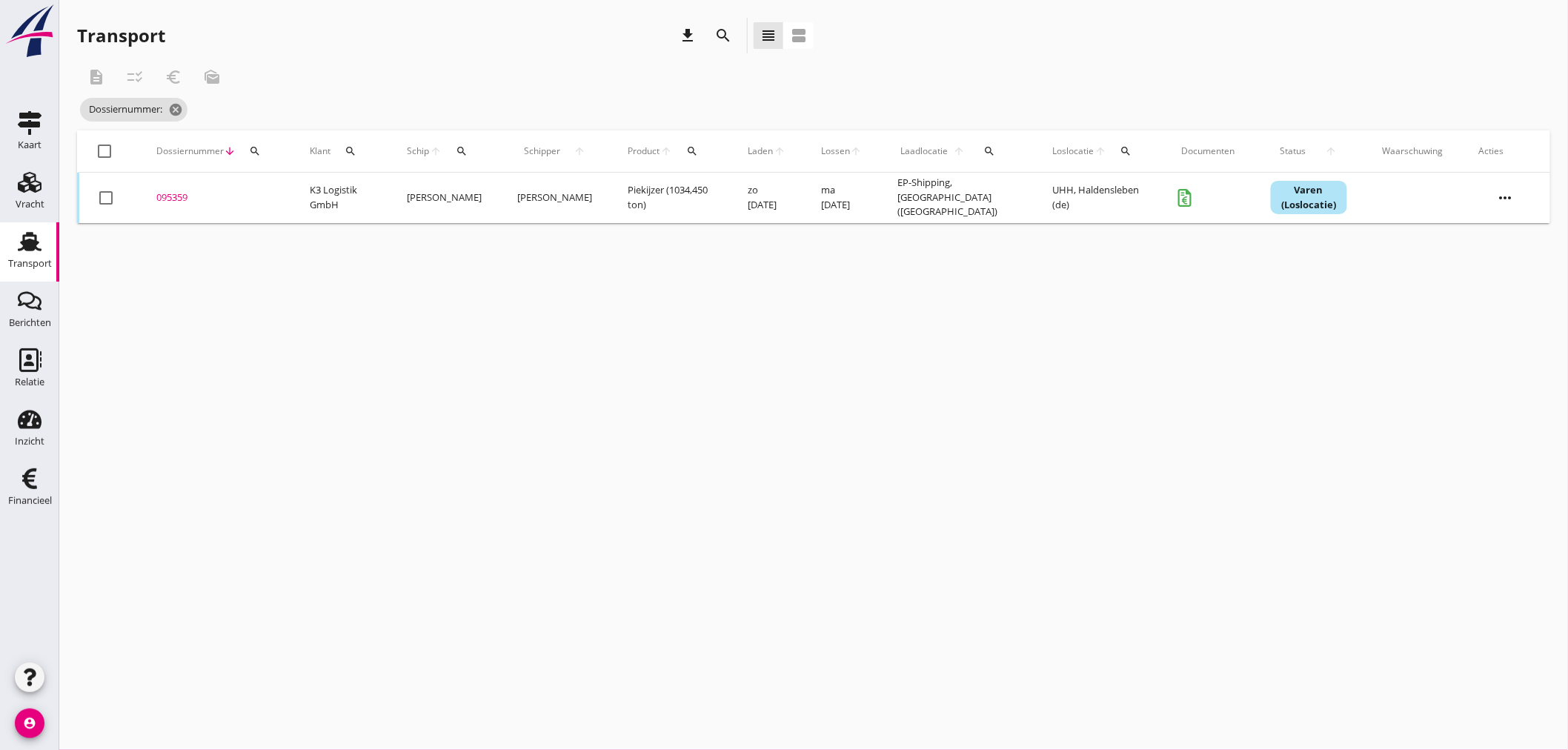
drag, startPoint x: 256, startPoint y: 143, endPoint x: 253, endPoint y: 157, distance: 14.3
click at [256, 149] on button "search" at bounding box center [254, 151] width 26 height 26
drag, startPoint x: 259, startPoint y: 186, endPoint x: 249, endPoint y: 195, distance: 13.5
click at [249, 195] on input "Zoeken op dossiernummer..." at bounding box center [323, 195] width 154 height 24
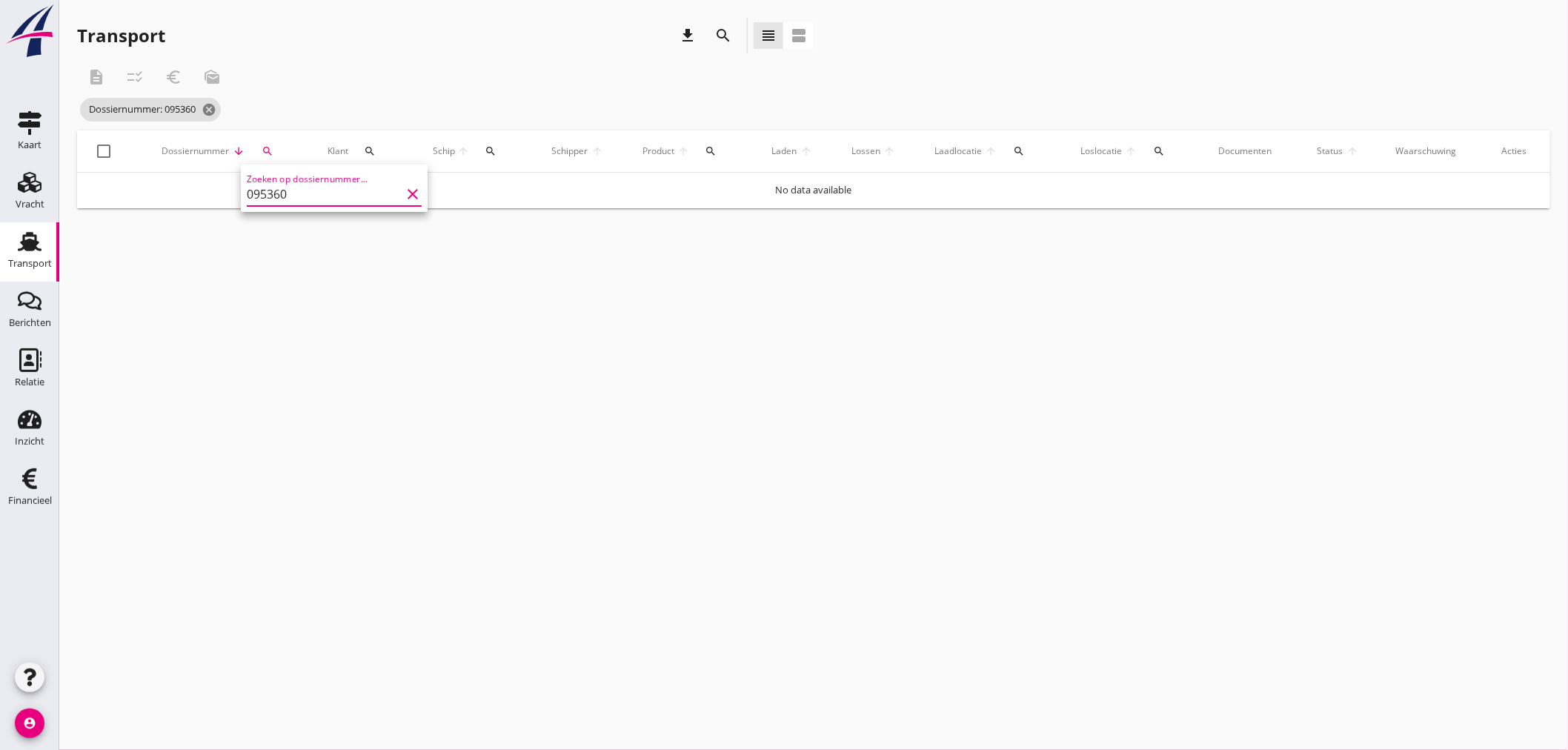
type input "095360"
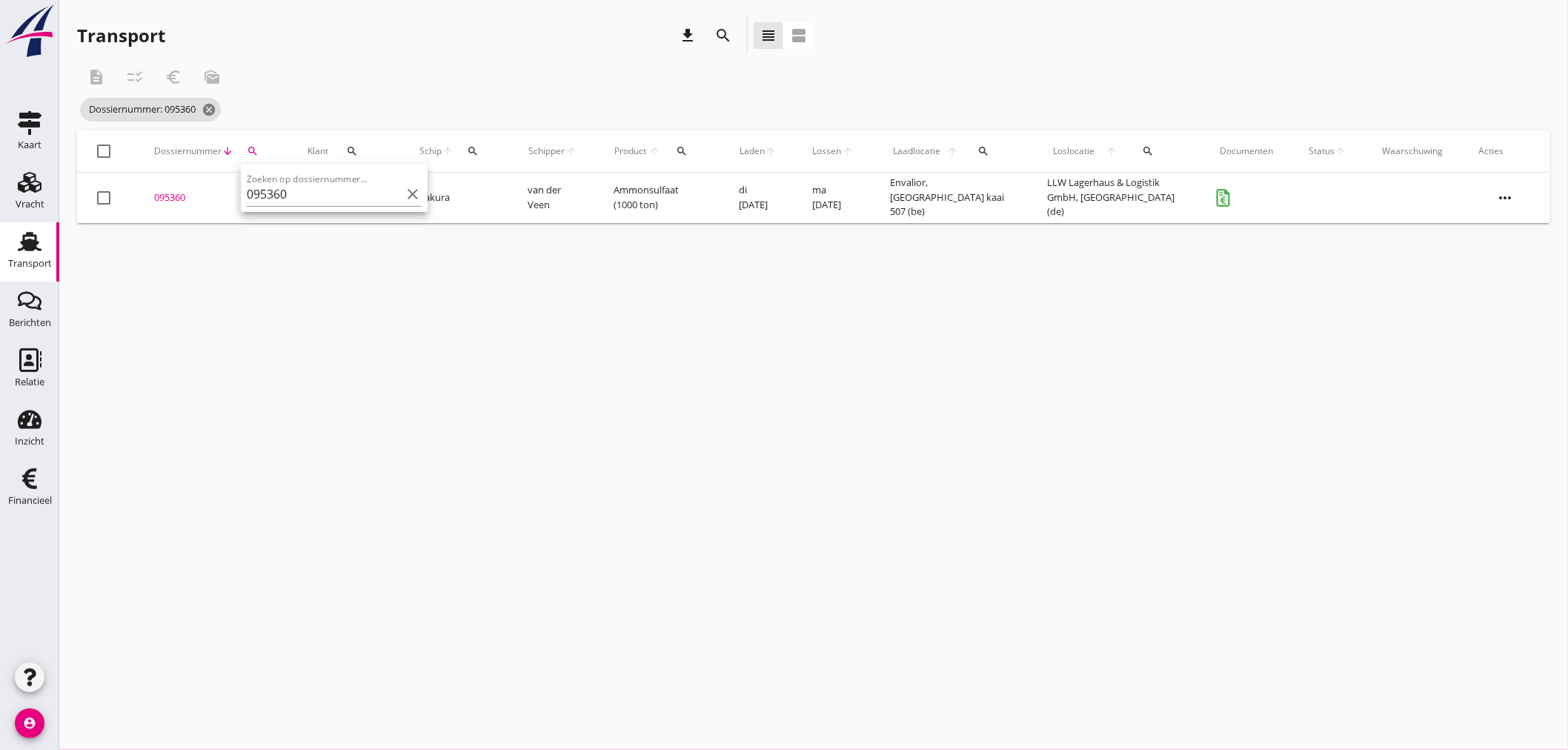
click at [179, 196] on div "095360" at bounding box center [213, 197] width 118 height 15
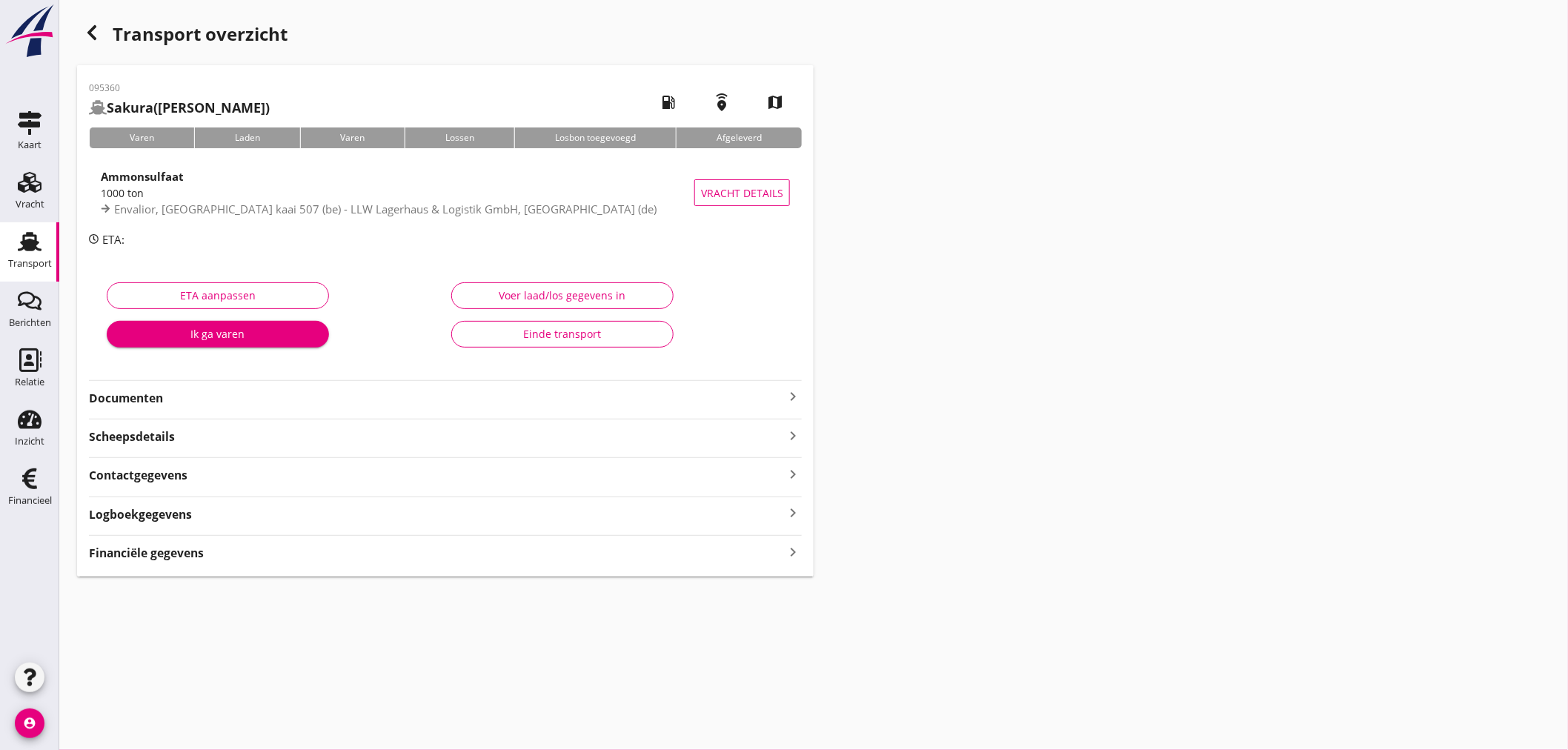
click at [116, 553] on strong "Financiële gegevens" at bounding box center [146, 553] width 115 height 17
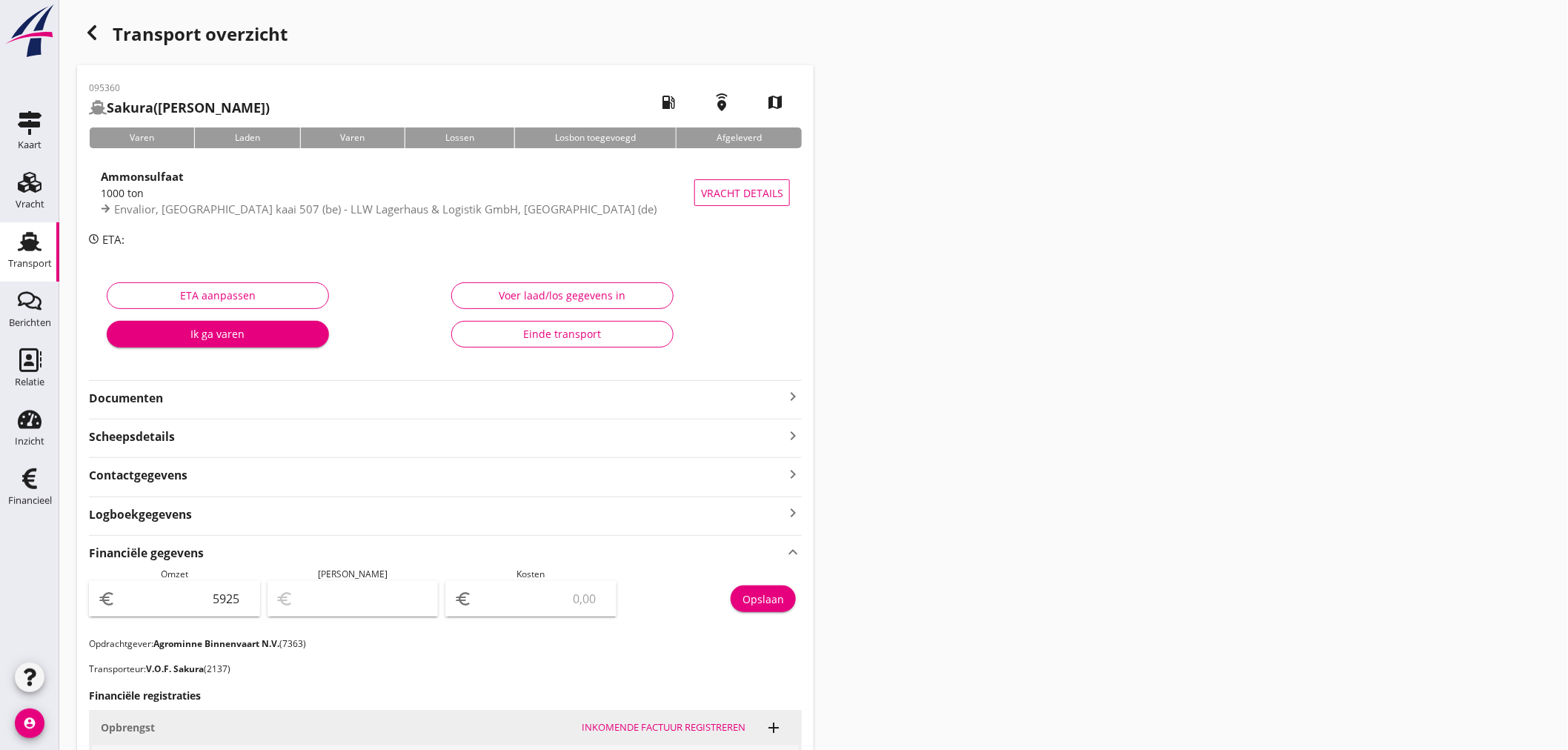
click at [795, 397] on icon "keyboard_arrow_right" at bounding box center [793, 396] width 18 height 18
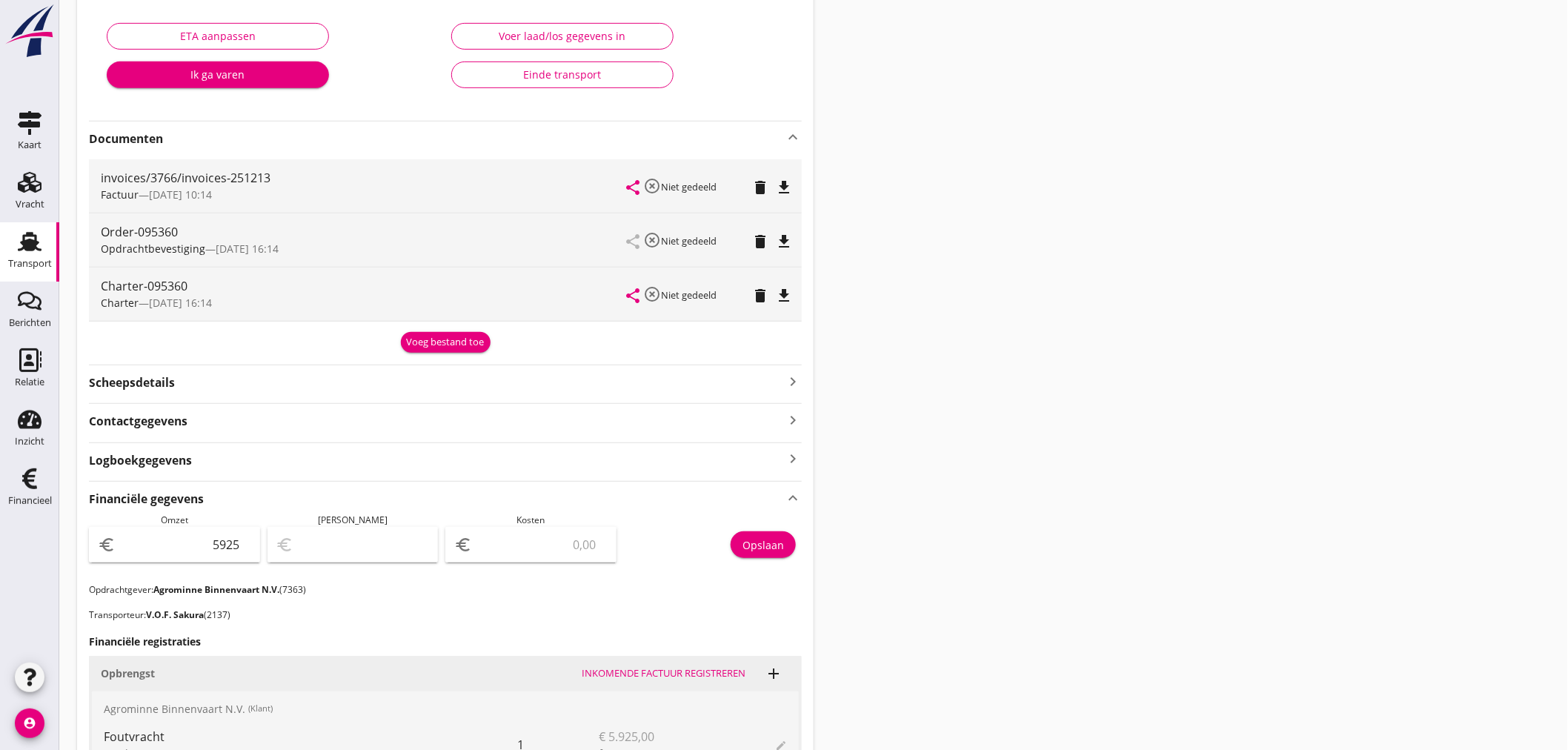
scroll to position [82, 0]
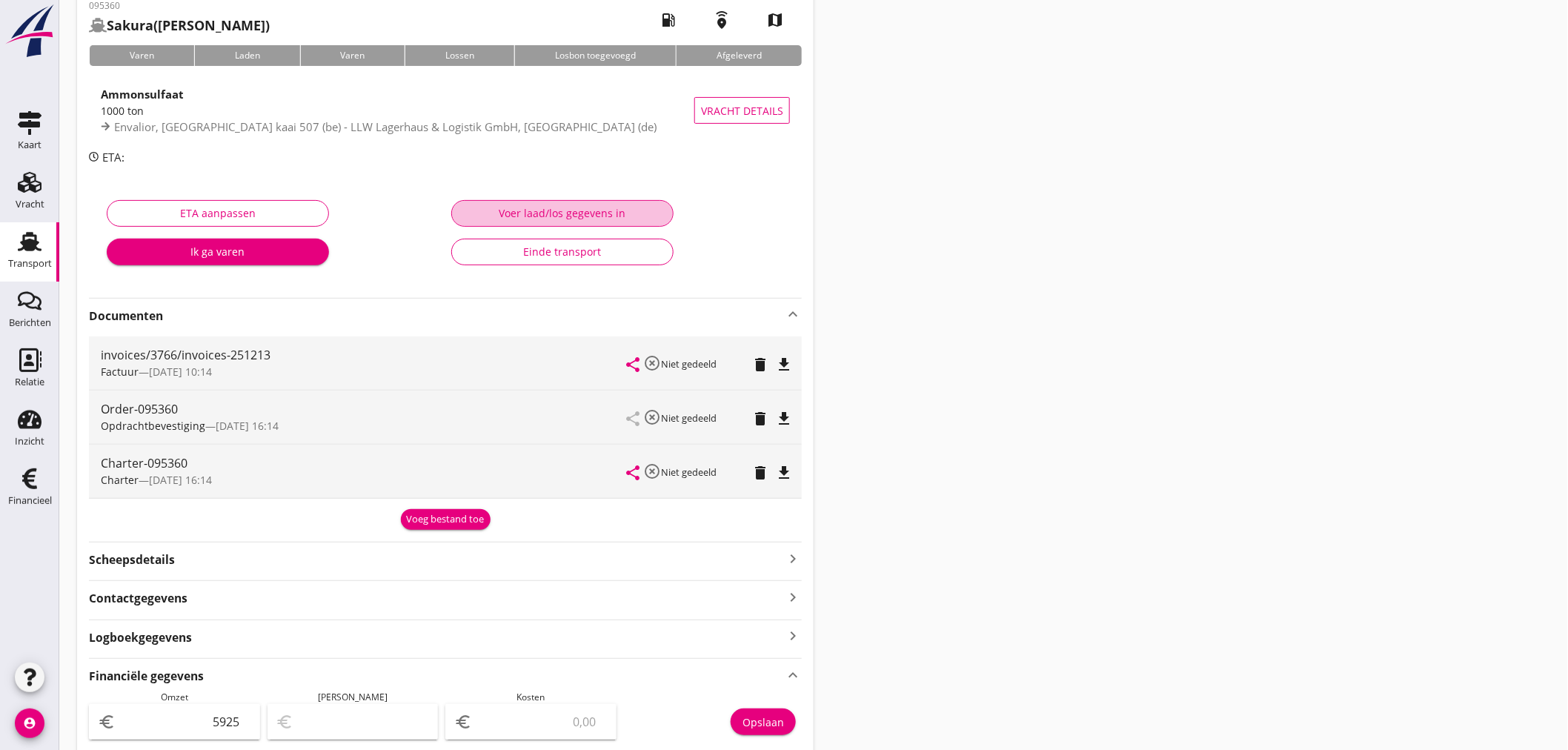
click at [649, 208] on div "Voer laad/los gegevens in" at bounding box center [562, 213] width 197 height 15
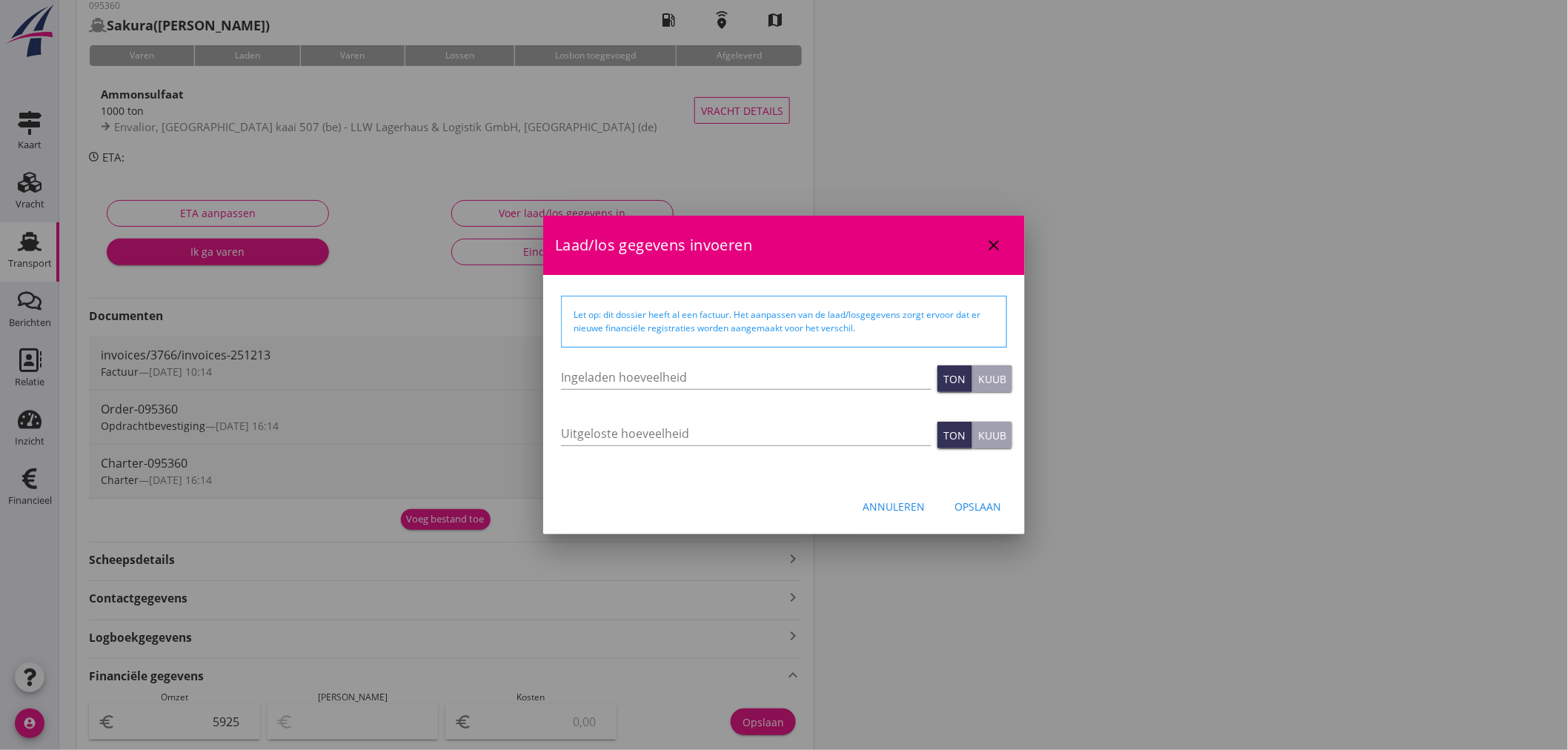
drag, startPoint x: 1484, startPoint y: 618, endPoint x: 1507, endPoint y: 577, distance: 47.0
click at [1505, 582] on div at bounding box center [784, 375] width 1568 height 750
click at [893, 509] on div "Annuleren" at bounding box center [893, 506] width 62 height 15
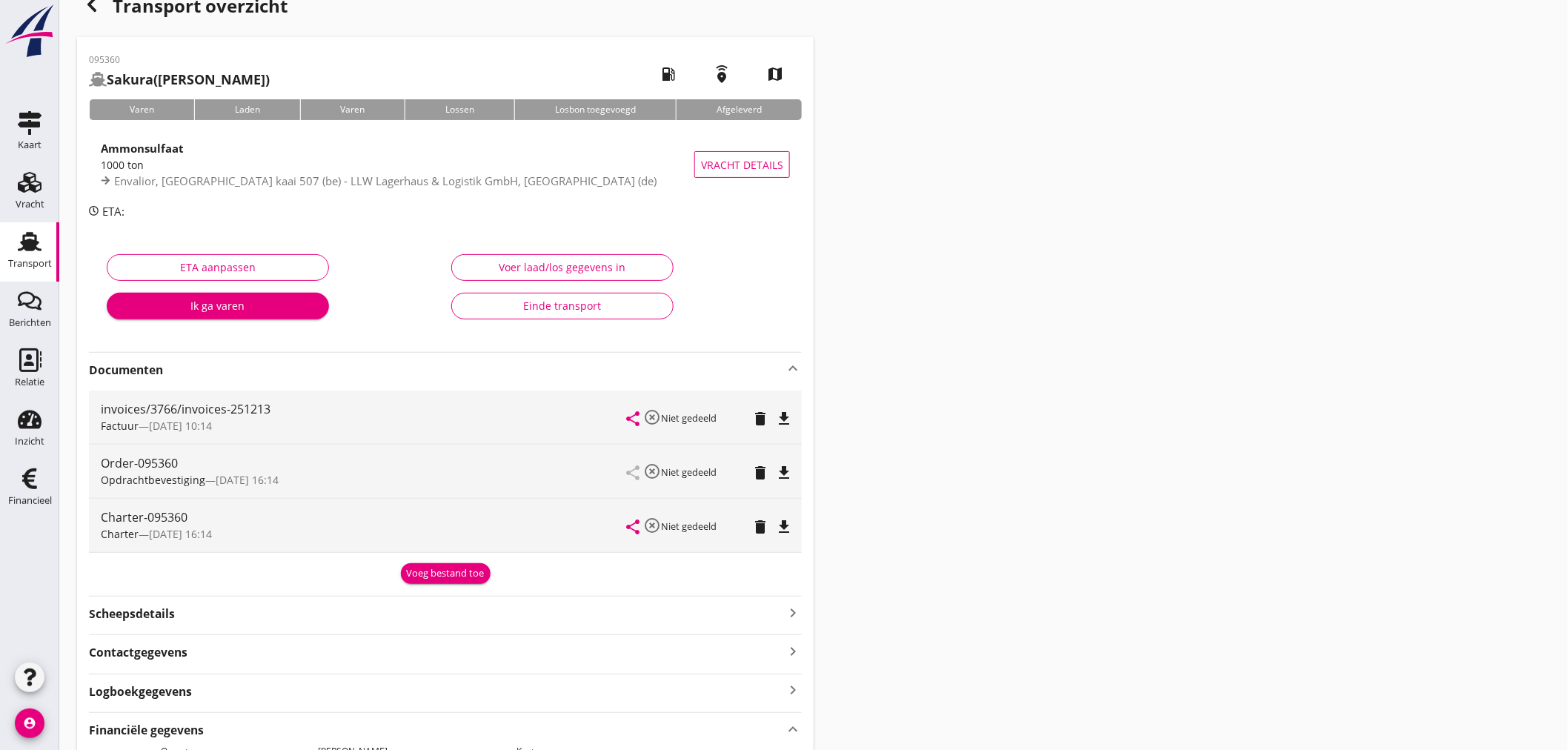
scroll to position [0, 0]
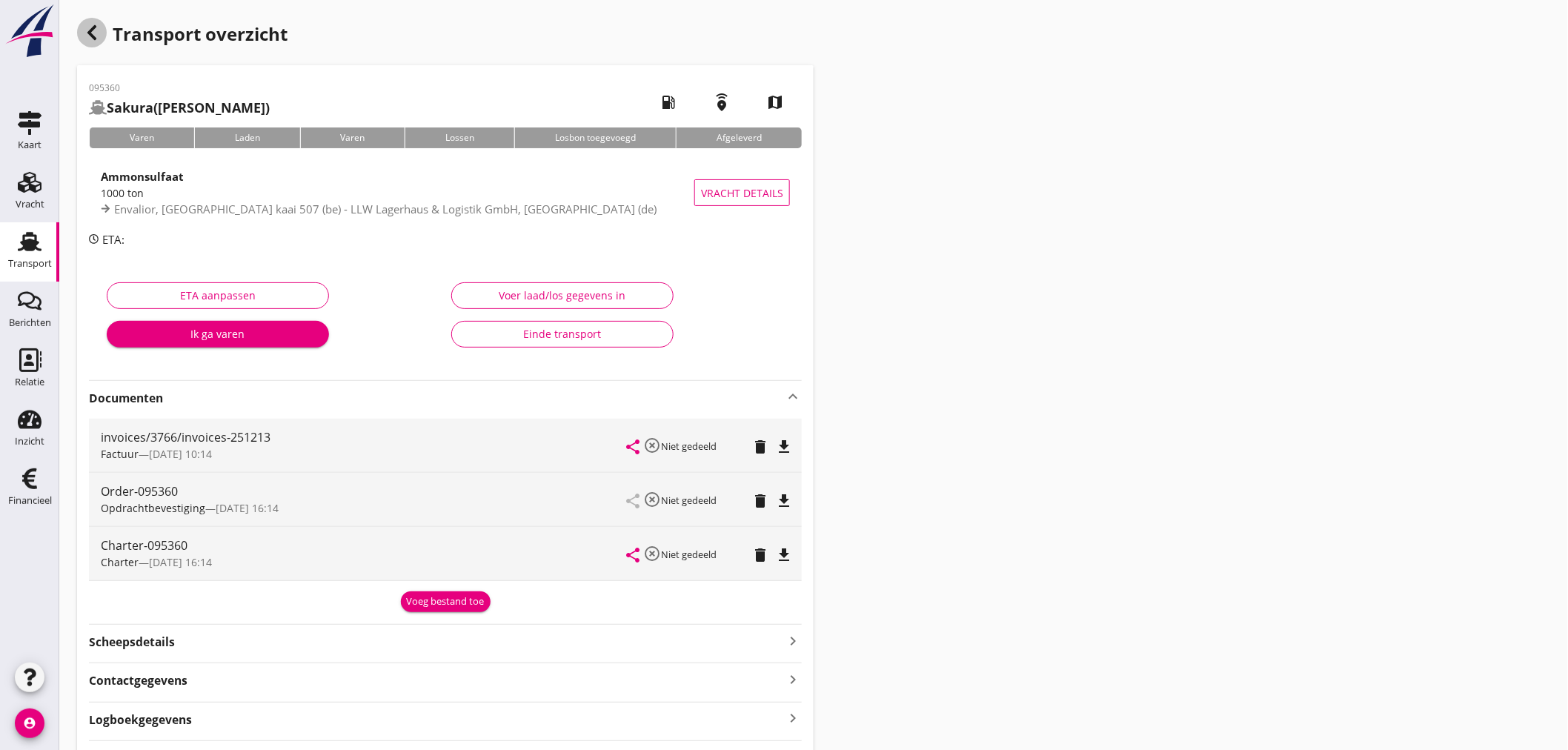
click at [90, 39] on icon "button" at bounding box center [91, 32] width 18 height 18
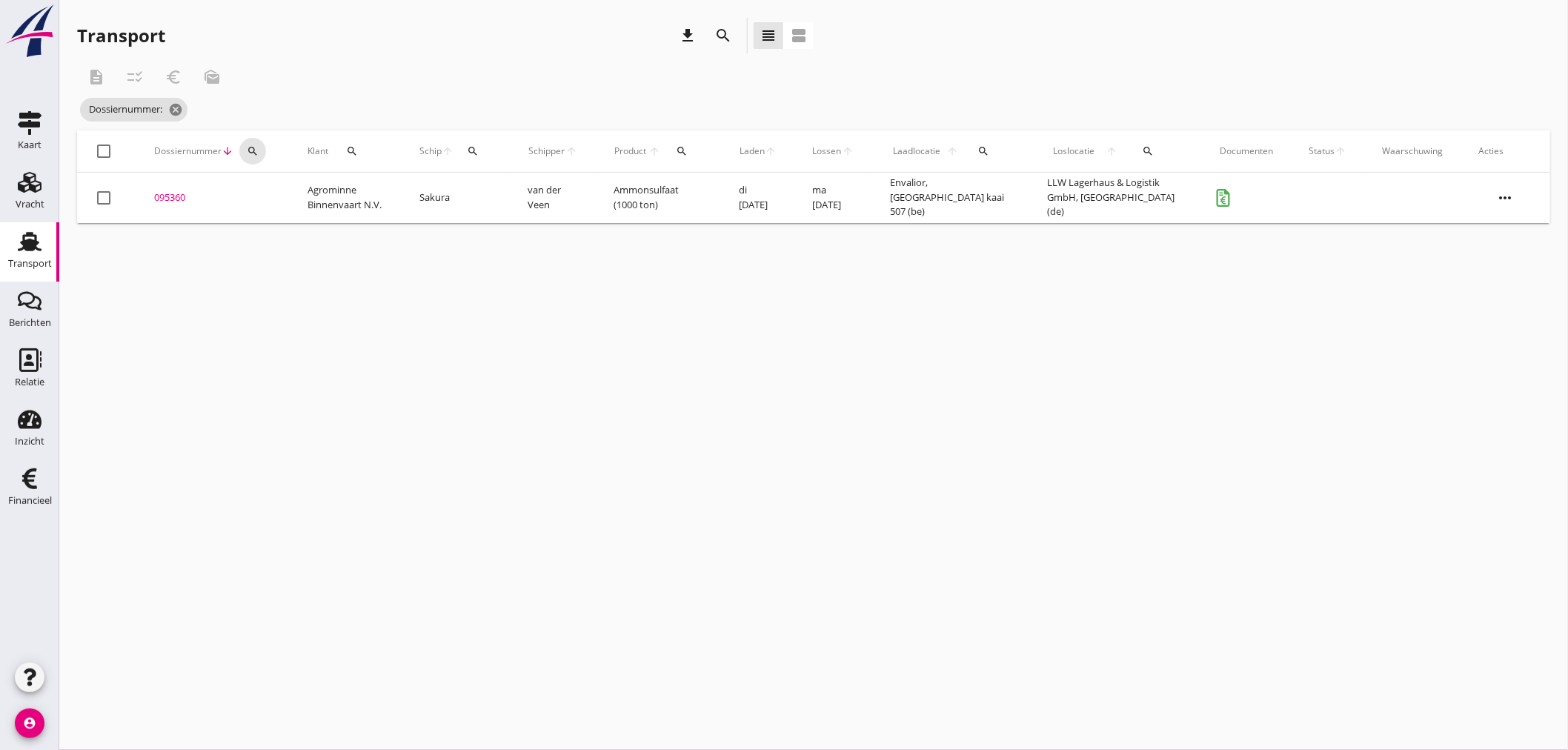
drag, startPoint x: 256, startPoint y: 156, endPoint x: 267, endPoint y: 186, distance: 32.0
click at [256, 156] on icon "search" at bounding box center [253, 151] width 12 height 12
click at [274, 185] on input "Zoeken op dossiernummer..." at bounding box center [322, 195] width 154 height 24
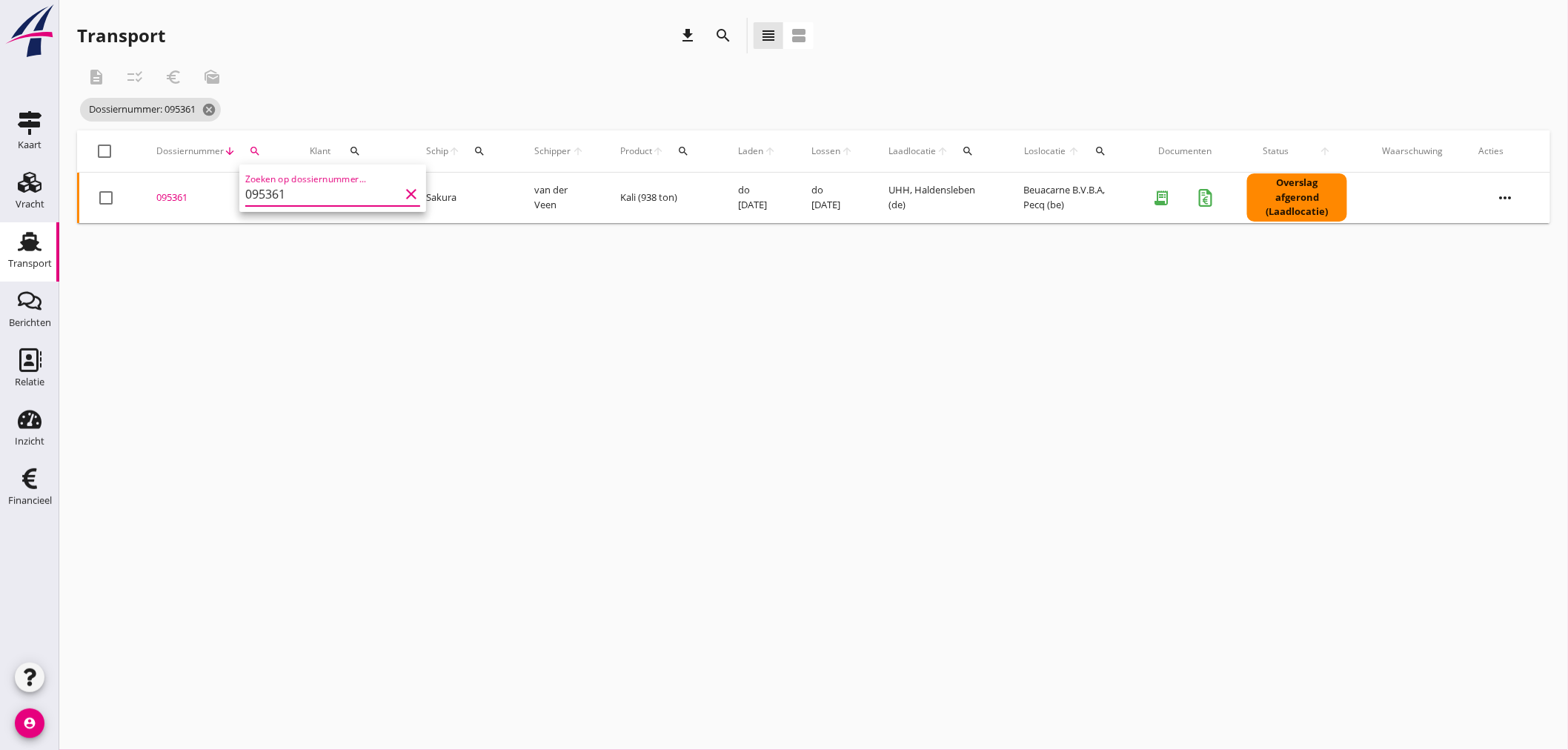
type input "095361"
click at [168, 201] on div "095361" at bounding box center [215, 197] width 118 height 15
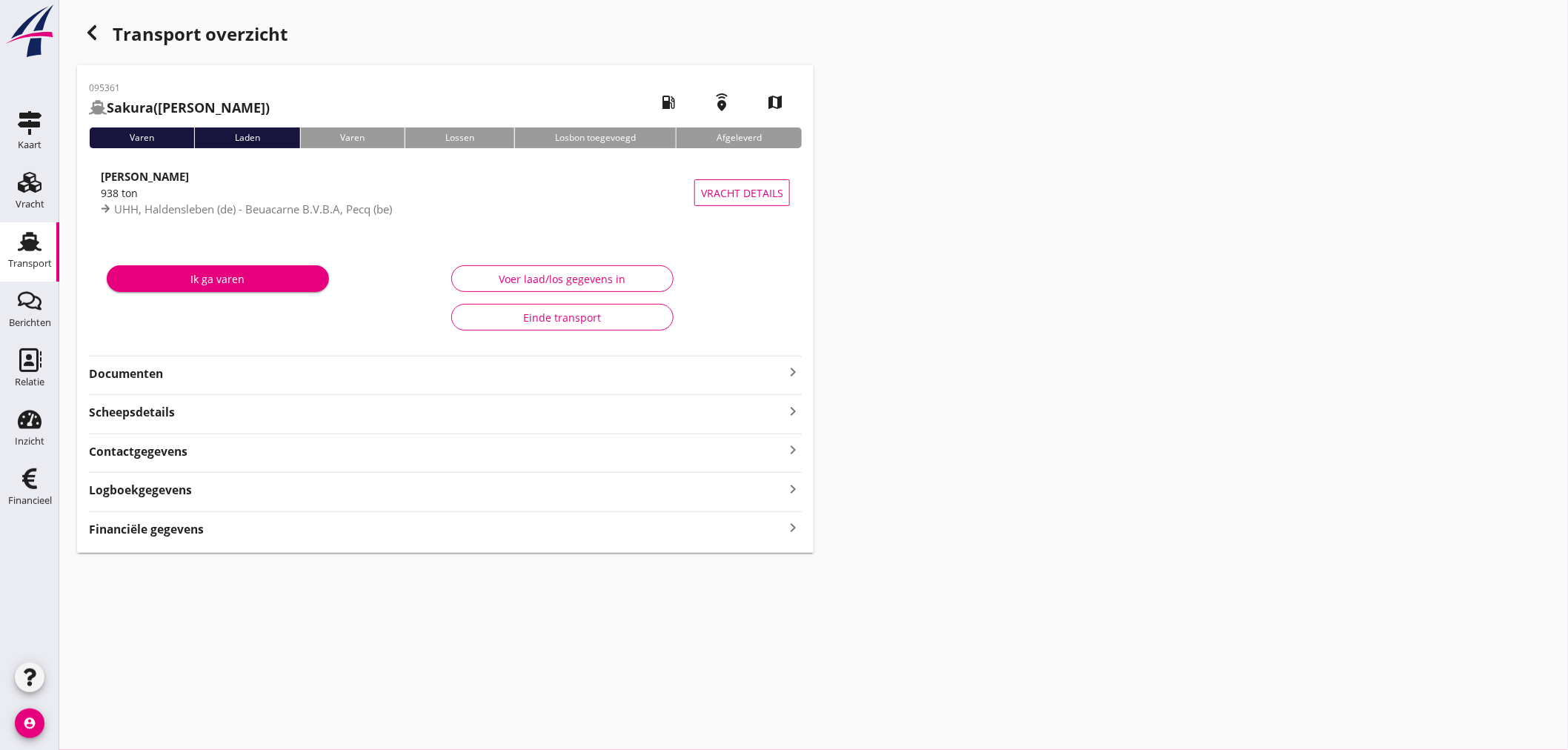
drag, startPoint x: 177, startPoint y: 527, endPoint x: 189, endPoint y: 529, distance: 12.2
click at [180, 529] on strong "Financiële gegevens" at bounding box center [146, 529] width 115 height 17
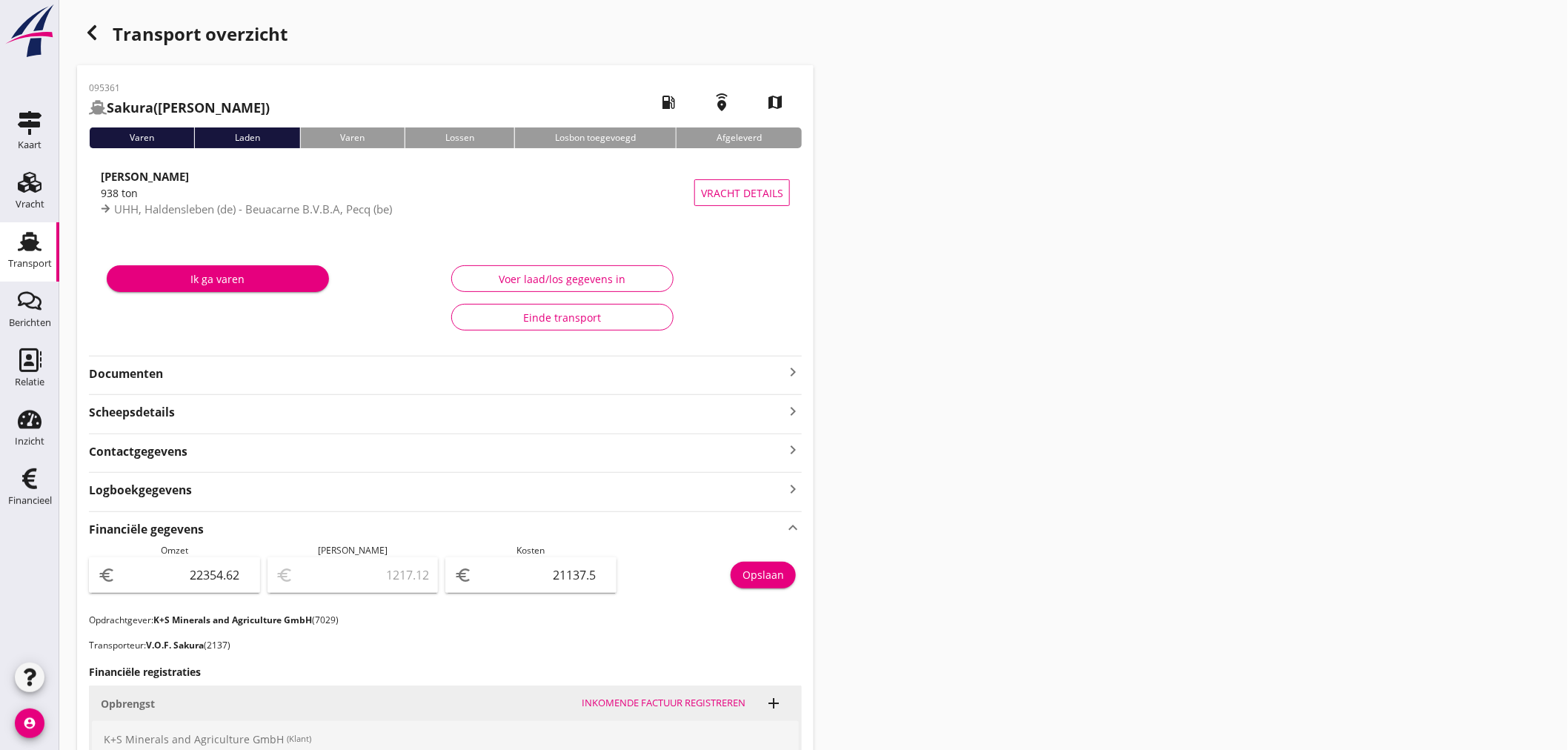
click at [87, 32] on icon "button" at bounding box center [91, 32] width 18 height 18
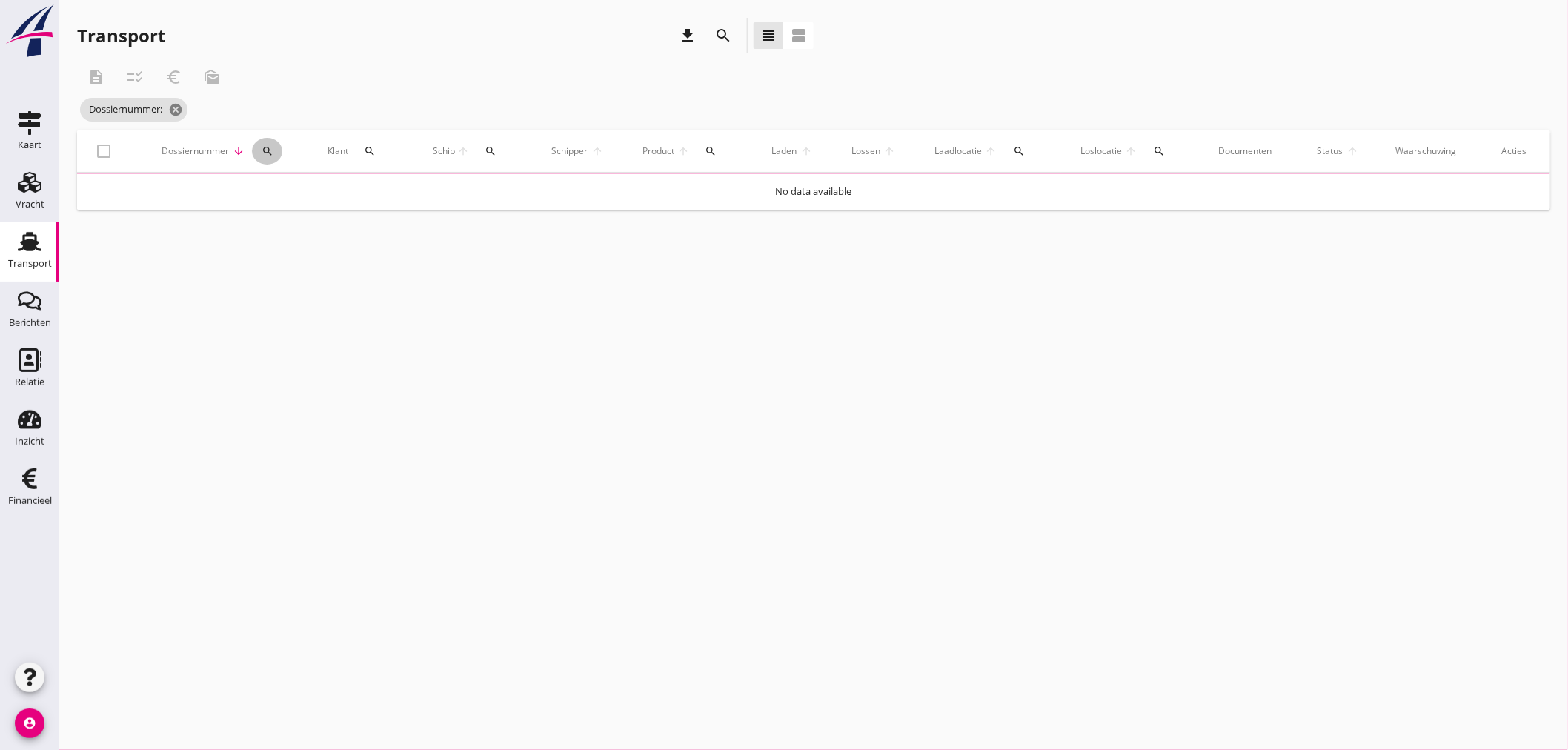
click at [267, 151] on icon "search" at bounding box center [268, 151] width 12 height 12
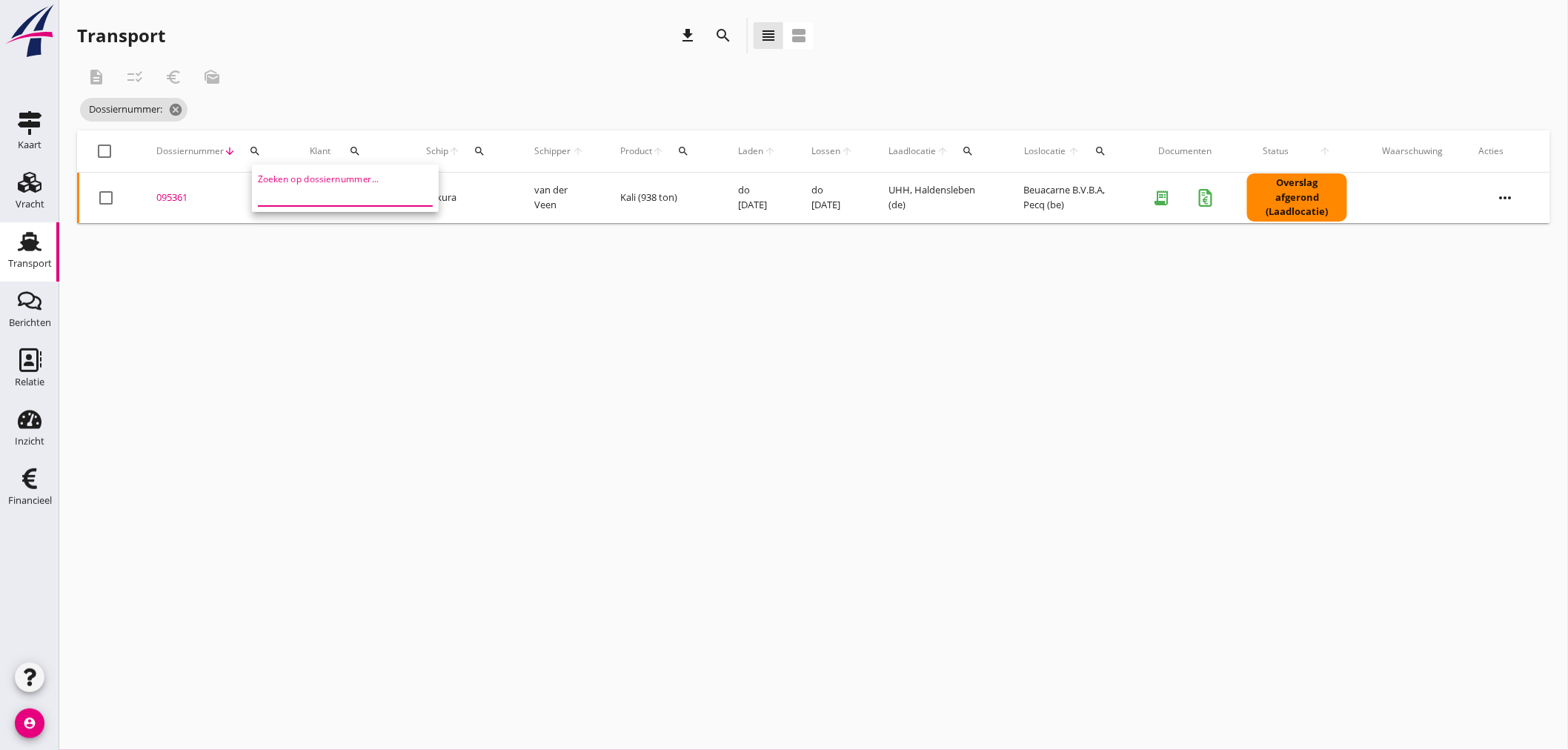
drag, startPoint x: 270, startPoint y: 197, endPoint x: 265, endPoint y: 189, distance: 9.4
click at [270, 195] on input "Zoeken op dossiernummer..." at bounding box center [334, 195] width 154 height 24
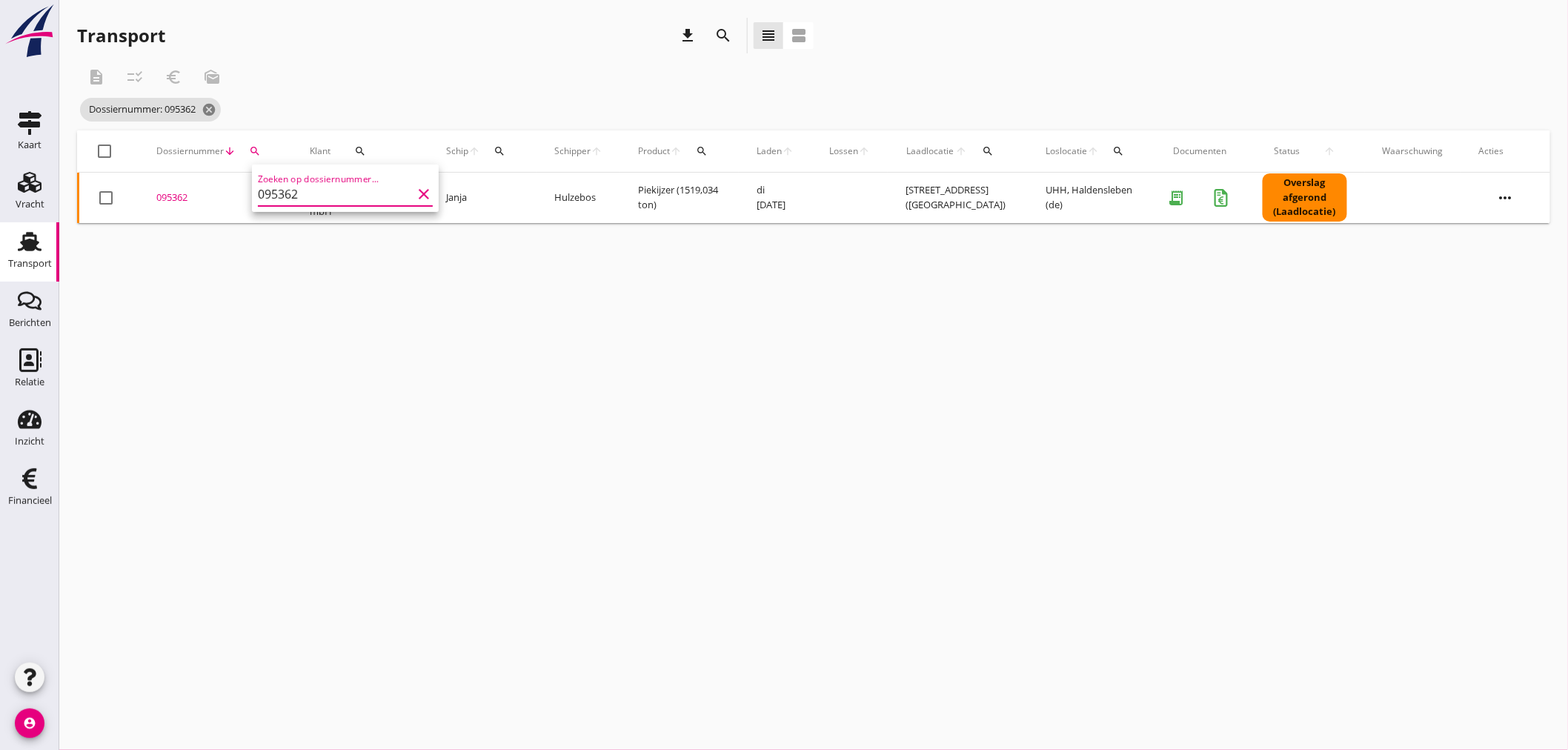
type input "095362"
drag, startPoint x: 175, startPoint y: 197, endPoint x: 189, endPoint y: 197, distance: 14.0
click at [176, 196] on div "095362" at bounding box center [215, 197] width 118 height 15
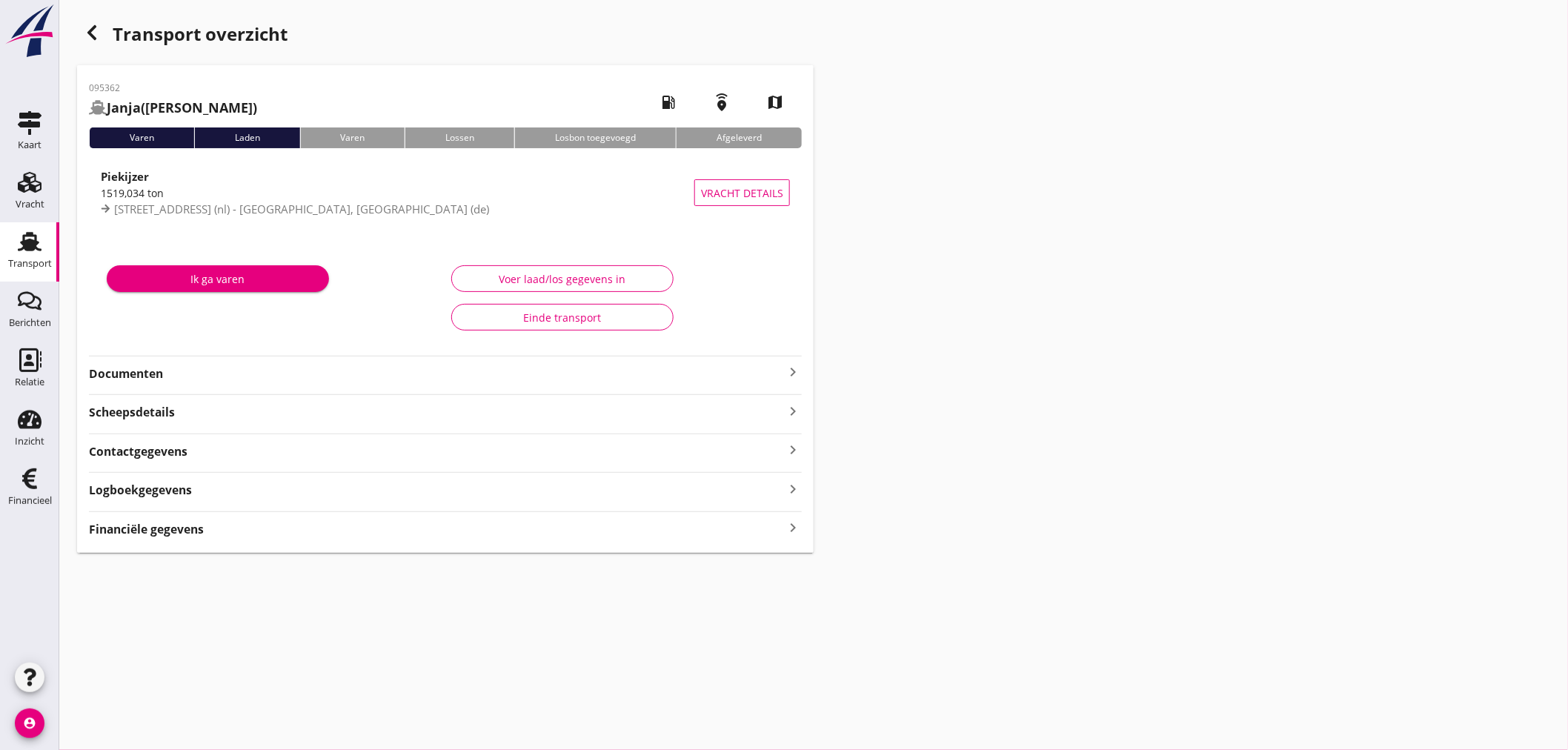
click at [790, 528] on icon "keyboard_arrow_right" at bounding box center [793, 527] width 18 height 20
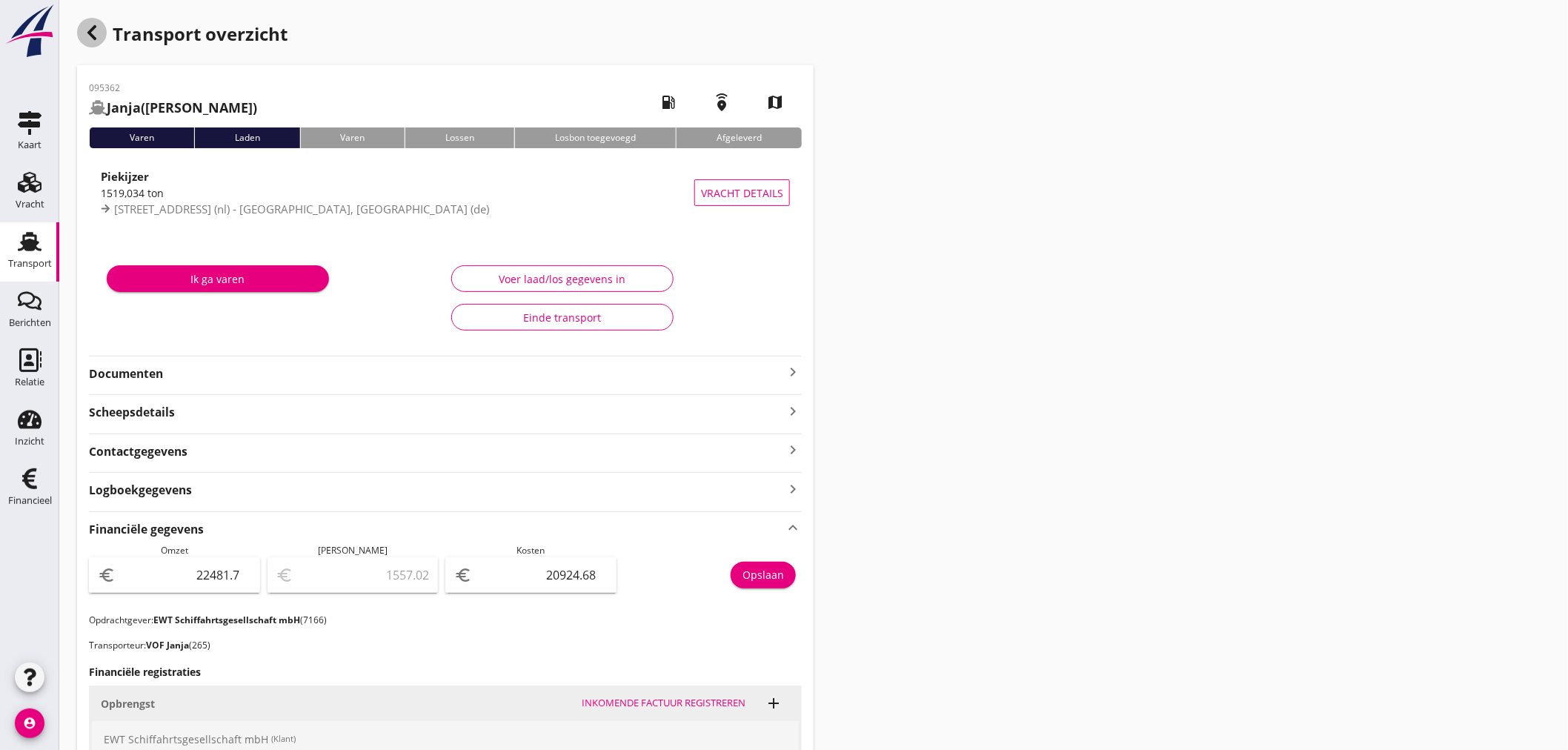
click at [89, 37] on icon "button" at bounding box center [91, 32] width 18 height 18
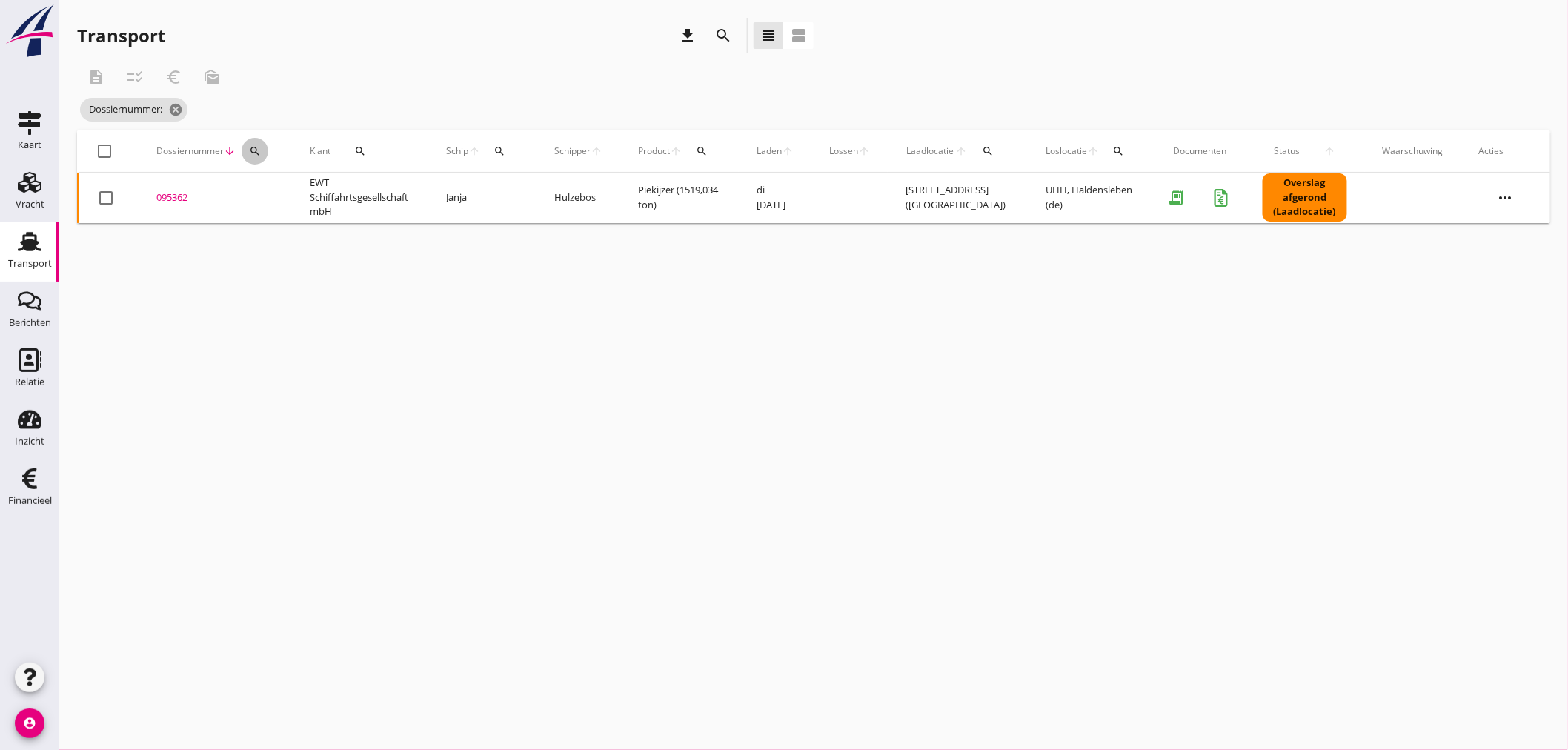
click at [265, 147] on div "search" at bounding box center [254, 151] width 26 height 12
click at [264, 189] on input "Zoeken op dossiernummer..." at bounding box center [323, 195] width 154 height 24
type input "095363"
click at [187, 191] on div "095363" at bounding box center [215, 197] width 118 height 15
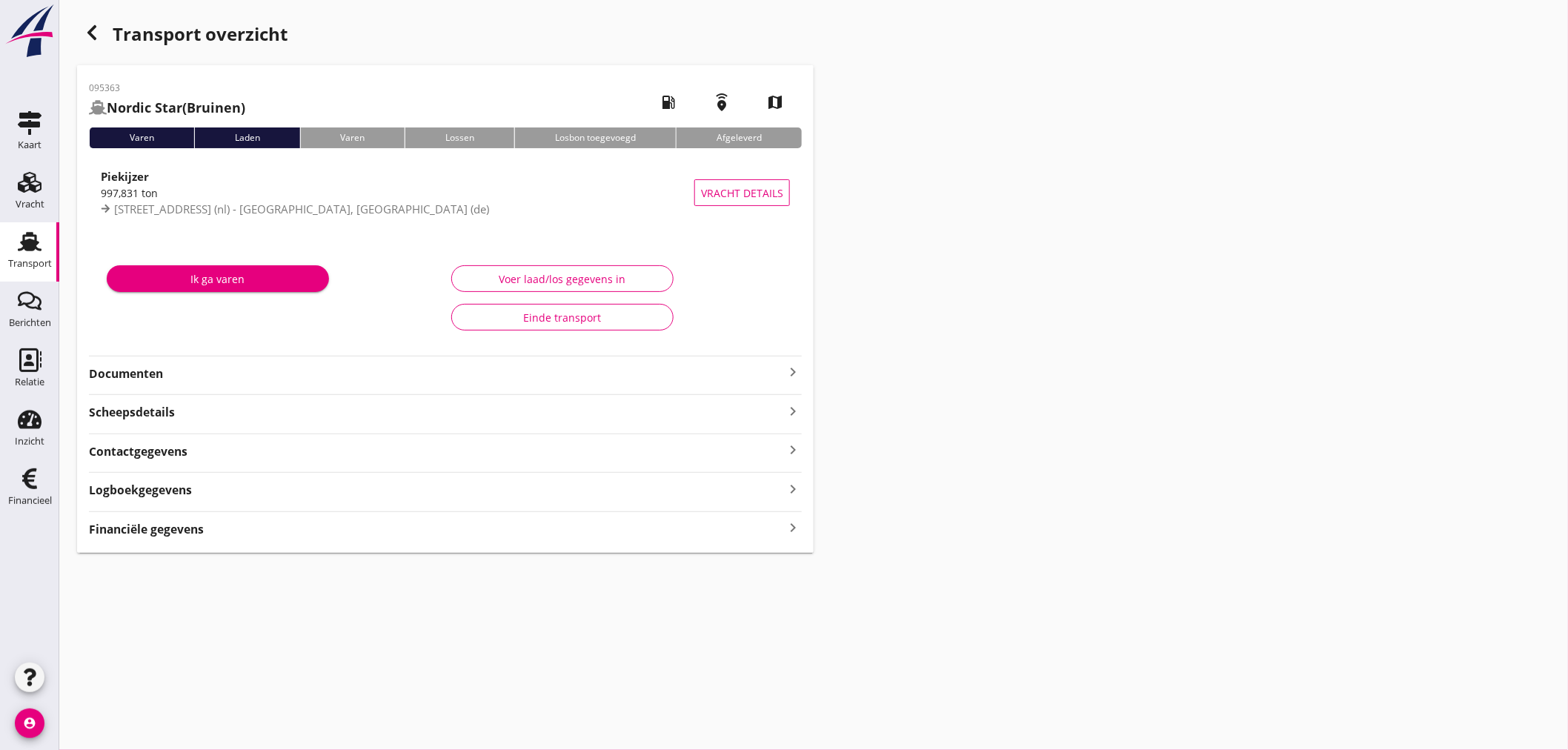
click at [171, 537] on strong "Financiële gegevens" at bounding box center [146, 529] width 115 height 17
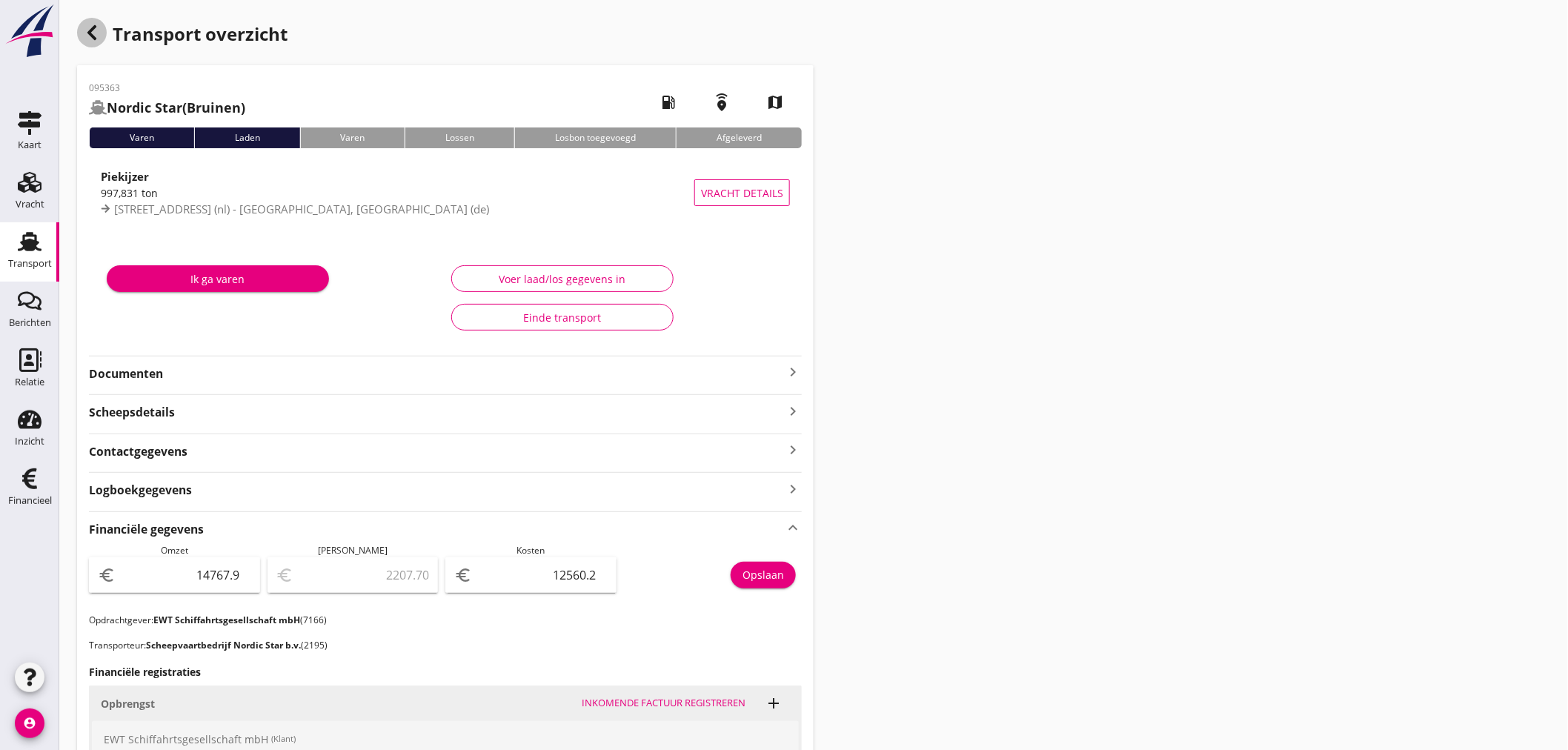
click at [98, 27] on icon "button" at bounding box center [91, 32] width 18 height 18
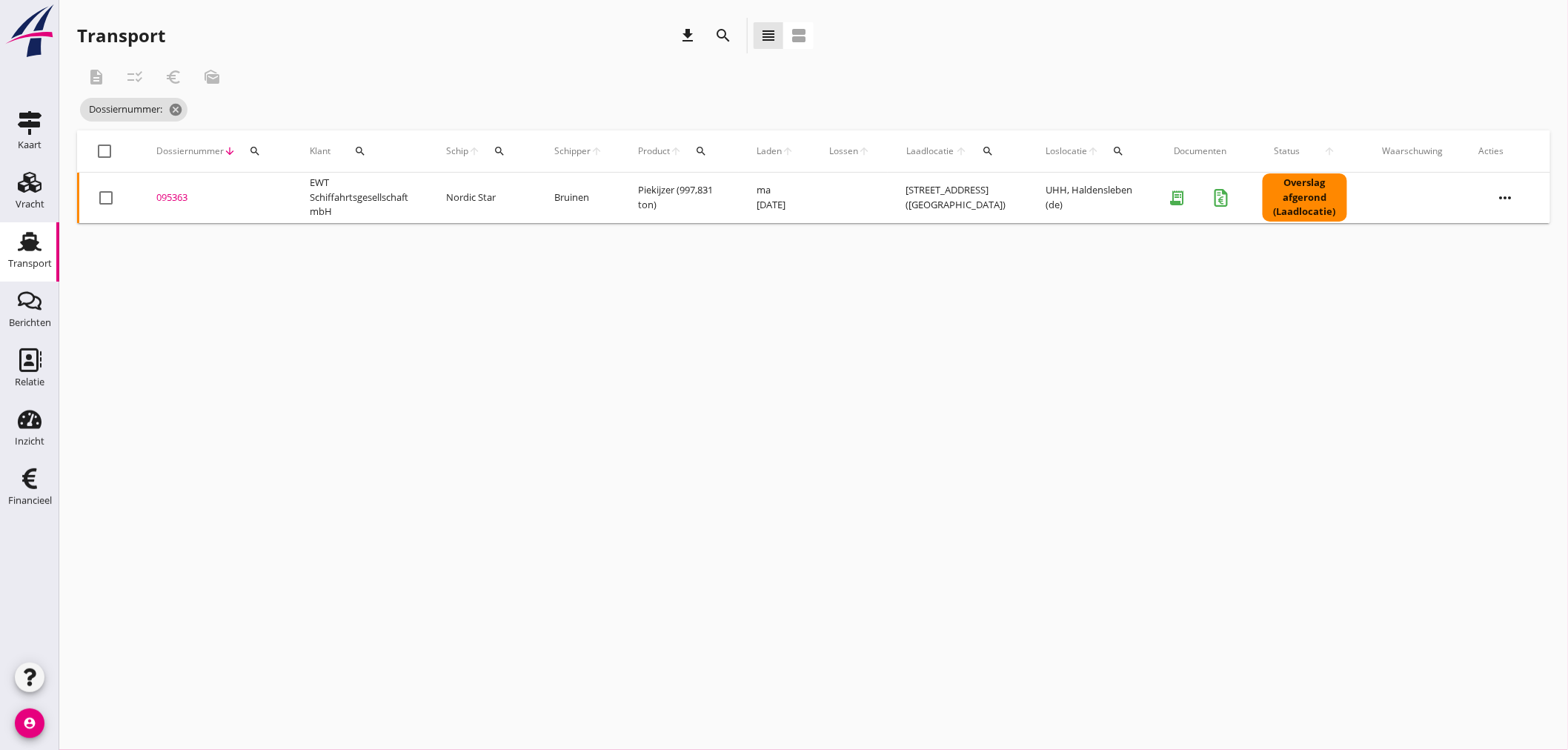
click at [256, 154] on div "search" at bounding box center [254, 151] width 26 height 12
drag, startPoint x: 253, startPoint y: 191, endPoint x: 245, endPoint y: 195, distance: 8.9
click at [248, 194] on input "Zoeken op dossiernummer..." at bounding box center [323, 195] width 154 height 24
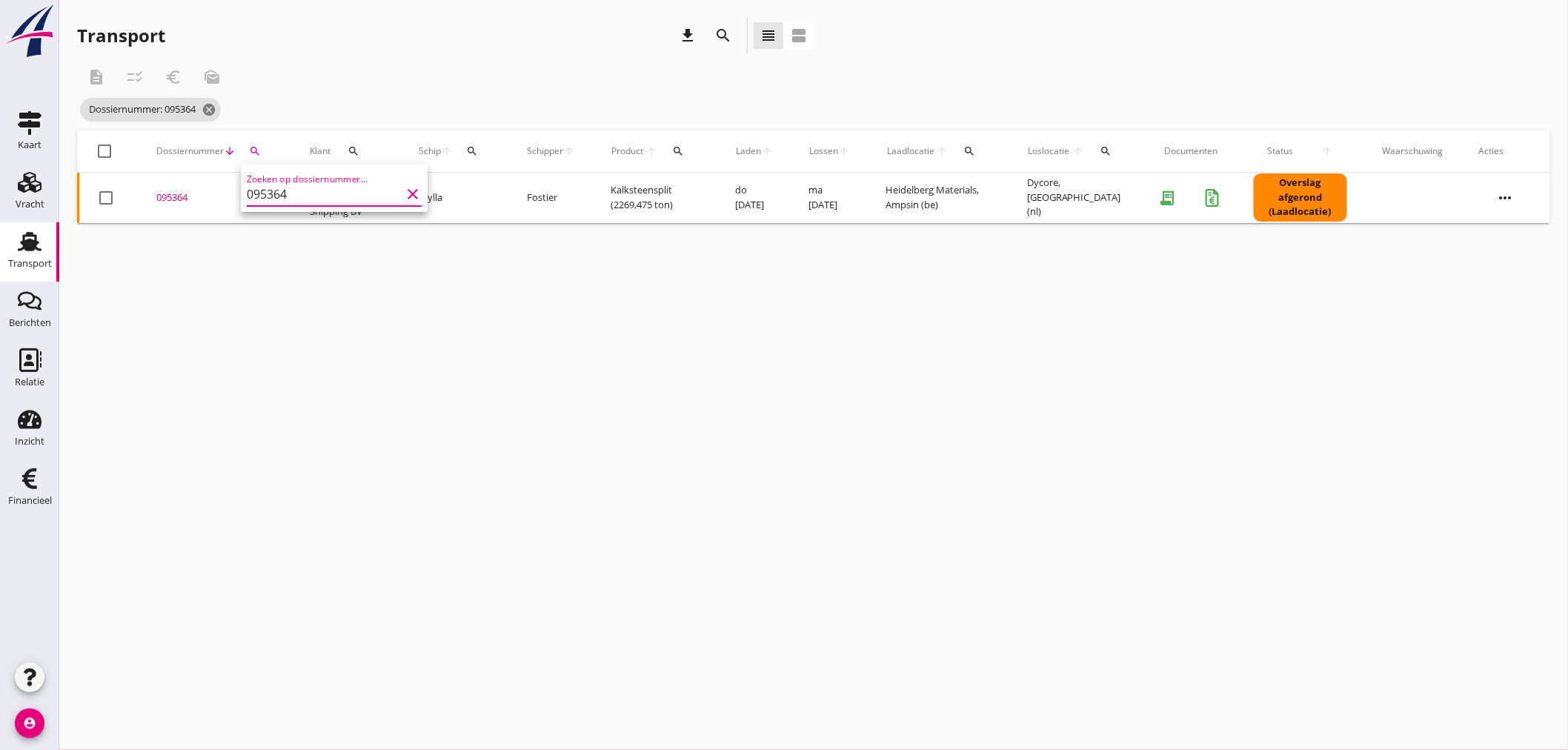
type input "095364"
click at [181, 199] on div "095364" at bounding box center [215, 197] width 118 height 15
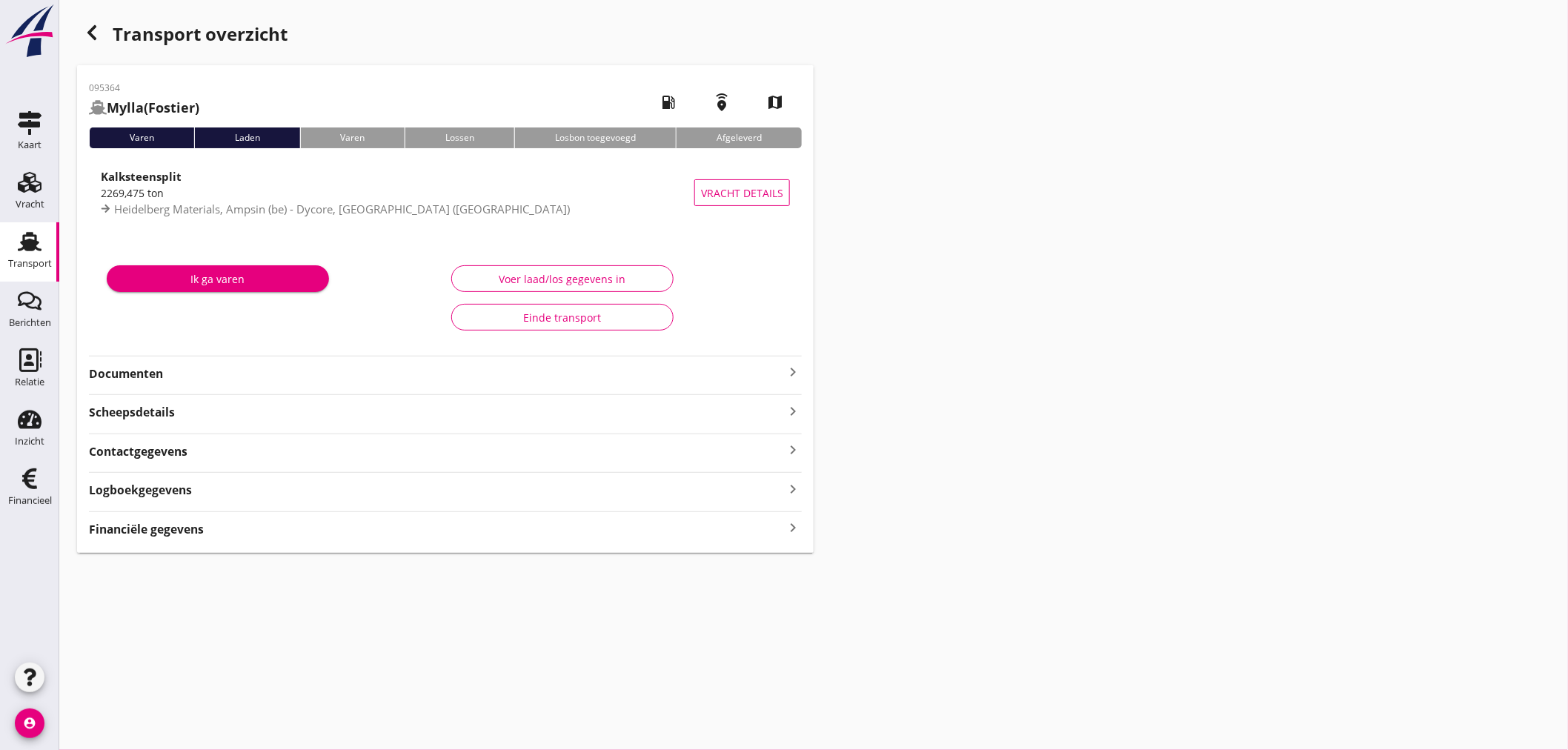
click at [1496, 210] on div "Transport overzicht 095364 Mylla (Fostier) local_gas_station emergency_share ma…" at bounding box center [813, 285] width 1508 height 571
click at [1083, 330] on div "Transport overzicht 095364 Mylla (Fostier) local_gas_station emergency_share ma…" at bounding box center [813, 285] width 1508 height 571
click at [787, 529] on icon "keyboard_arrow_right" at bounding box center [793, 527] width 18 height 20
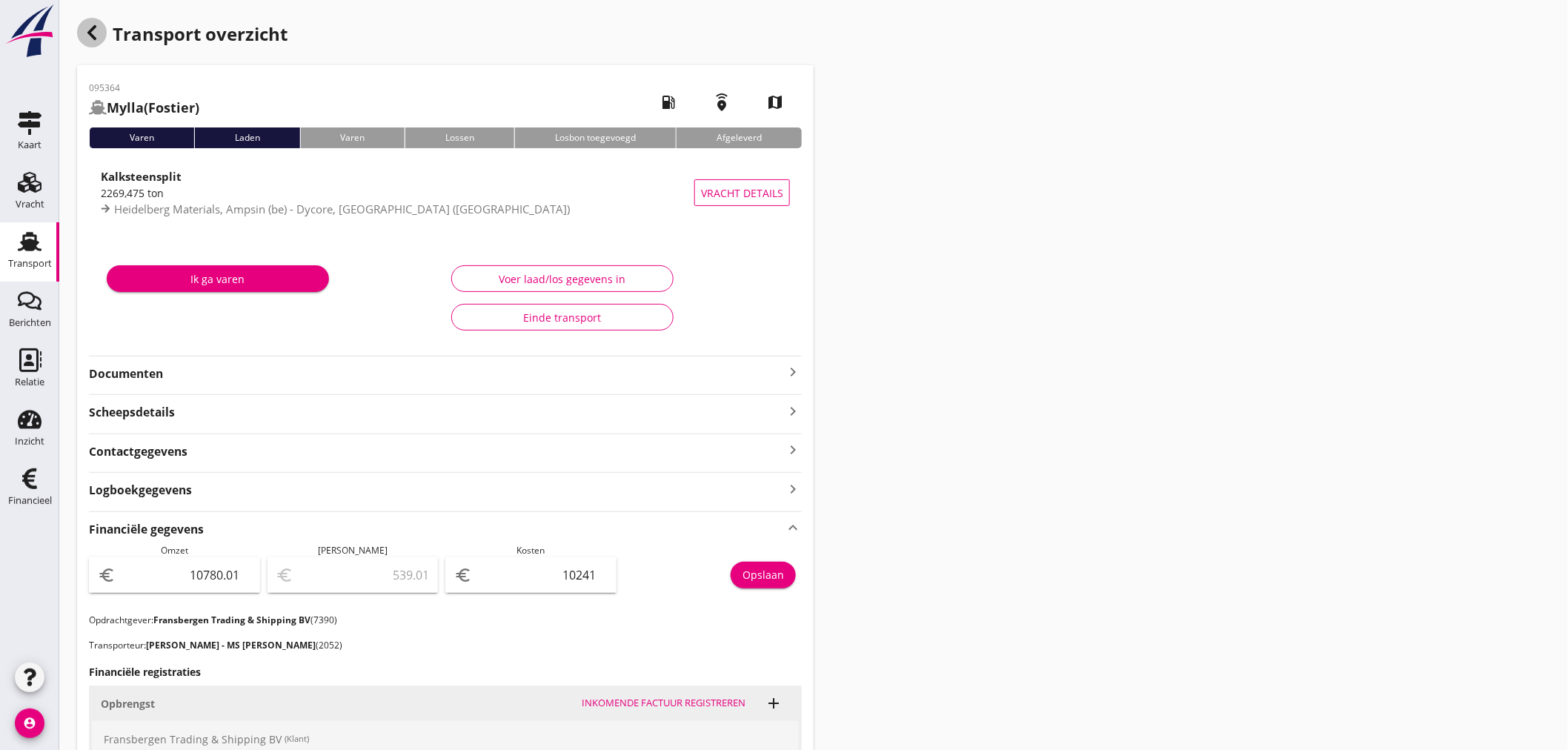
click at [90, 40] on icon "button" at bounding box center [91, 32] width 18 height 18
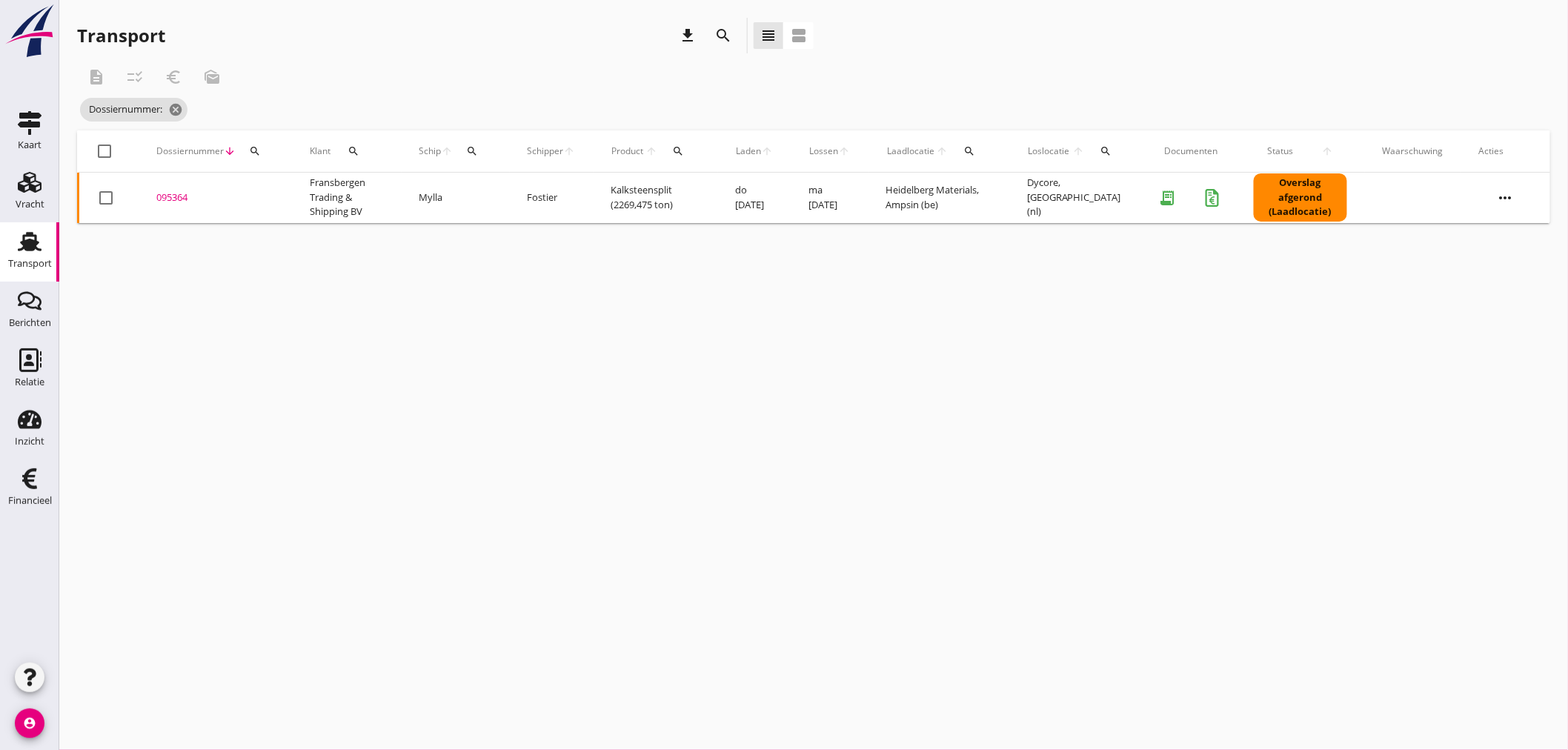
click at [262, 149] on div "search" at bounding box center [254, 151] width 26 height 12
click at [265, 189] on input "Zoeken op dossiernummer..." at bounding box center [323, 195] width 154 height 24
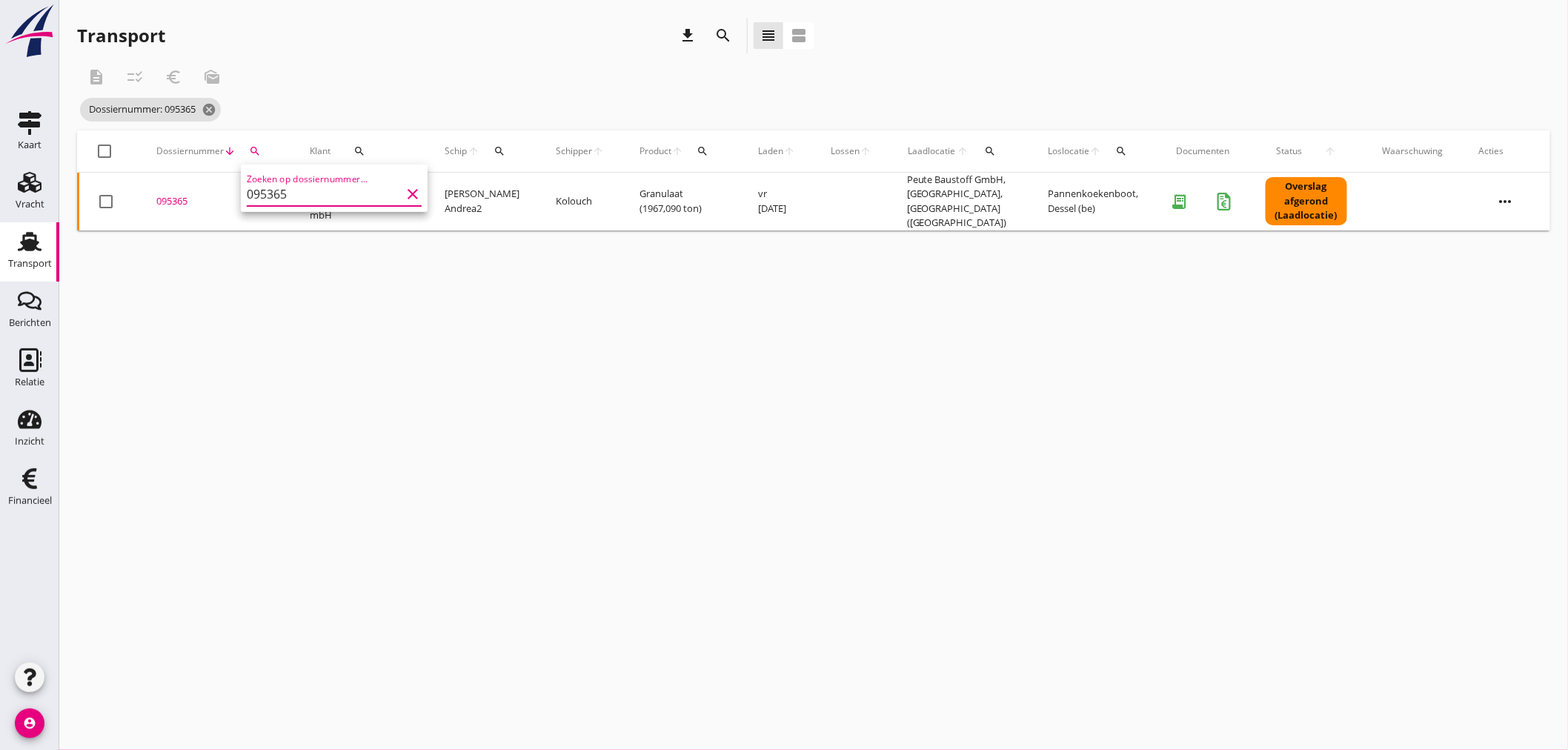
type input "095365"
click at [172, 203] on div "095365" at bounding box center [215, 201] width 118 height 15
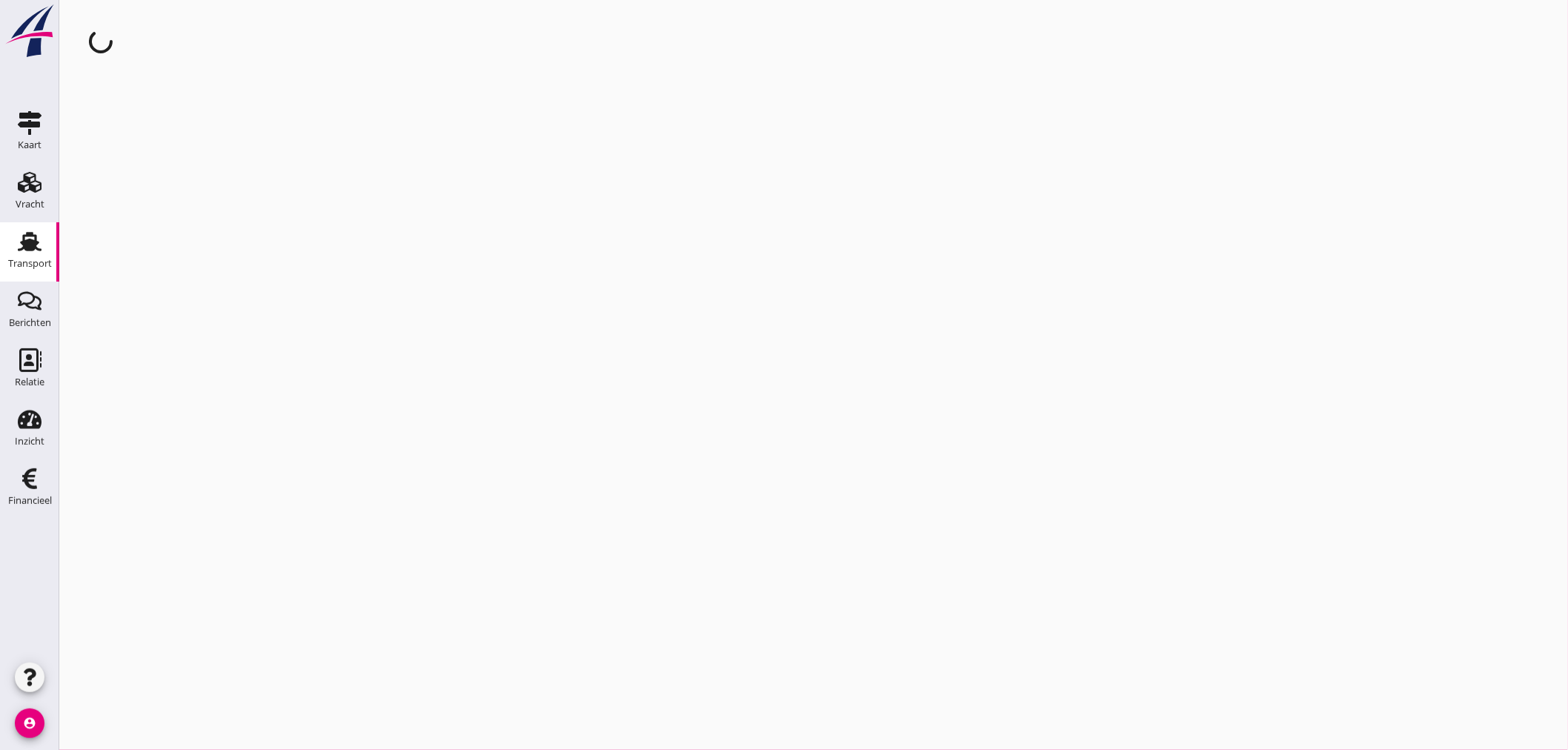
click at [172, 203] on div "cancel You are impersonating another user." at bounding box center [813, 375] width 1508 height 750
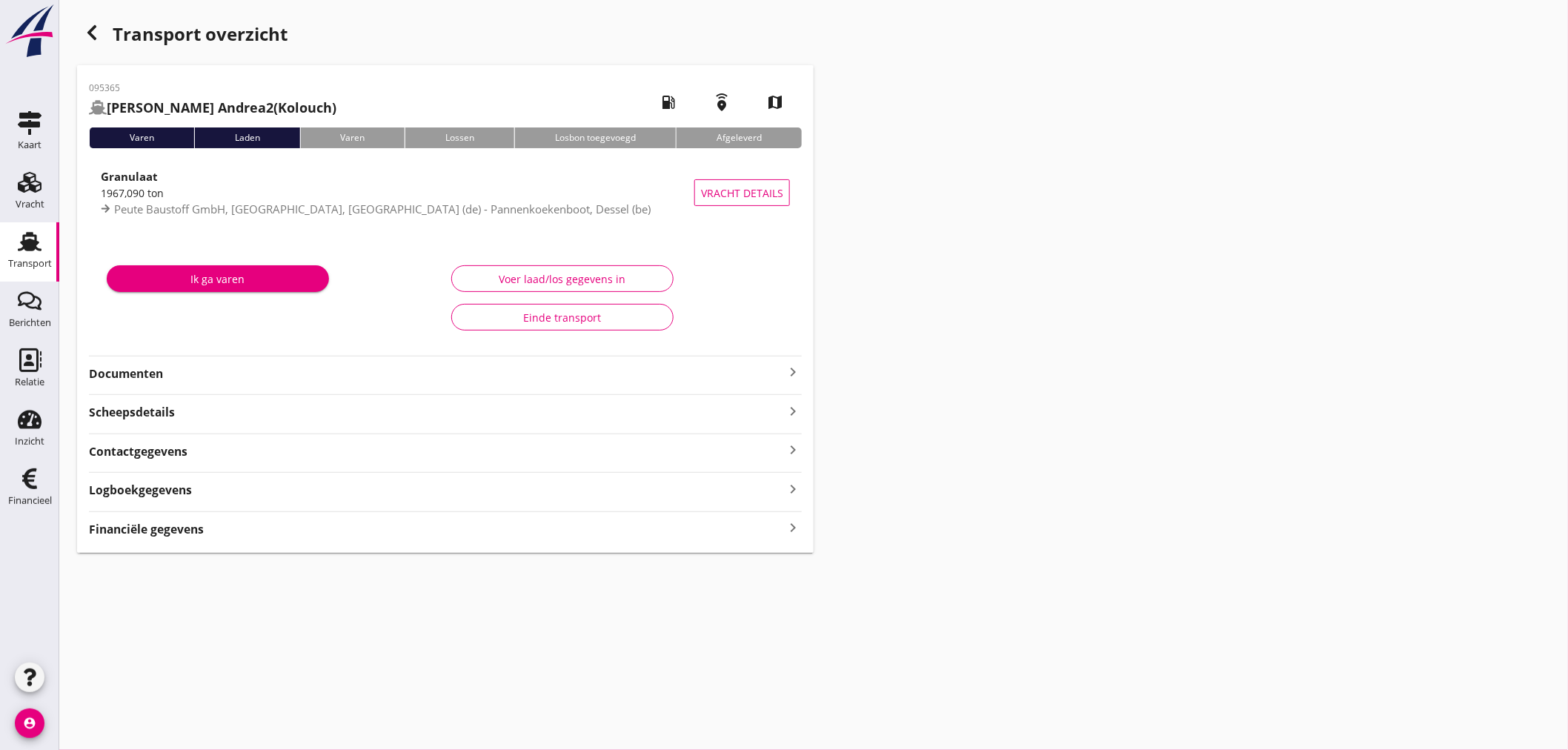
click at [797, 526] on icon "keyboard_arrow_right" at bounding box center [793, 527] width 18 height 20
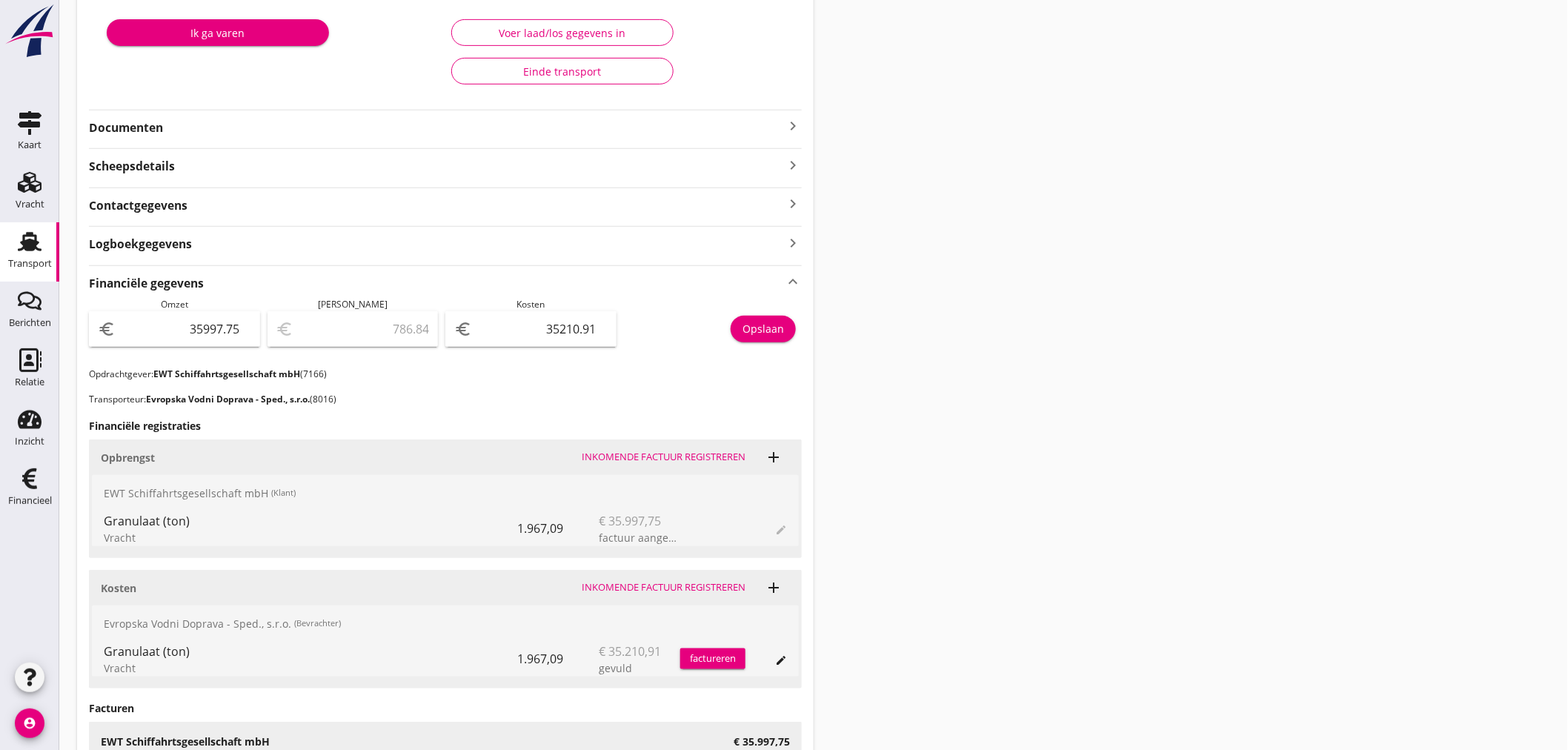
scroll to position [247, 0]
click at [1365, 701] on div "Transport overzicht 095365 [PERSON_NAME] Andrea2 (Kolouch) local_gas_station em…" at bounding box center [813, 333] width 1508 height 1160
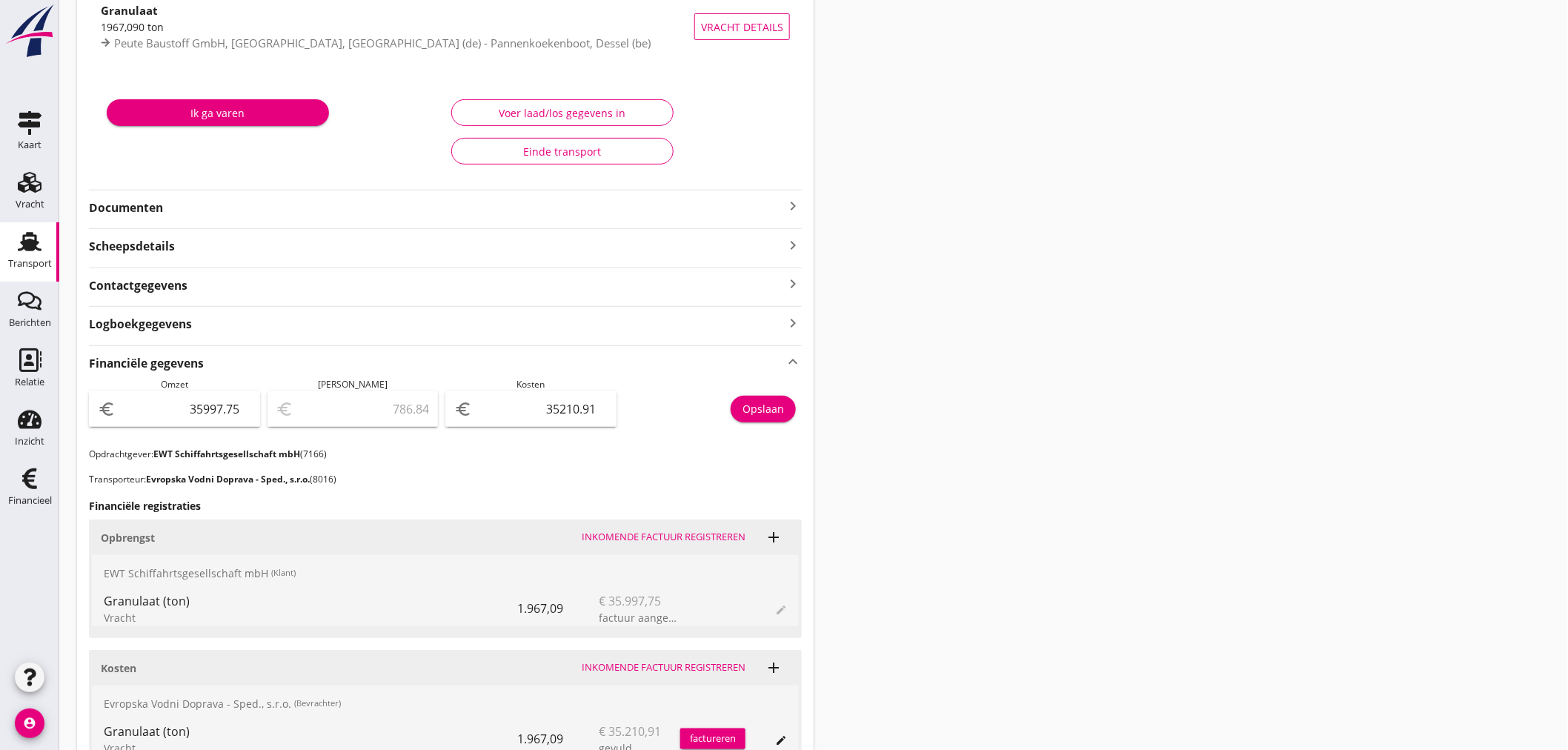
scroll to position [0, 0]
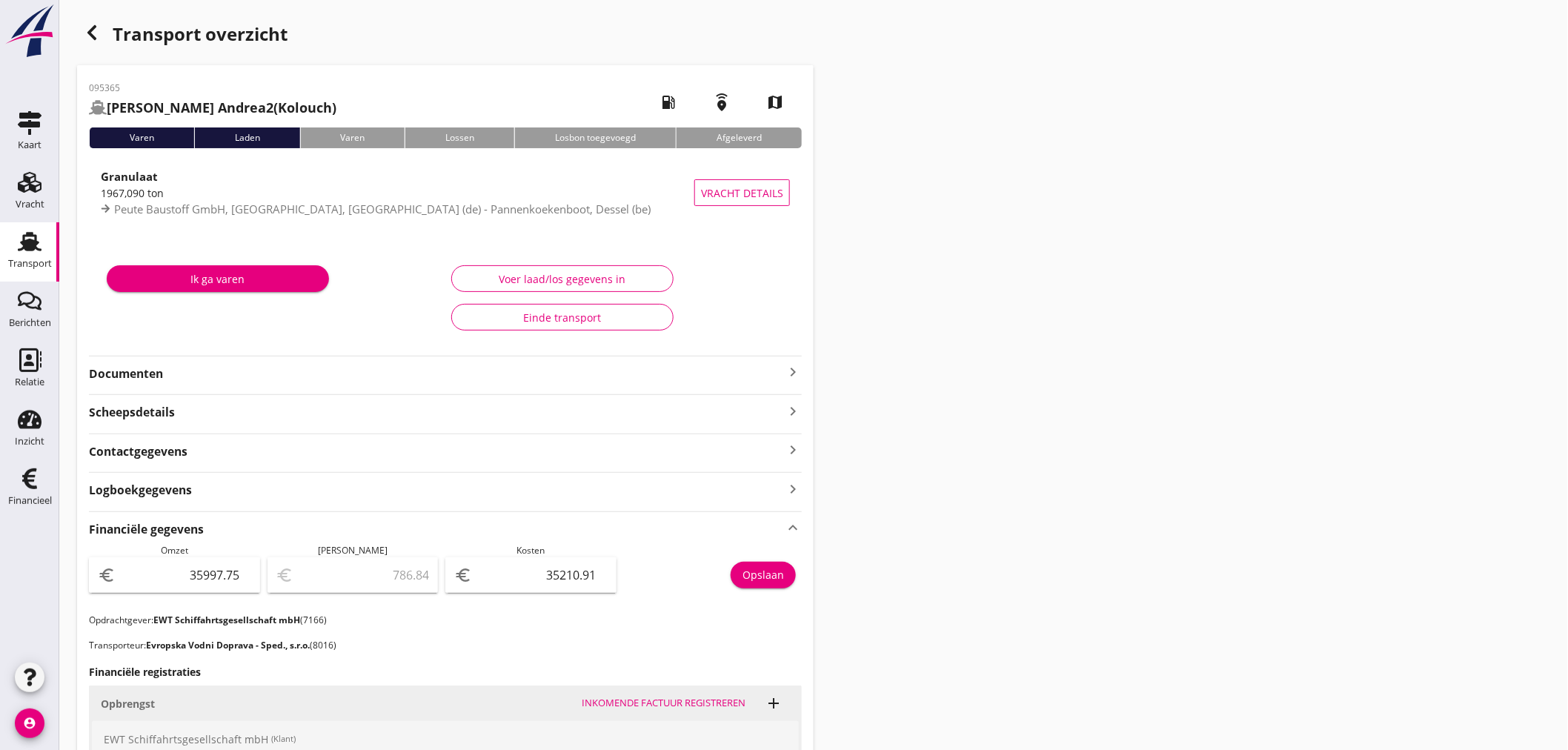
click at [97, 34] on icon "button" at bounding box center [91, 32] width 18 height 18
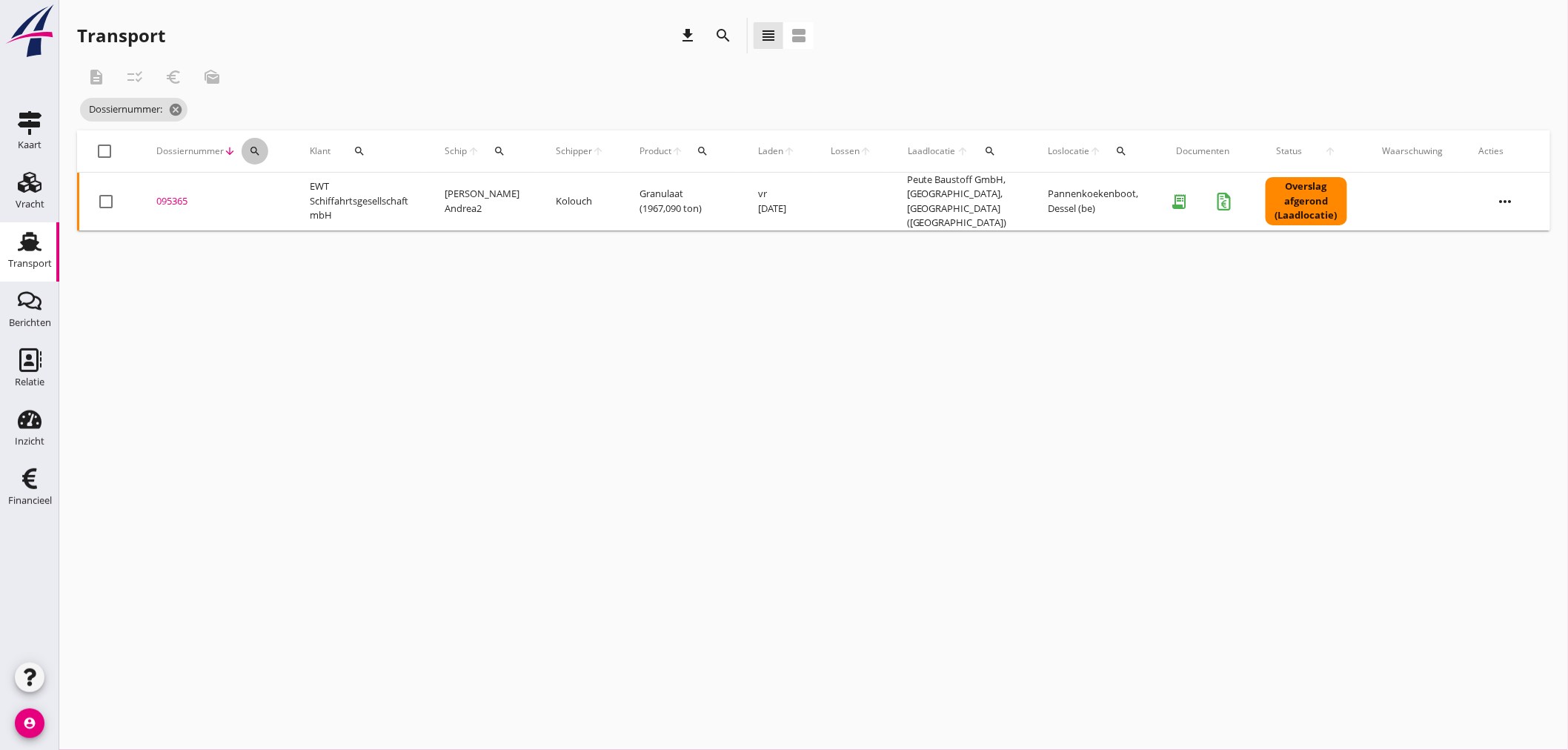
click at [263, 152] on div "search" at bounding box center [254, 151] width 26 height 12
click at [262, 199] on input "Zoeken op dossiernummer..." at bounding box center [323, 195] width 154 height 24
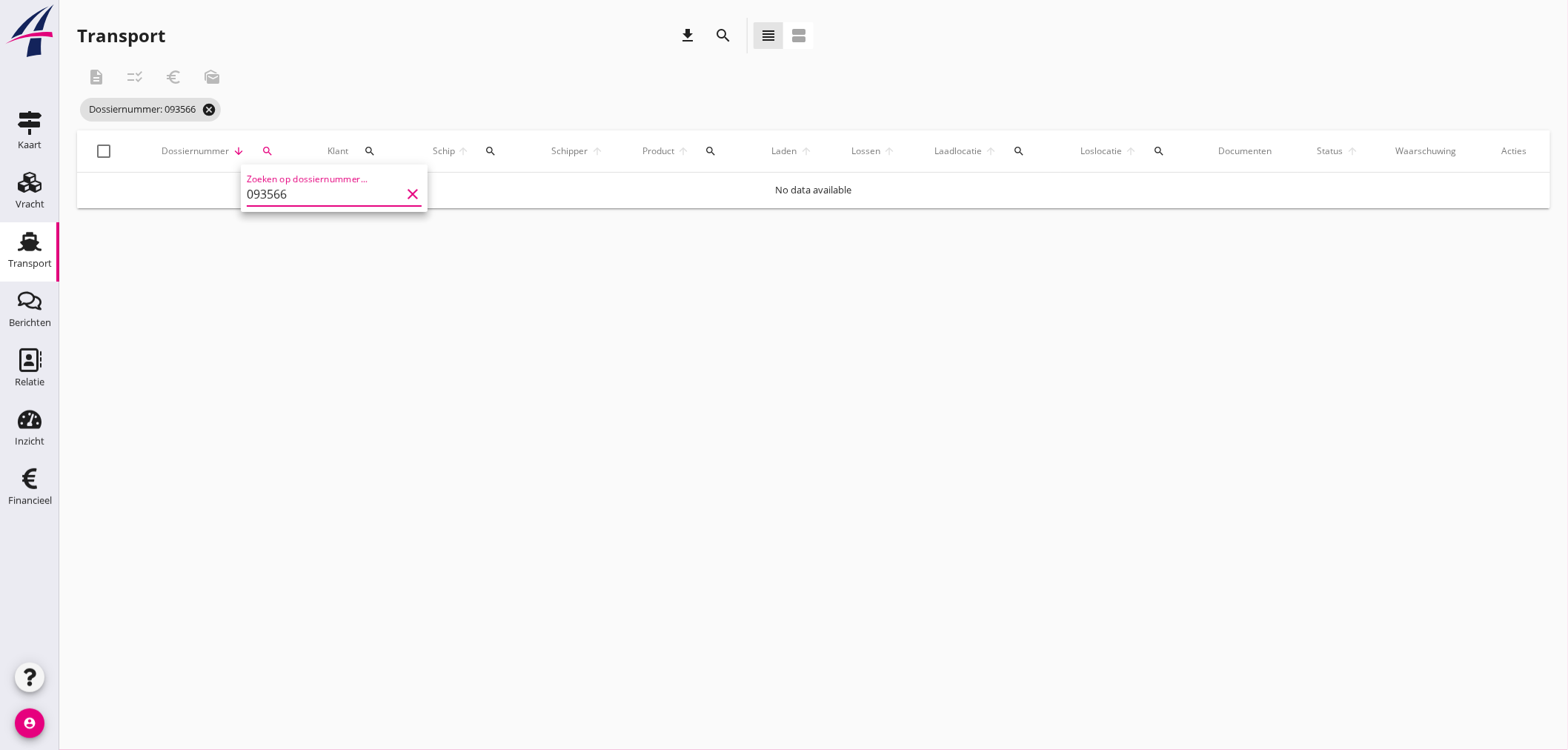
type input "093566"
click at [217, 107] on icon "cancel" at bounding box center [208, 109] width 15 height 15
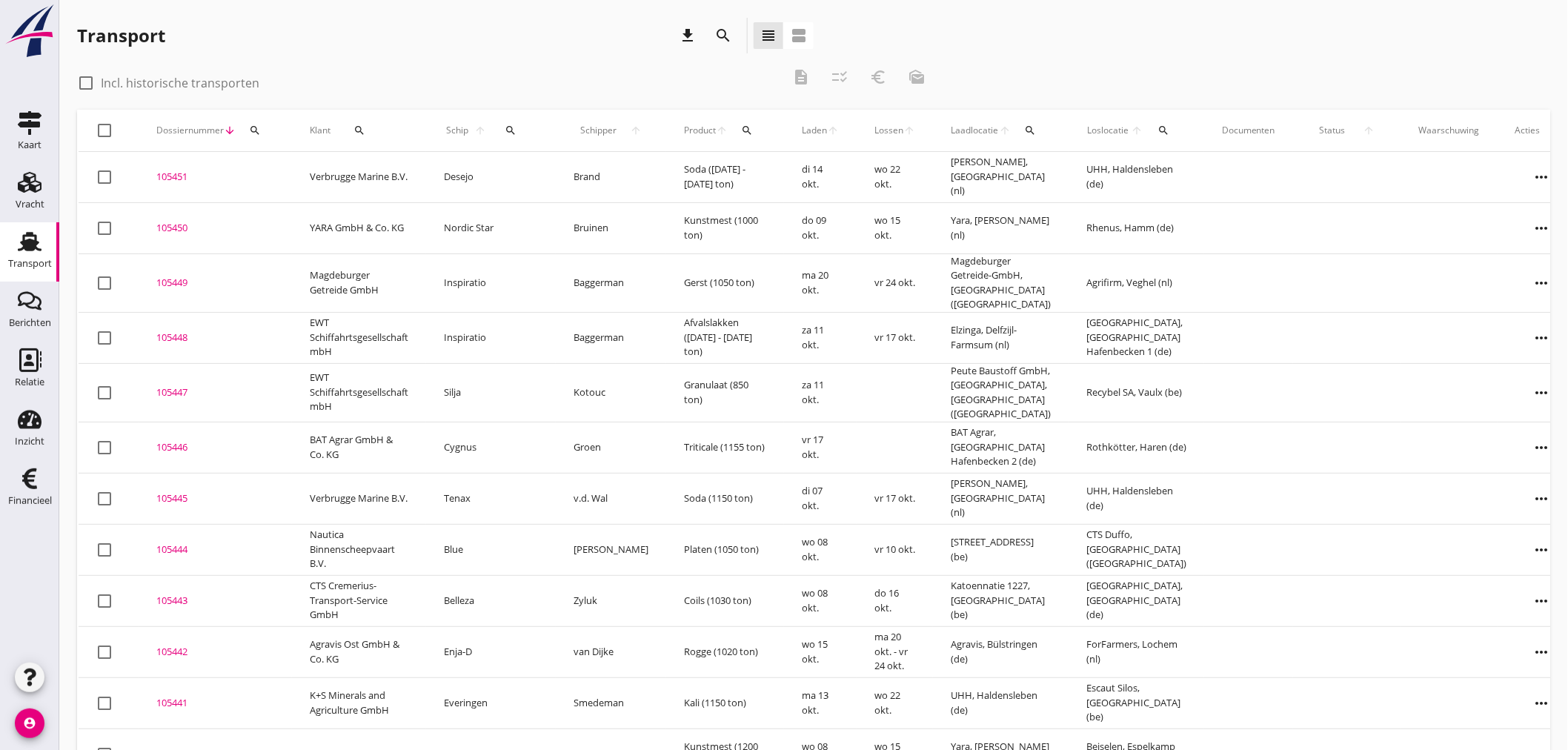
drag, startPoint x: 27, startPoint y: 256, endPoint x: 183, endPoint y: 191, distance: 169.0
click at [27, 255] on div "Transport" at bounding box center [30, 264] width 44 height 20
click at [261, 128] on div "search" at bounding box center [254, 131] width 26 height 12
click at [259, 183] on input "Zoeken op dossiernummer..." at bounding box center [323, 173] width 154 height 24
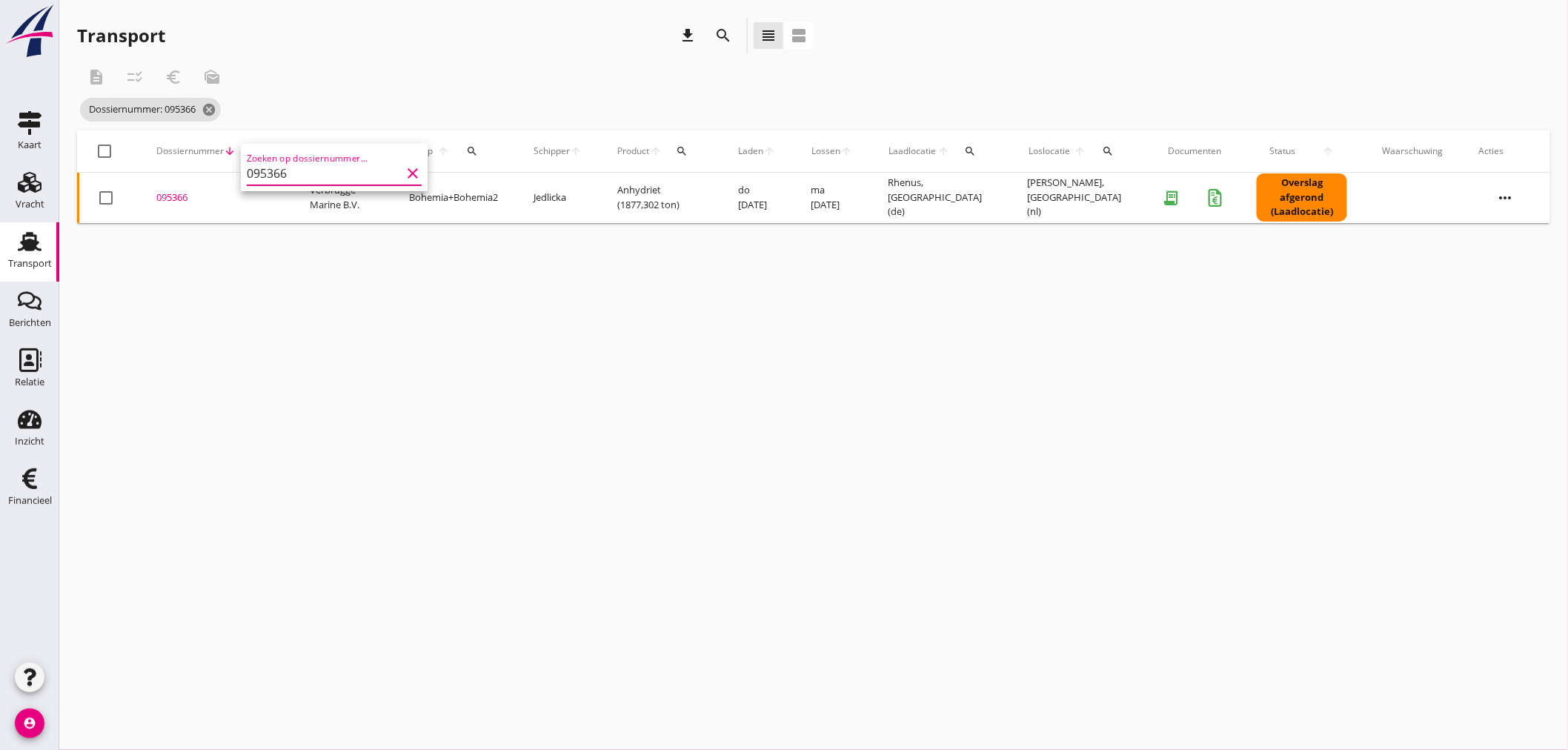
type input "095366"
click at [171, 190] on div "095366" at bounding box center [215, 197] width 118 height 15
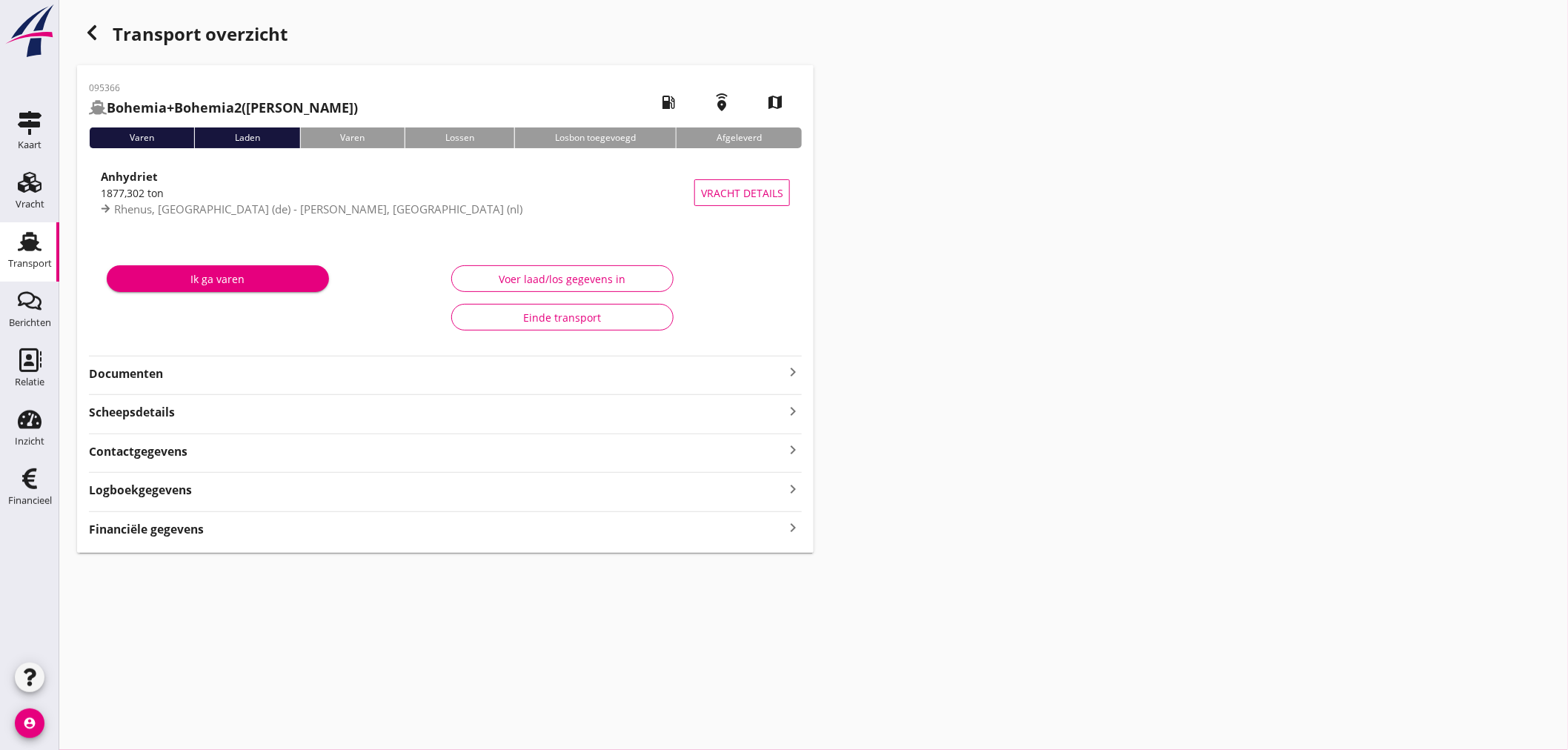
drag, startPoint x: 789, startPoint y: 525, endPoint x: 1089, endPoint y: 541, distance: 300.4
click at [789, 523] on icon "keyboard_arrow_right" at bounding box center [793, 527] width 18 height 20
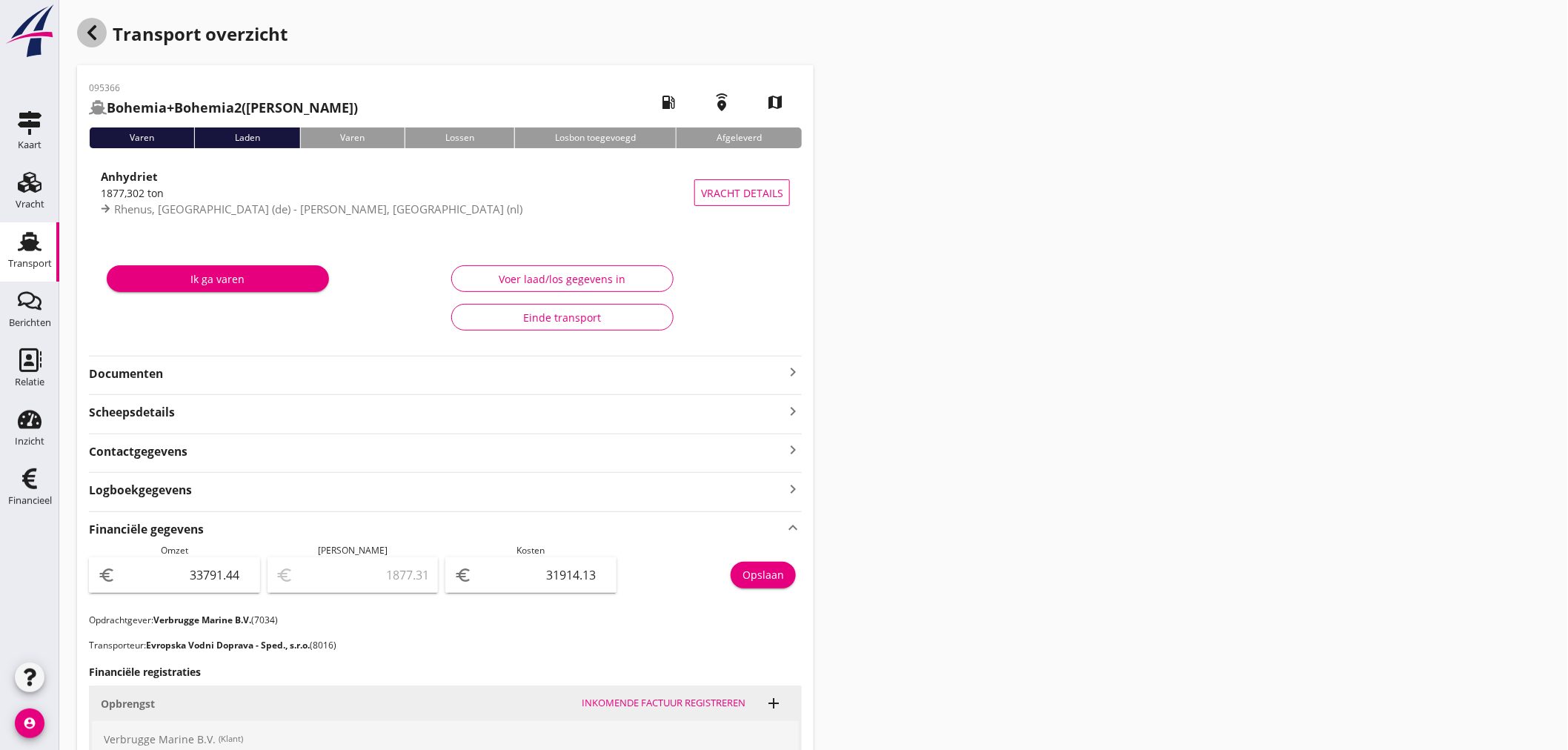
click at [94, 32] on icon "button" at bounding box center [91, 32] width 18 height 18
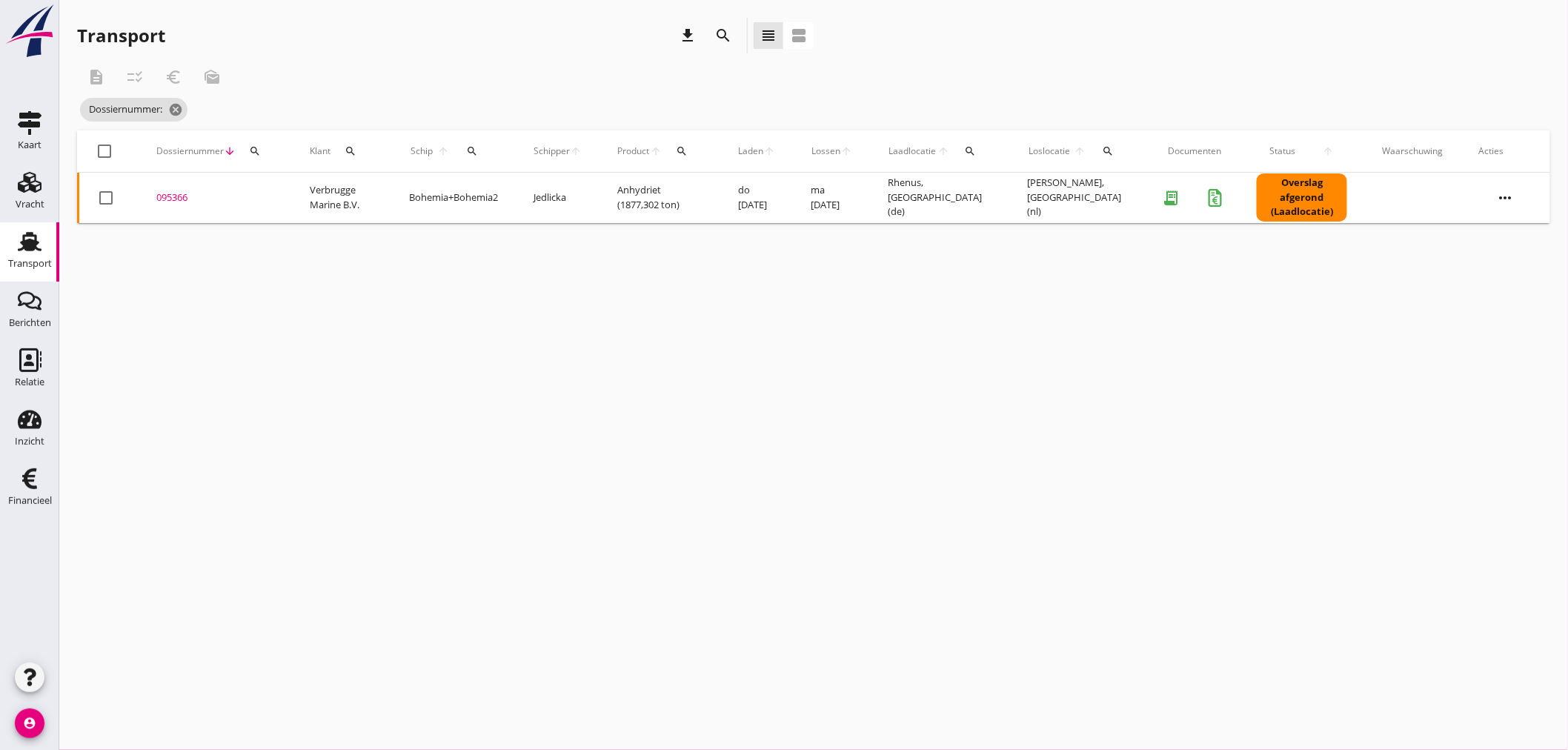
click at [258, 152] on icon "search" at bounding box center [255, 151] width 12 height 12
click at [256, 187] on input "Zoeken op dossiernummer..." at bounding box center [323, 195] width 154 height 24
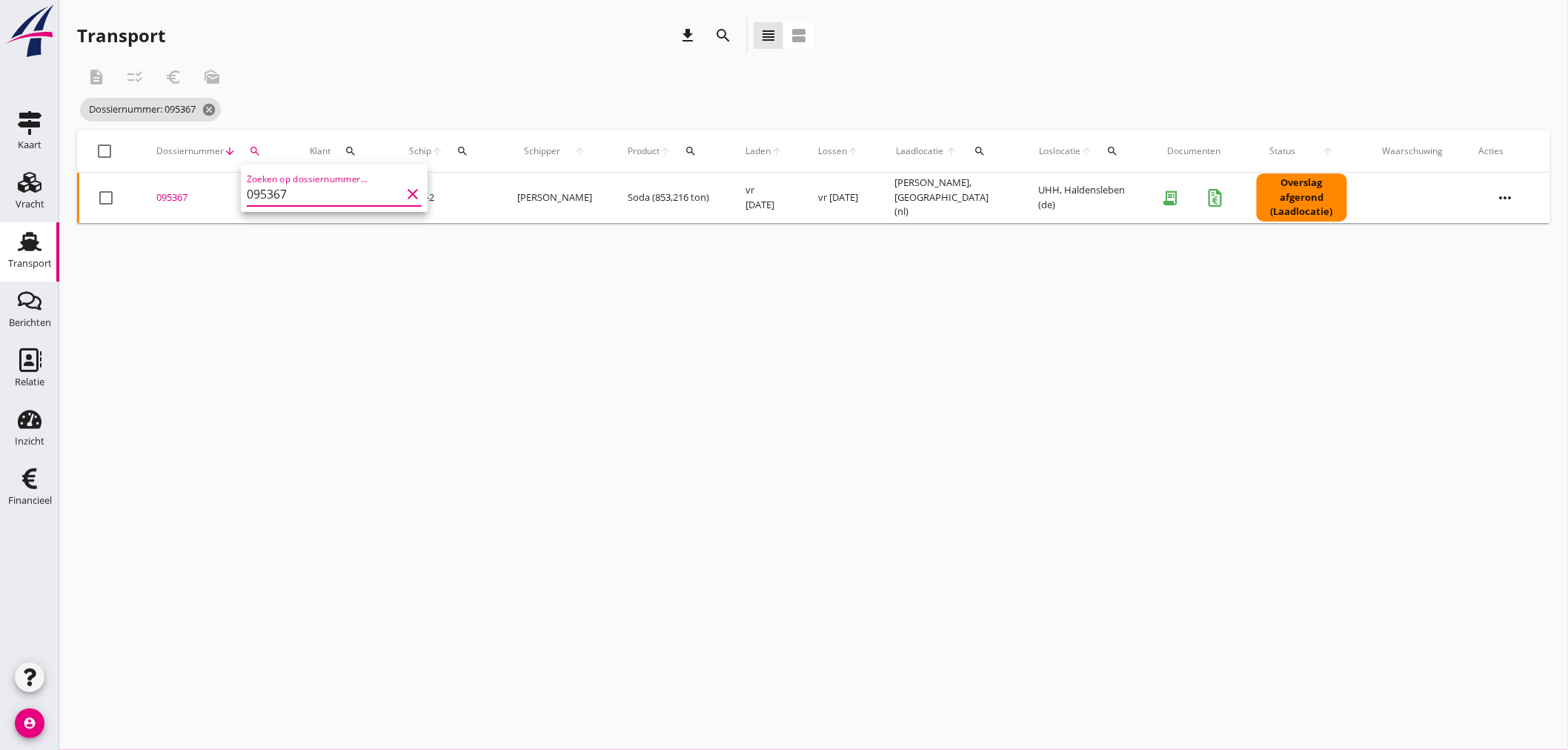
type input "095367"
click at [183, 195] on div "095367" at bounding box center [215, 197] width 118 height 15
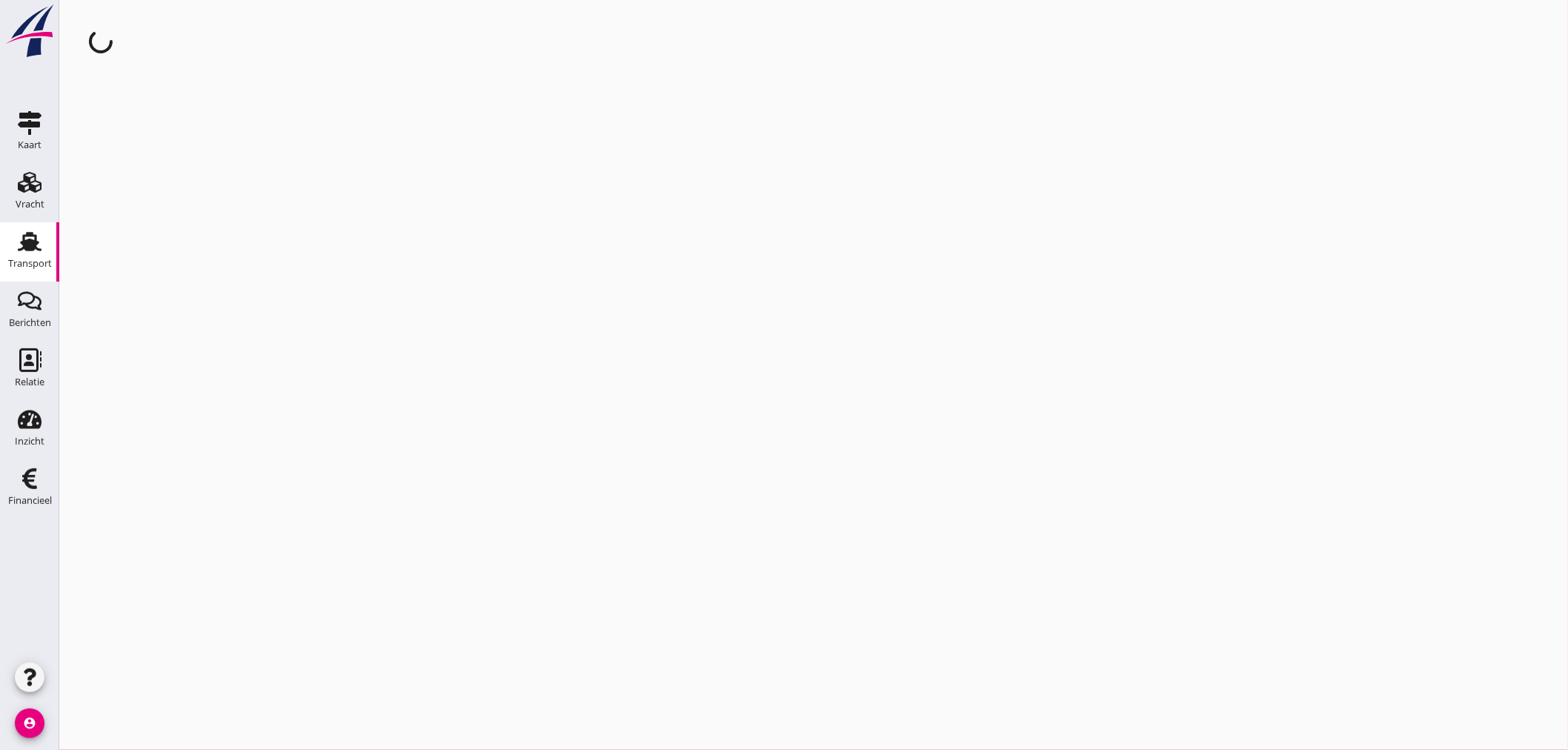
click at [183, 195] on div "cancel You are impersonating another user." at bounding box center [813, 375] width 1508 height 750
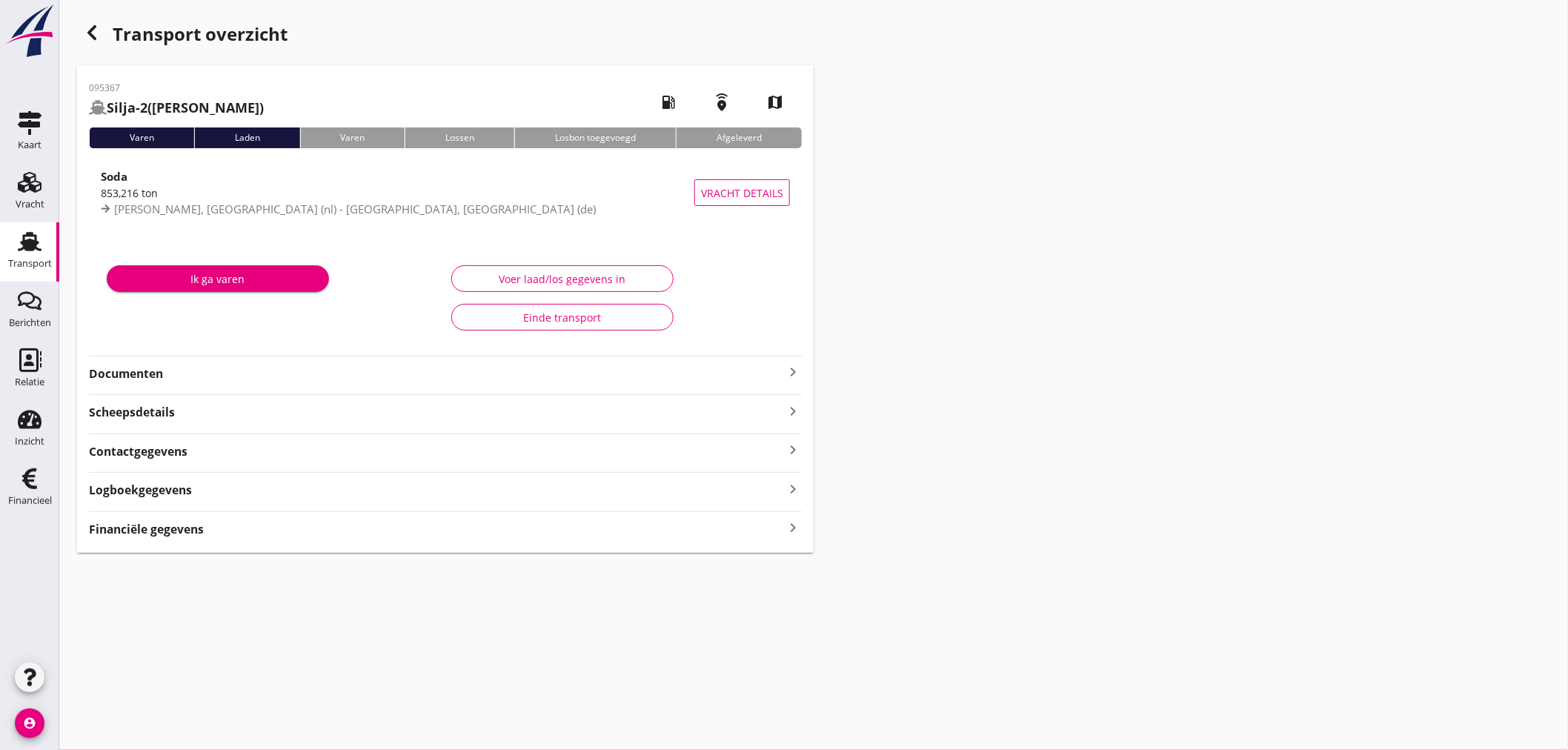
click at [280, 526] on div "Financiële gegevens keyboard_arrow_right" at bounding box center [444, 527] width 712 height 20
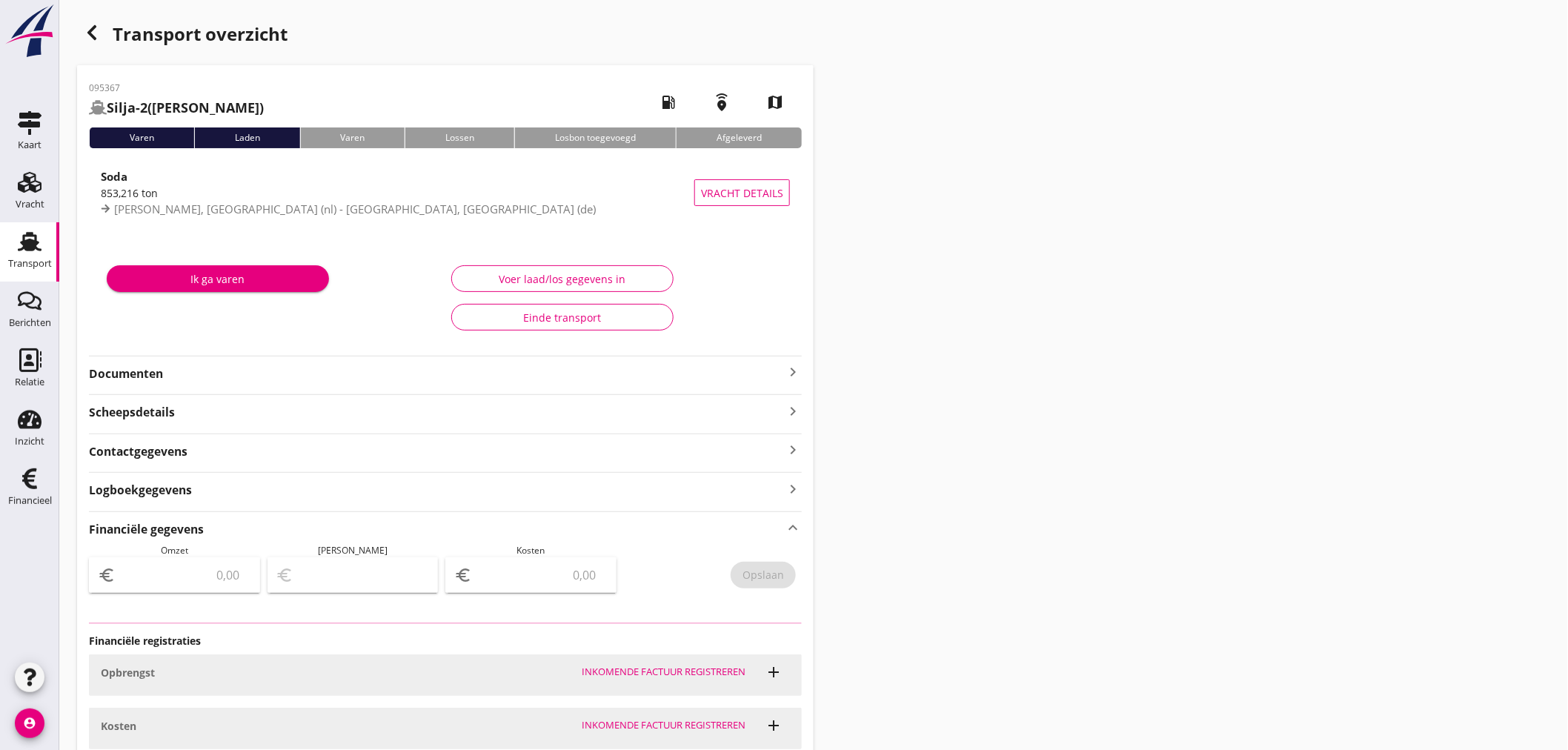
type input "12499.61"
type input "1621.11"
type input "10878.5"
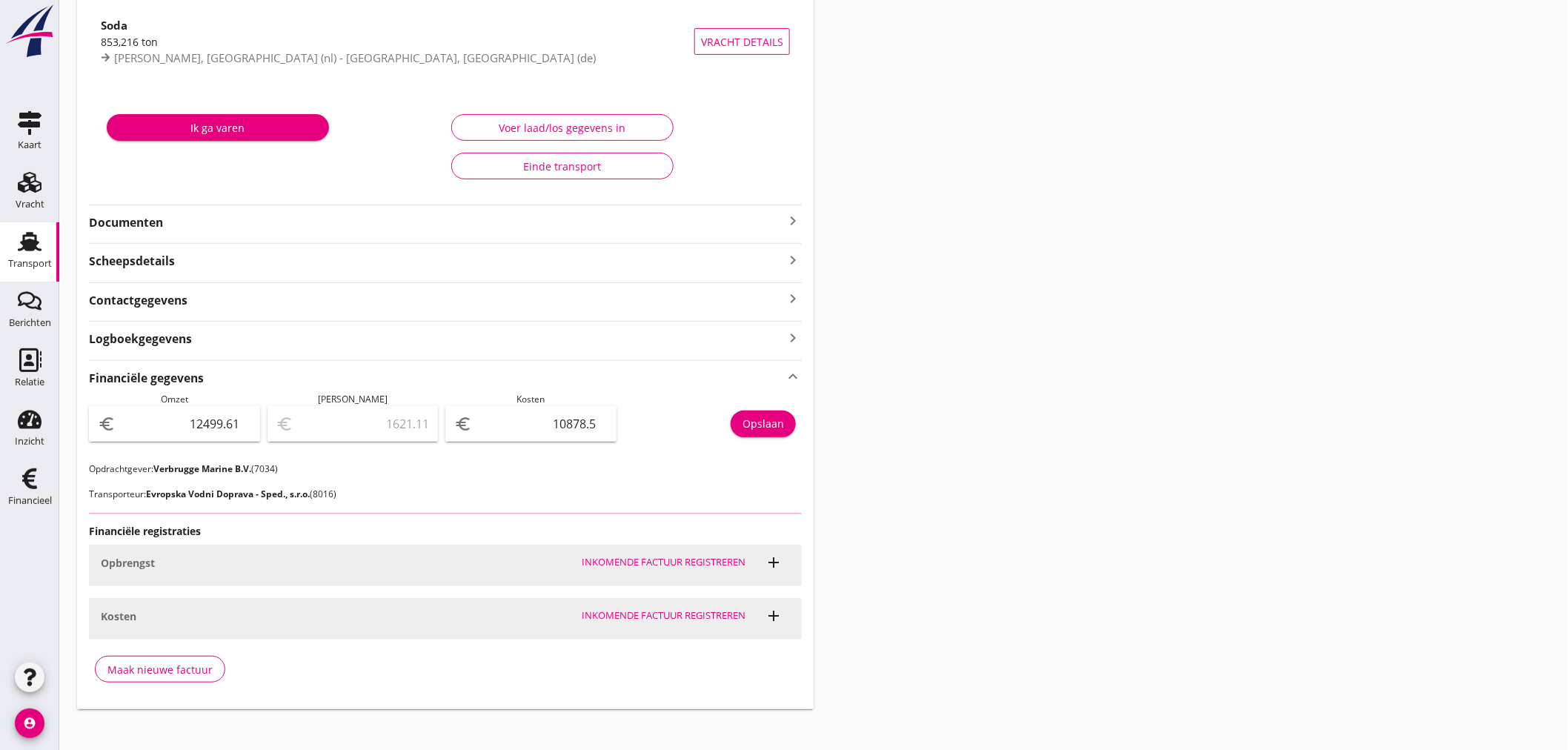
scroll to position [164, 0]
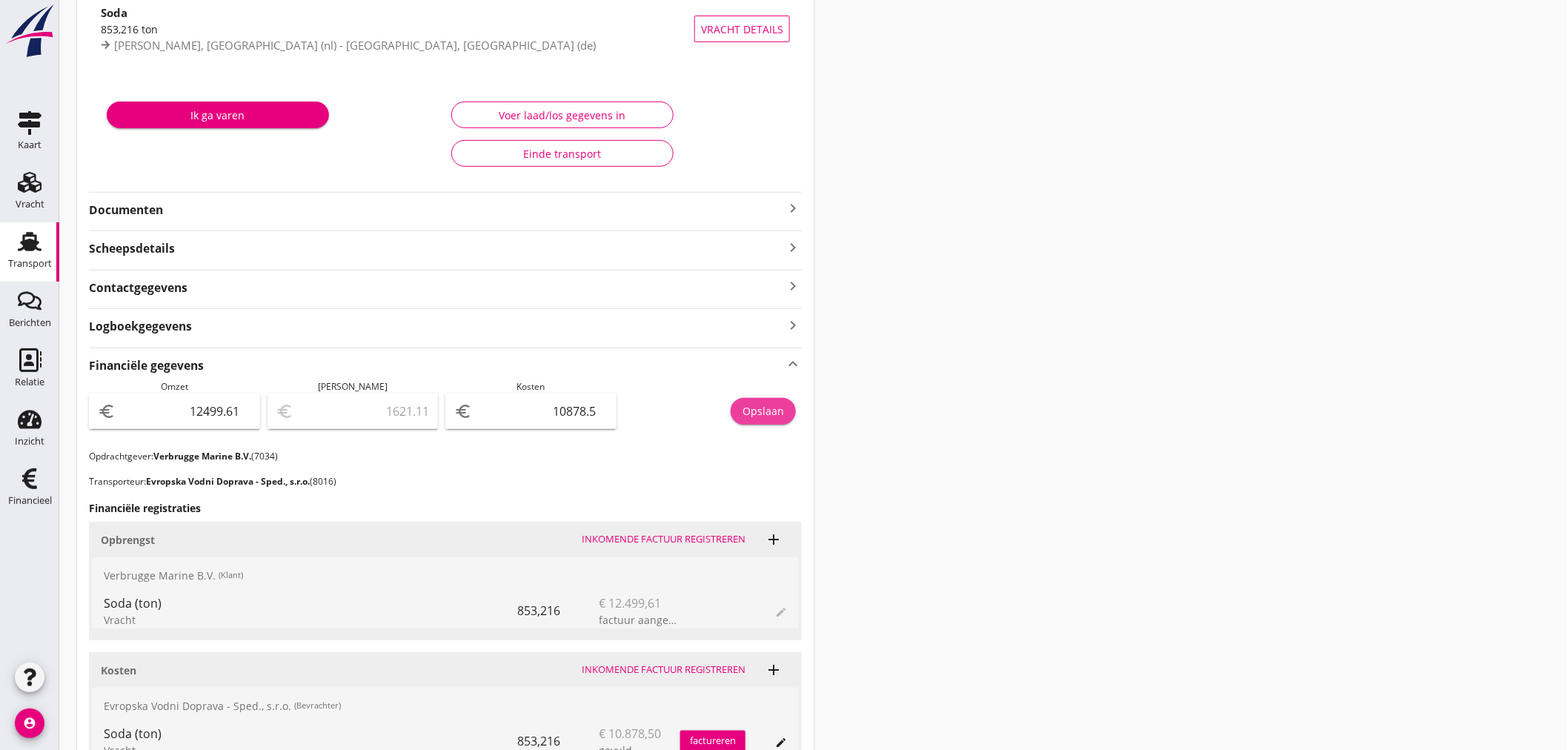
click at [763, 412] on div "Opslaan" at bounding box center [763, 410] width 42 height 15
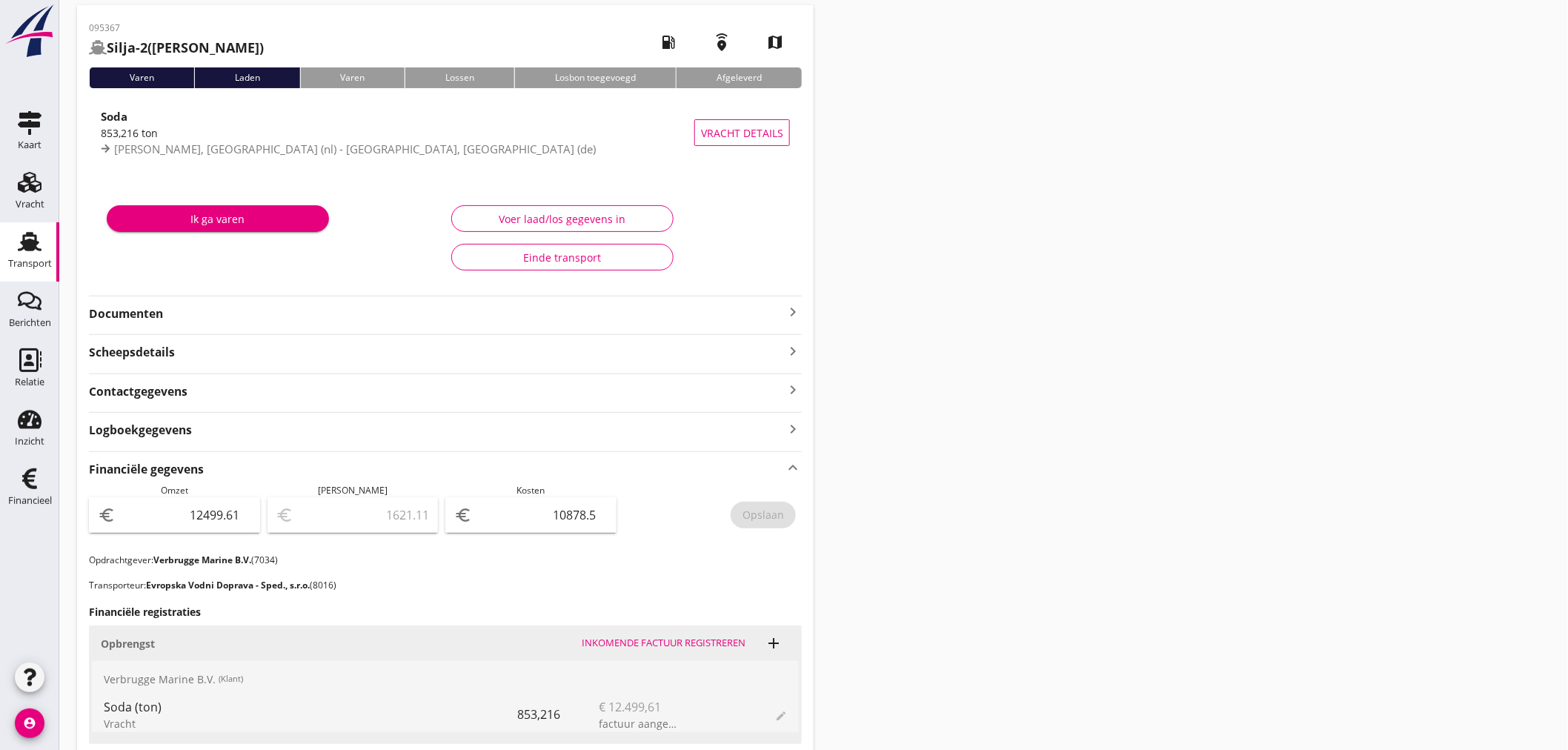
scroll to position [0, 0]
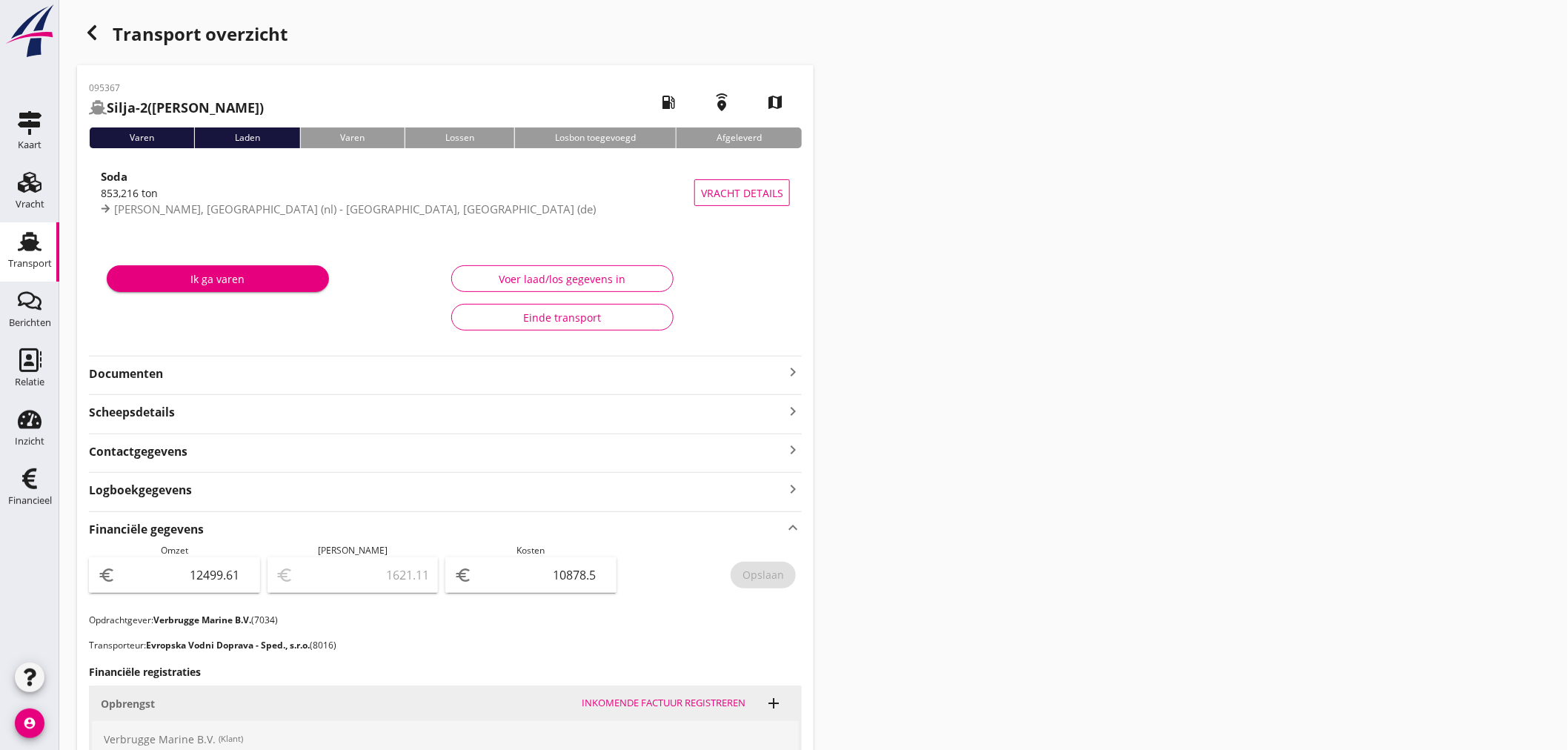
click at [86, 32] on icon "button" at bounding box center [91, 32] width 18 height 18
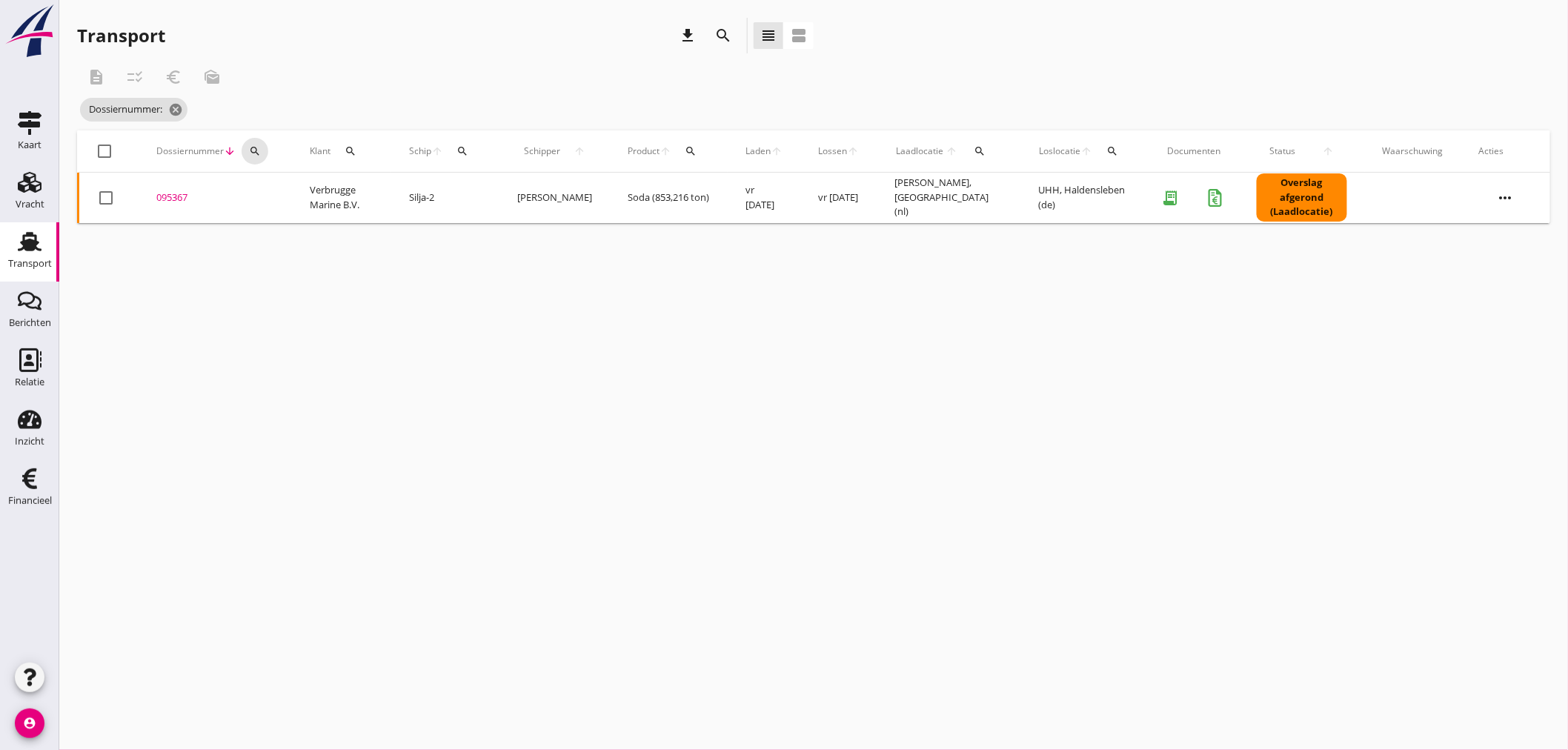
drag, startPoint x: 254, startPoint y: 149, endPoint x: 259, endPoint y: 167, distance: 18.7
click at [255, 151] on icon "search" at bounding box center [255, 151] width 12 height 12
click at [267, 191] on input "Zoeken op dossiernummer..." at bounding box center [323, 195] width 154 height 24
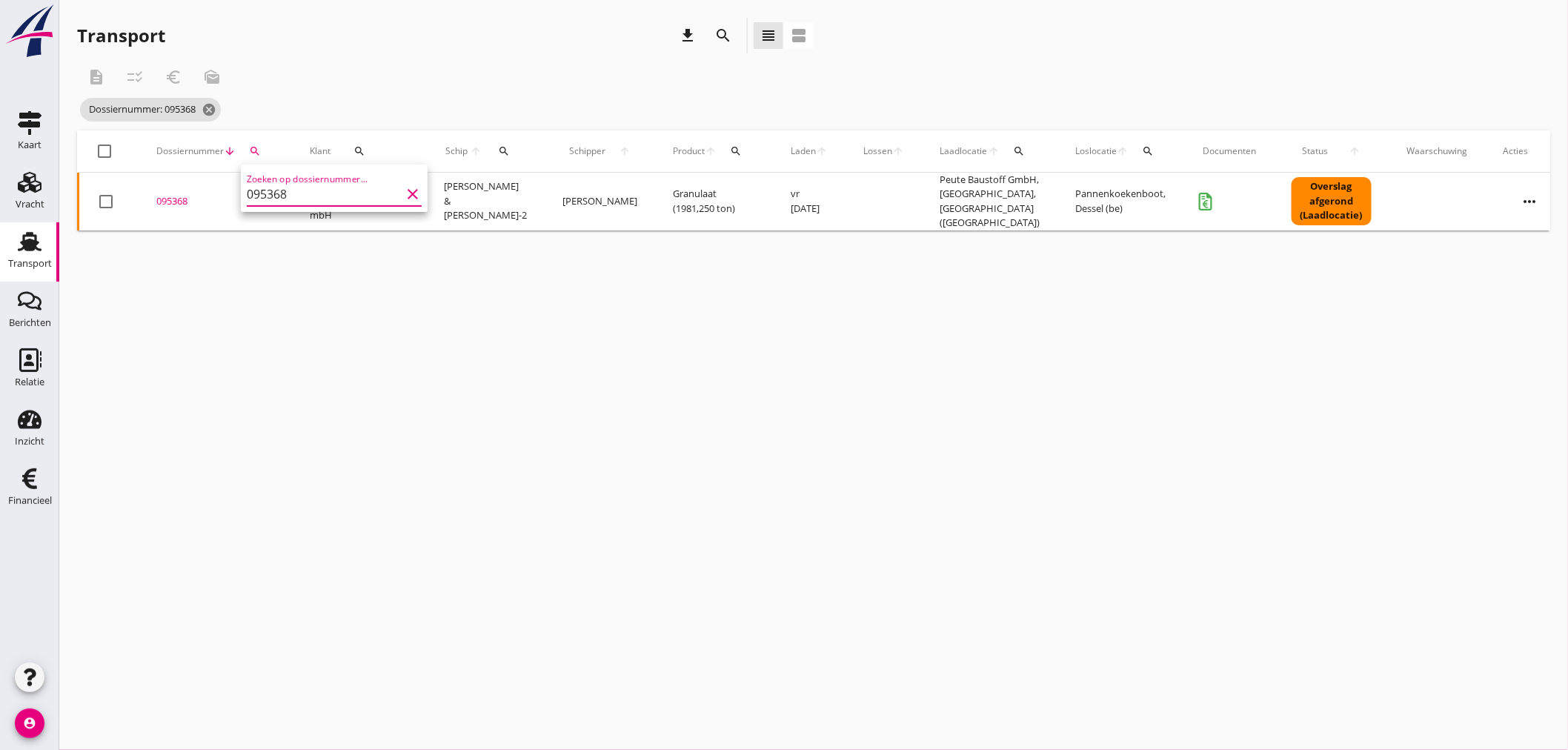
type input "095368"
click at [176, 195] on div "095368" at bounding box center [215, 201] width 118 height 15
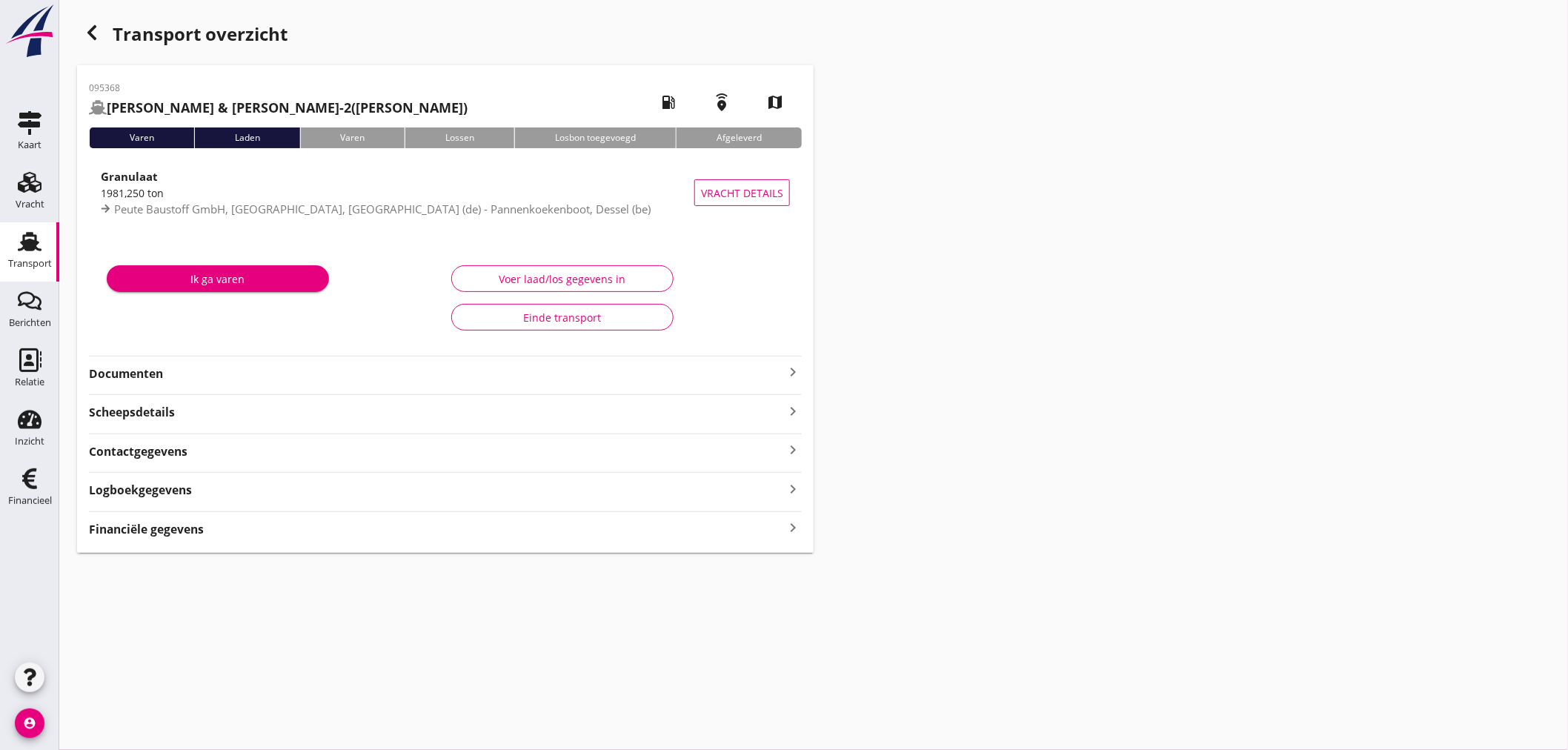
click at [346, 447] on div "095368 [PERSON_NAME] & Alessandro-2 ([PERSON_NAME]) local_gas_station emergency…" at bounding box center [444, 308] width 736 height 487
click at [791, 368] on icon "keyboard_arrow_right" at bounding box center [793, 372] width 18 height 18
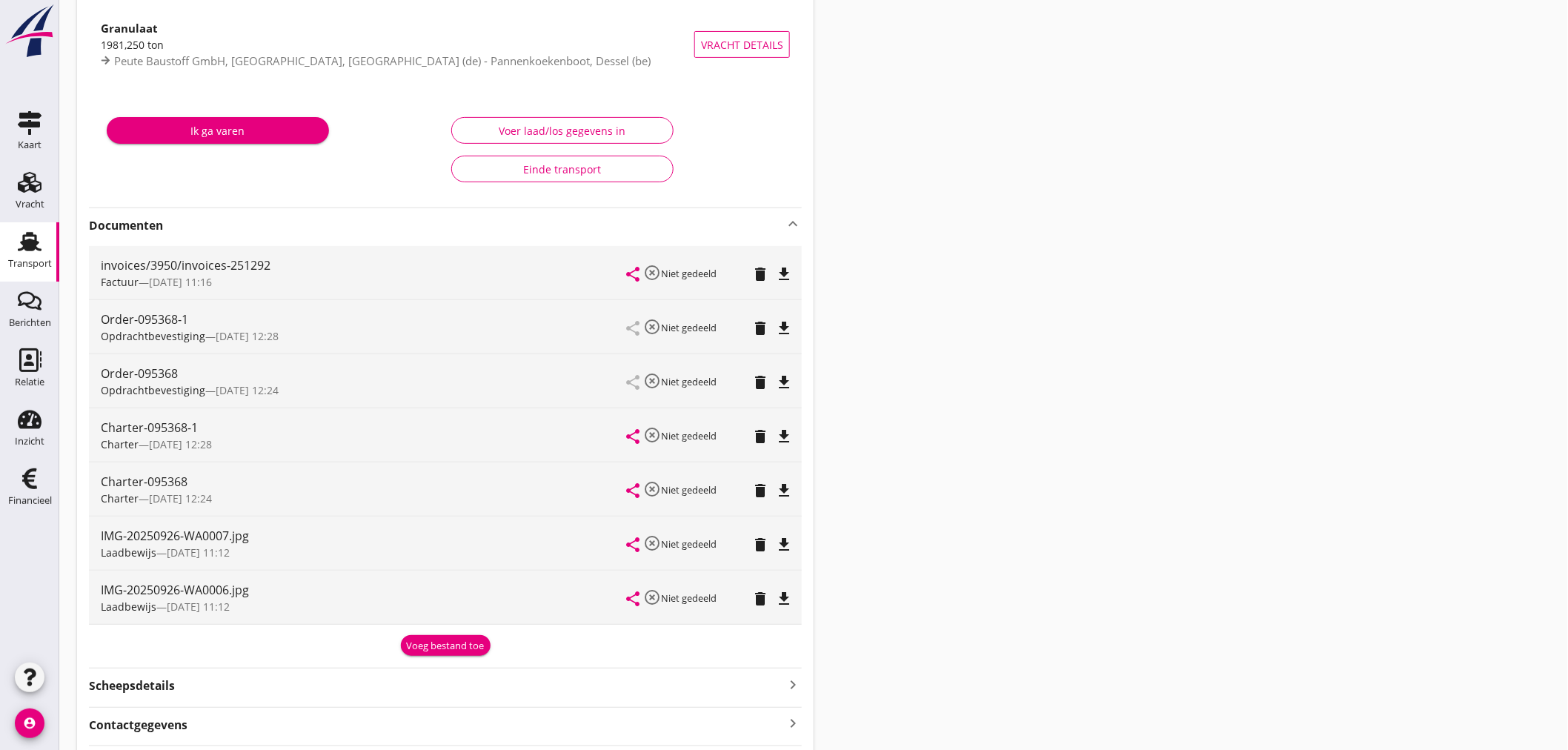
scroll to position [278, 0]
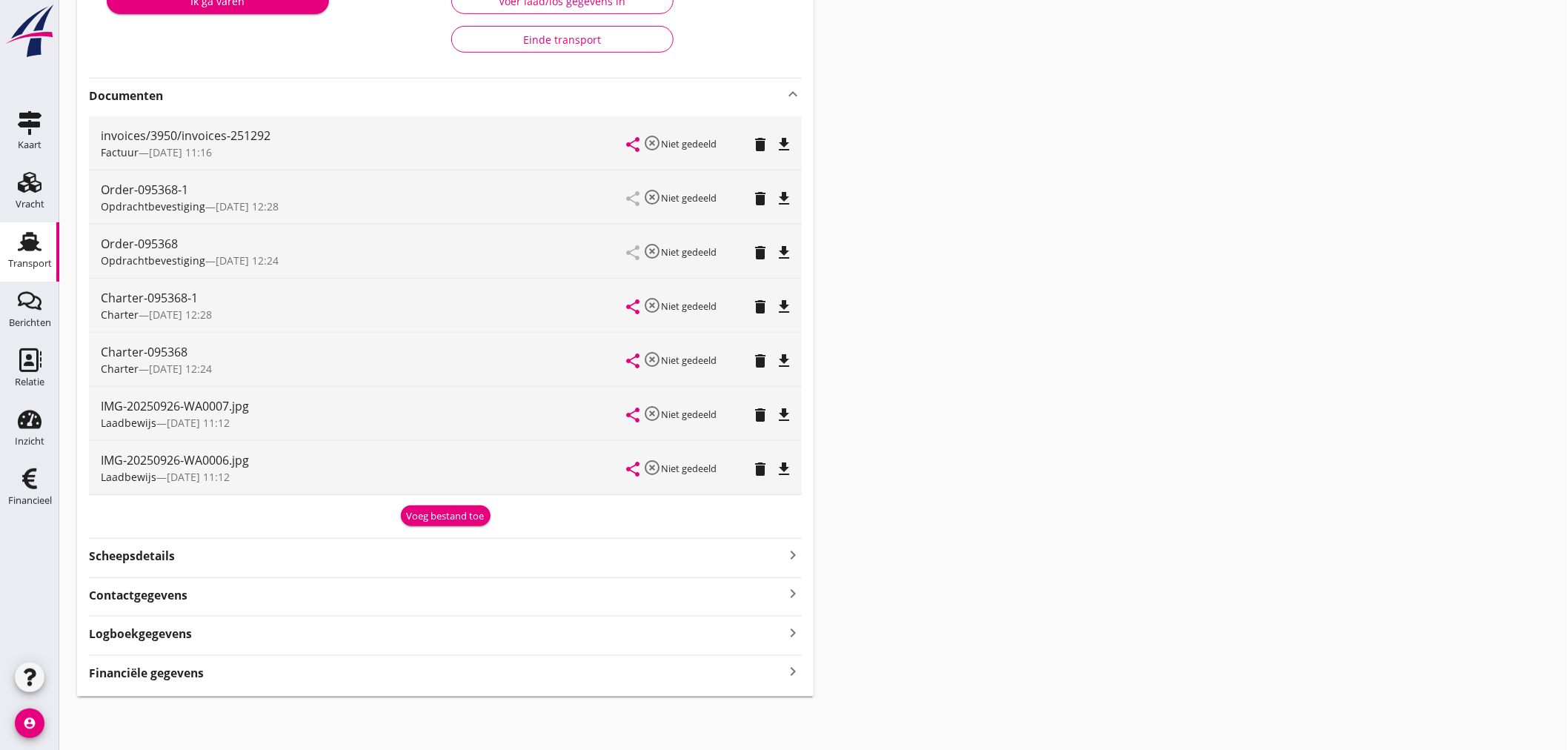
drag, startPoint x: 786, startPoint y: 657, endPoint x: 789, endPoint y: 669, distance: 12.4
click at [786, 658] on div "Financiële gegevens keyboard_arrow_right" at bounding box center [444, 668] width 712 height 26
click at [789, 669] on icon "keyboard_arrow_right" at bounding box center [793, 671] width 18 height 20
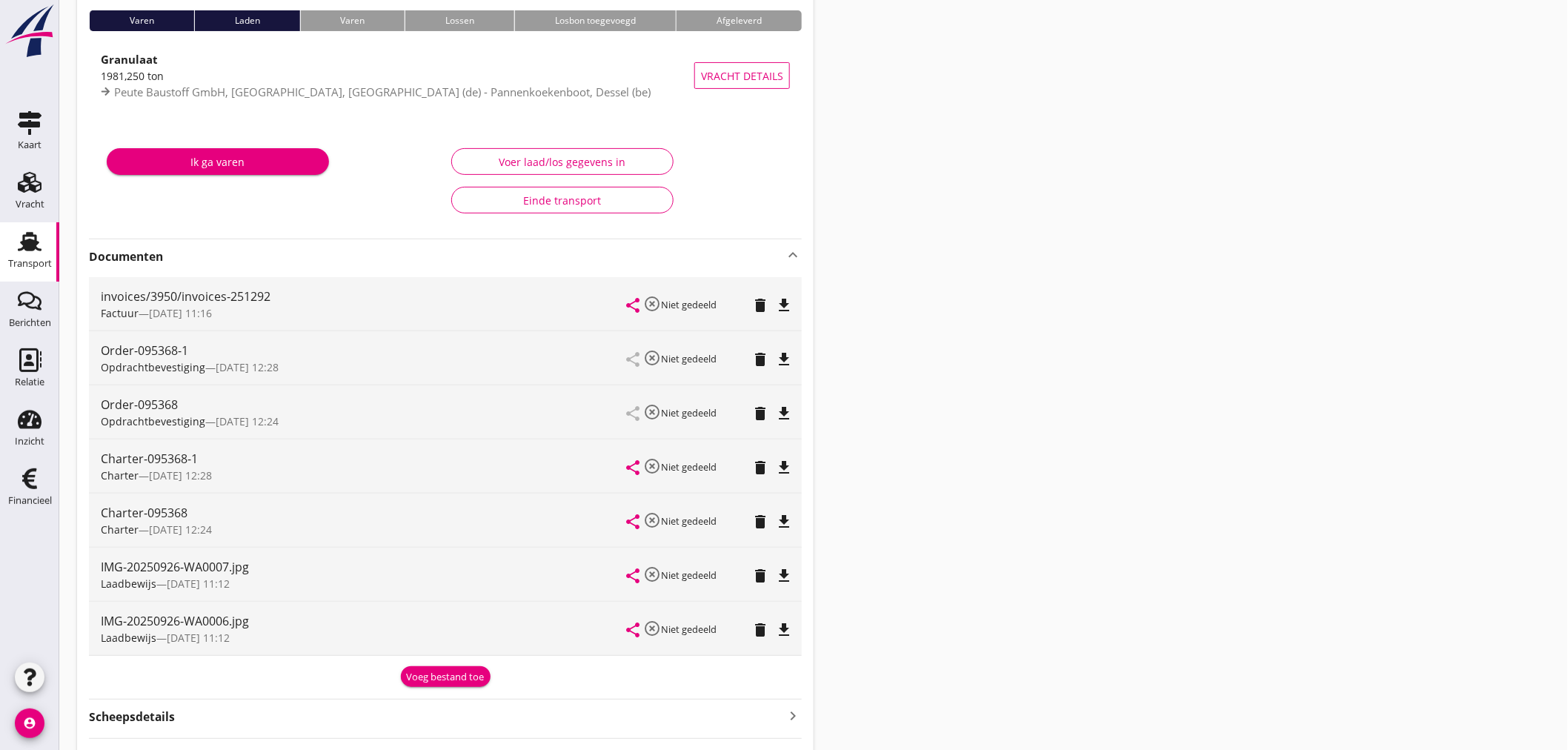
scroll to position [31, 0]
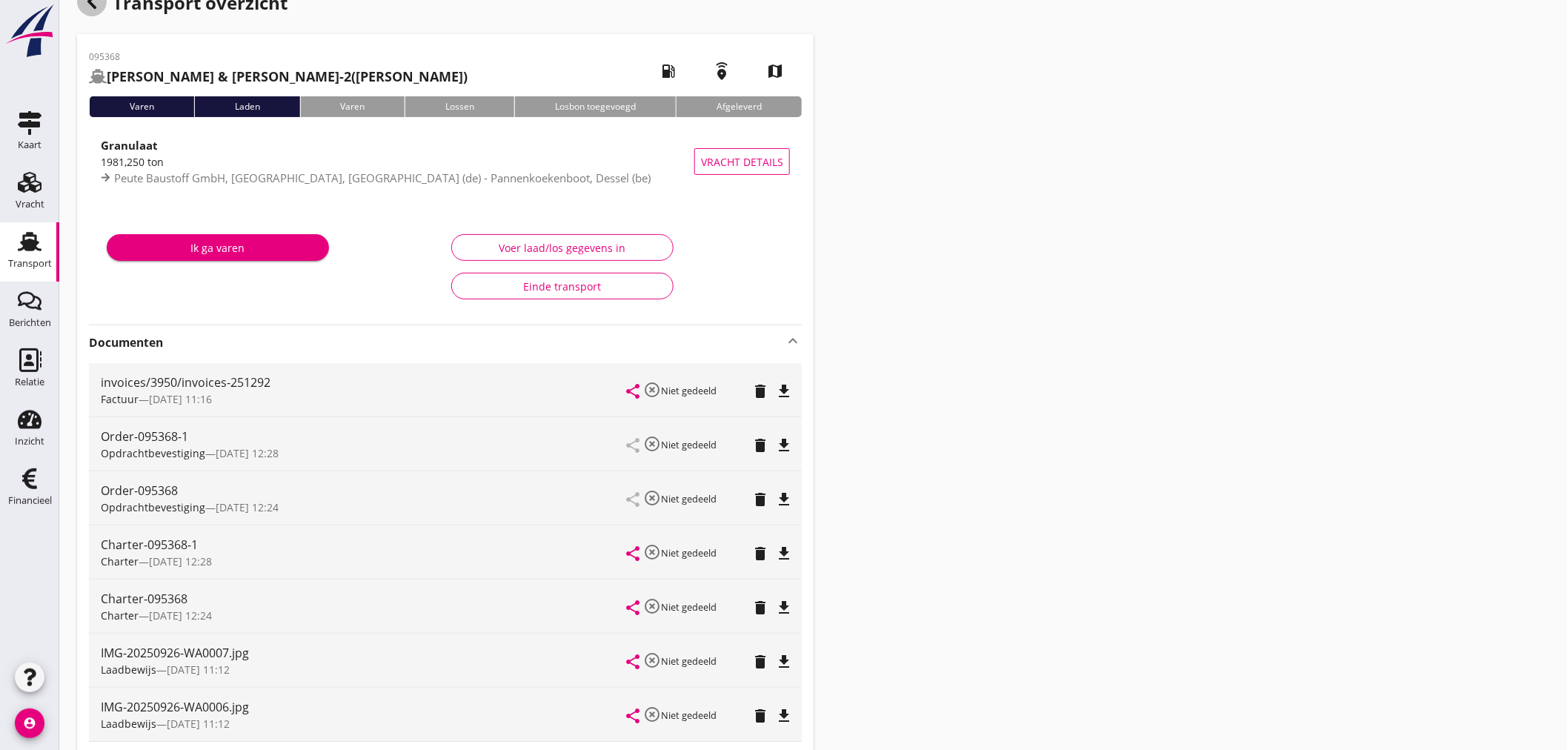
click at [94, 9] on use "button" at bounding box center [91, 1] width 9 height 15
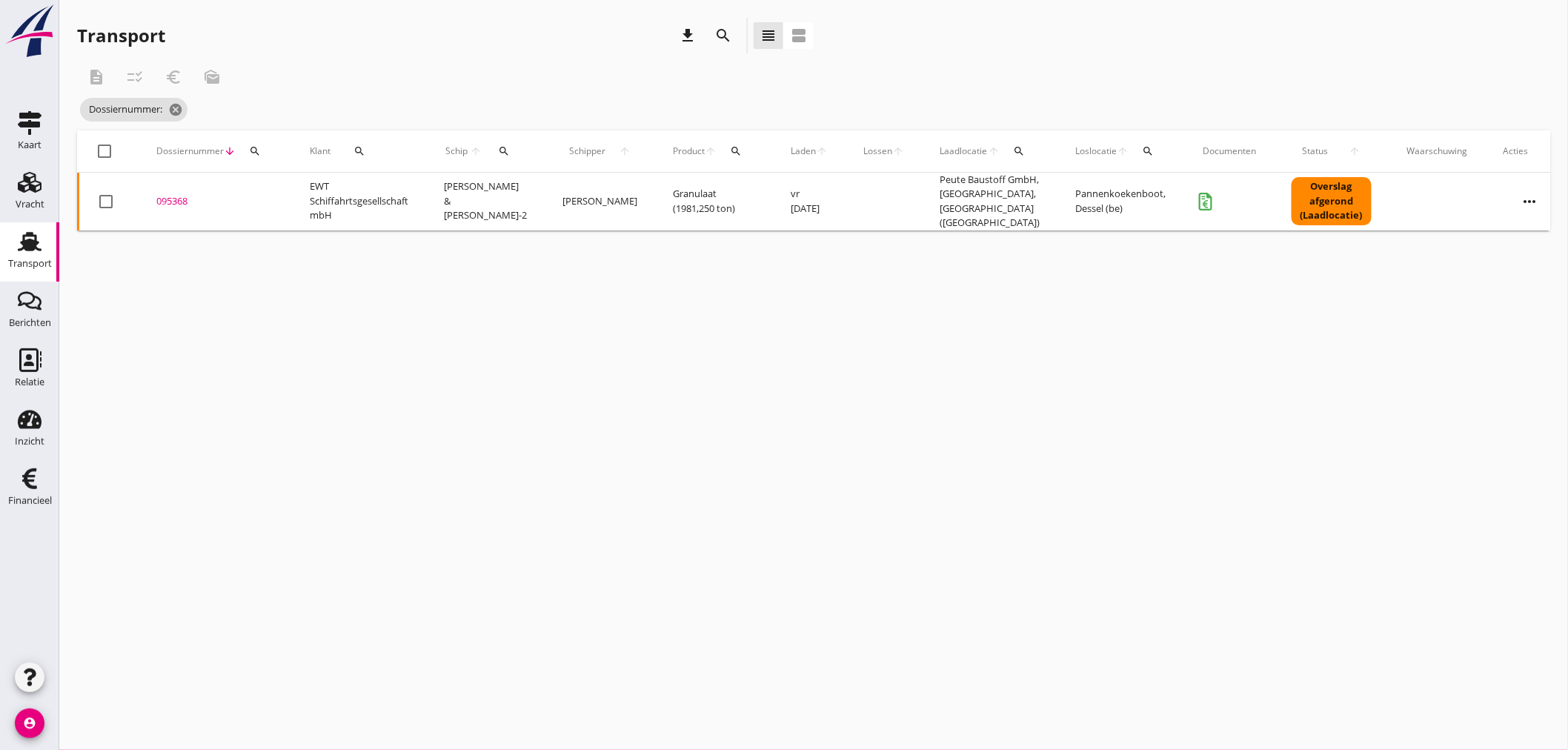
click at [263, 154] on div "search" at bounding box center [254, 151] width 26 height 12
click at [271, 204] on input "Zoeken op dossiernummer..." at bounding box center [323, 195] width 154 height 24
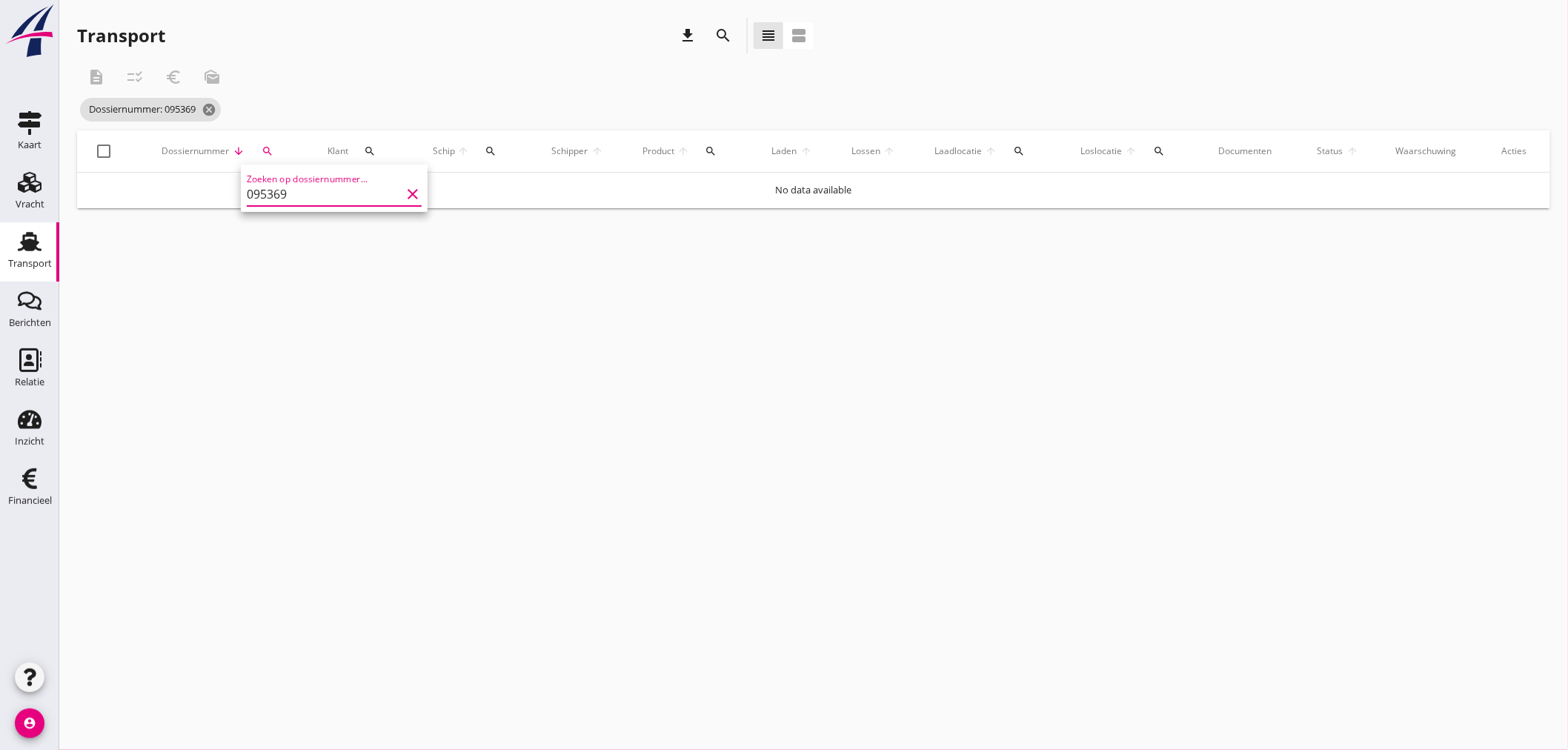
type input "095369"
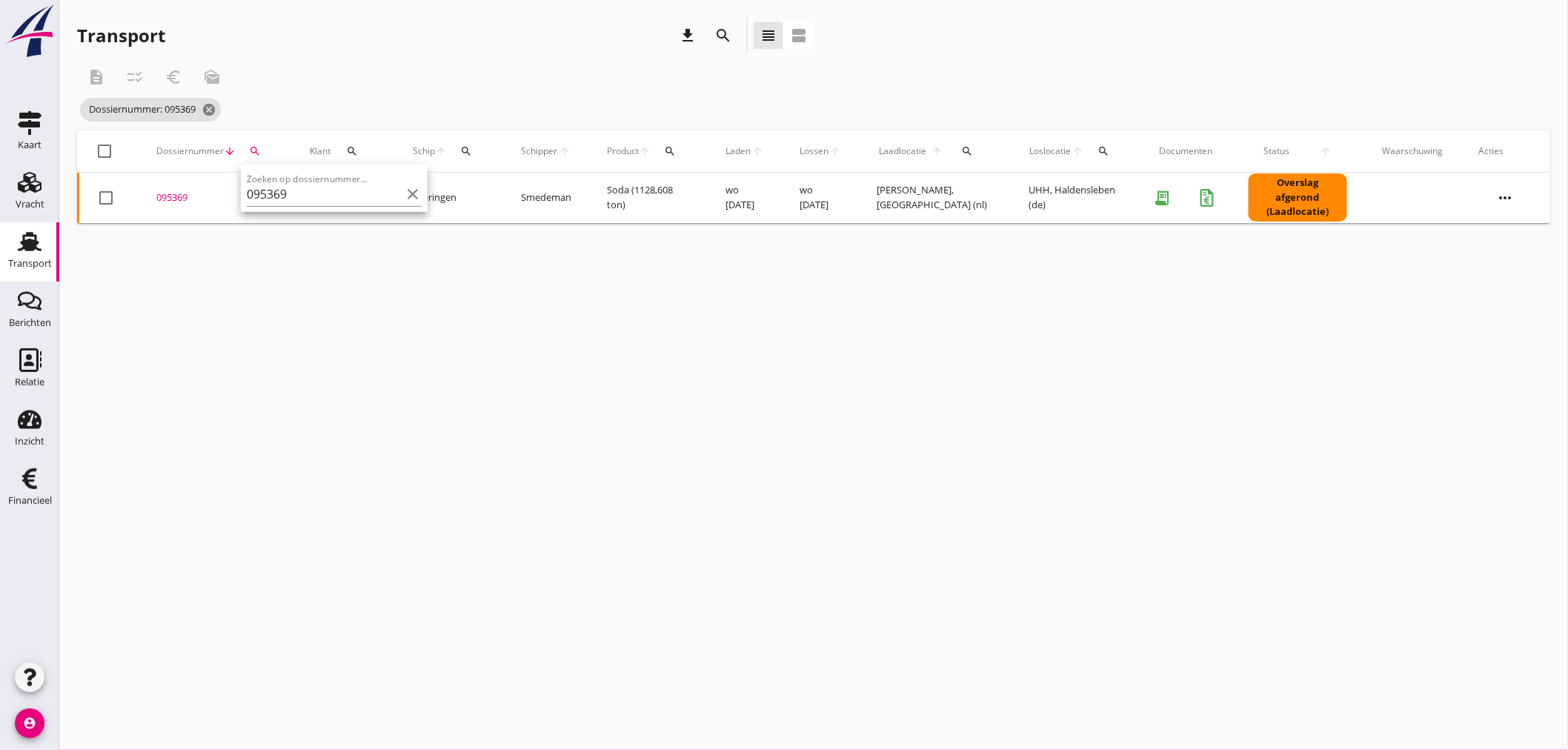
click at [157, 198] on div "095369" at bounding box center [215, 197] width 118 height 15
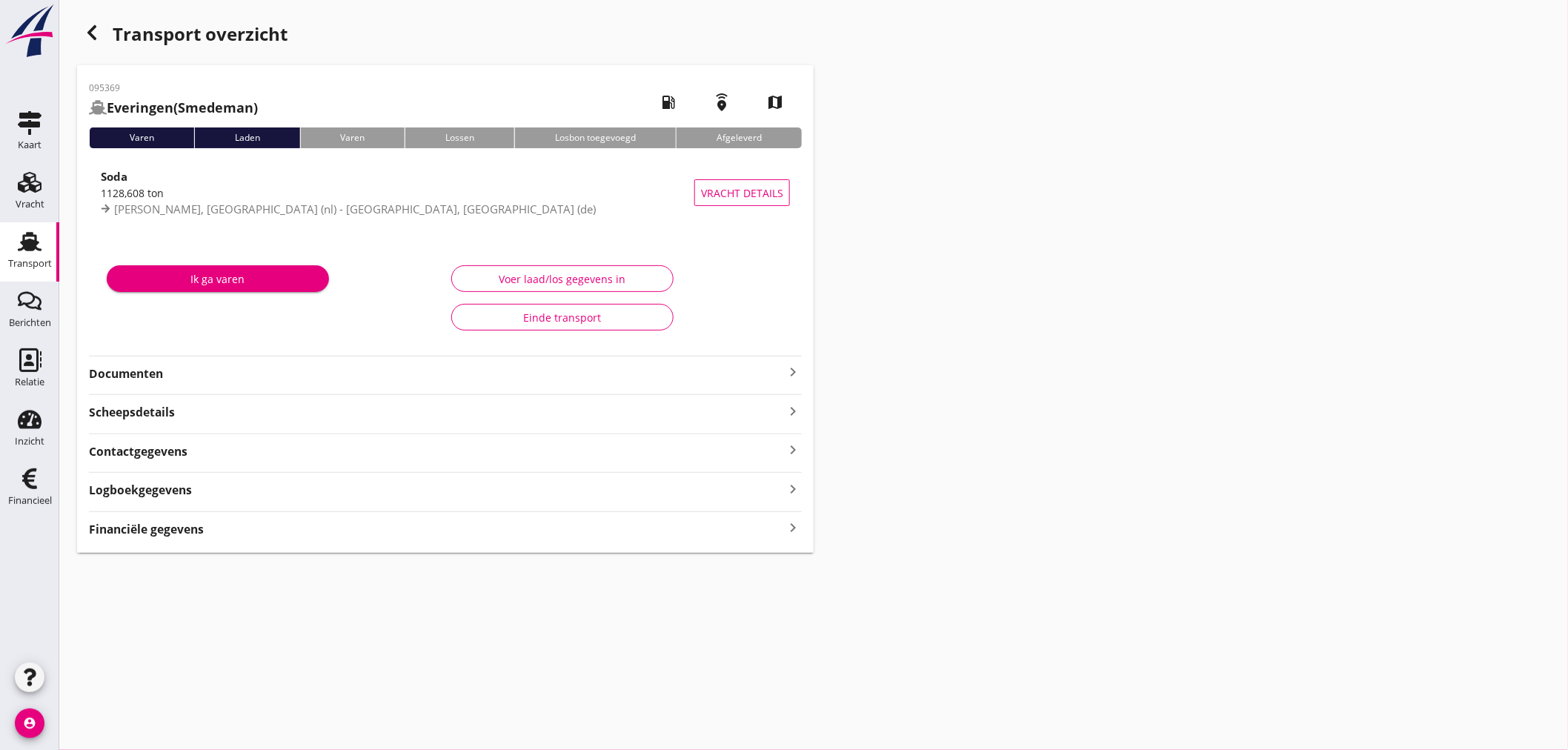
drag, startPoint x: 130, startPoint y: 528, endPoint x: 287, endPoint y: 530, distance: 157.0
click at [129, 528] on strong "Financiële gegevens" at bounding box center [146, 529] width 115 height 17
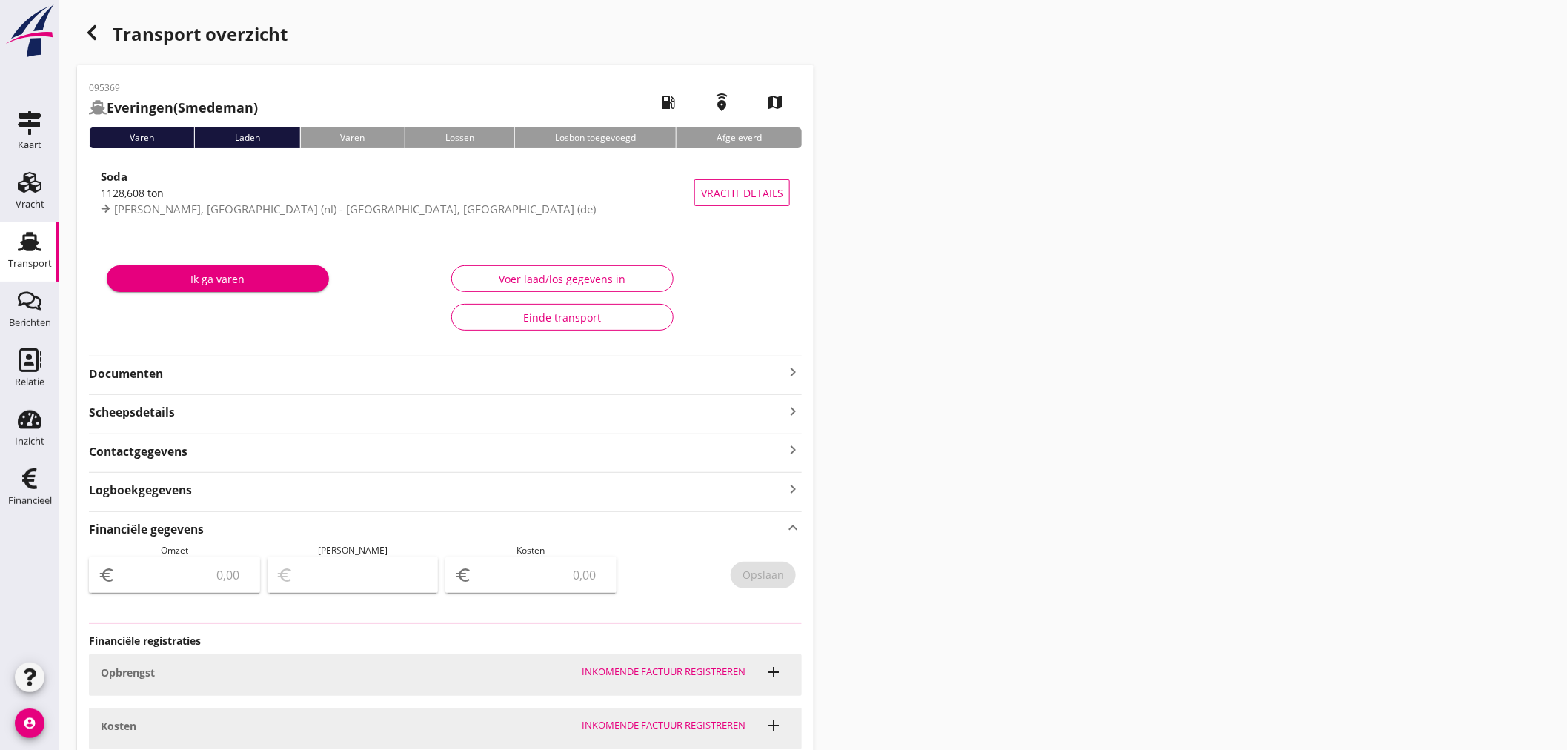
type input "16534.11"
type input "1334.11"
type input "15200"
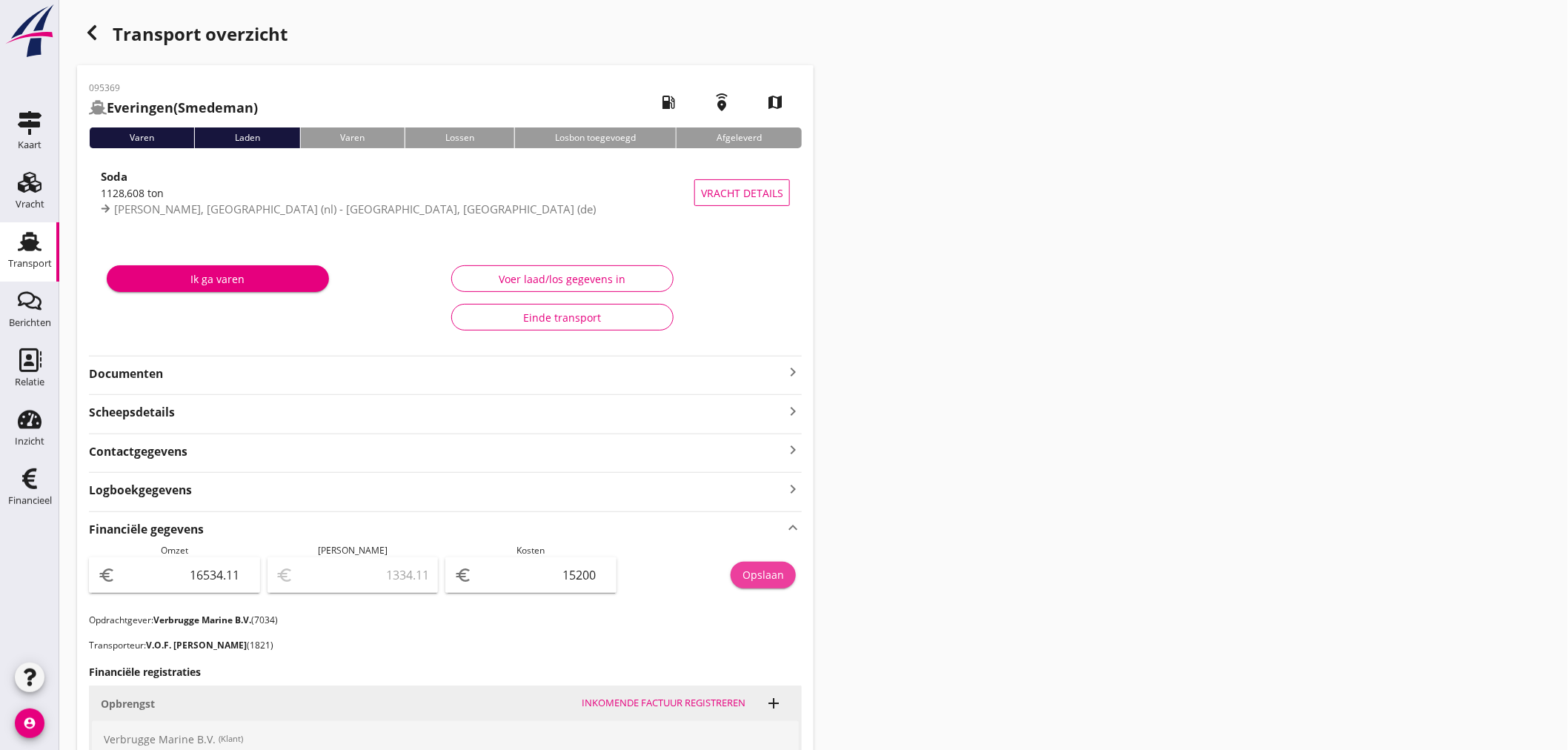
click at [763, 572] on div "Opslaan" at bounding box center [763, 574] width 42 height 15
click at [94, 31] on icon "button" at bounding box center [91, 32] width 18 height 18
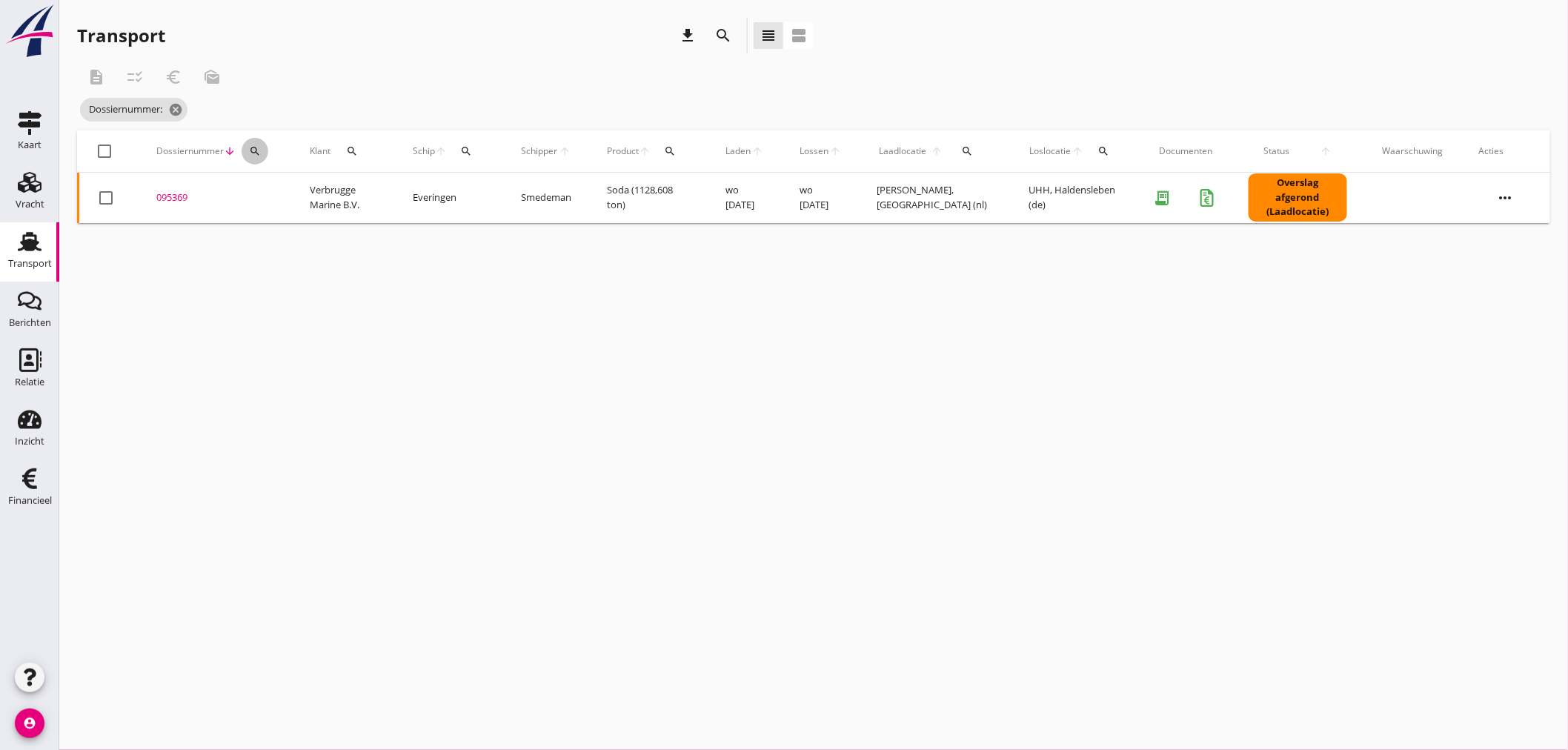
click at [256, 149] on icon "search" at bounding box center [255, 151] width 12 height 12
click at [256, 198] on input "Zoeken op dossiernummer..." at bounding box center [323, 195] width 154 height 24
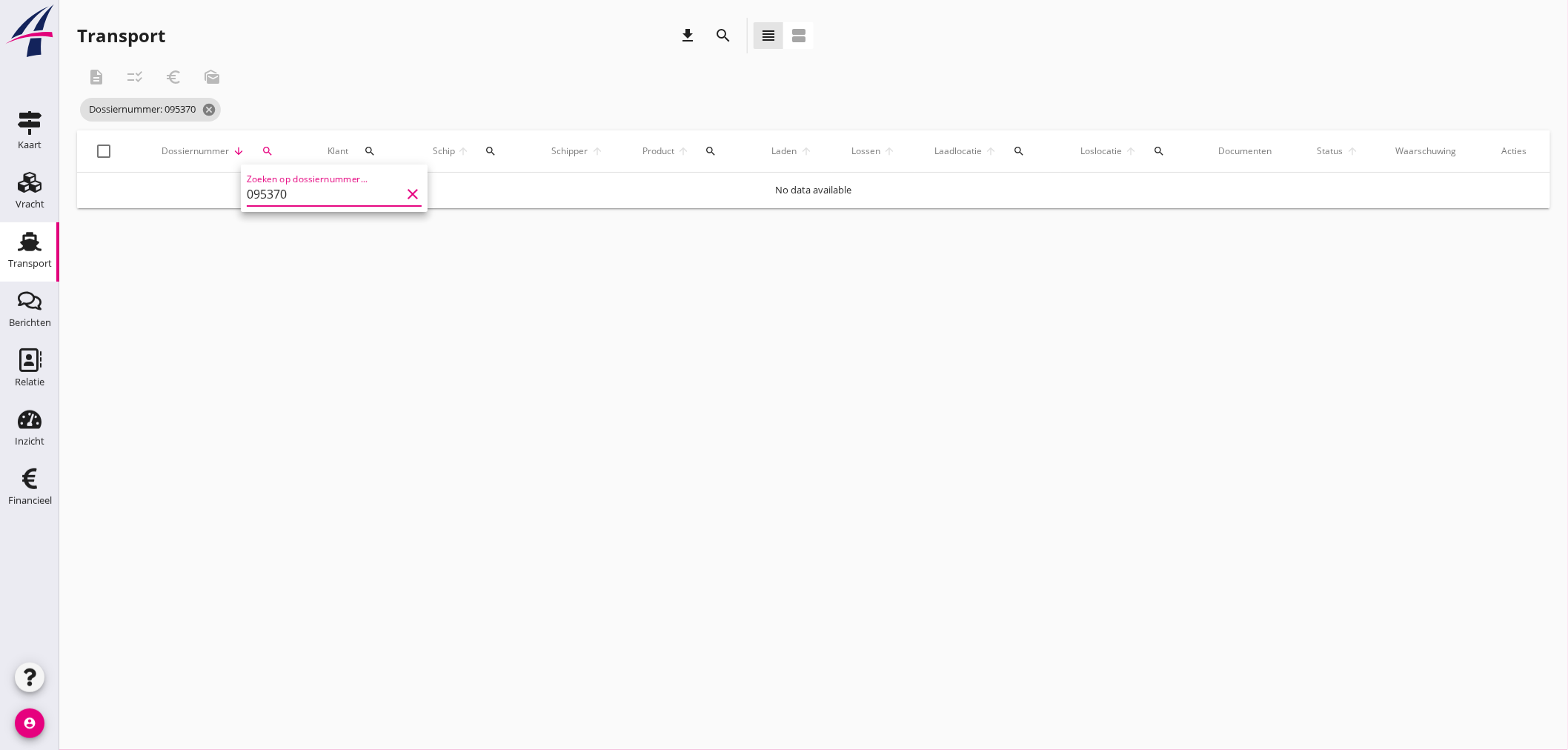
type input "095370"
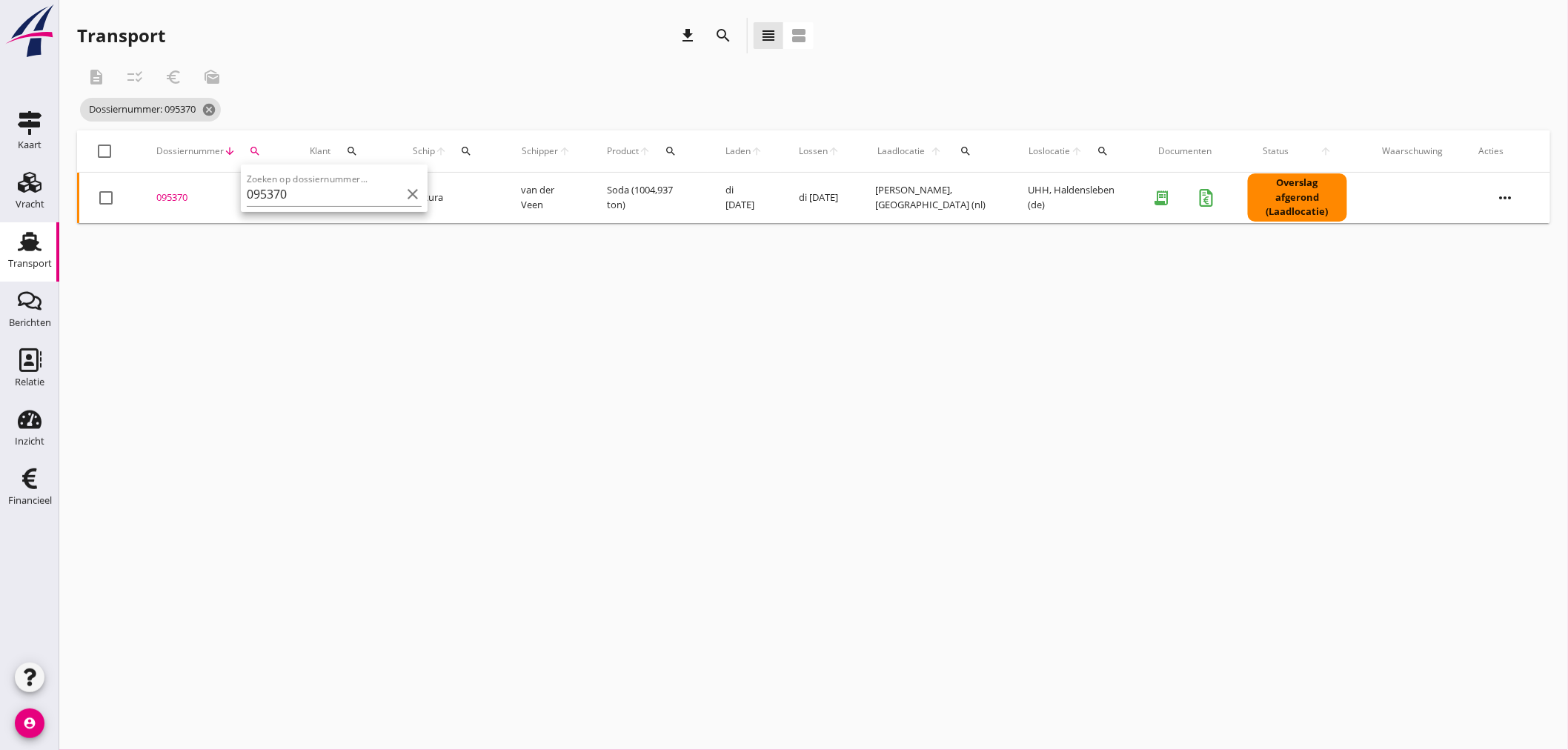
click at [156, 190] on div "095370" at bounding box center [215, 197] width 118 height 15
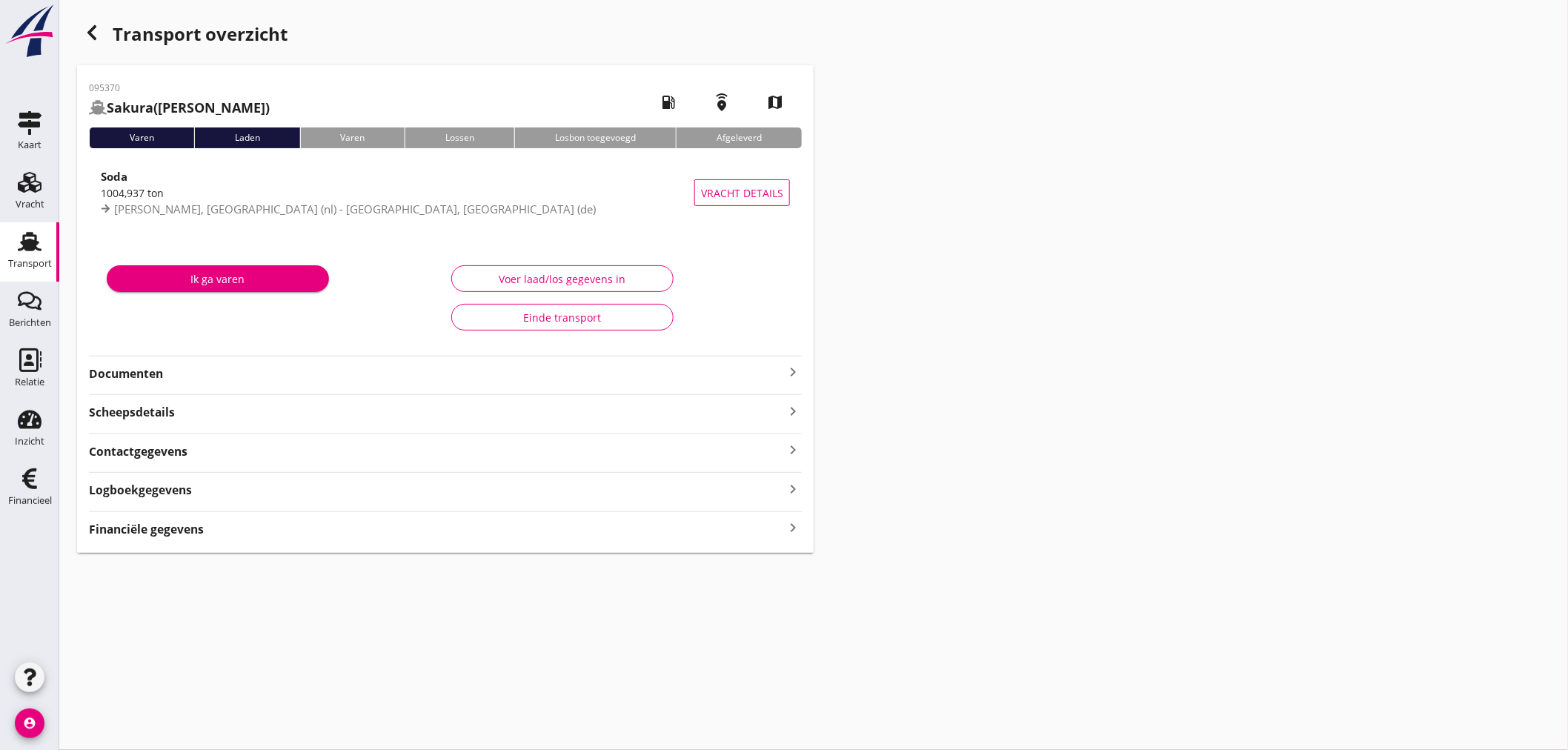
click at [149, 533] on strong "Financiële gegevens" at bounding box center [146, 529] width 115 height 17
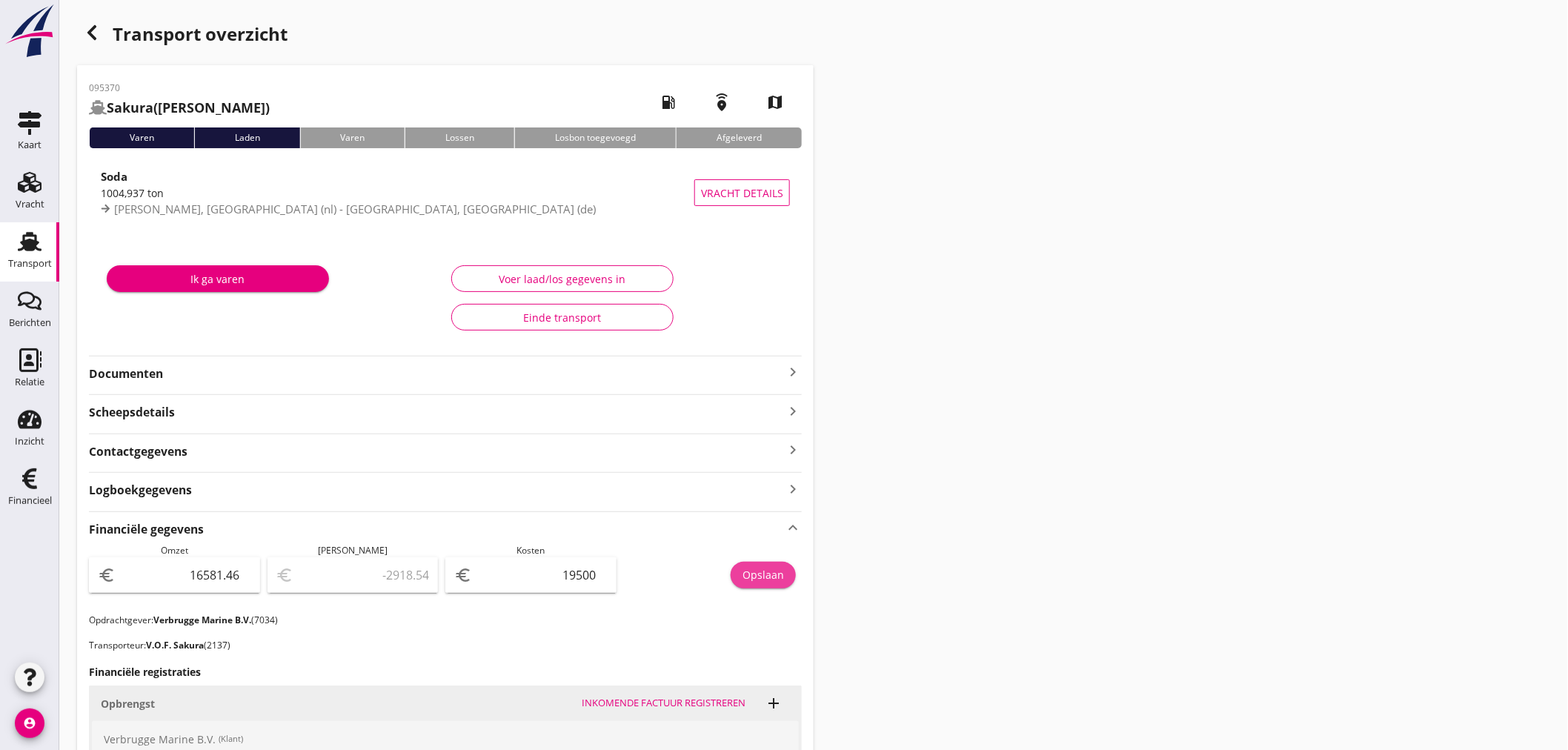
click at [781, 572] on div "Opslaan" at bounding box center [763, 574] width 42 height 15
click at [89, 31] on icon "button" at bounding box center [91, 32] width 18 height 18
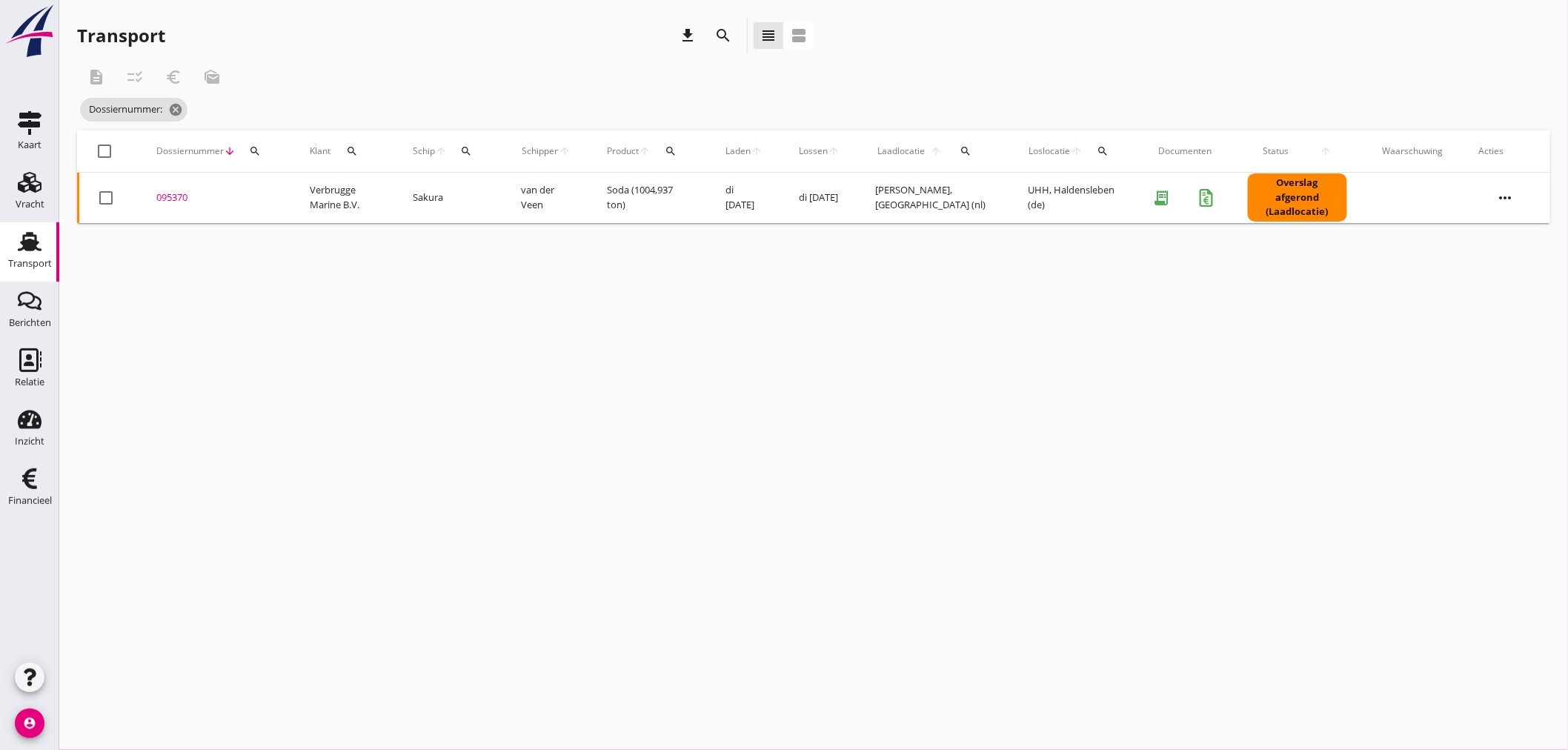
drag, startPoint x: 255, startPoint y: 146, endPoint x: 255, endPoint y: 160, distance: 14.0
click at [255, 148] on icon "search" at bounding box center [255, 151] width 12 height 12
drag, startPoint x: 268, startPoint y: 186, endPoint x: 259, endPoint y: 186, distance: 9.0
click at [262, 187] on input "Zoeken op dossiernummer..." at bounding box center [323, 195] width 154 height 24
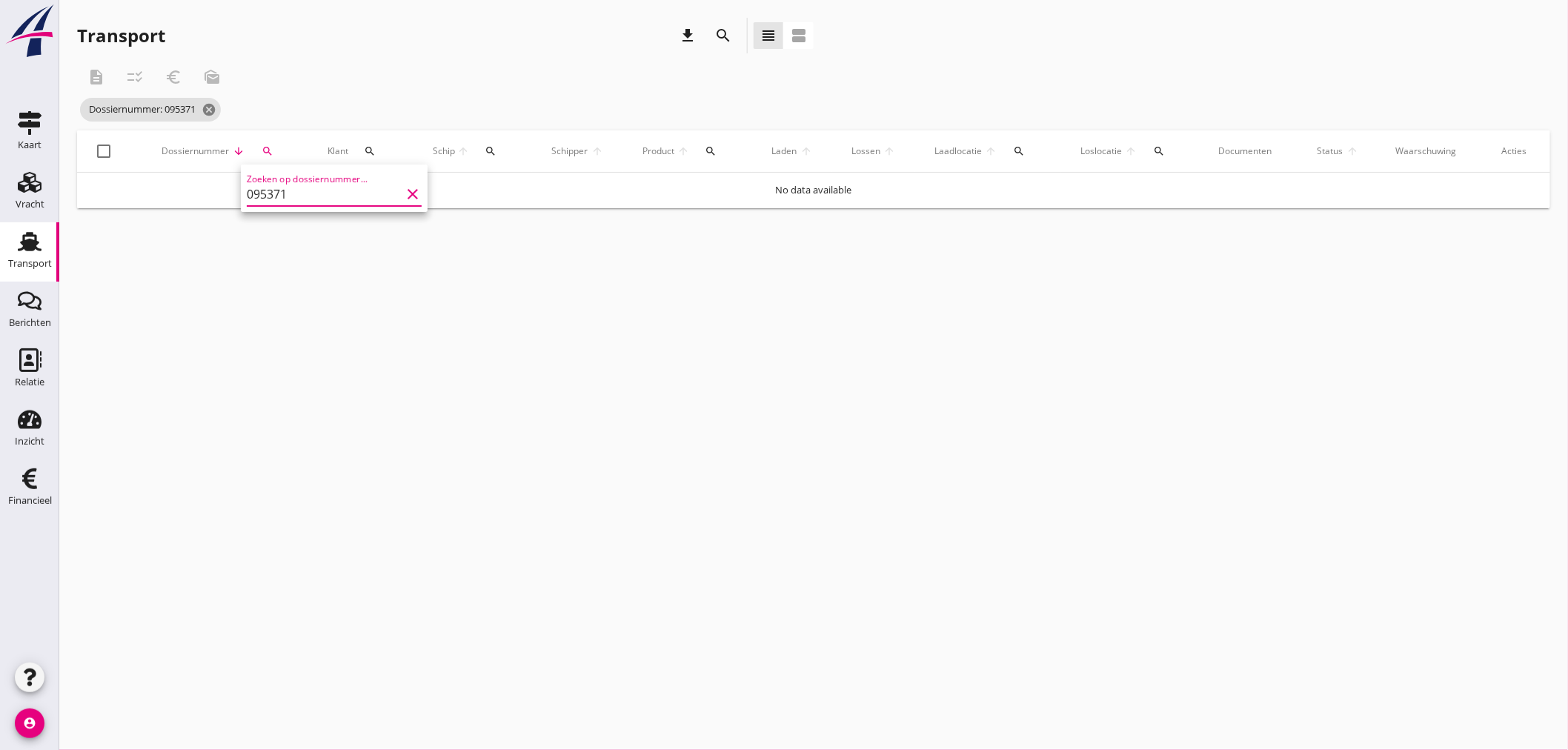
type input "095371"
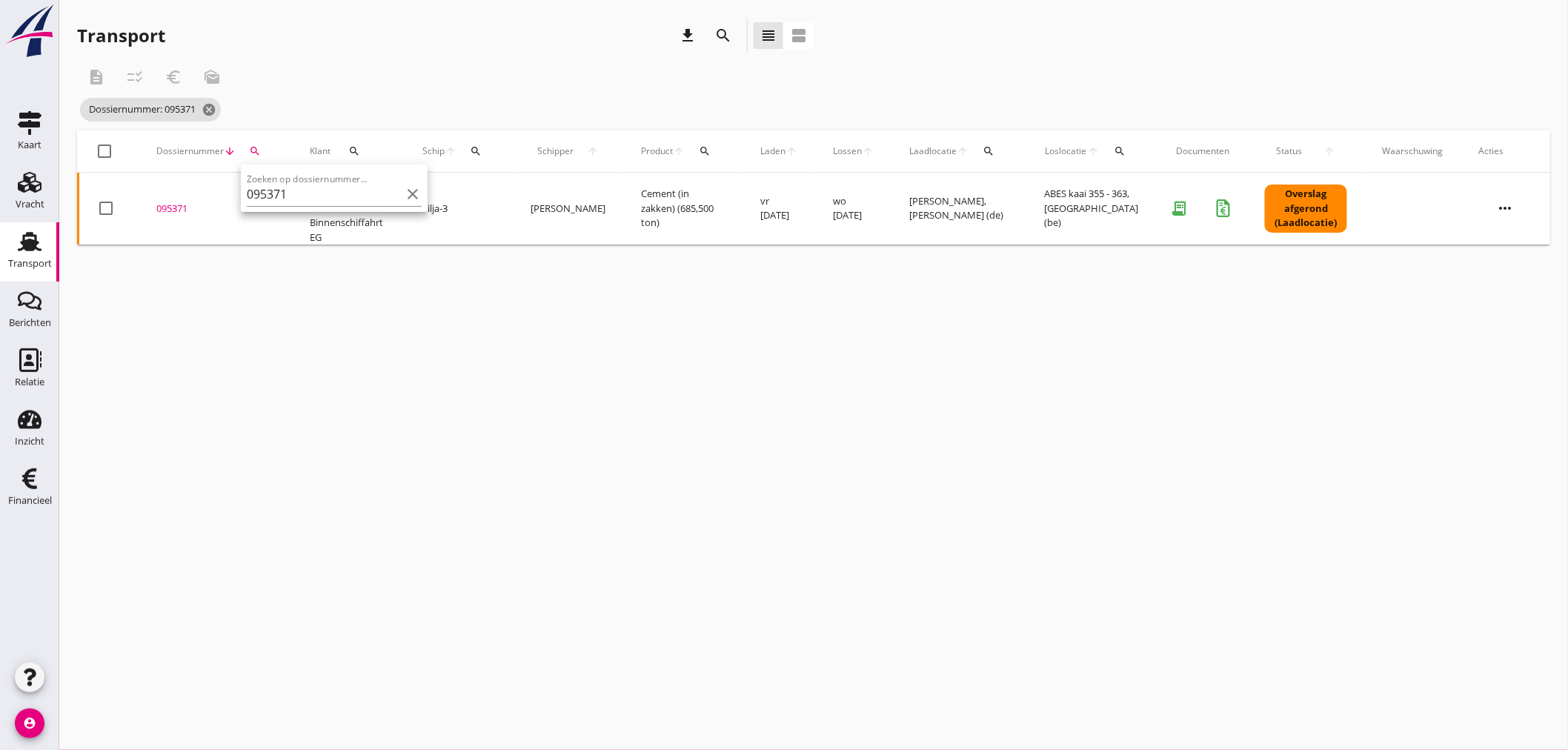
click at [581, 572] on div "cancel You are impersonating another user. Transport download search view_headl…" at bounding box center [813, 375] width 1508 height 750
click at [174, 201] on div "095371" at bounding box center [215, 208] width 118 height 15
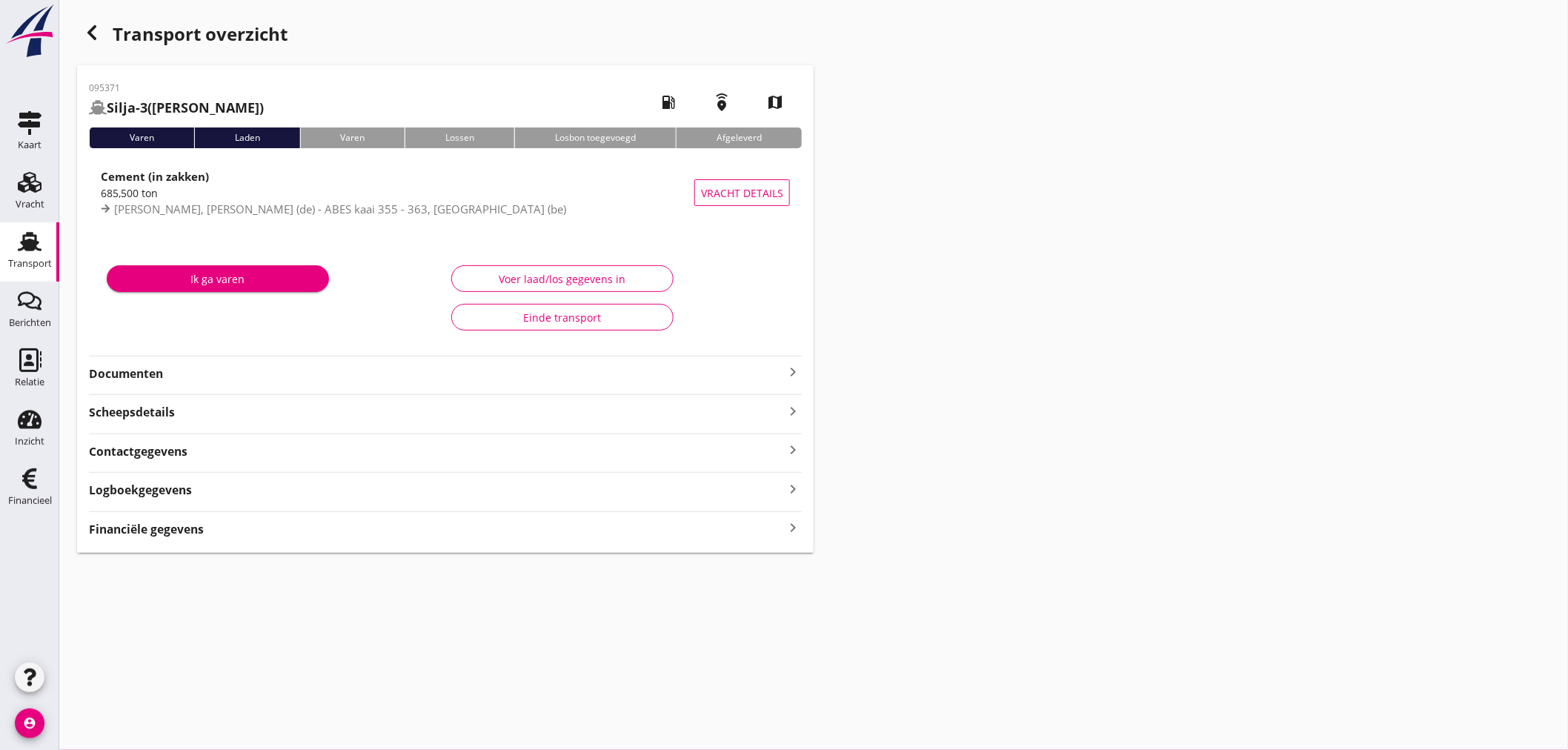
drag, startPoint x: 180, startPoint y: 530, endPoint x: 381, endPoint y: 497, distance: 203.7
click at [177, 529] on strong "Financiële gegevens" at bounding box center [146, 529] width 115 height 17
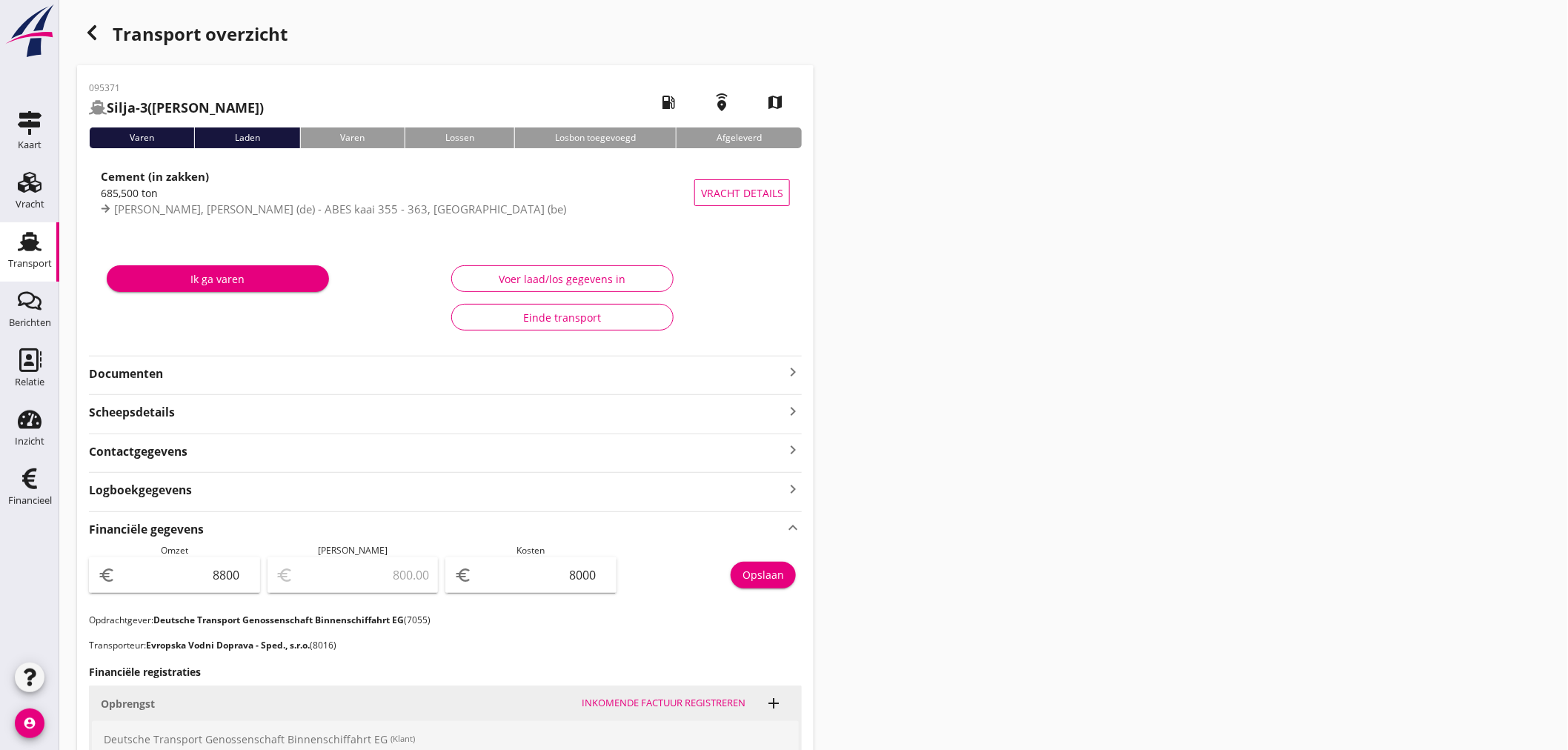
click at [82, 33] on div "button" at bounding box center [91, 32] width 30 height 30
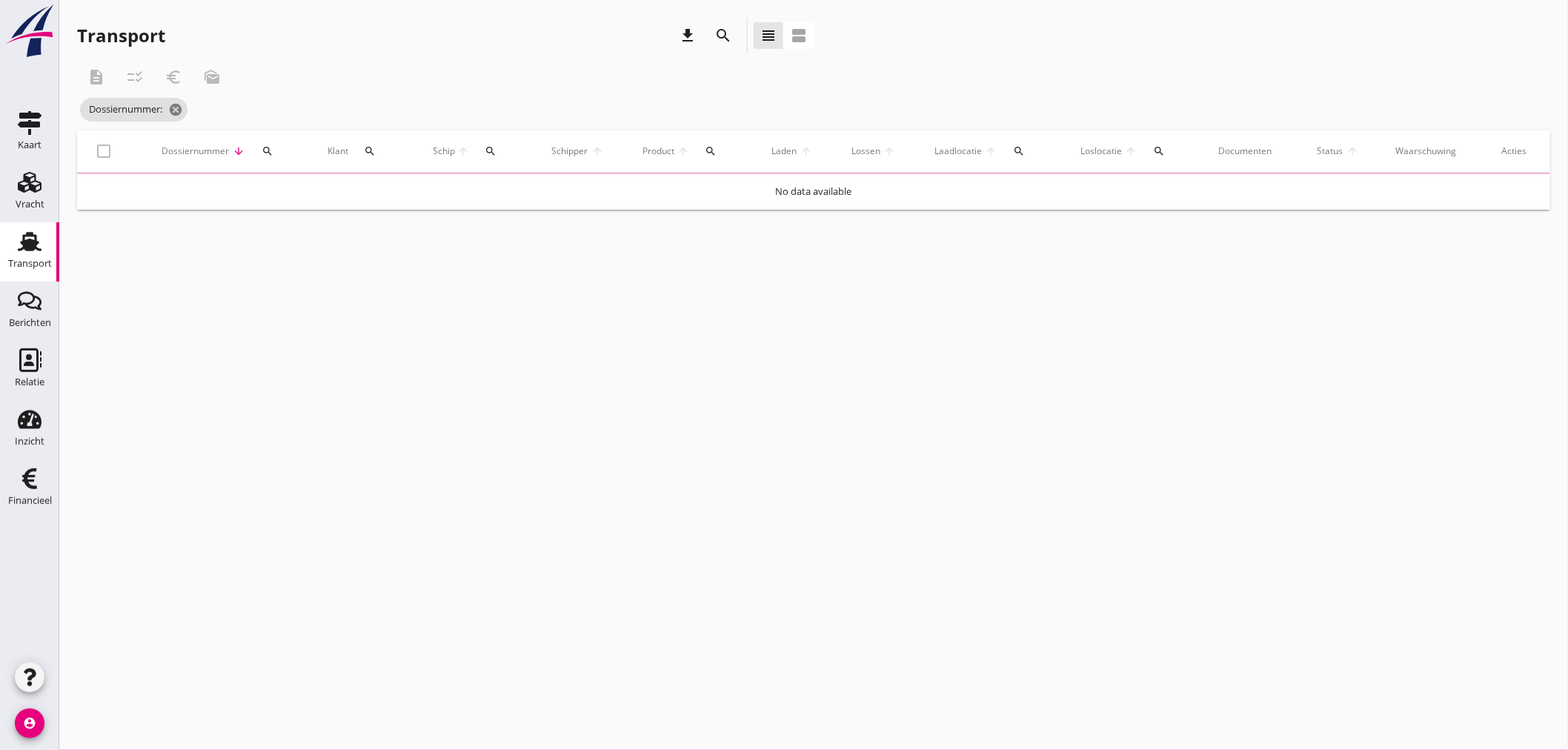
click at [90, 26] on div "Transport" at bounding box center [120, 36] width 88 height 24
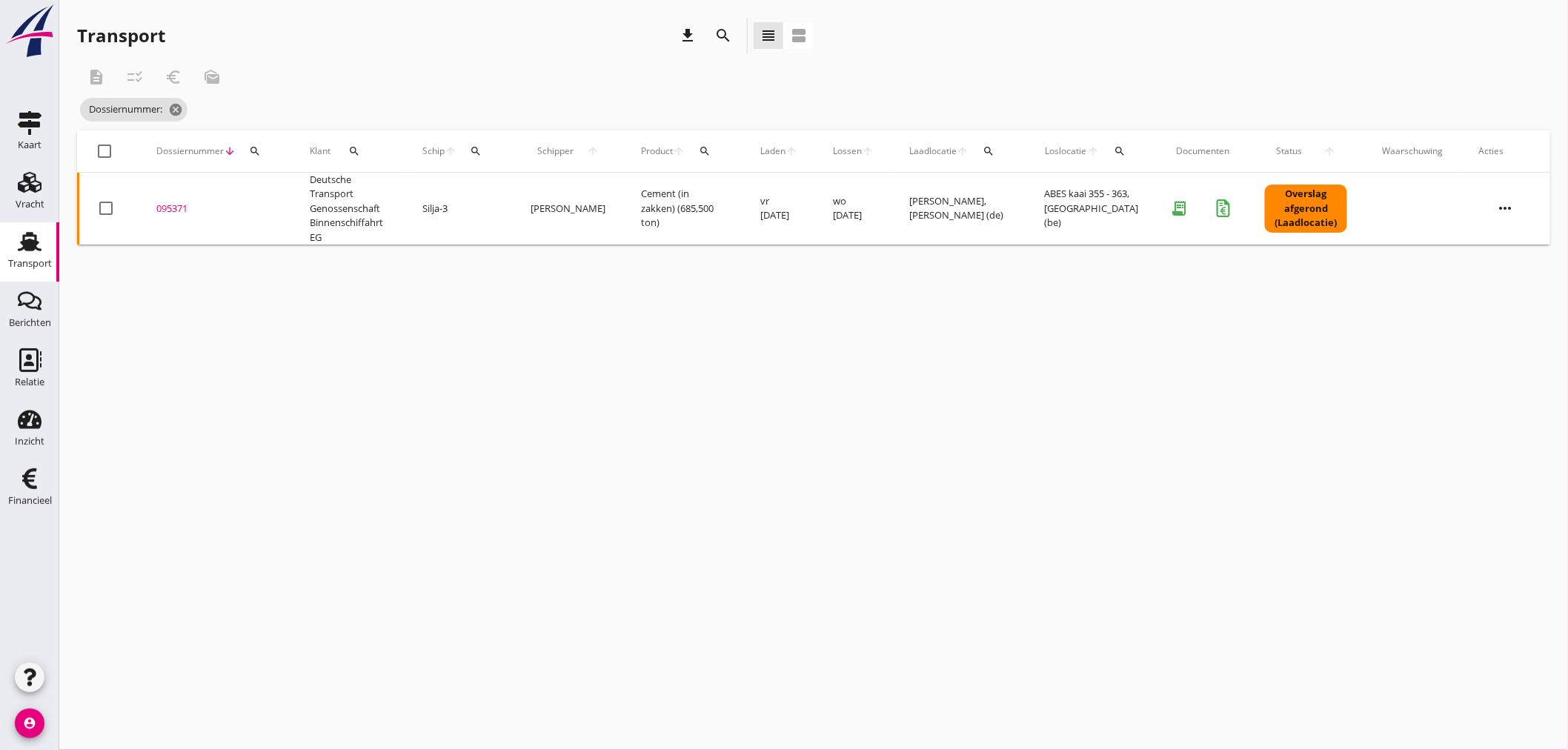
click at [246, 156] on button "search" at bounding box center [254, 151] width 26 height 26
click at [293, 195] on input "Zoeken op dossiernummer..." at bounding box center [323, 195] width 154 height 24
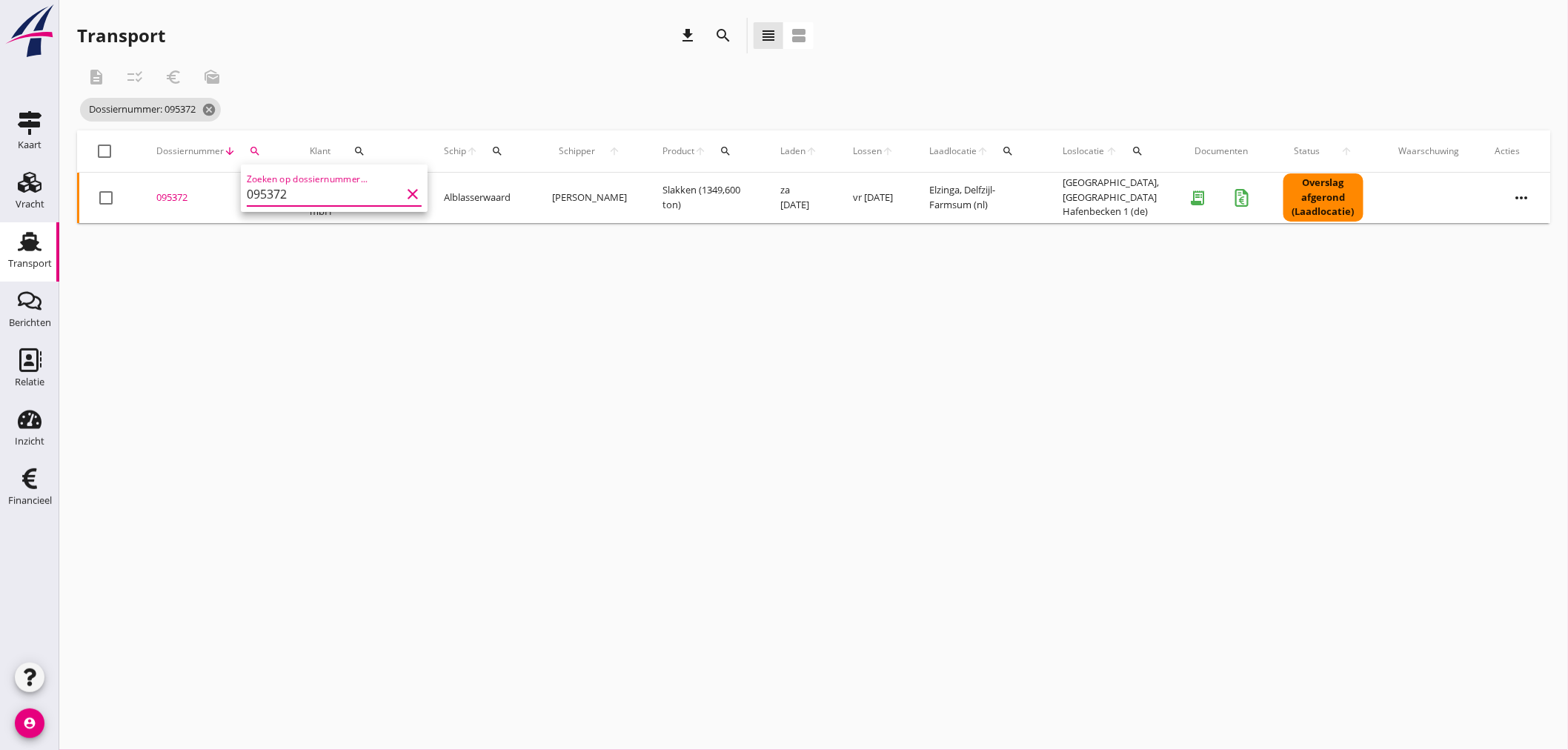
type input "095372"
drag, startPoint x: 168, startPoint y: 195, endPoint x: 269, endPoint y: 282, distance: 133.3
click at [171, 195] on div "095372" at bounding box center [215, 197] width 118 height 15
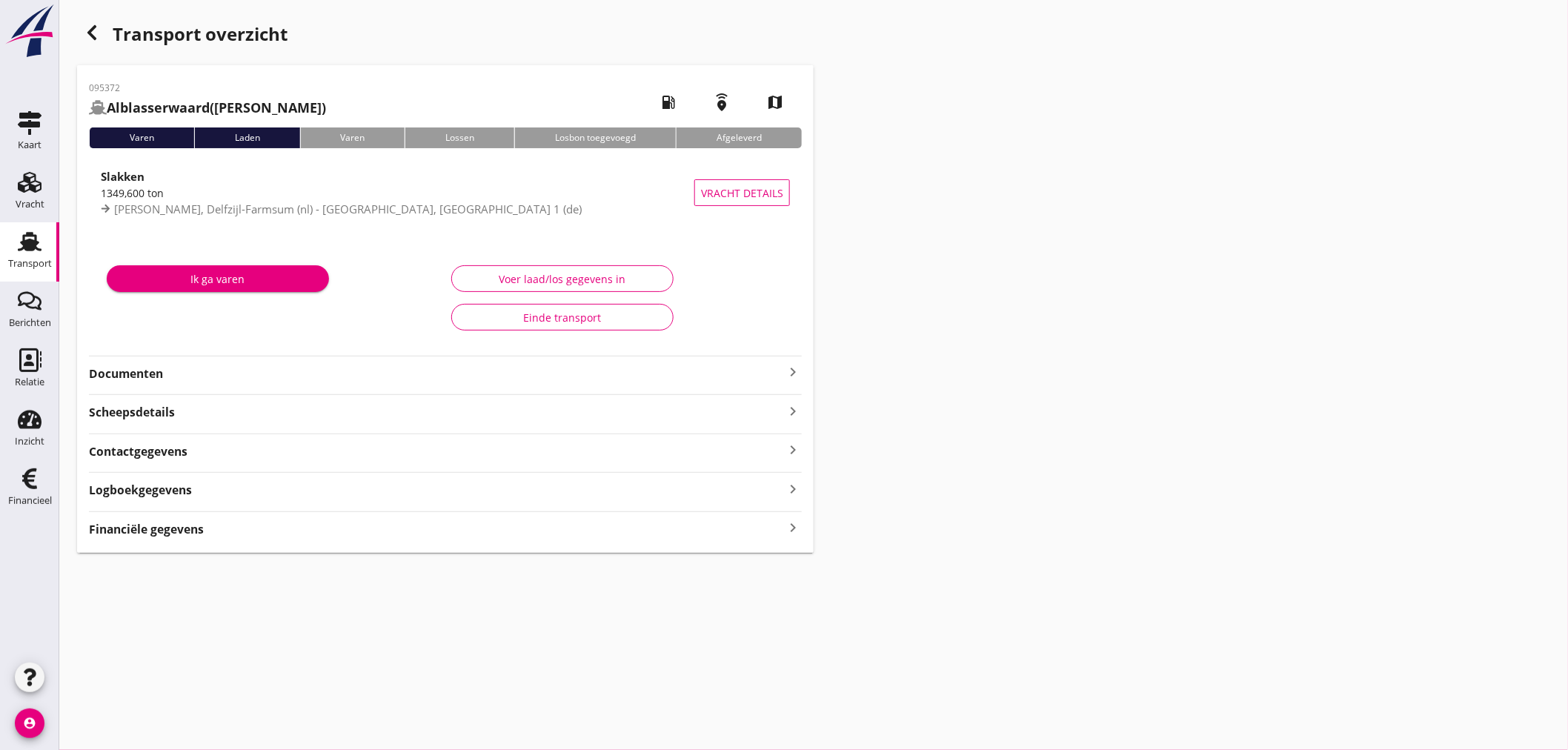
click at [794, 528] on icon "keyboard_arrow_right" at bounding box center [793, 527] width 18 height 20
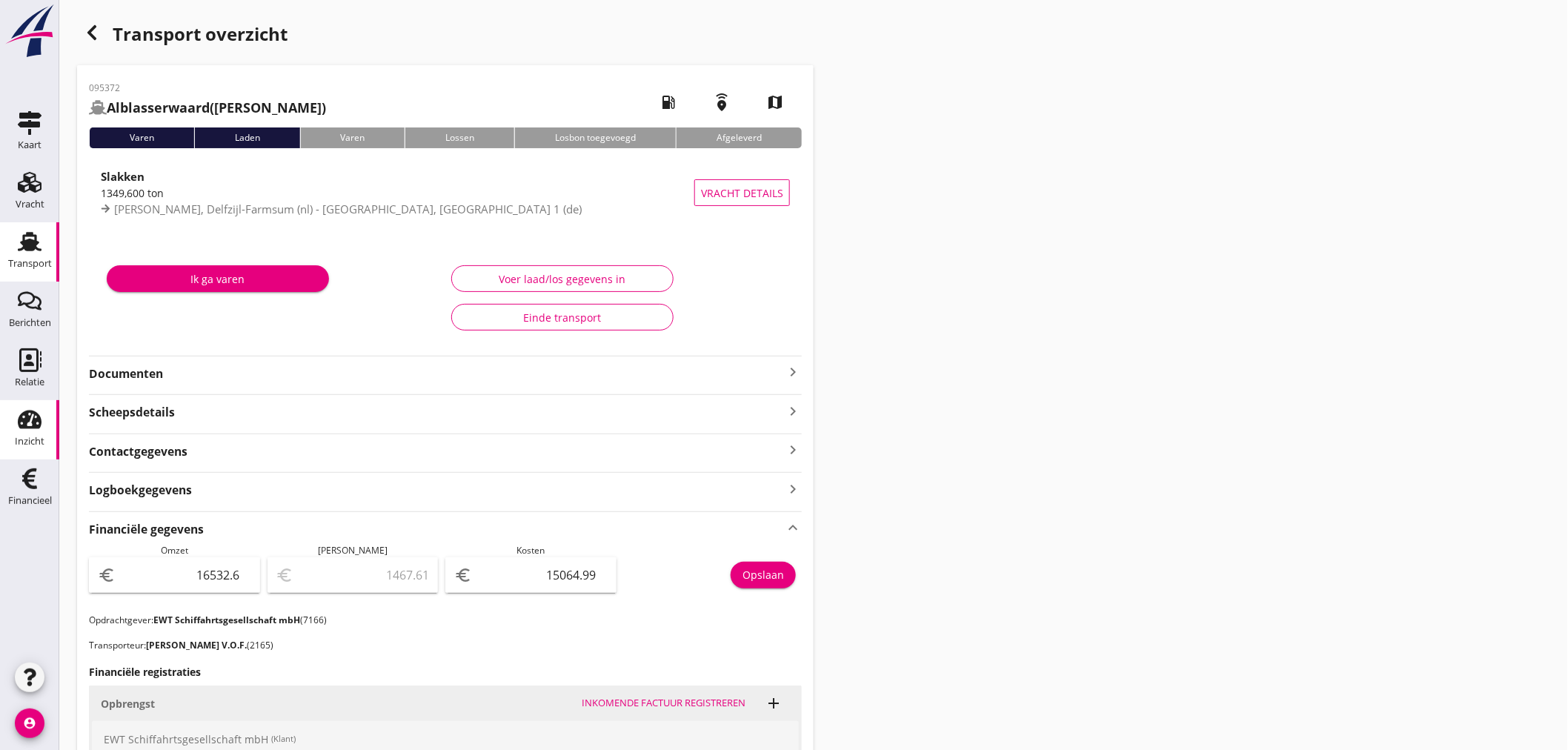
click at [20, 435] on div "Inzicht" at bounding box center [29, 441] width 30 height 20
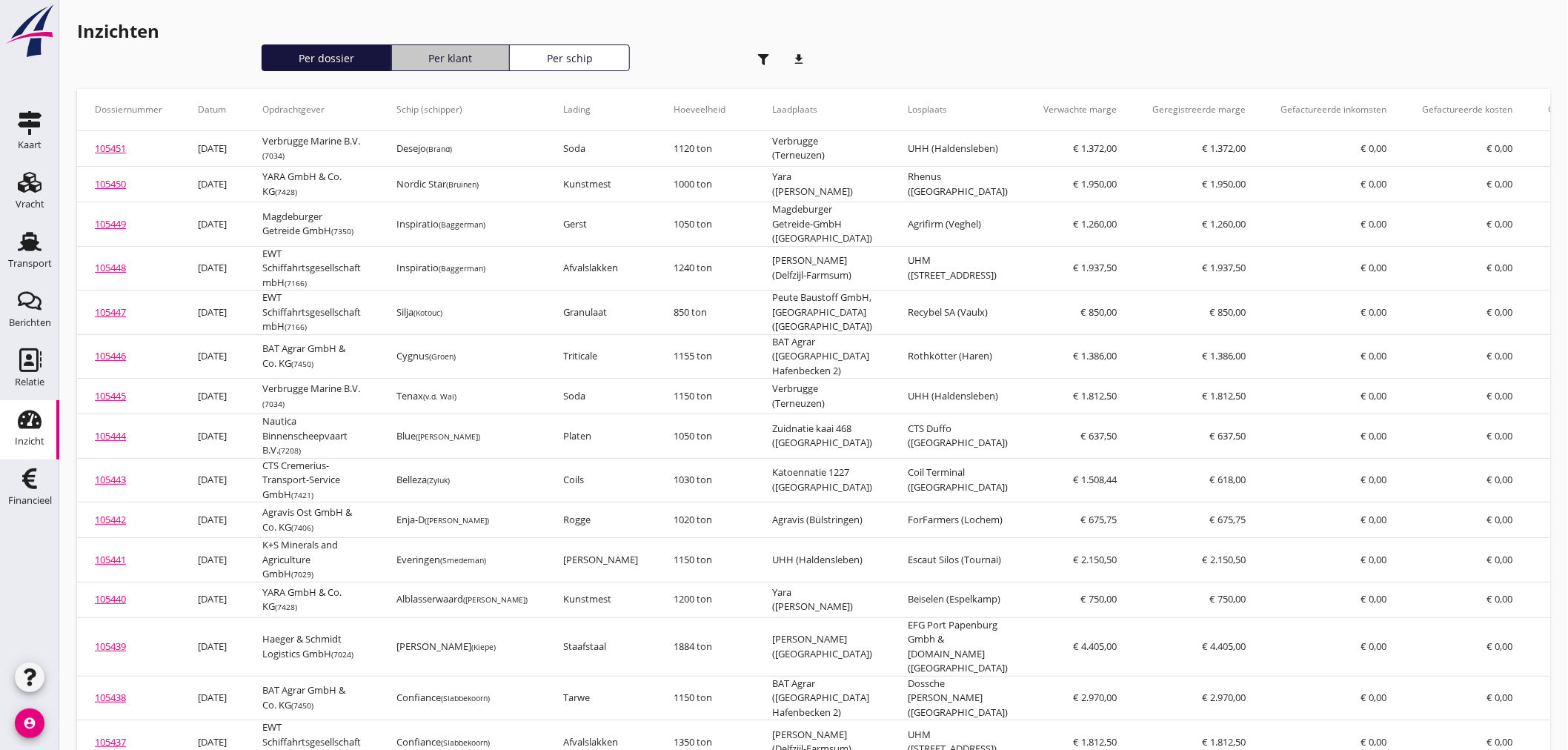
click at [456, 54] on div "Per klant" at bounding box center [450, 58] width 105 height 15
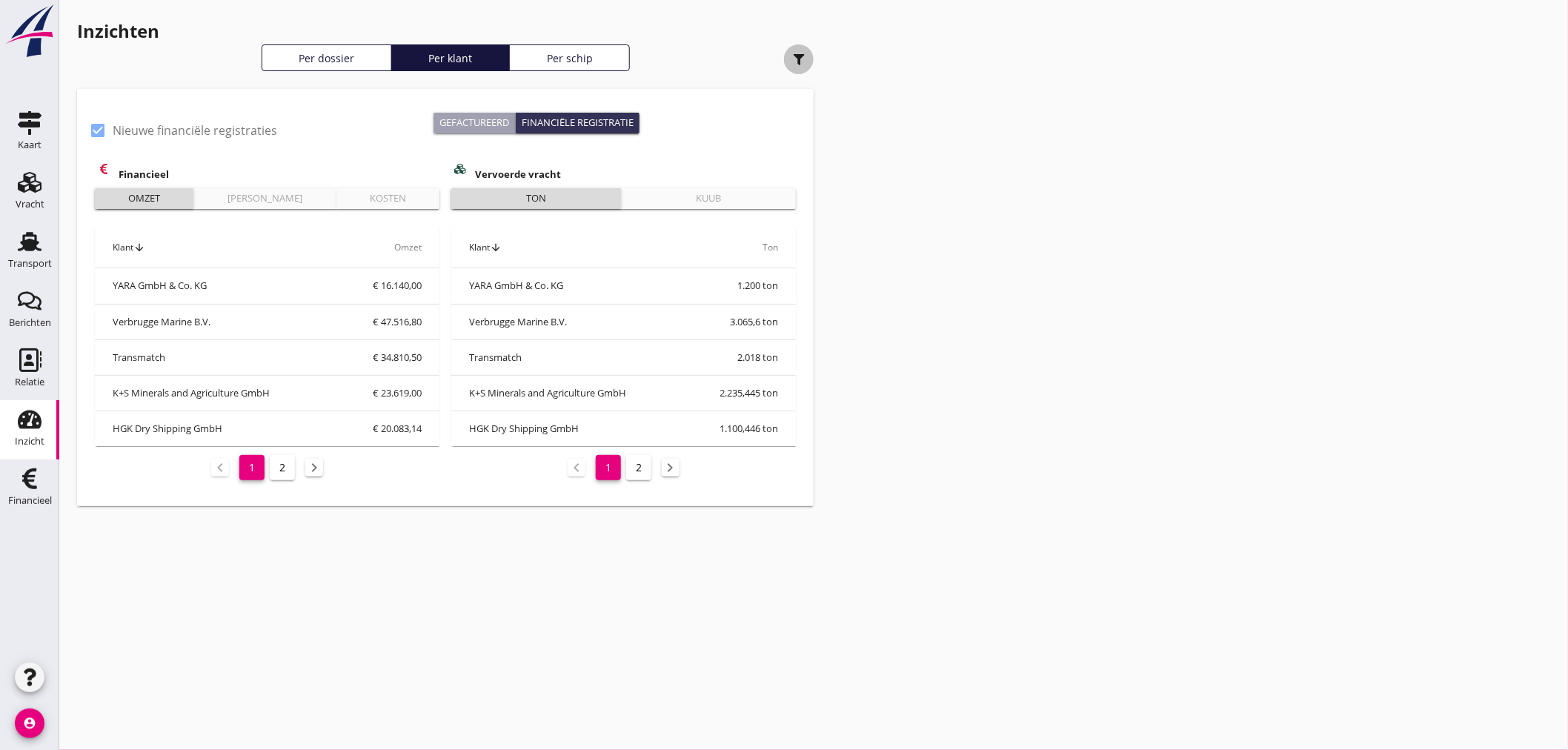
click at [800, 56] on use "button" at bounding box center [799, 59] width 11 height 11
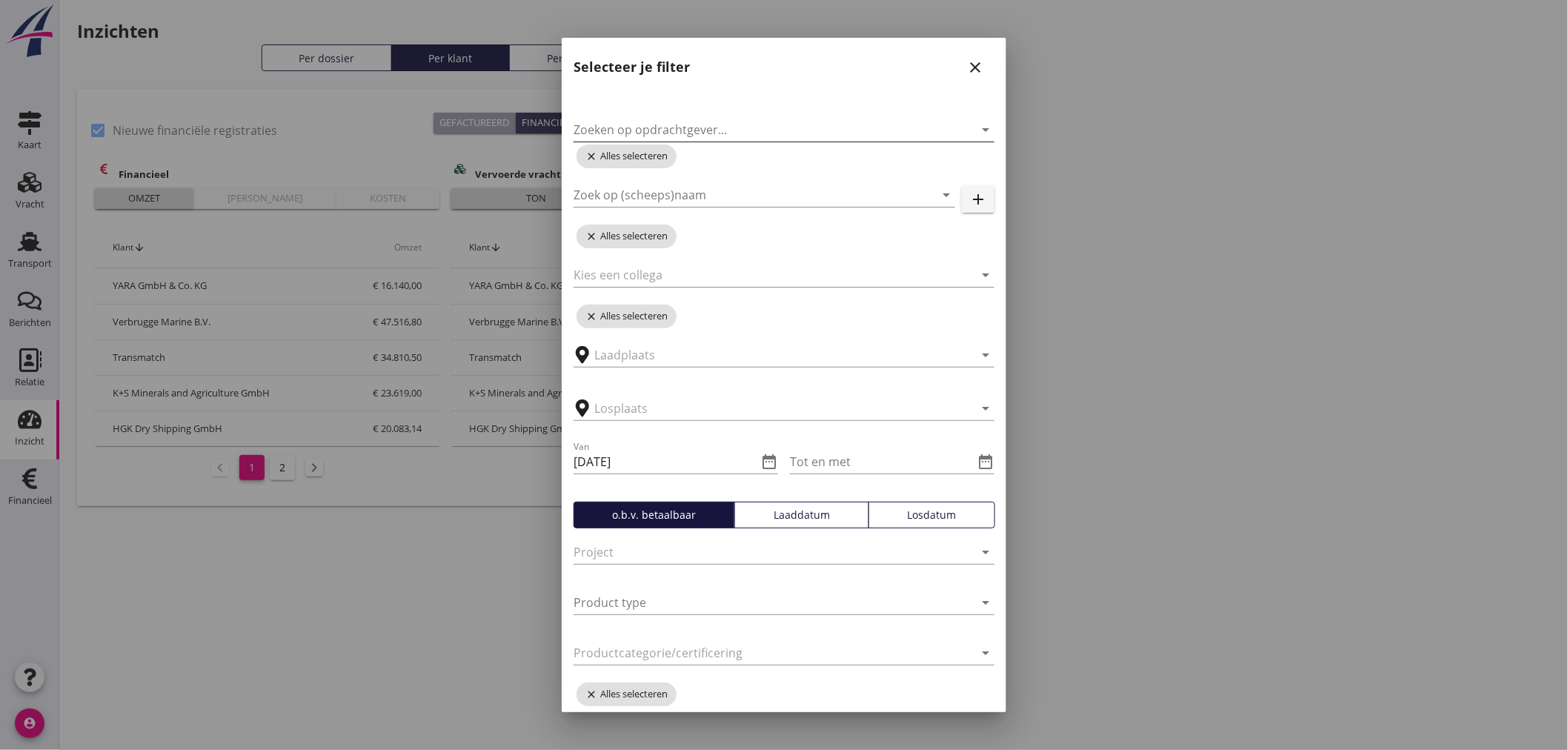
click at [722, 132] on input "Zoeken op opdrachtgever..." at bounding box center [763, 130] width 380 height 24
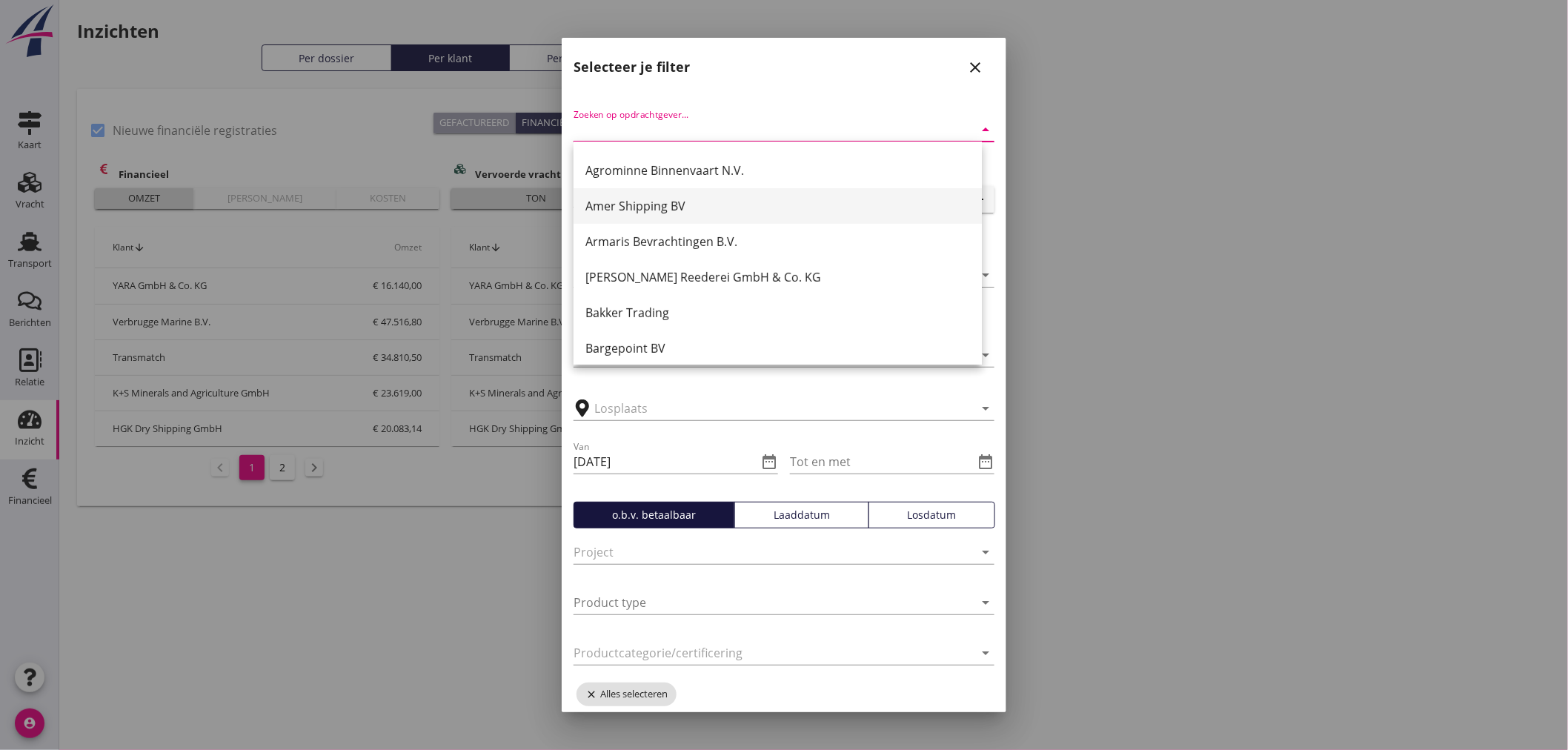
scroll to position [144, 0]
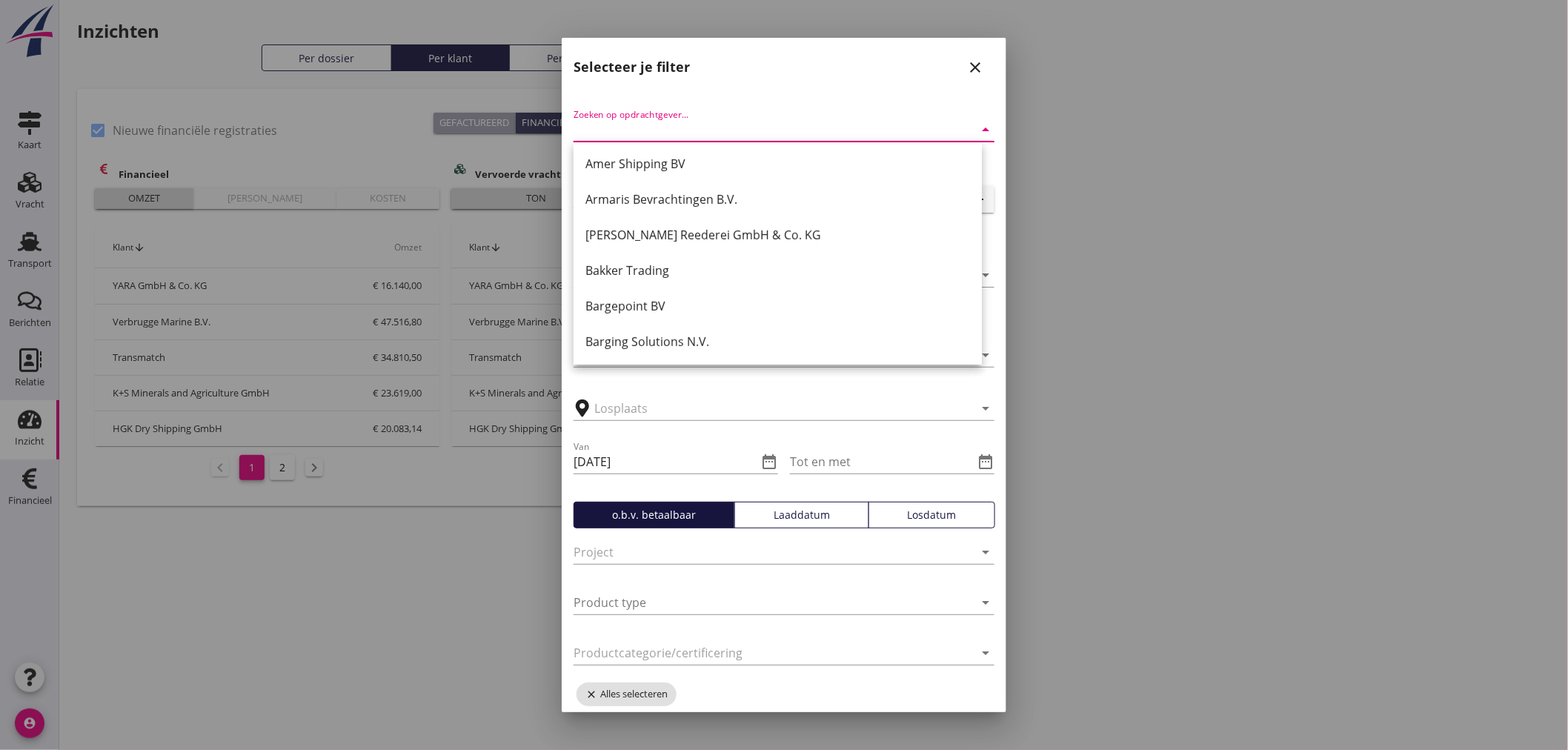
click at [660, 133] on input "Zoeken op opdrachtgever..." at bounding box center [763, 130] width 380 height 24
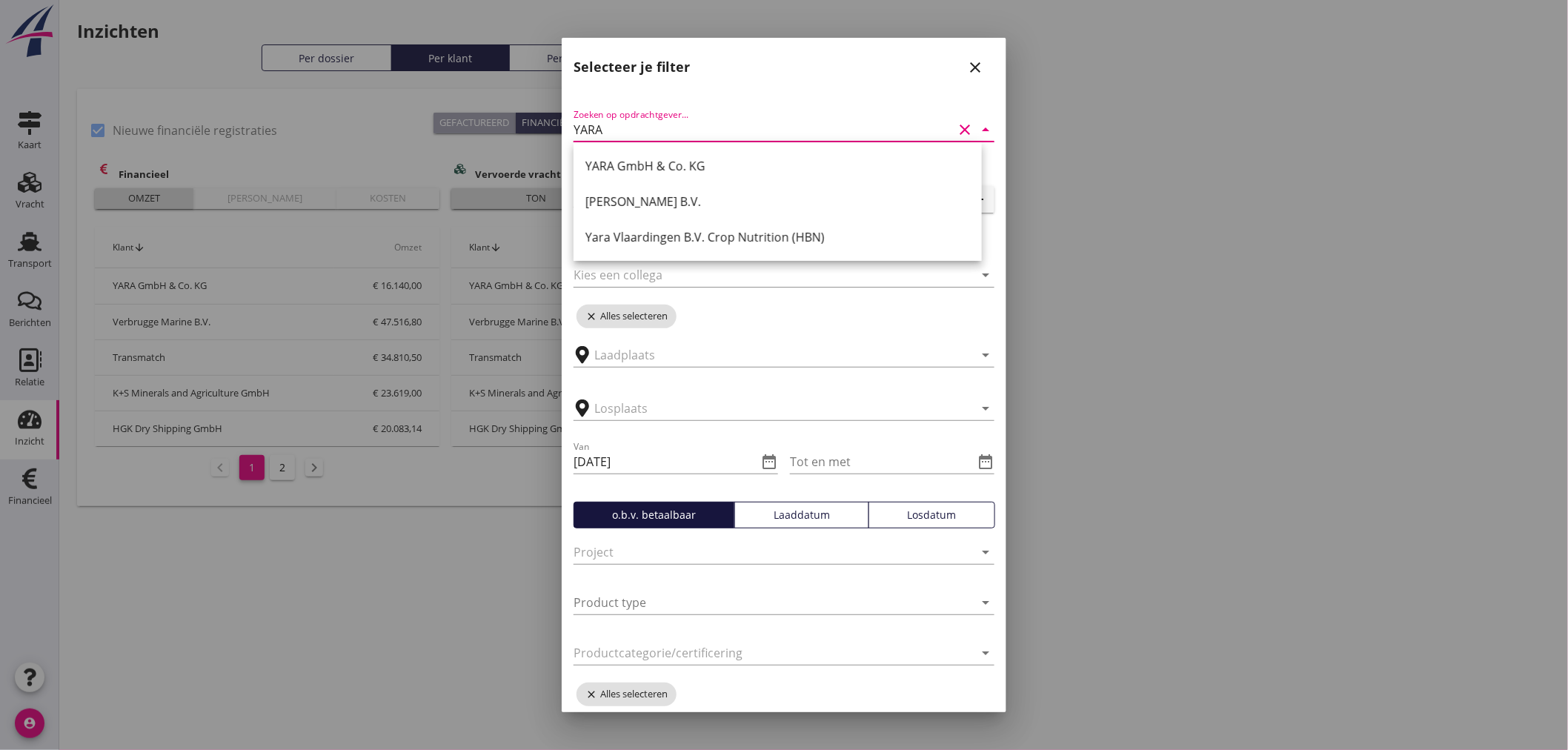
type input "YARA"
click at [971, 67] on icon "close" at bounding box center [974, 67] width 18 height 18
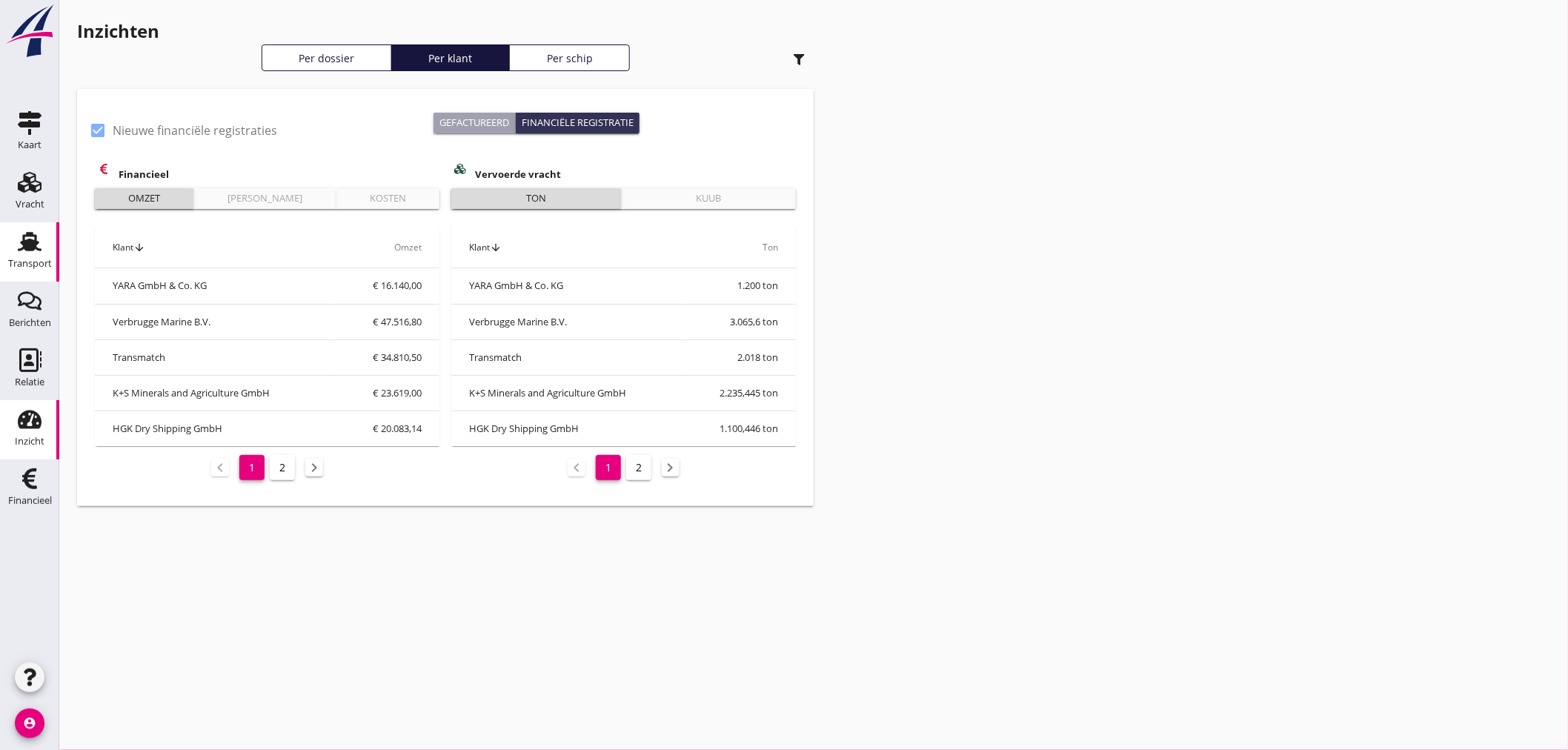
click at [31, 249] on use at bounding box center [30, 241] width 24 height 20
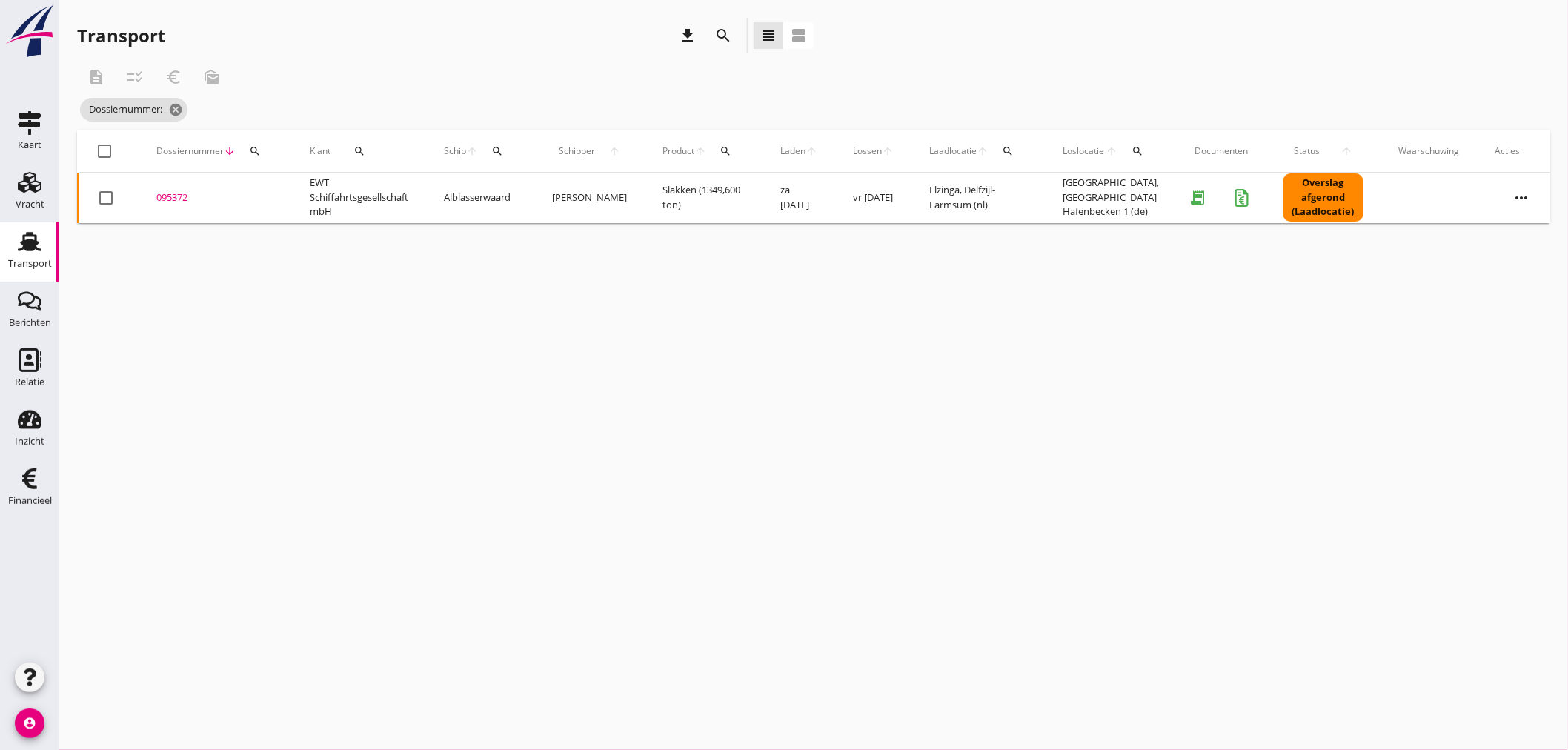
click at [181, 195] on div "095372" at bounding box center [215, 197] width 118 height 15
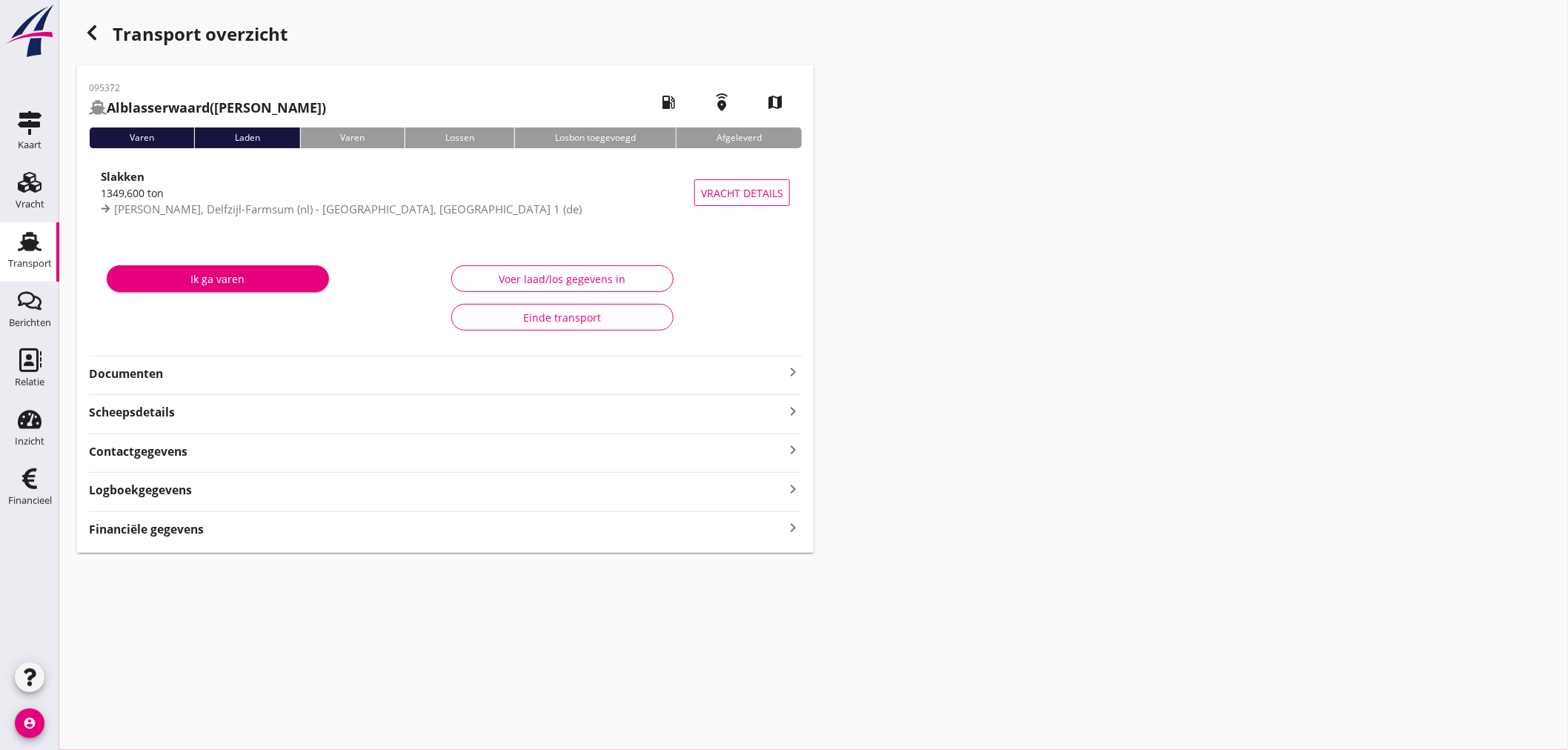
click at [165, 528] on strong "Financiële gegevens" at bounding box center [146, 529] width 115 height 17
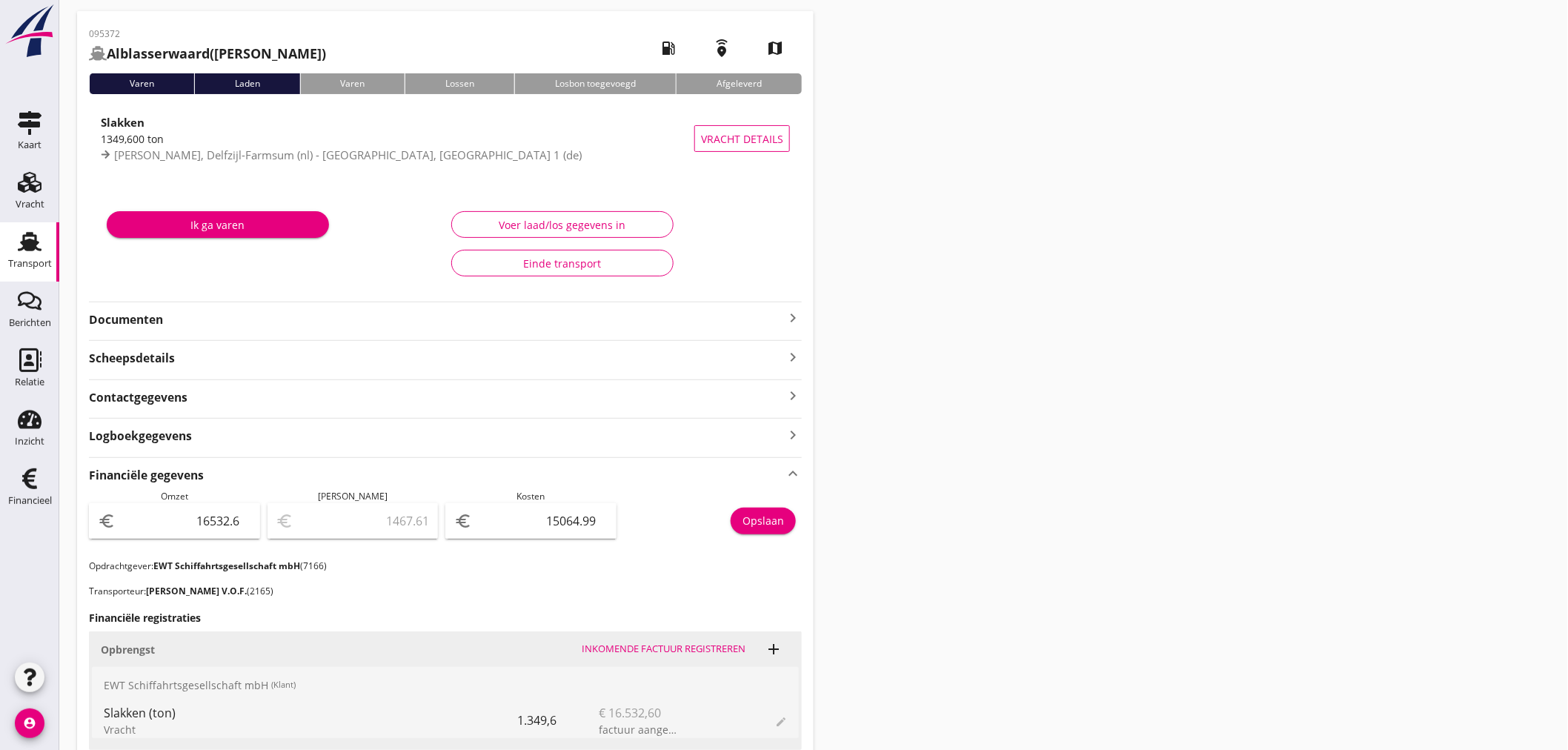
scroll to position [82, 0]
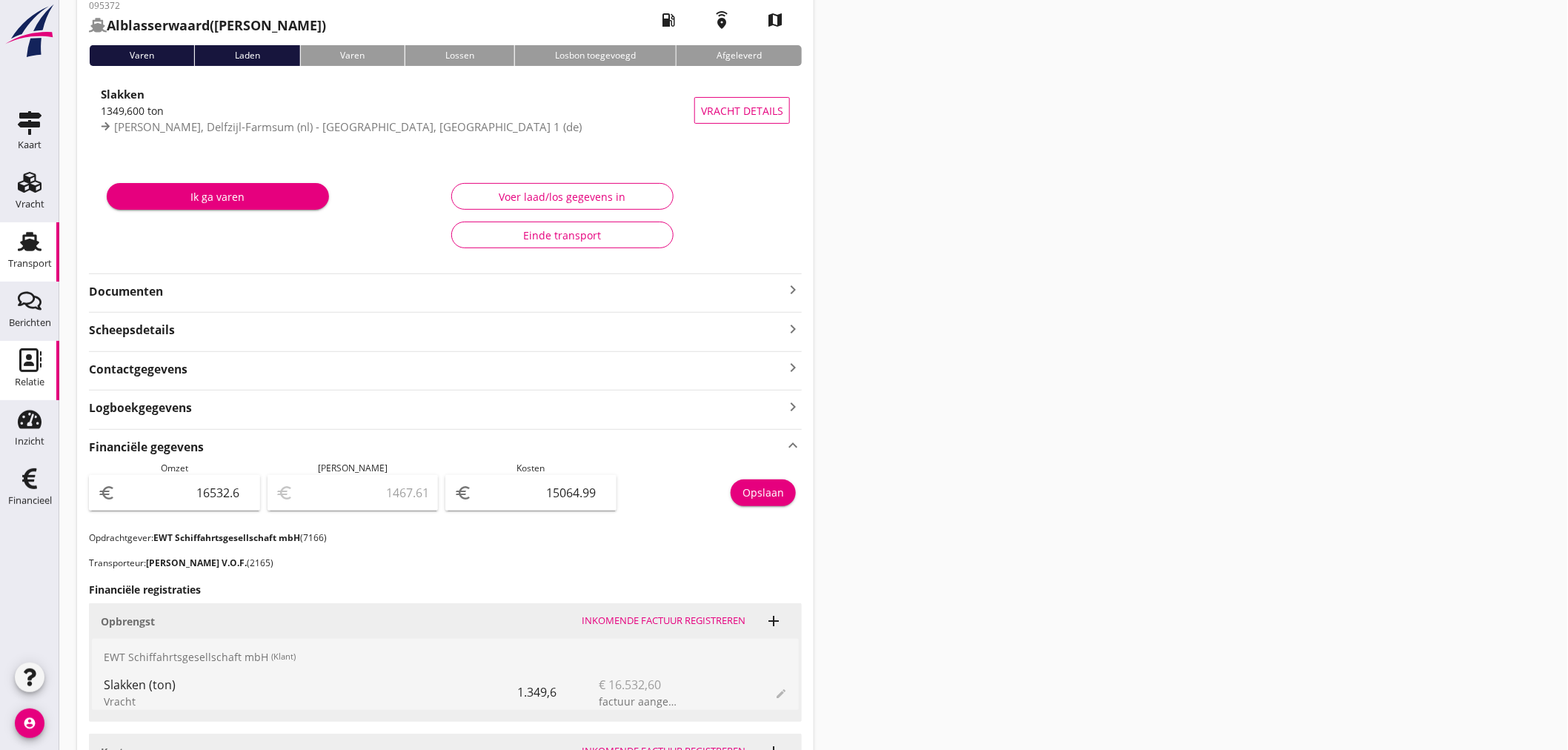
click at [24, 363] on icon "Relatie" at bounding box center [30, 360] width 24 height 24
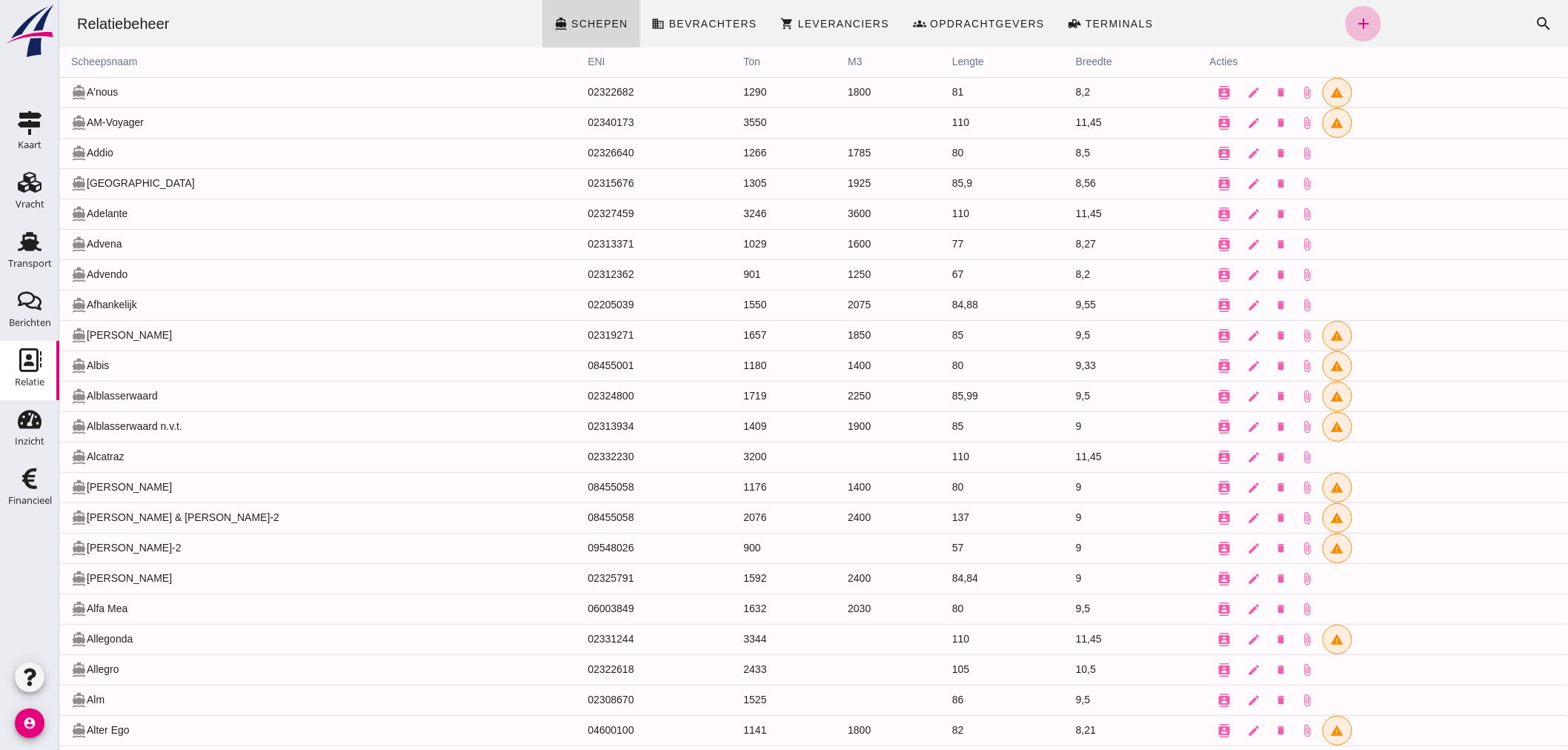
click at [32, 728] on icon "account_circle" at bounding box center [29, 723] width 30 height 30
drag, startPoint x: 95, startPoint y: 719, endPoint x: 938, endPoint y: 704, distance: 843.1
click at [95, 719] on div "Uitloggen" at bounding box center [112, 717] width 63 height 18
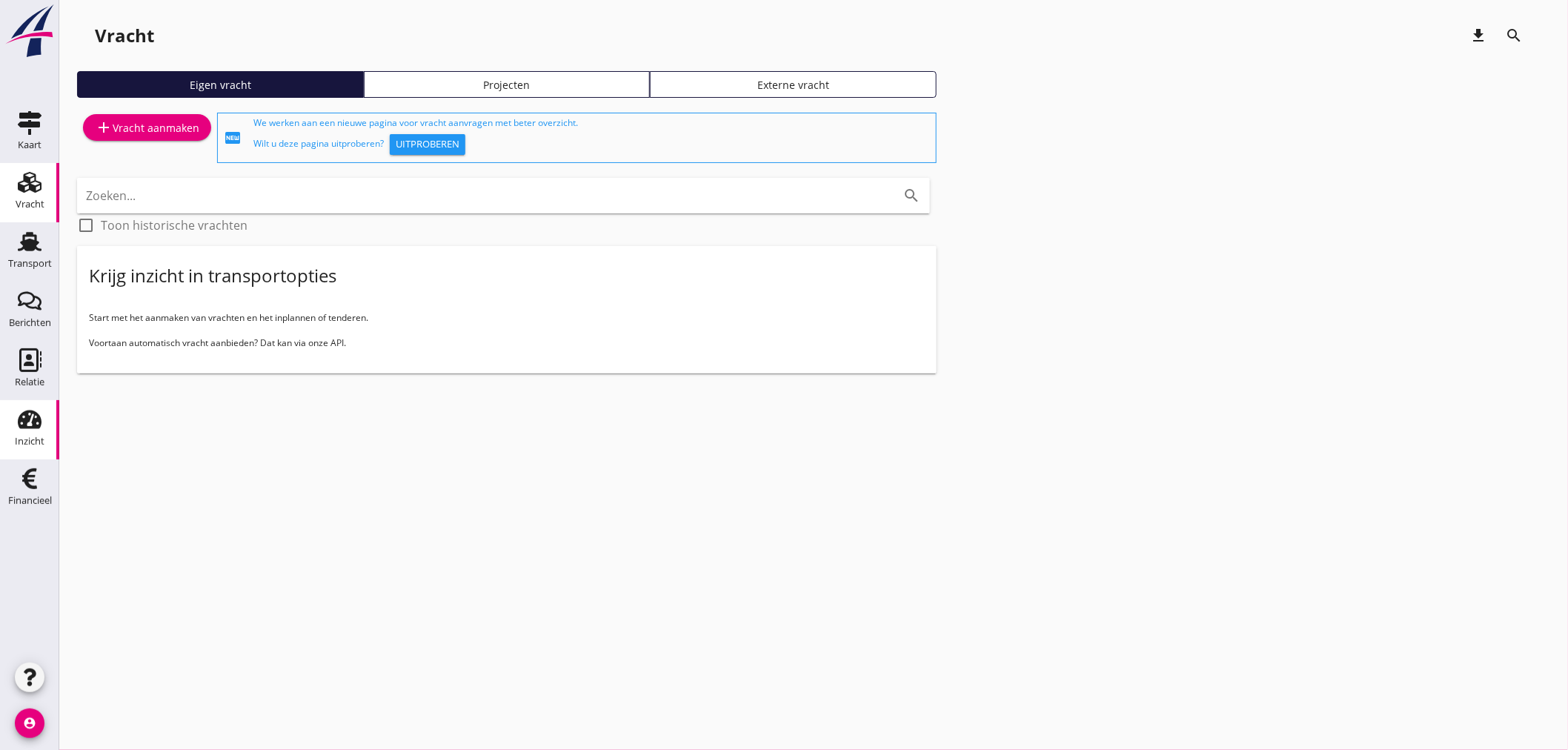
drag, startPoint x: 15, startPoint y: 421, endPoint x: 50, endPoint y: 428, distance: 35.7
click at [17, 422] on div "Inzicht" at bounding box center [30, 420] width 36 height 24
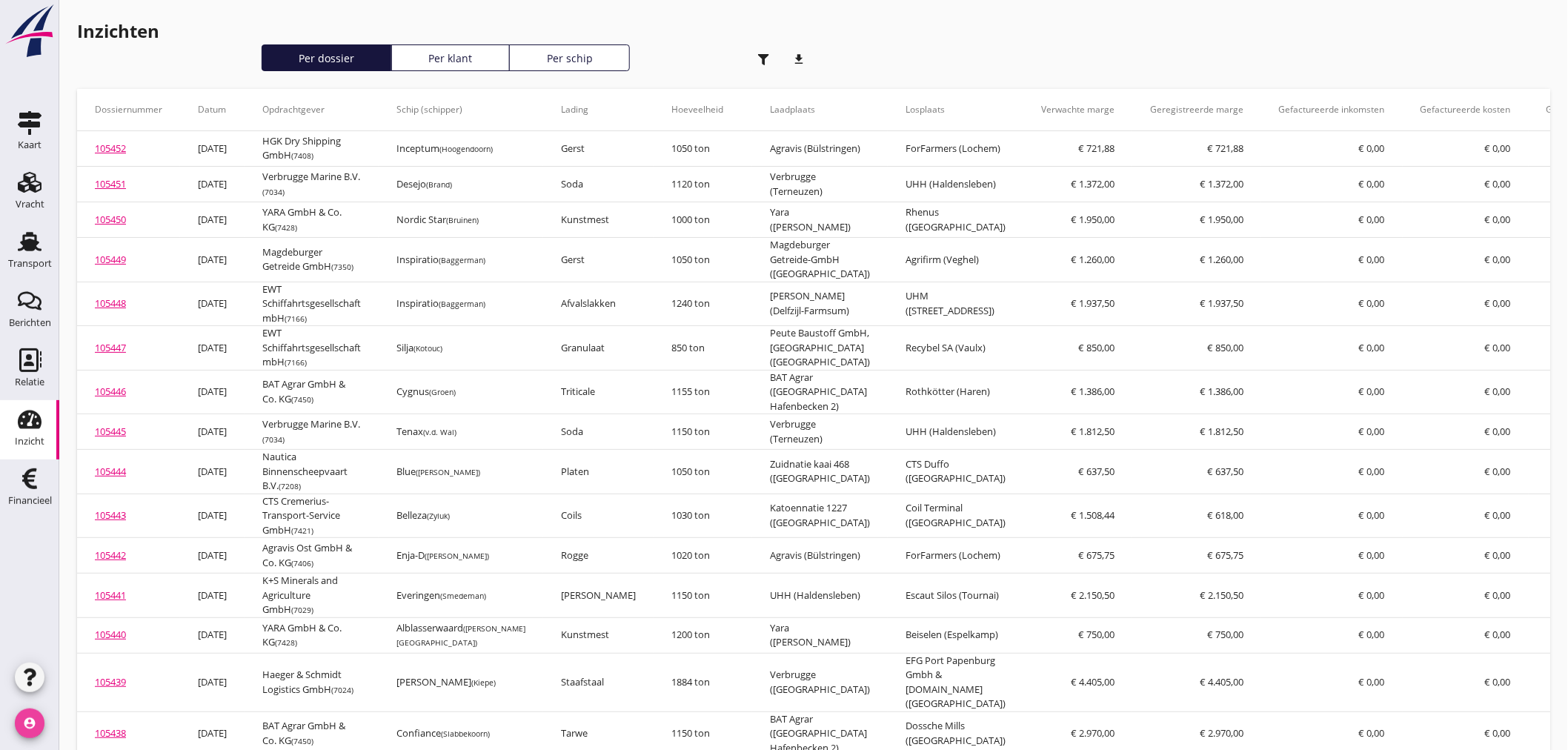
click at [38, 724] on icon "account_circle" at bounding box center [29, 723] width 30 height 30
click at [115, 723] on div "Uitloggen" at bounding box center [112, 717] width 63 height 18
